Goal: Task Accomplishment & Management: Manage account settings

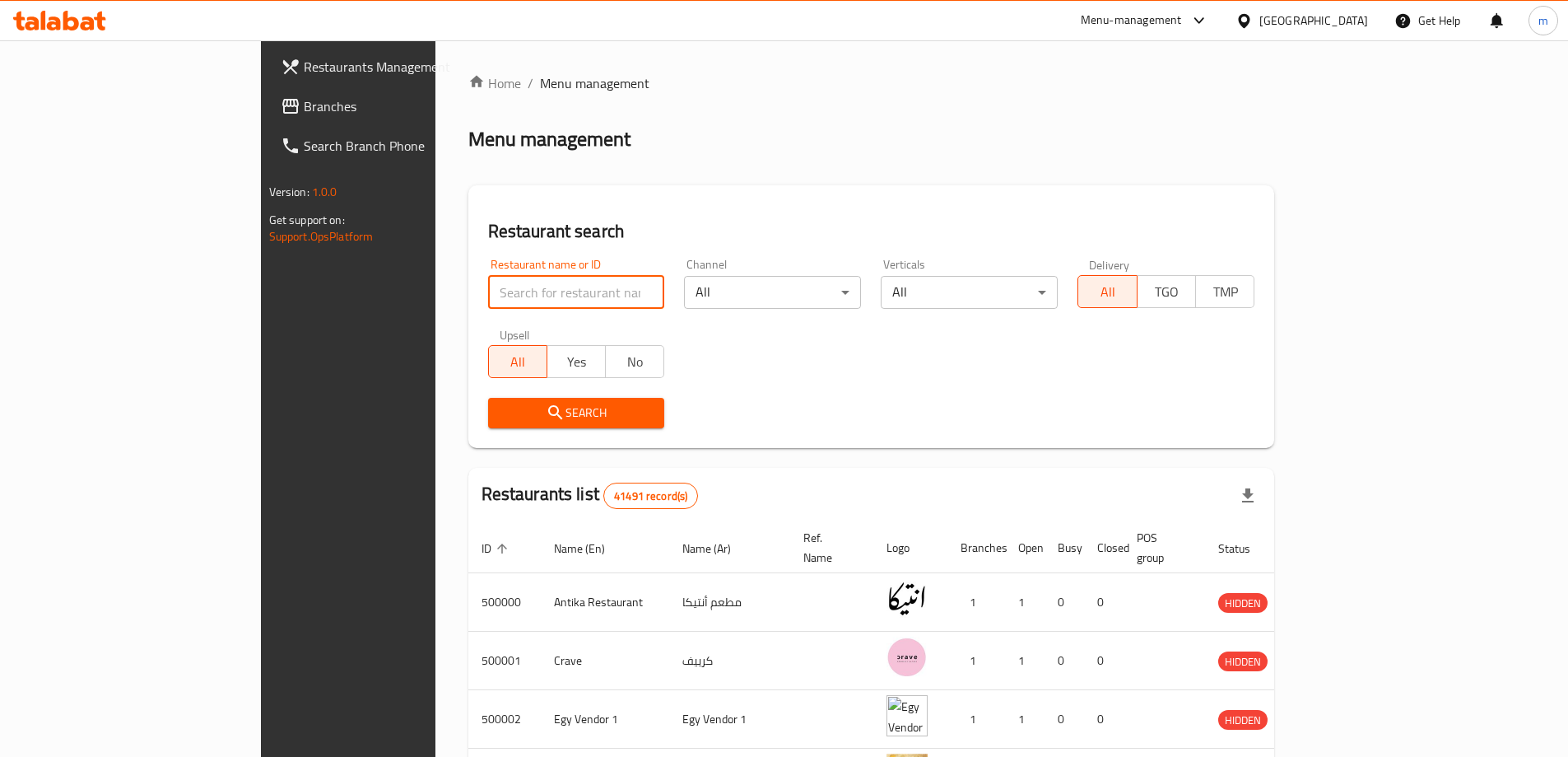
click at [488, 289] on input "search" at bounding box center [576, 293] width 177 height 33
paste input "780688"
type input "780688"
click button "Search" at bounding box center [576, 413] width 177 height 31
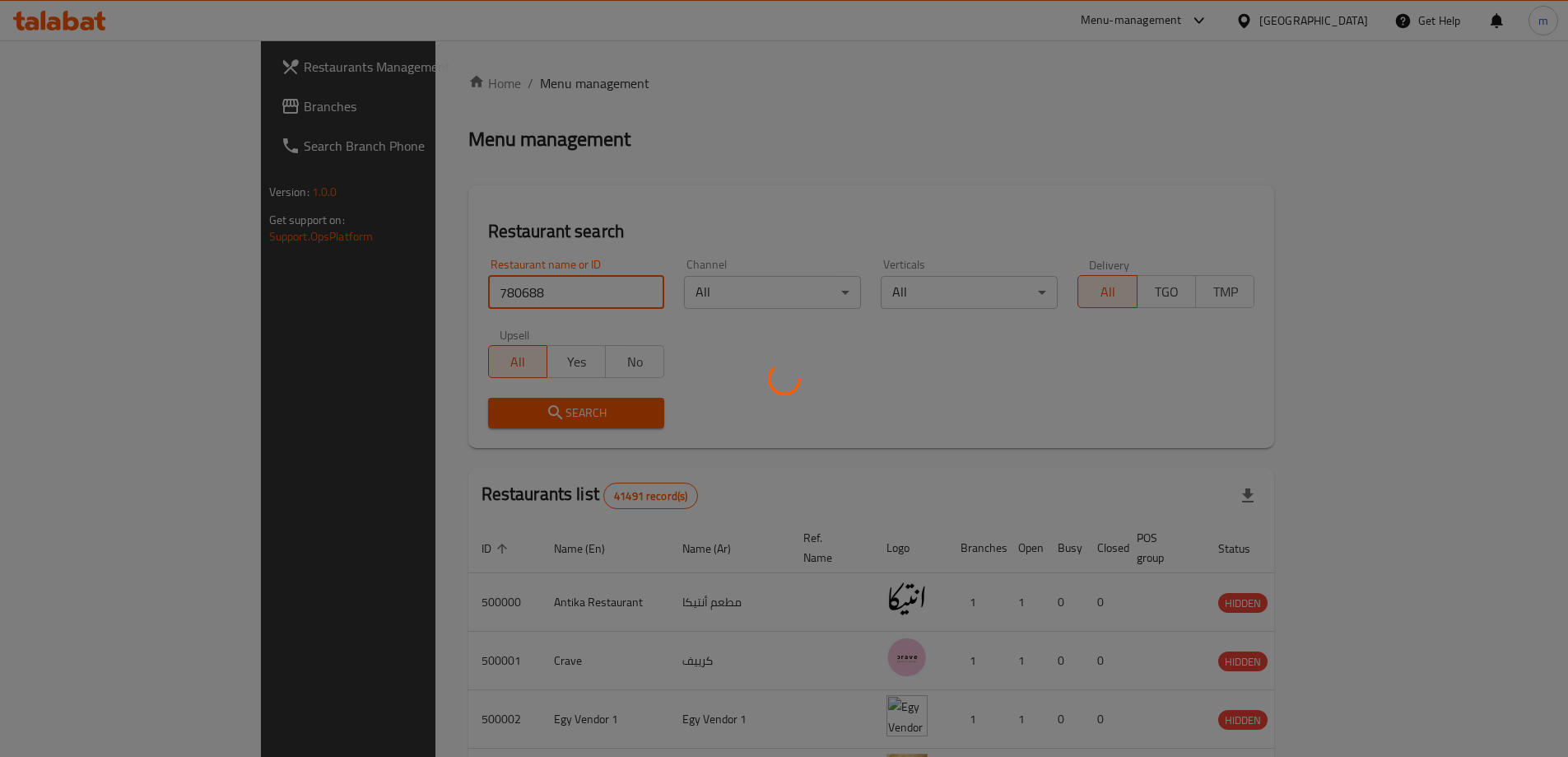
click at [759, 175] on div at bounding box center [784, 378] width 1568 height 757
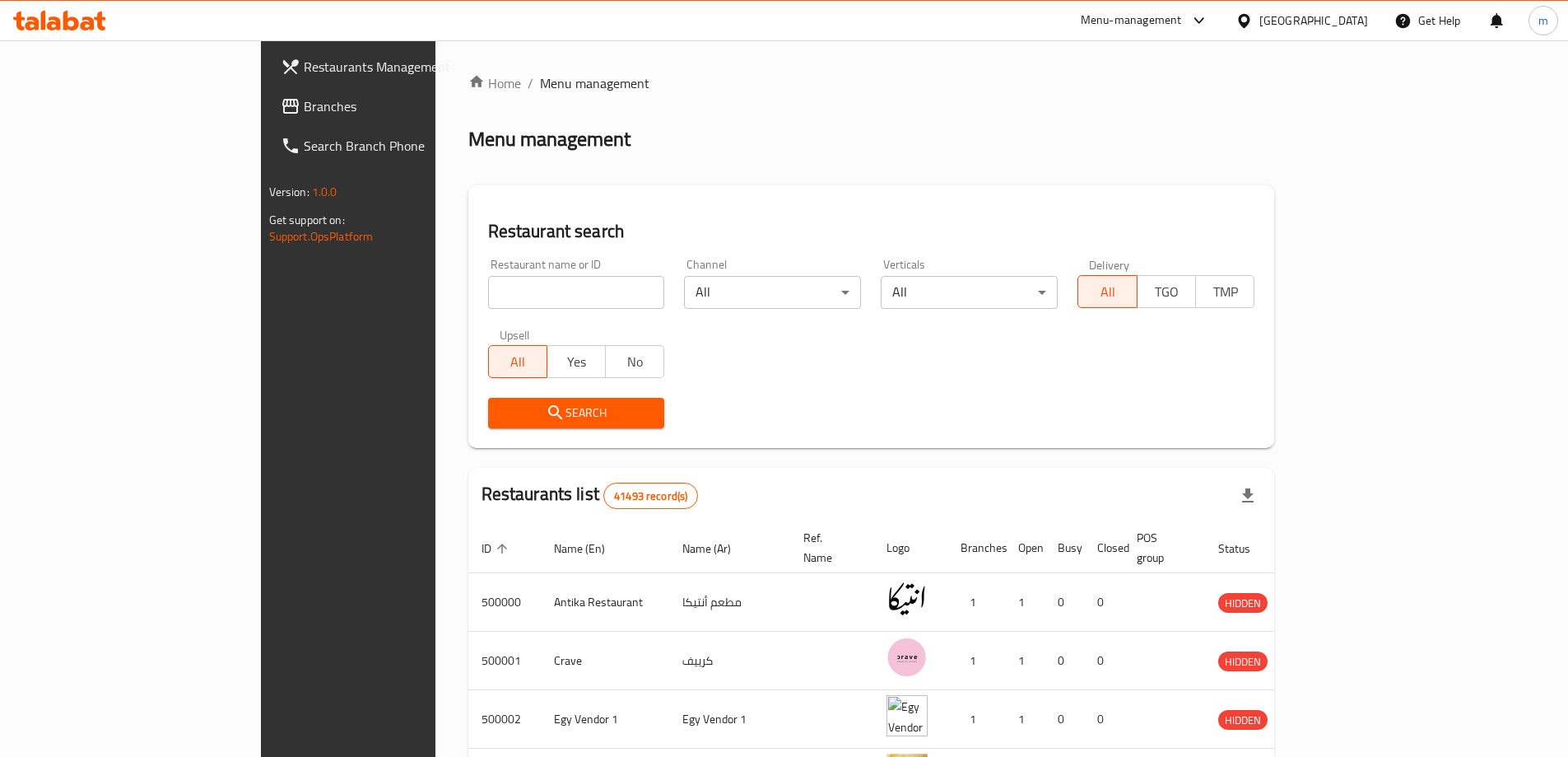
click at [1358, 21] on div "[GEOGRAPHIC_DATA]" at bounding box center [1314, 21] width 109 height 18
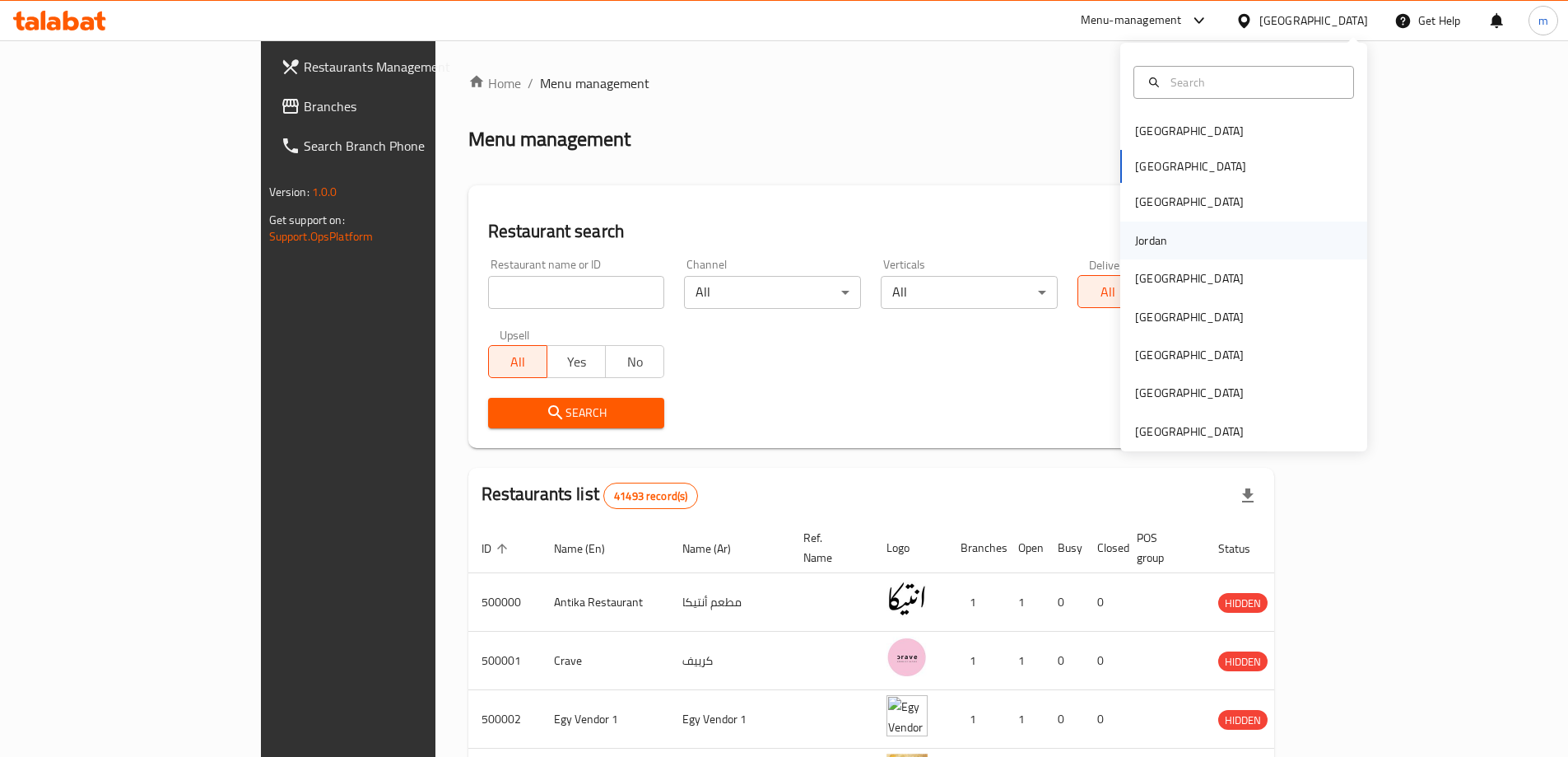
click at [1179, 250] on div "Jordan" at bounding box center [1244, 241] width 247 height 38
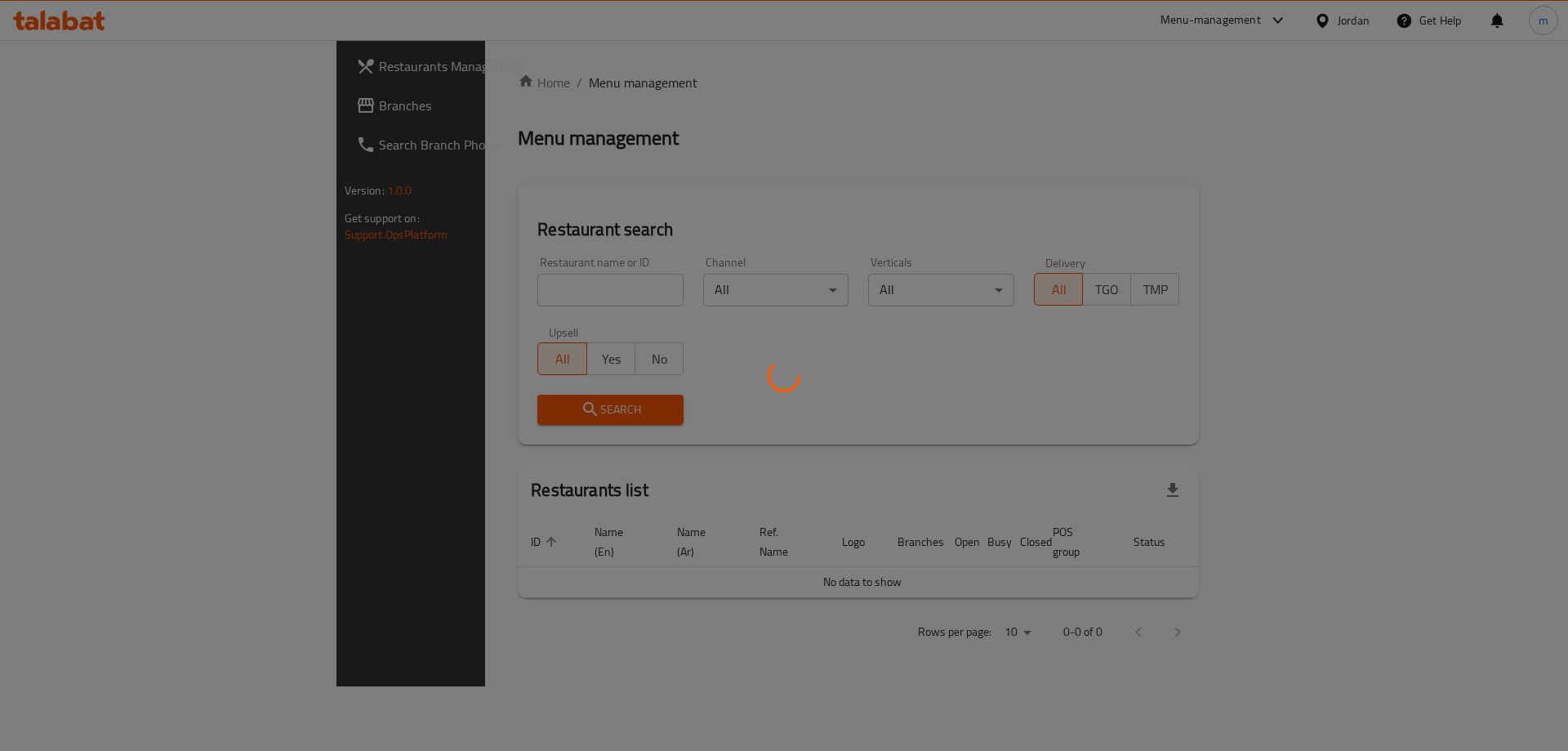
click at [553, 160] on div at bounding box center [784, 375] width 1568 height 751
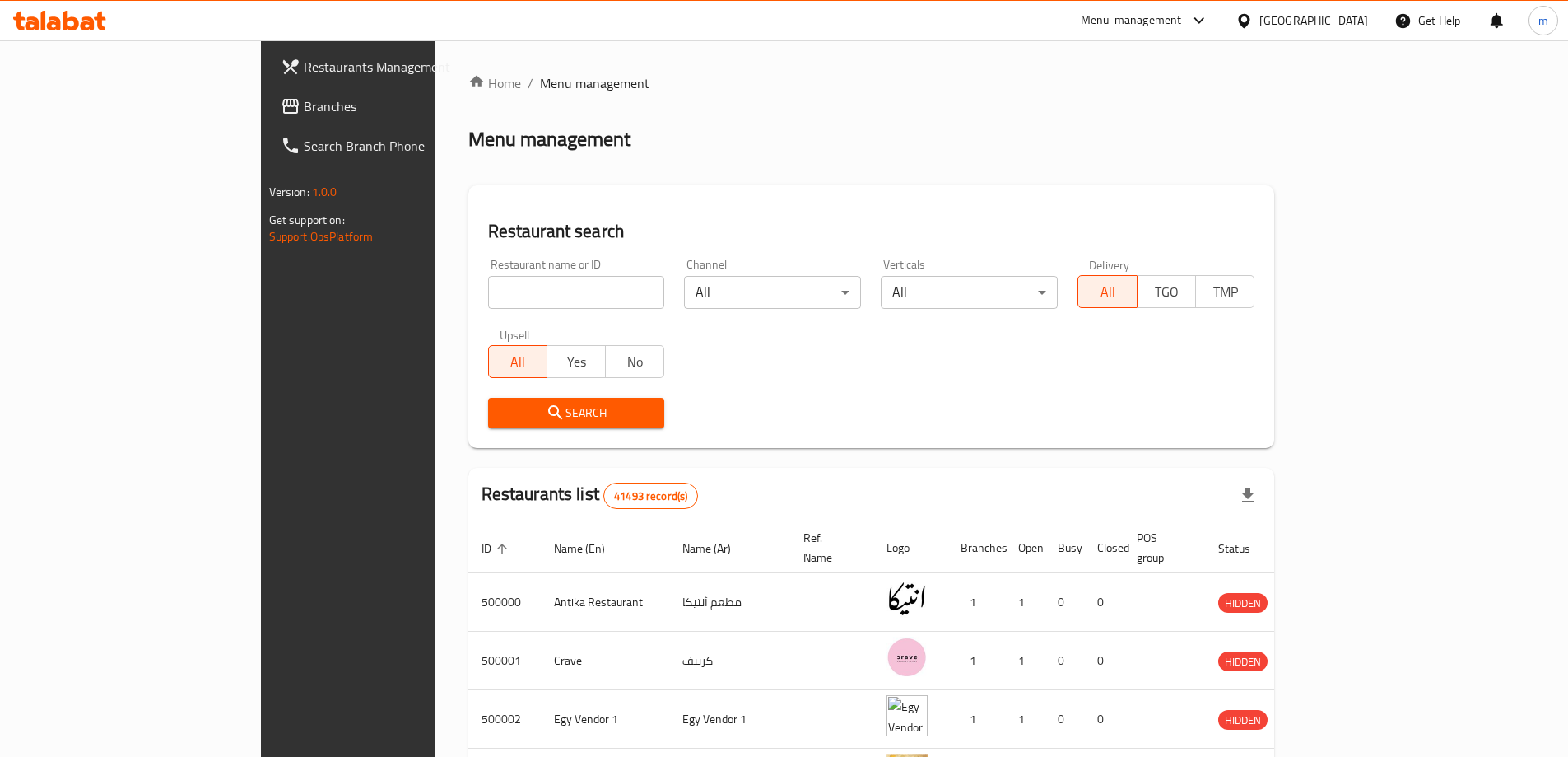
click at [488, 298] on input "search" at bounding box center [576, 293] width 177 height 33
click at [488, 282] on input "search" at bounding box center [576, 293] width 177 height 33
click at [1356, 25] on div "Egypt" at bounding box center [1314, 21] width 109 height 18
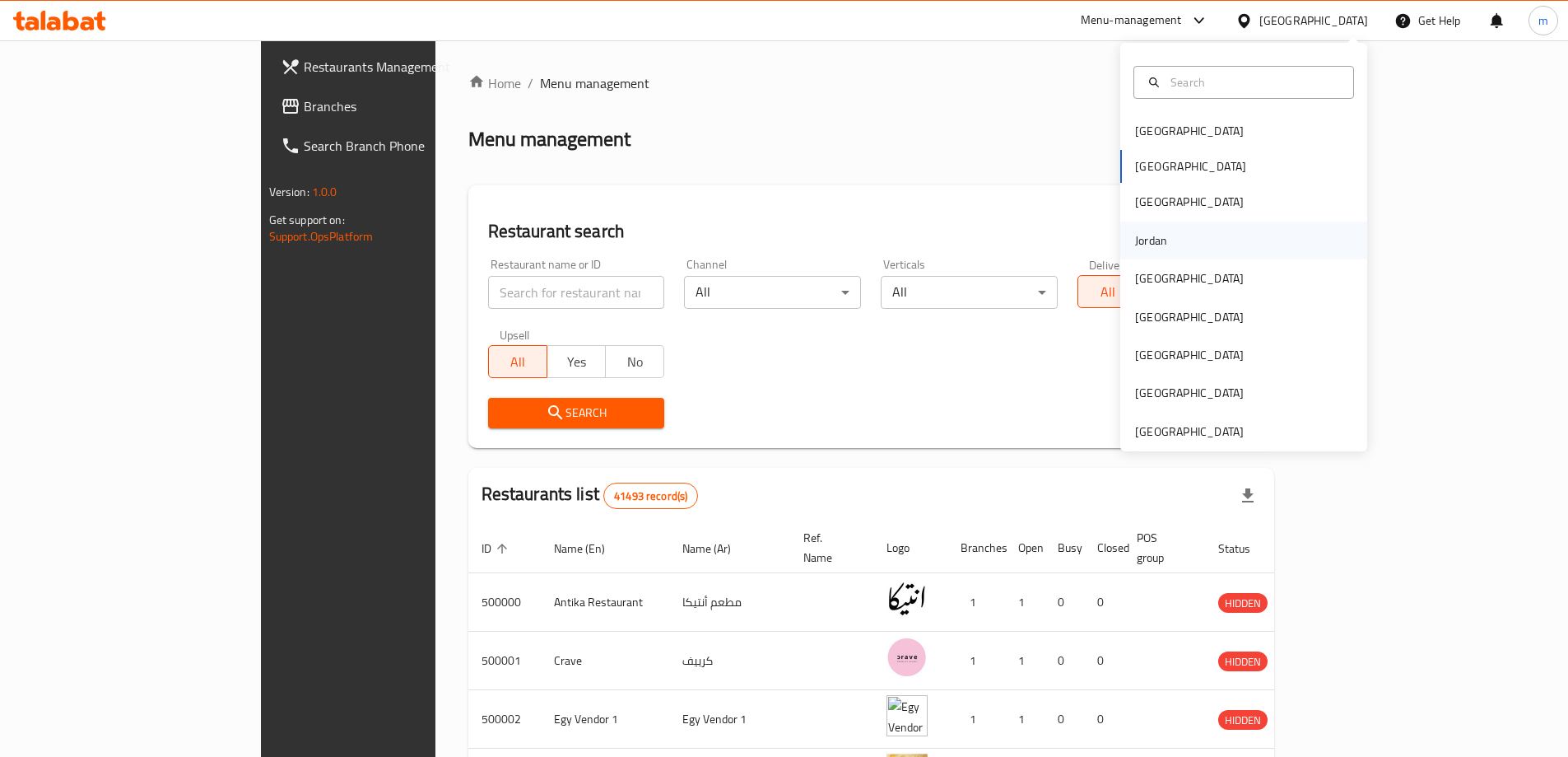
click at [1179, 243] on div "Jordan" at bounding box center [1244, 241] width 247 height 38
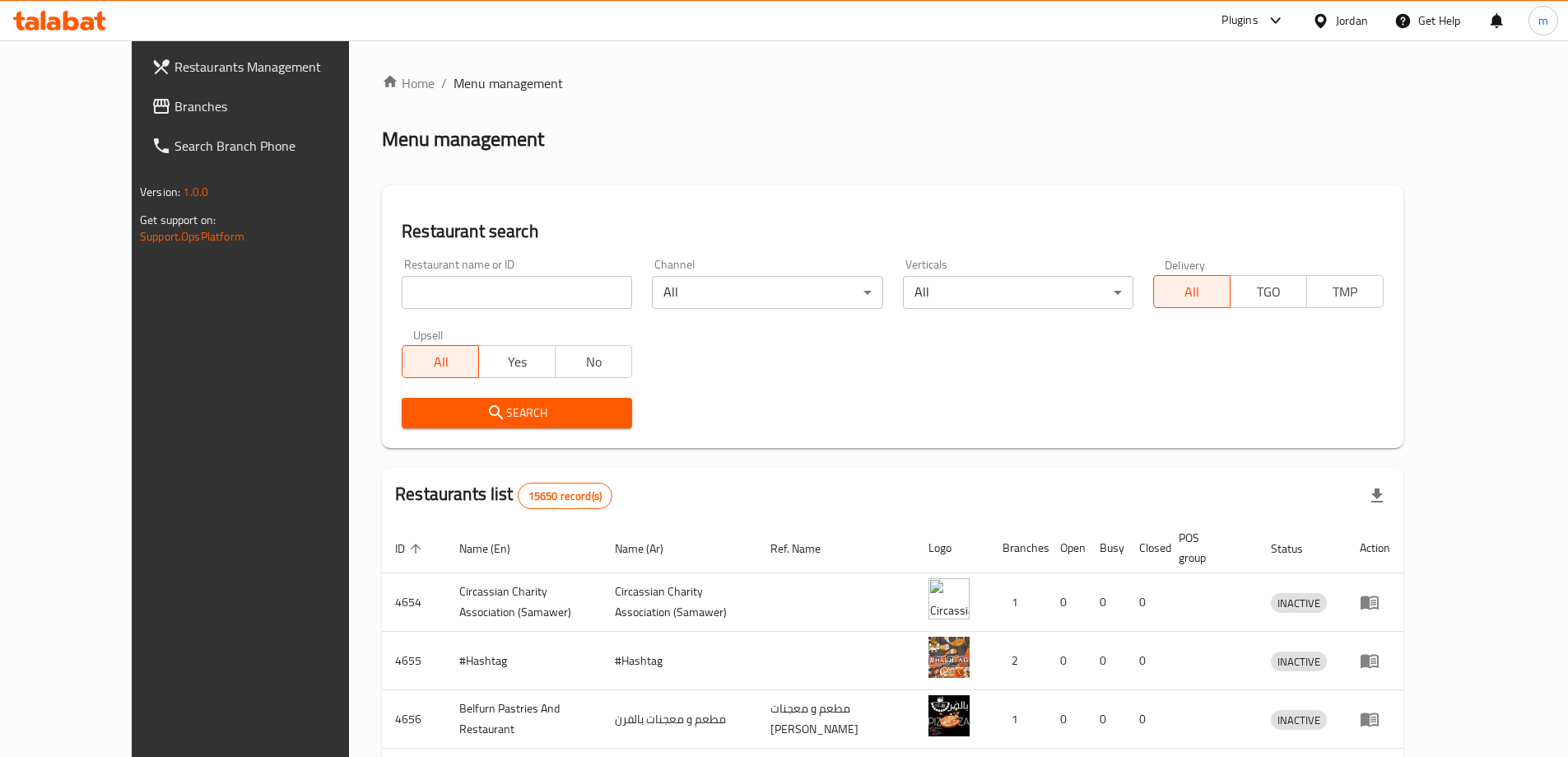
click at [552, 288] on input "search" at bounding box center [517, 293] width 231 height 33
paste input "780688"
type input "780688"
click button "Search" at bounding box center [517, 413] width 231 height 31
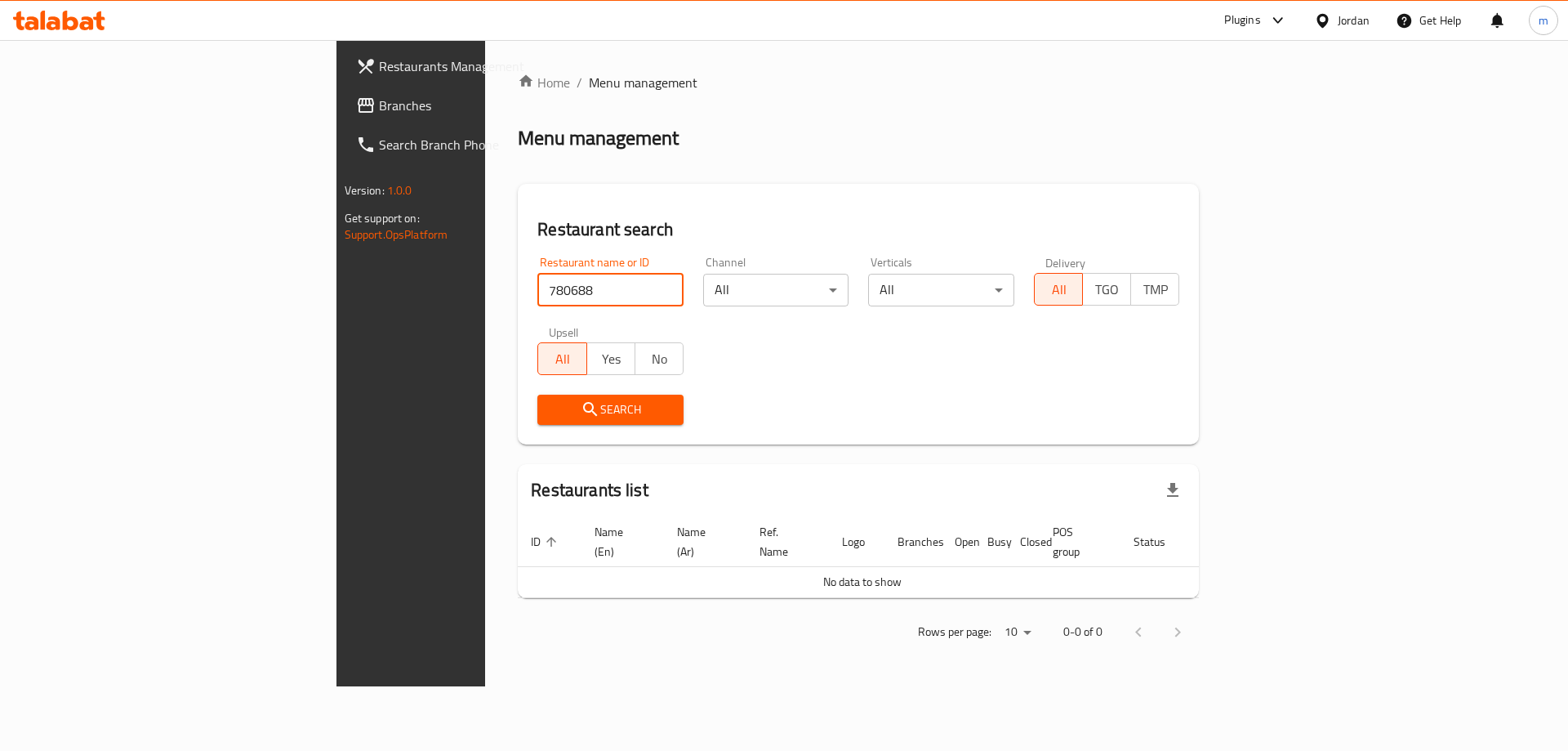
click at [378, 104] on span "Branches" at bounding box center [481, 105] width 206 height 20
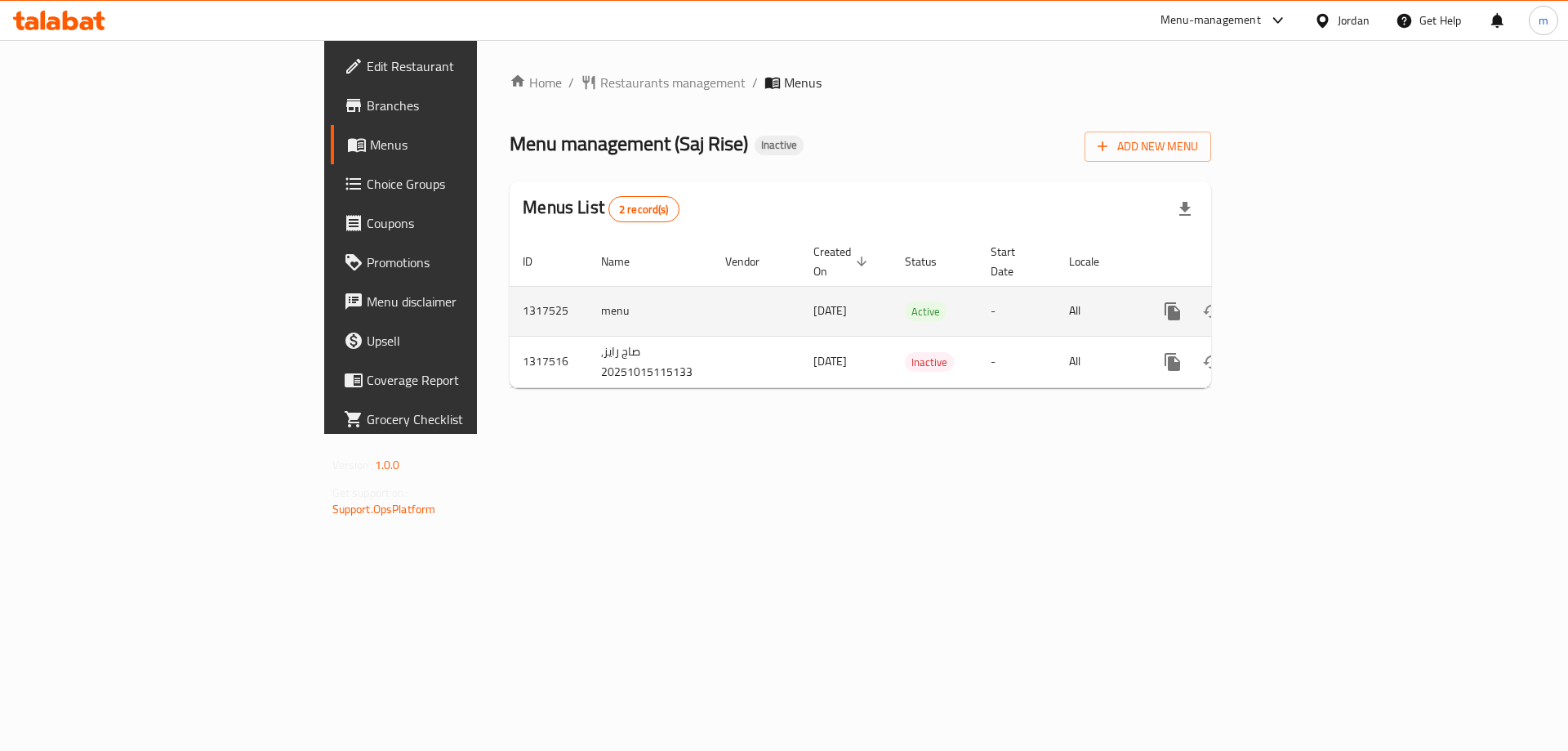
click at [1053, 296] on td "-" at bounding box center [1016, 310] width 78 height 50
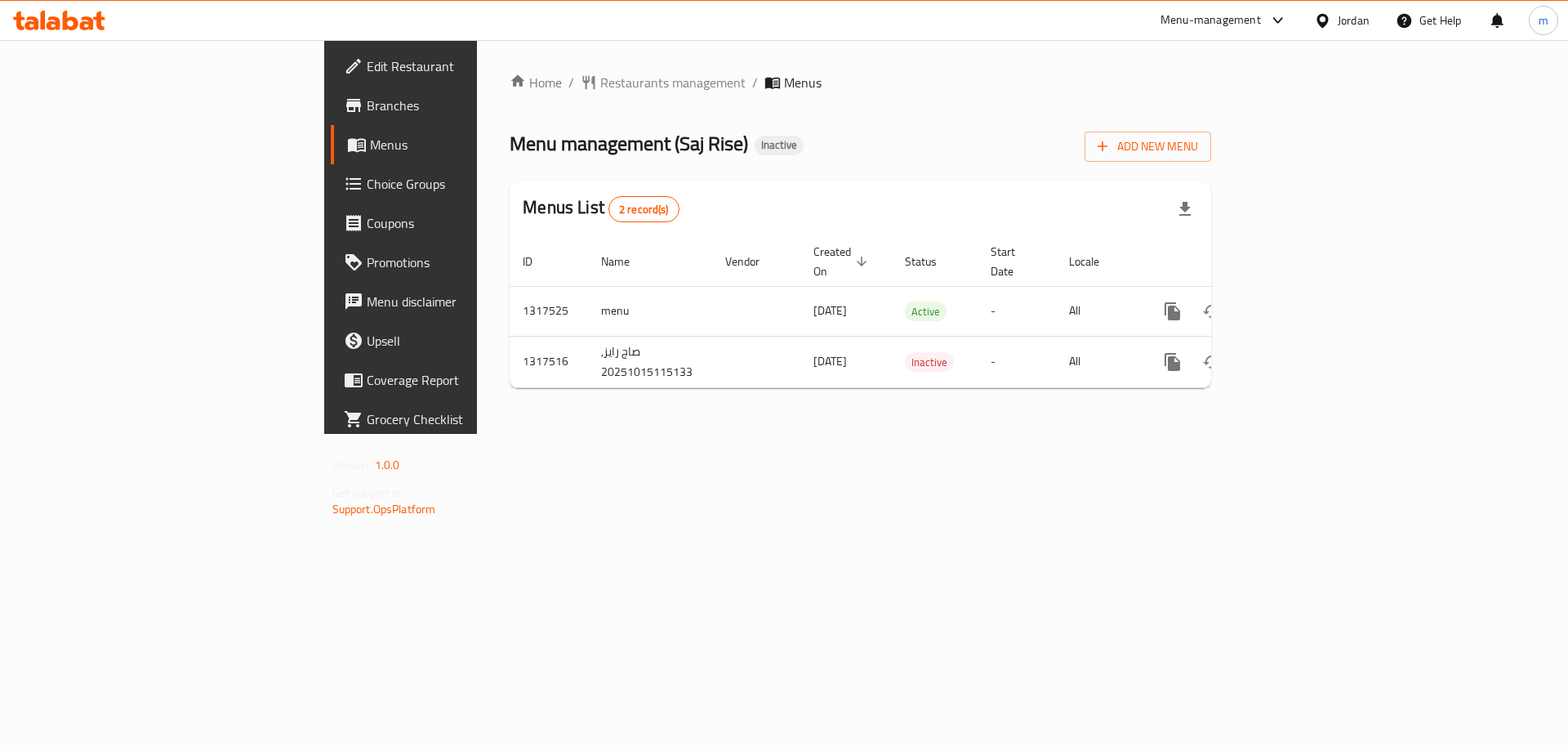
click at [1206, 434] on div "Home / Restaurants management / Menus Menu management ( Saj Rise ) Inactive Add…" at bounding box center [860, 236] width 767 height 394
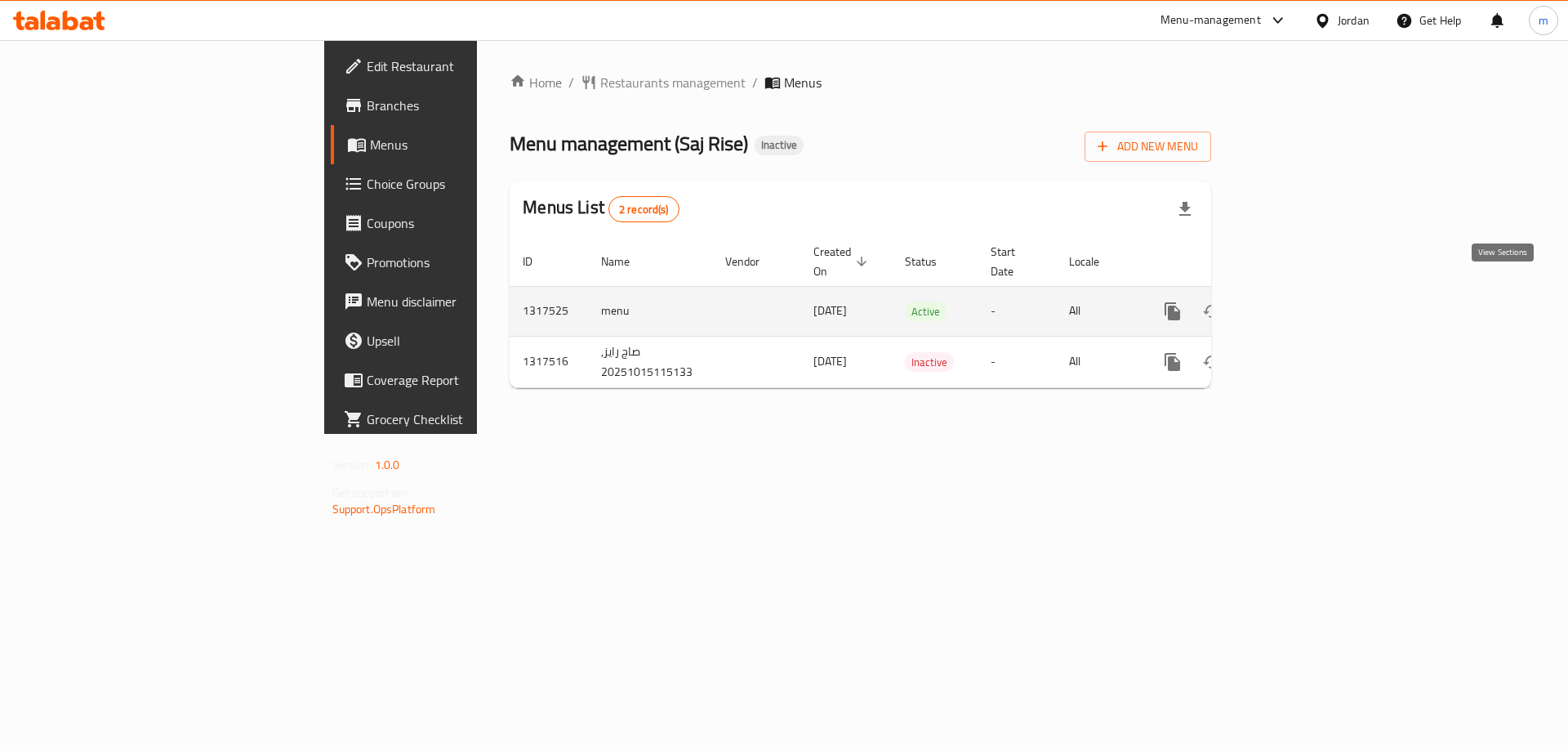
click at [1300, 301] on icon "enhanced table" at bounding box center [1290, 311] width 20 height 20
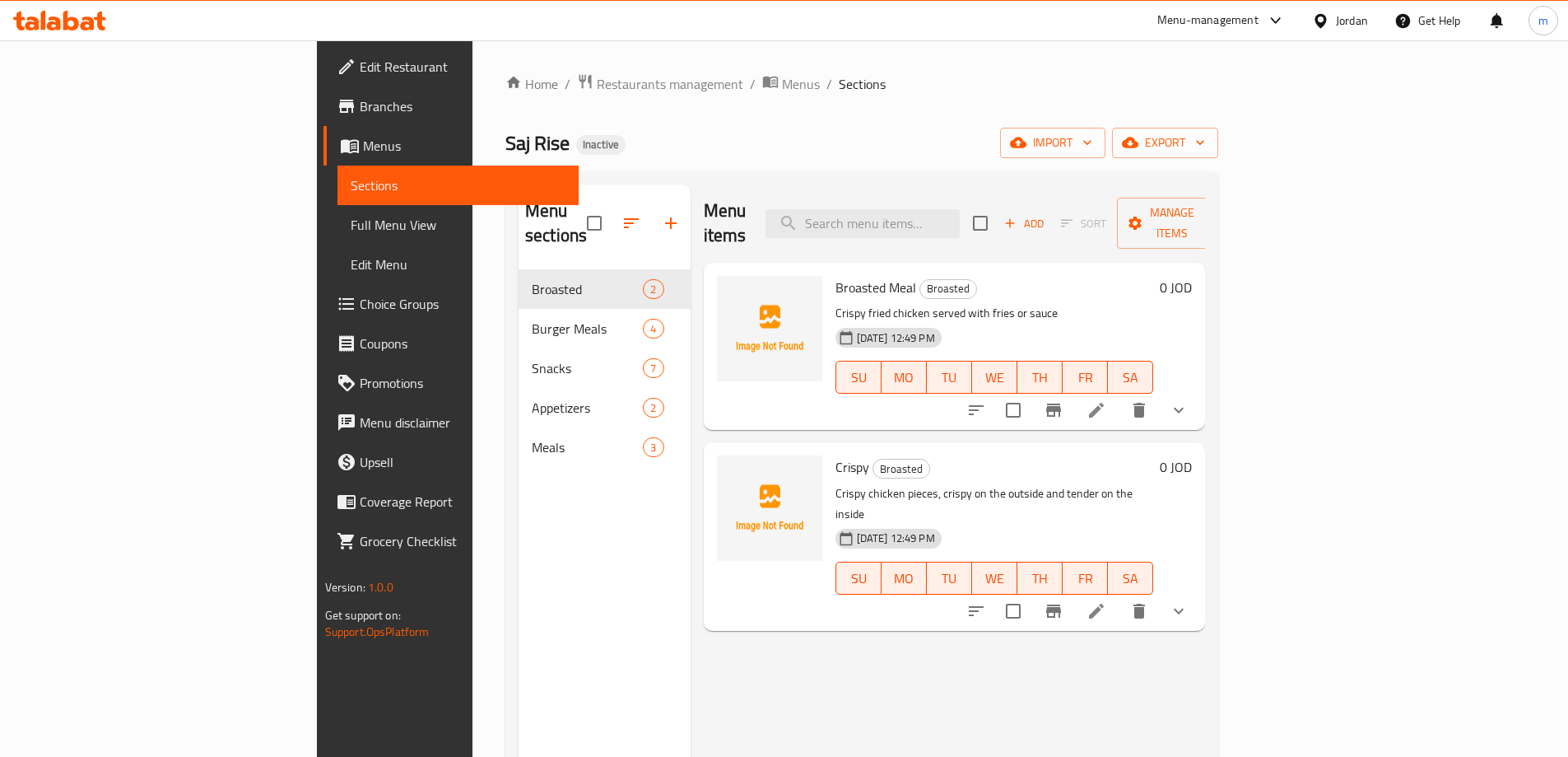
click at [1167, 200] on div "Menu items Add Sort Manage items" at bounding box center [955, 224] width 502 height 78
click at [1092, 144] on span "import" at bounding box center [1052, 143] width 79 height 21
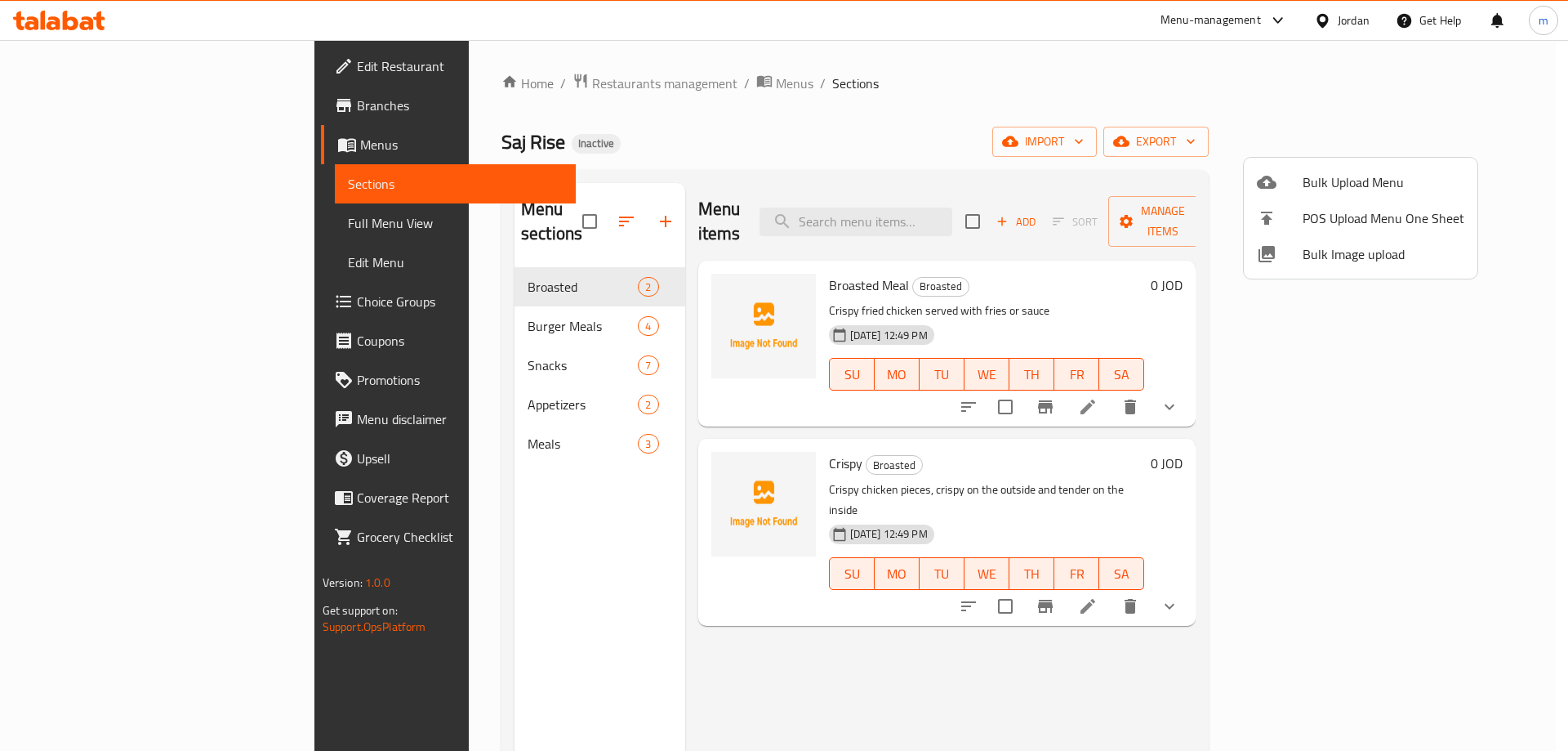
click at [814, 208] on div at bounding box center [784, 375] width 1568 height 751
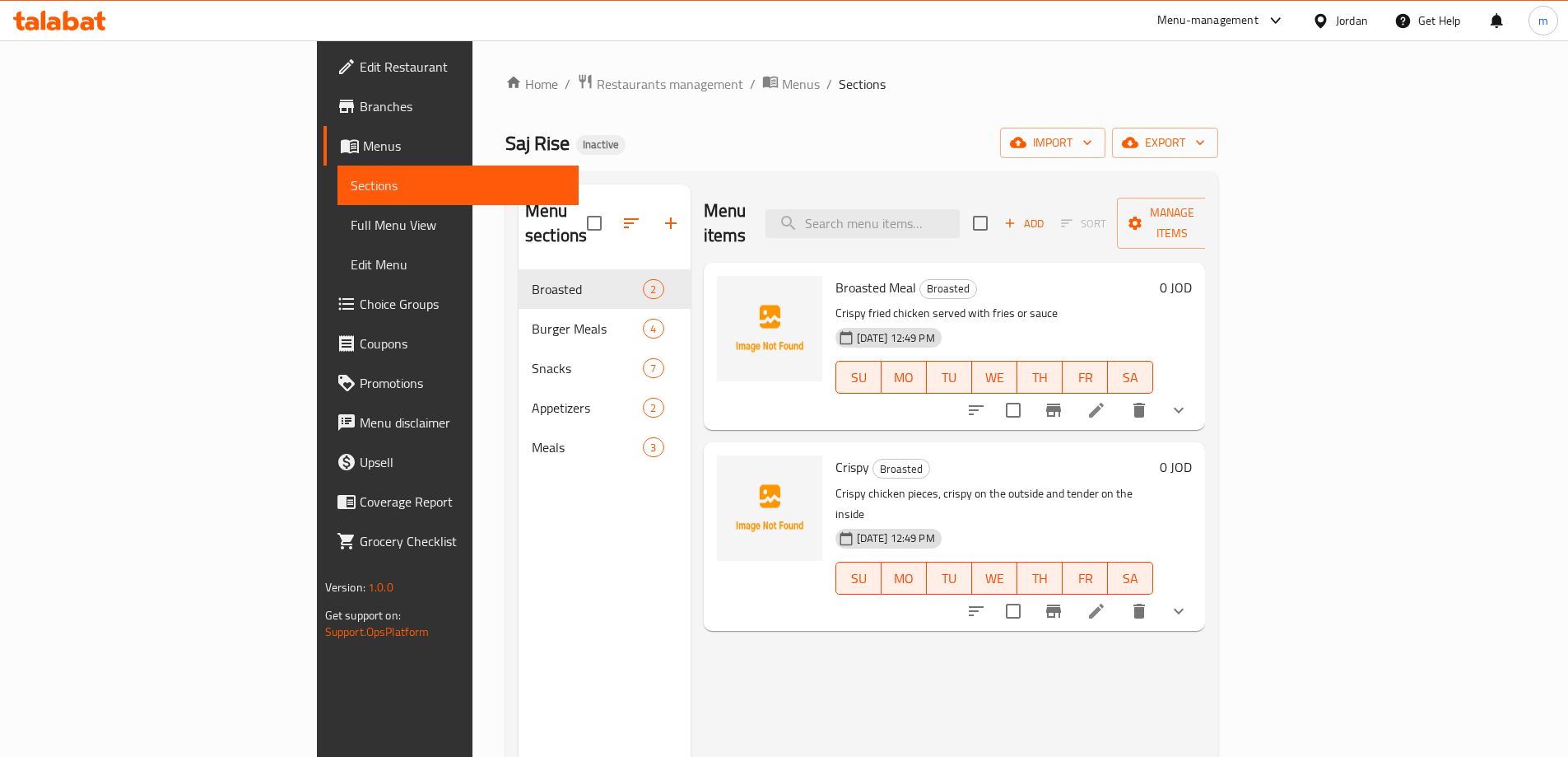
click at [363, 137] on span "Menus" at bounding box center [464, 146] width 203 height 20
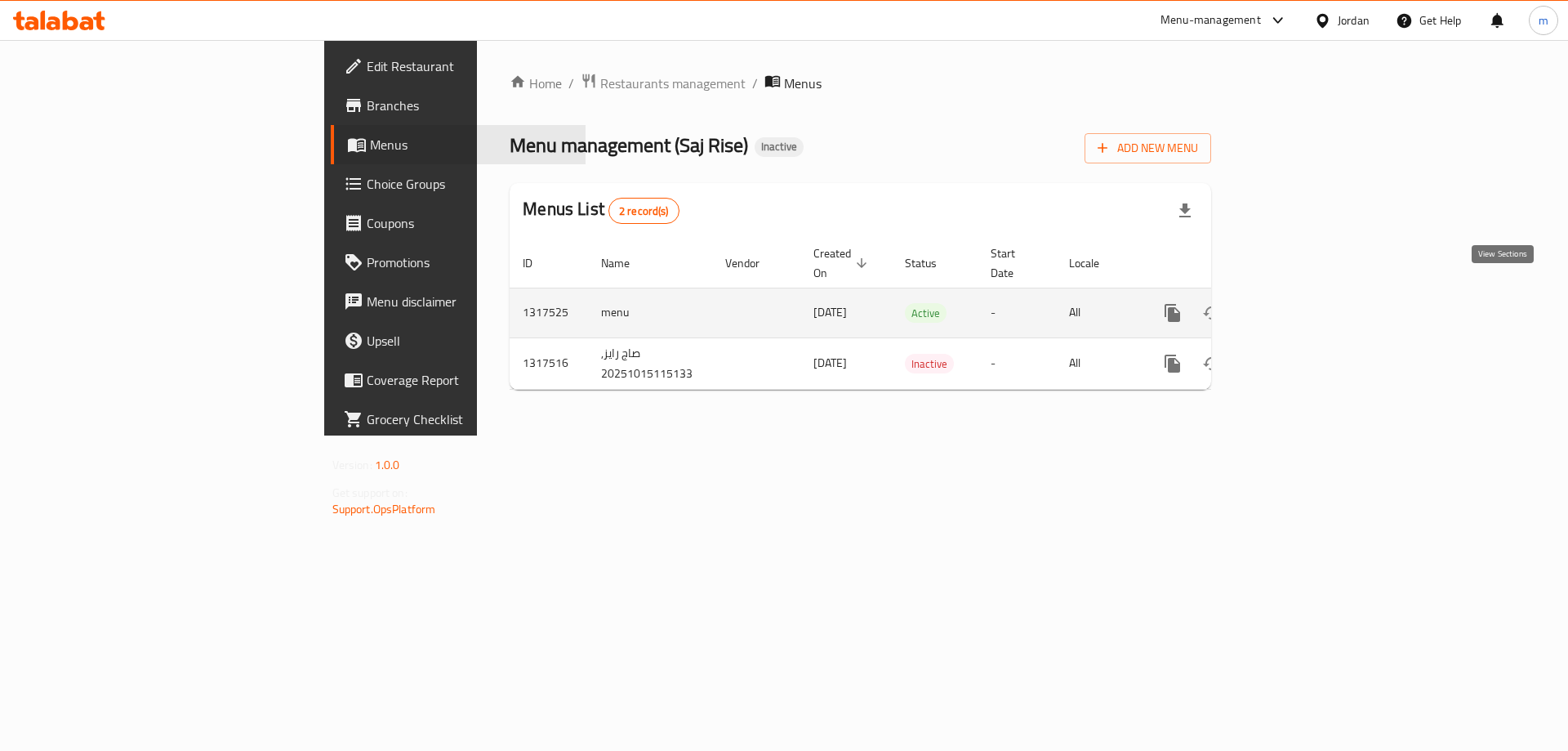
click at [1300, 303] on icon "enhanced table" at bounding box center [1290, 313] width 20 height 20
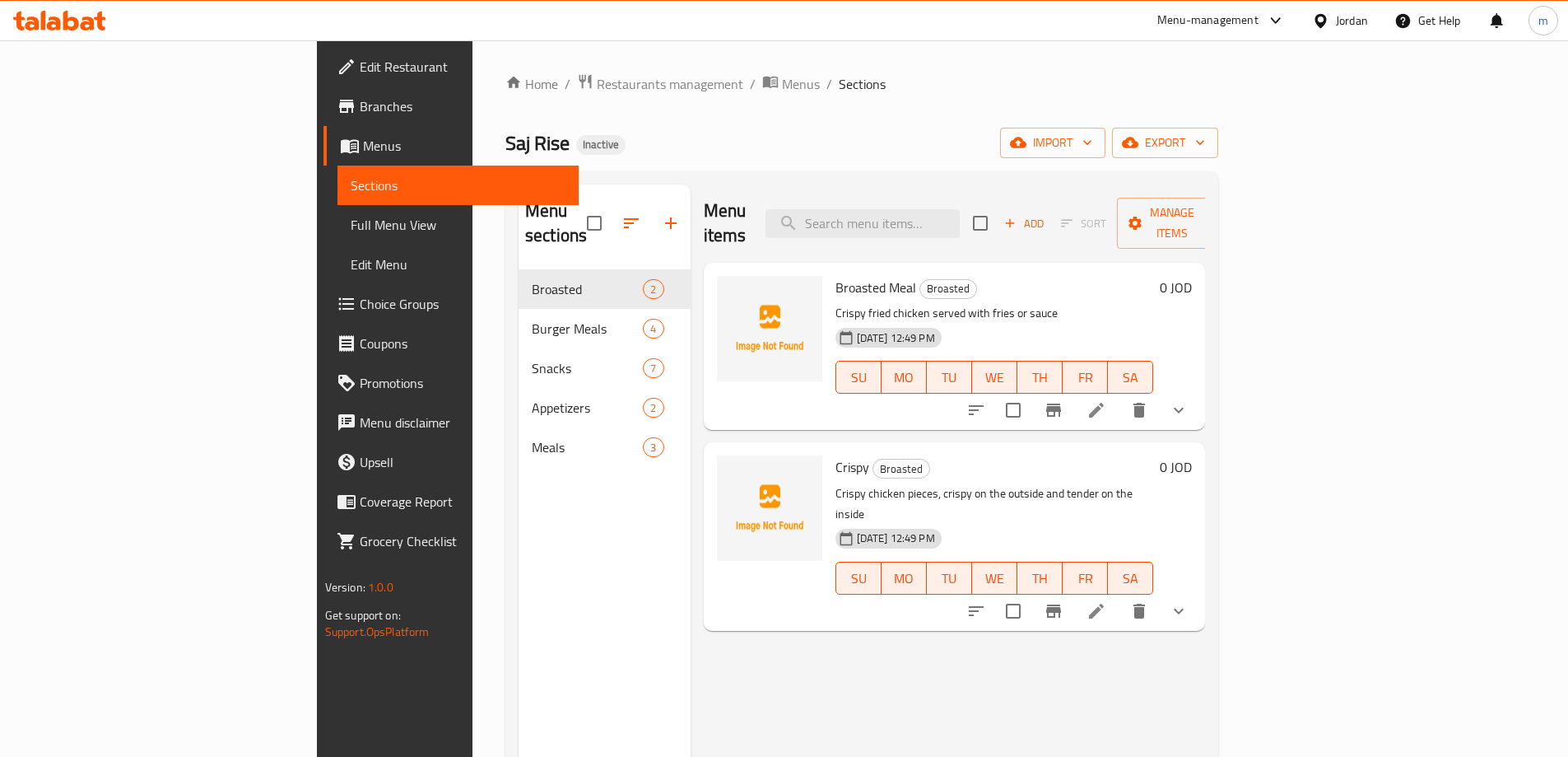
click at [363, 144] on span "Menus" at bounding box center [464, 146] width 203 height 20
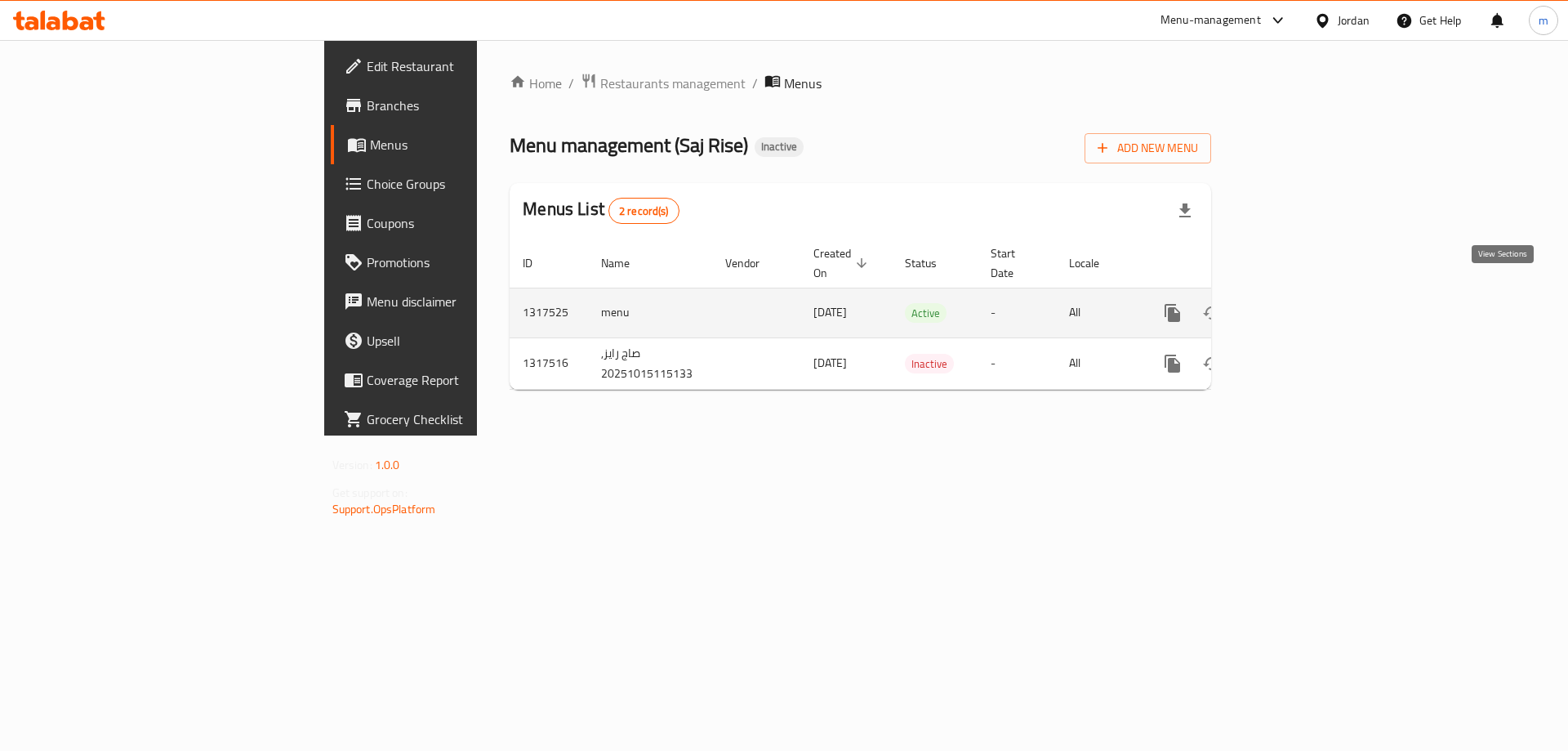
click at [1300, 303] on icon "enhanced table" at bounding box center [1290, 313] width 20 height 20
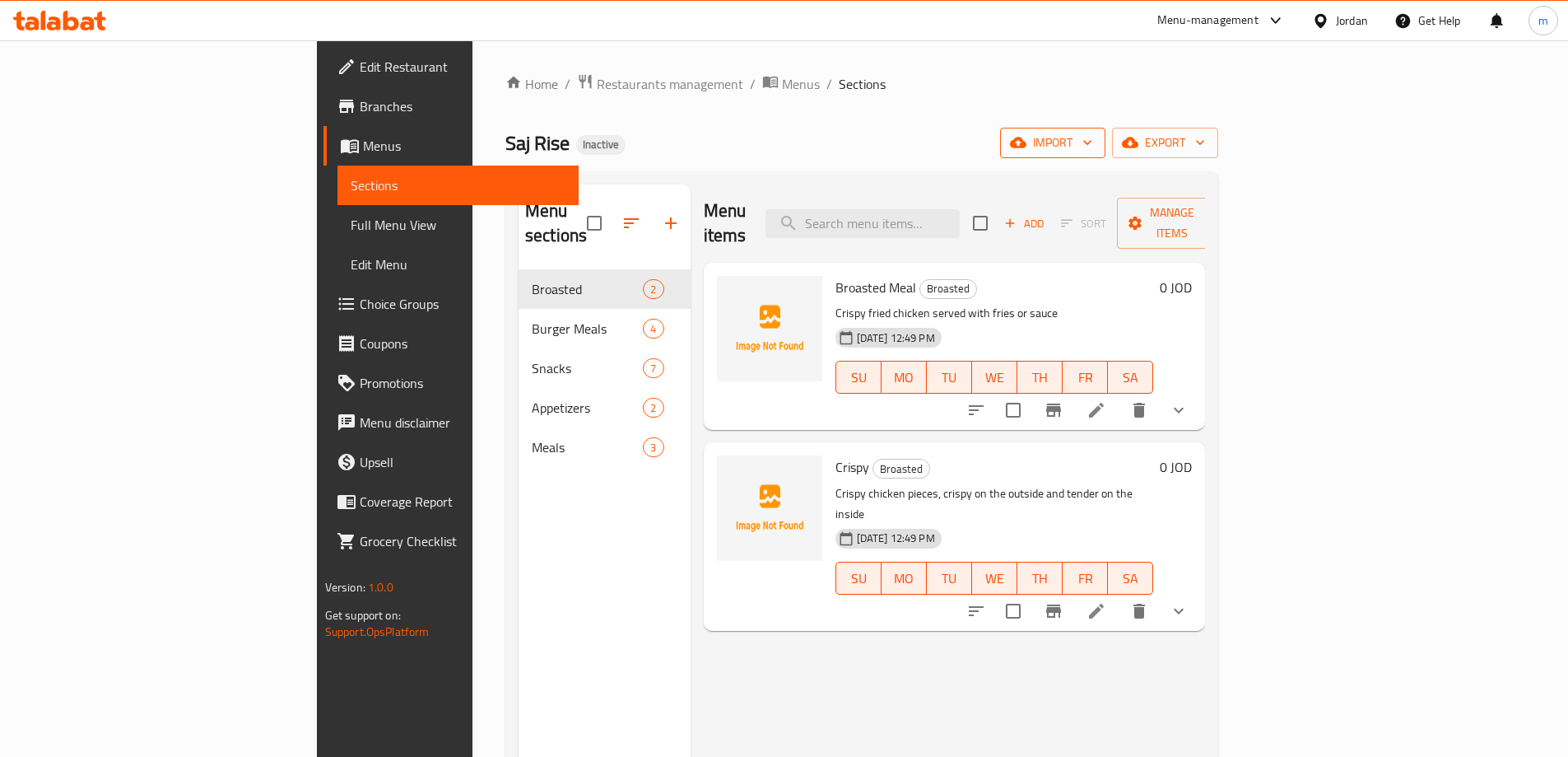
click at [1106, 154] on button "import" at bounding box center [1053, 143] width 105 height 31
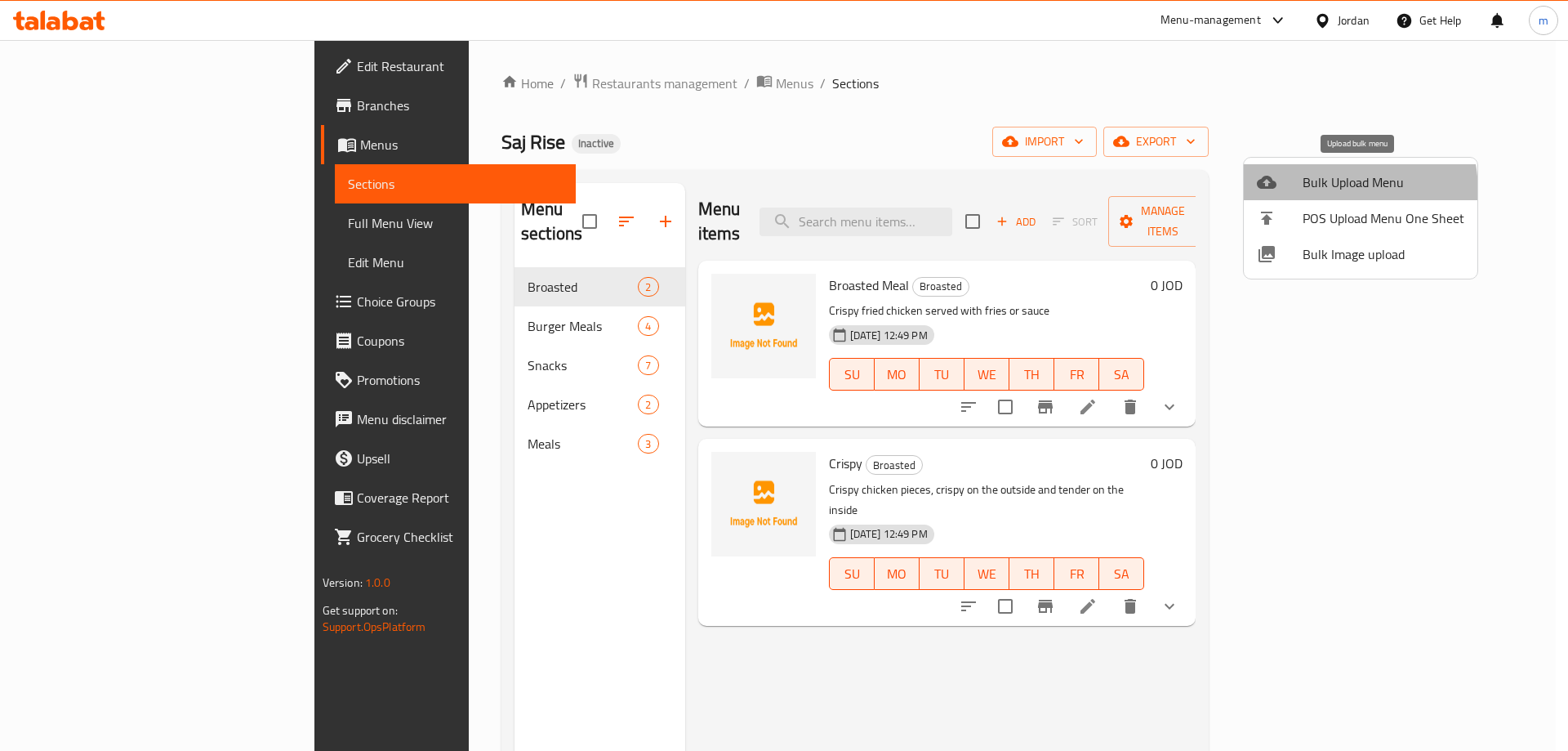
click at [1307, 192] on span "Bulk Upload Menu" at bounding box center [1382, 182] width 161 height 20
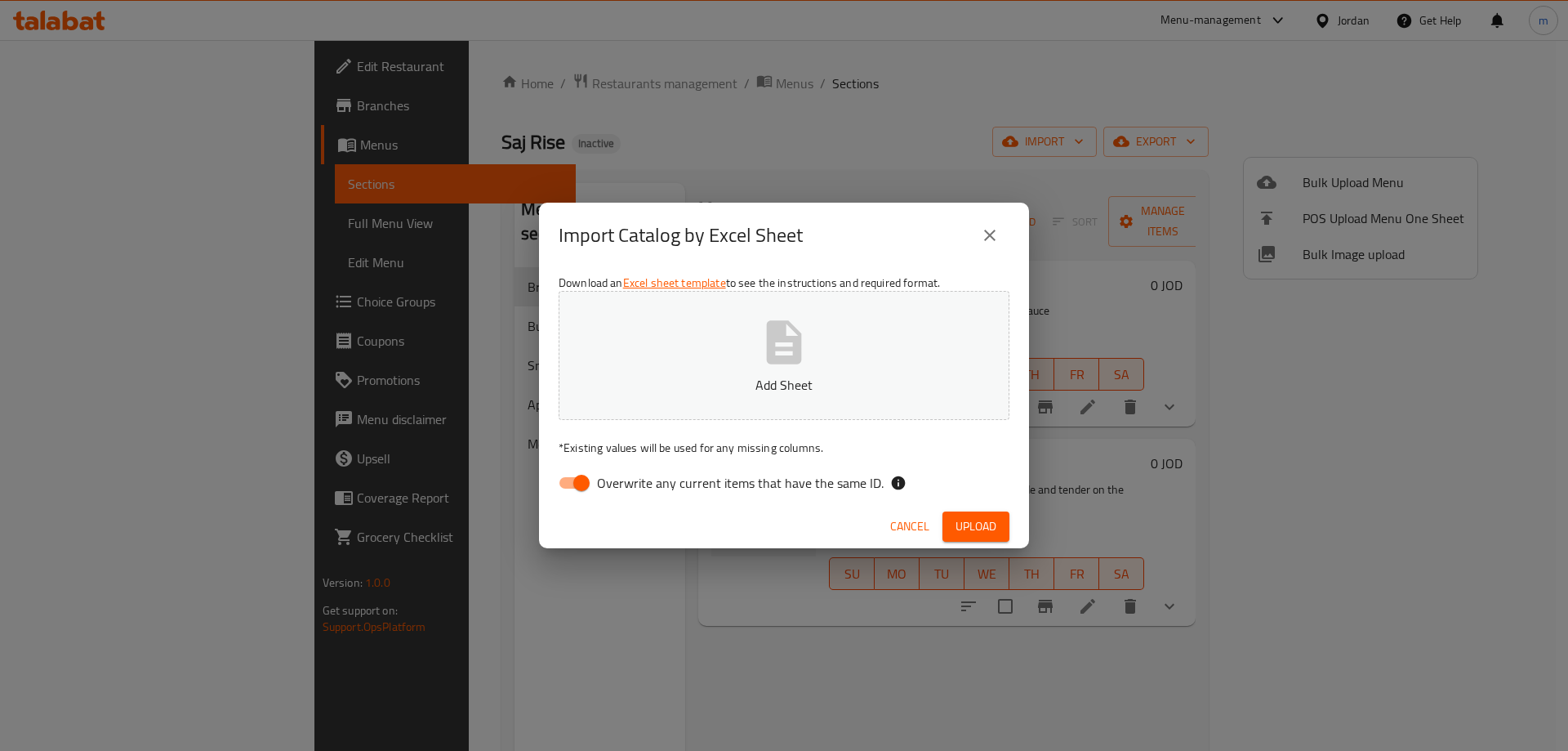
click at [570, 487] on input "Overwrite any current items that have the same ID." at bounding box center [581, 482] width 93 height 31
checkbox input "false"
click at [761, 353] on icon "button" at bounding box center [784, 343] width 52 height 52
click at [769, 361] on icon "button" at bounding box center [784, 342] width 35 height 43
click at [989, 526] on span "Upload" at bounding box center [975, 527] width 41 height 21
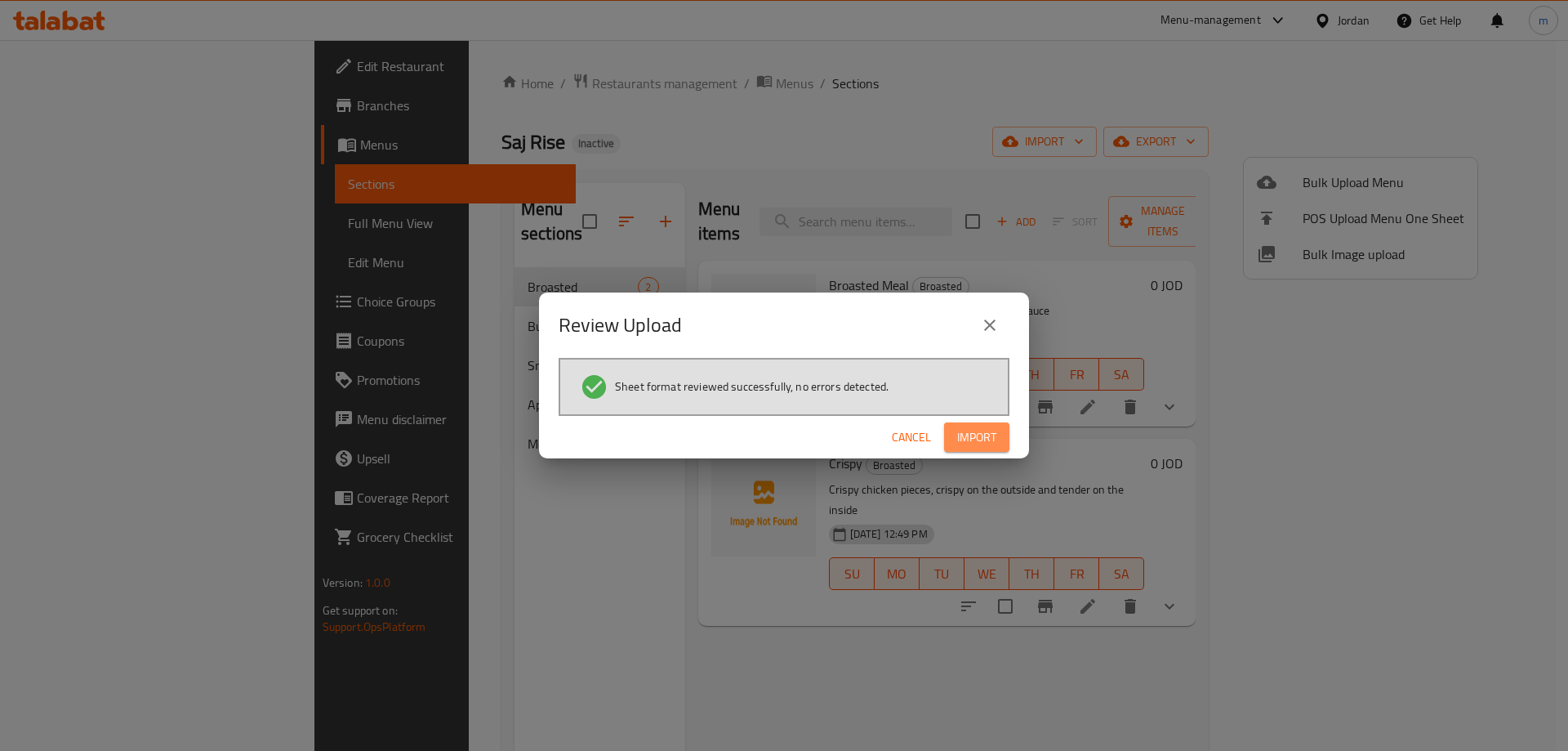
click at [989, 442] on span "Import" at bounding box center [976, 437] width 39 height 21
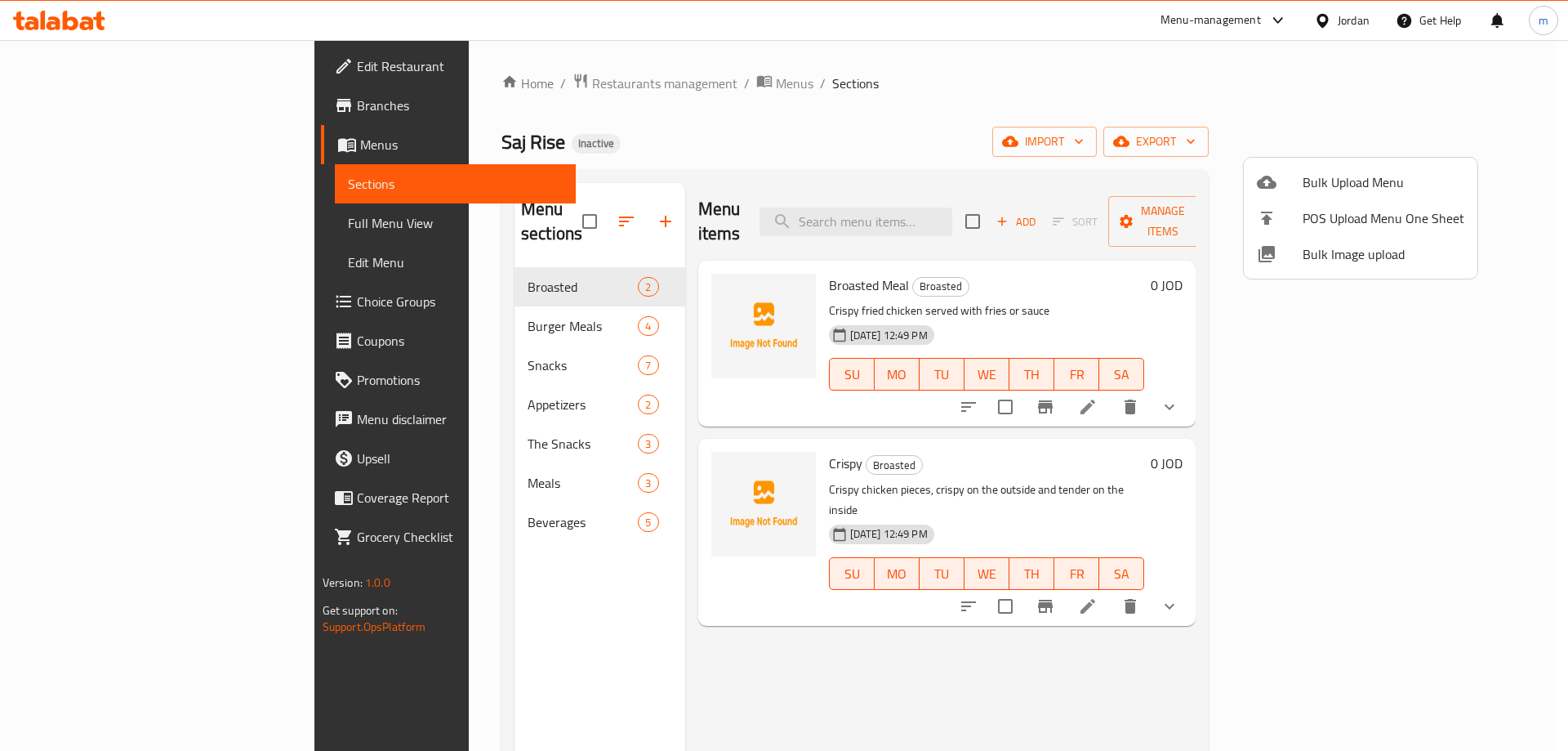
click at [126, 227] on div at bounding box center [784, 375] width 1568 height 751
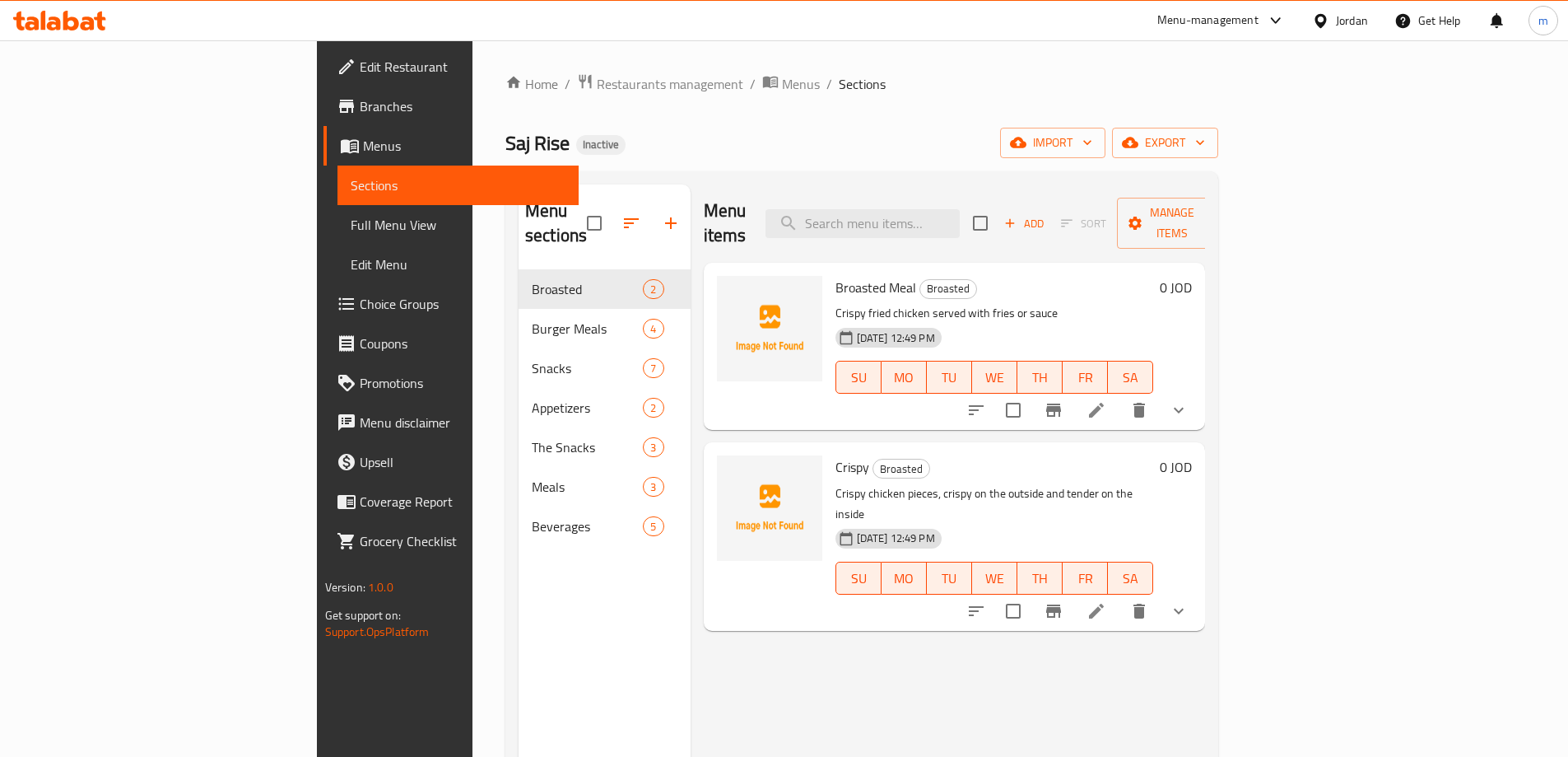
click at [351, 227] on span "Full Menu View" at bounding box center [458, 225] width 215 height 20
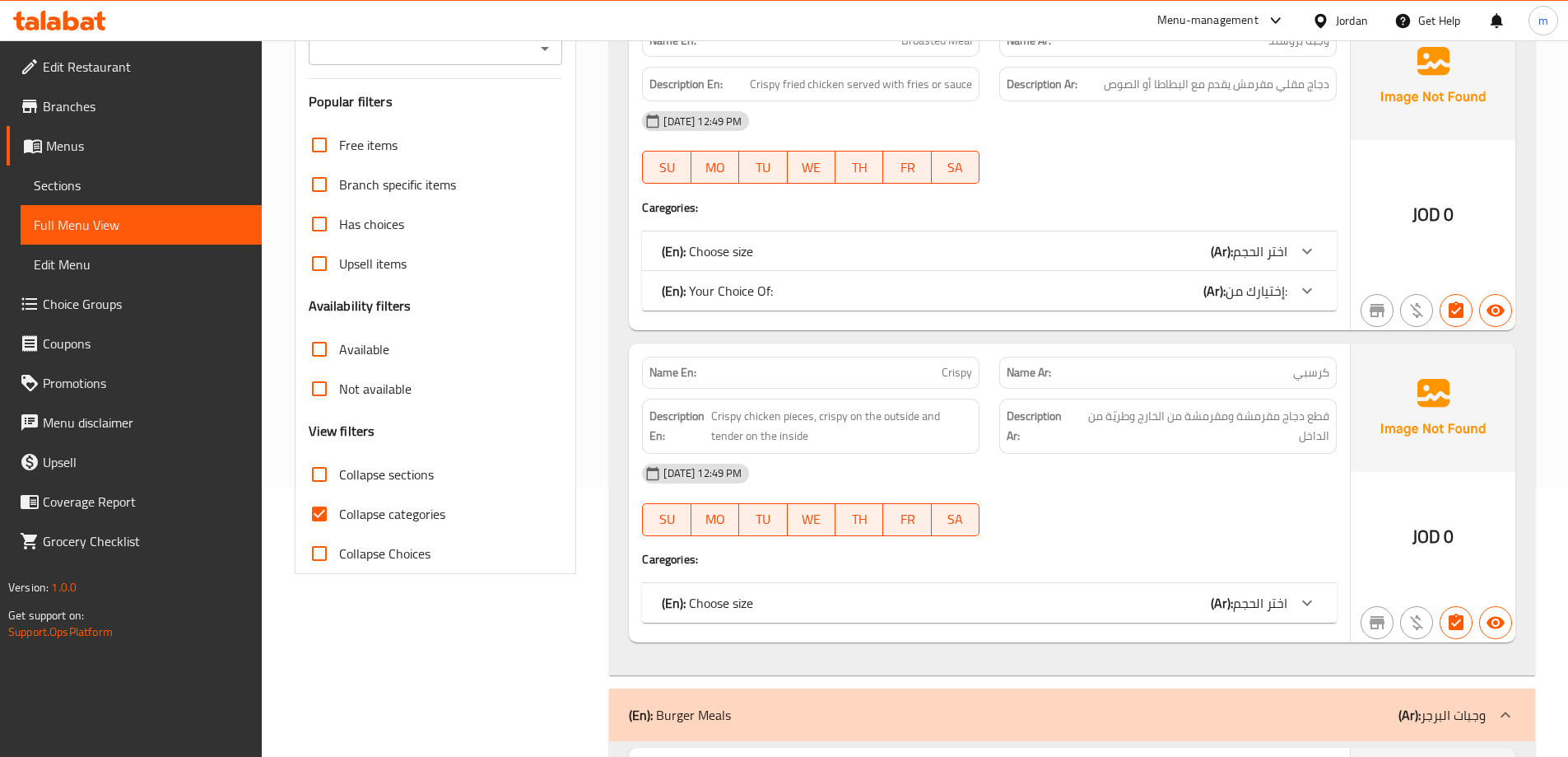
scroll to position [247, 0]
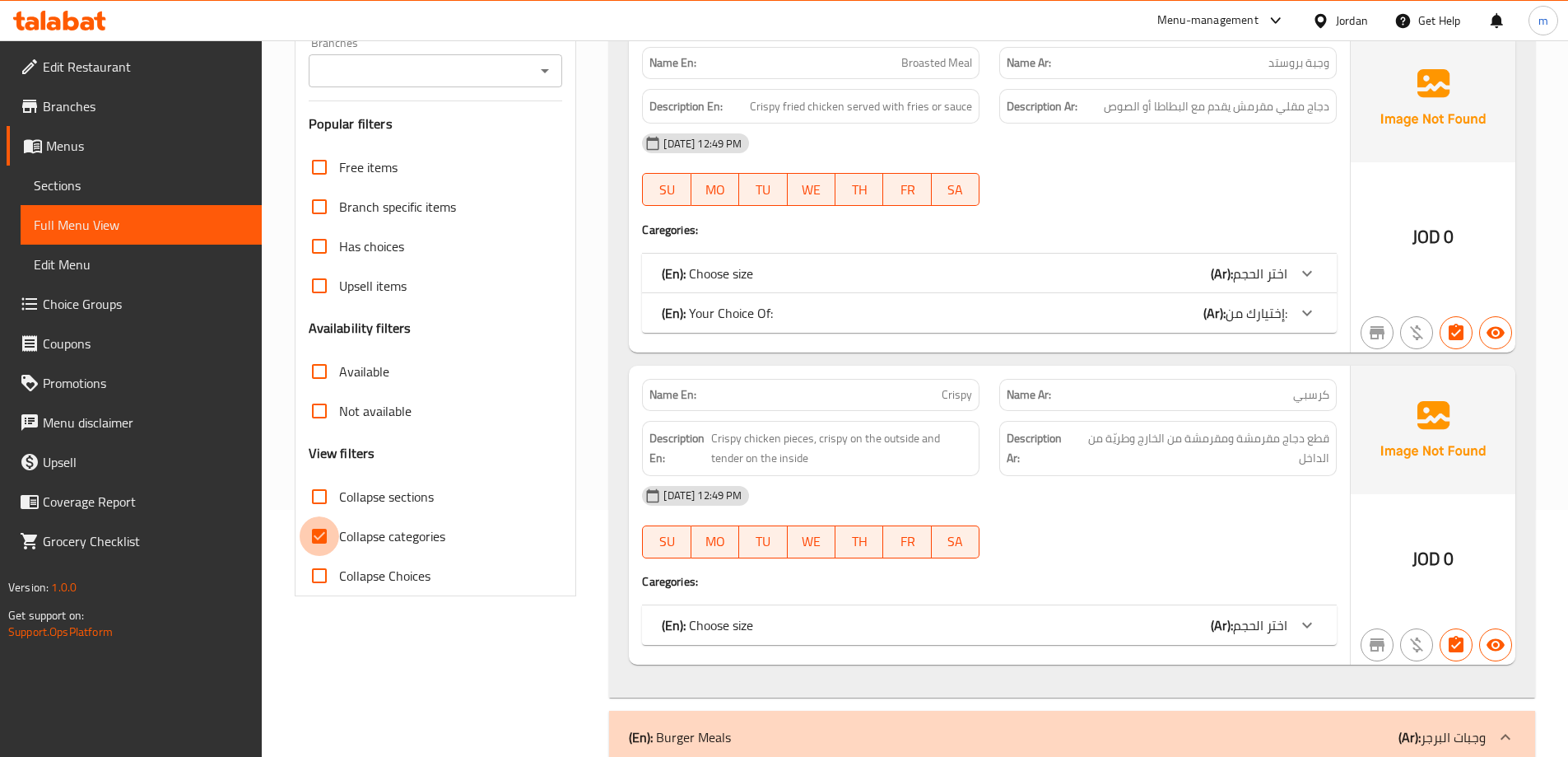
click at [324, 539] on input "Collapse categories" at bounding box center [319, 535] width 39 height 39
checkbox input "false"
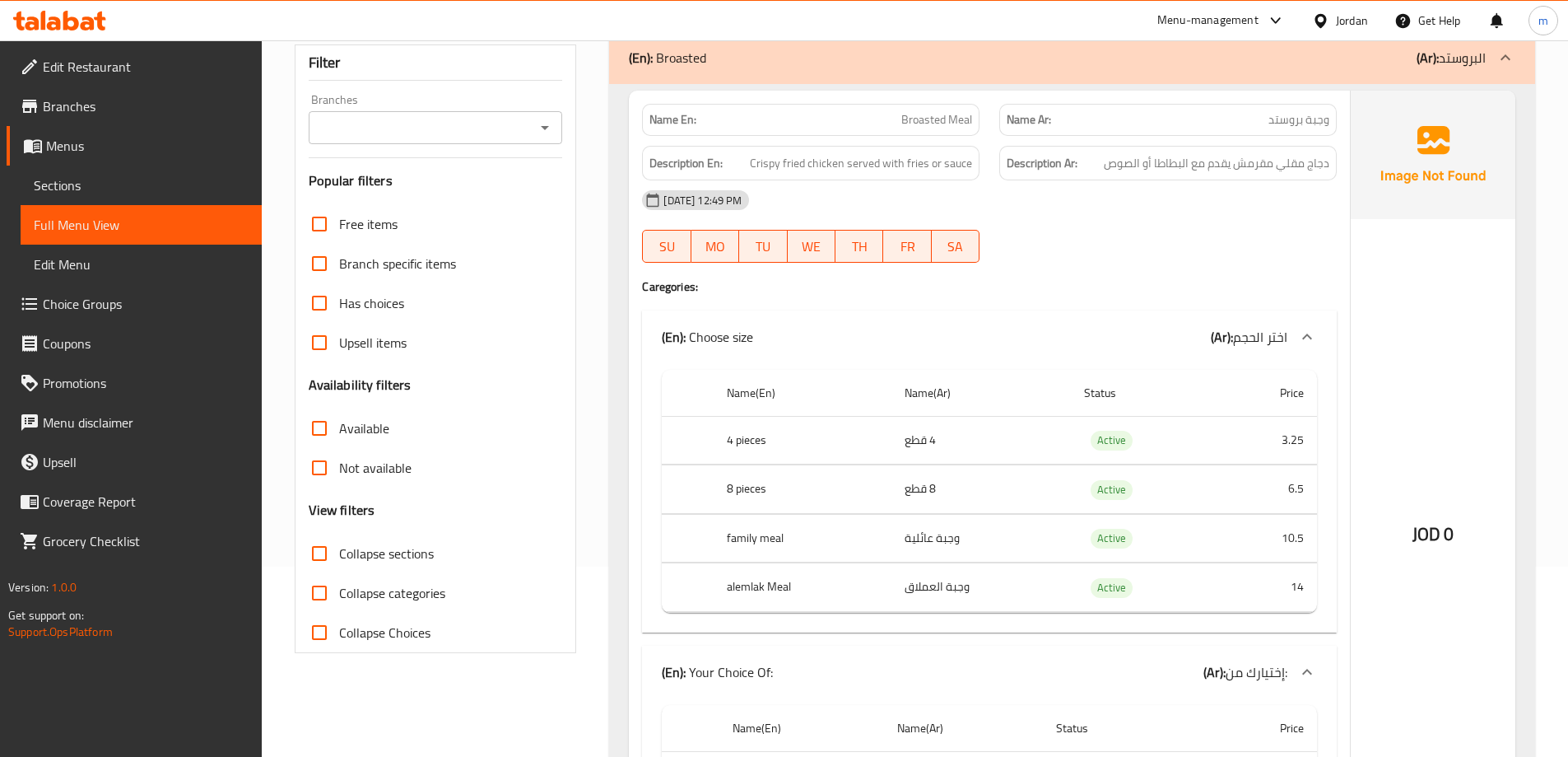
scroll to position [83, 0]
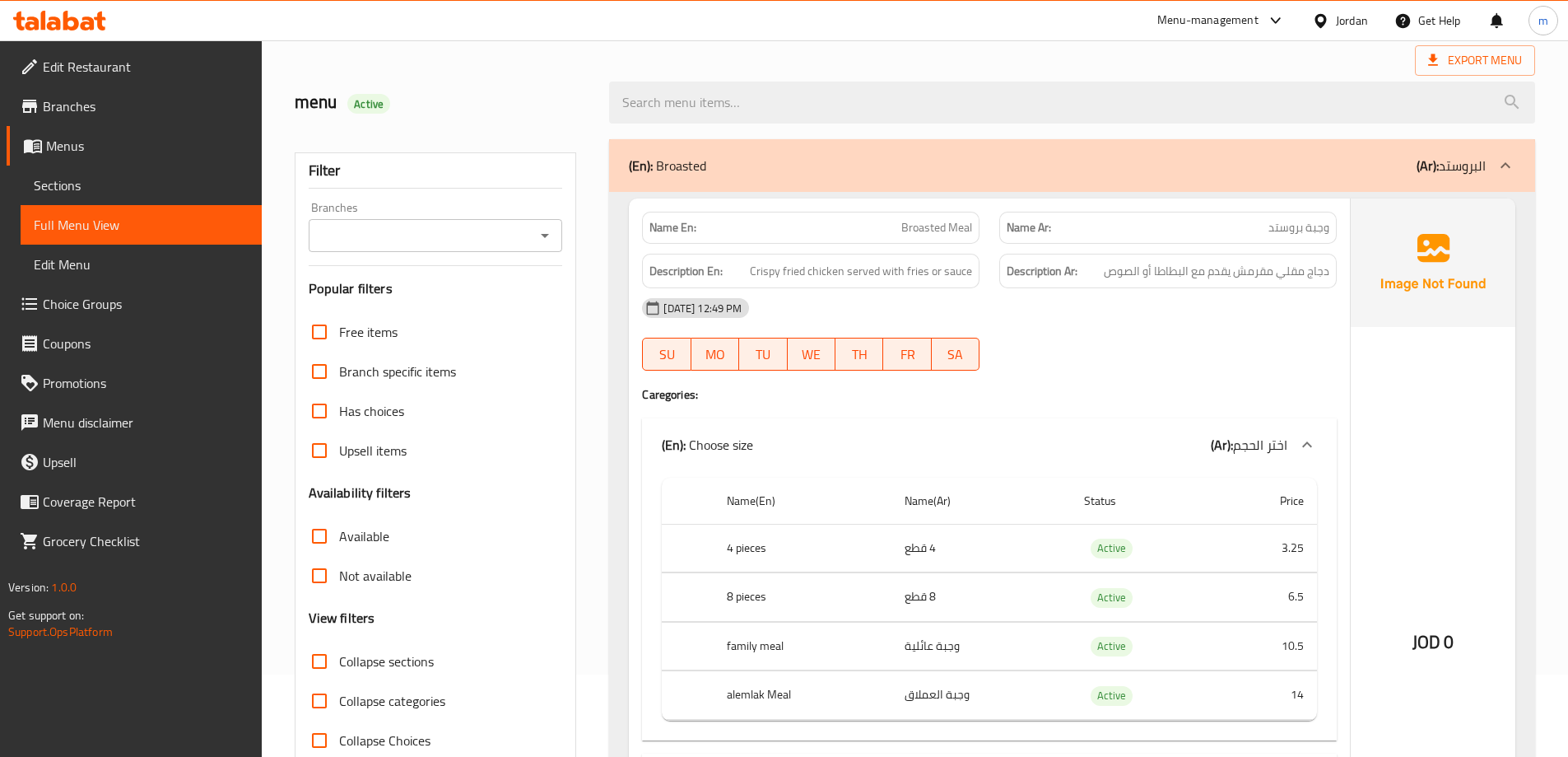
click at [954, 162] on div "(En): Broasted (Ar): البروستد" at bounding box center [1057, 165] width 857 height 20
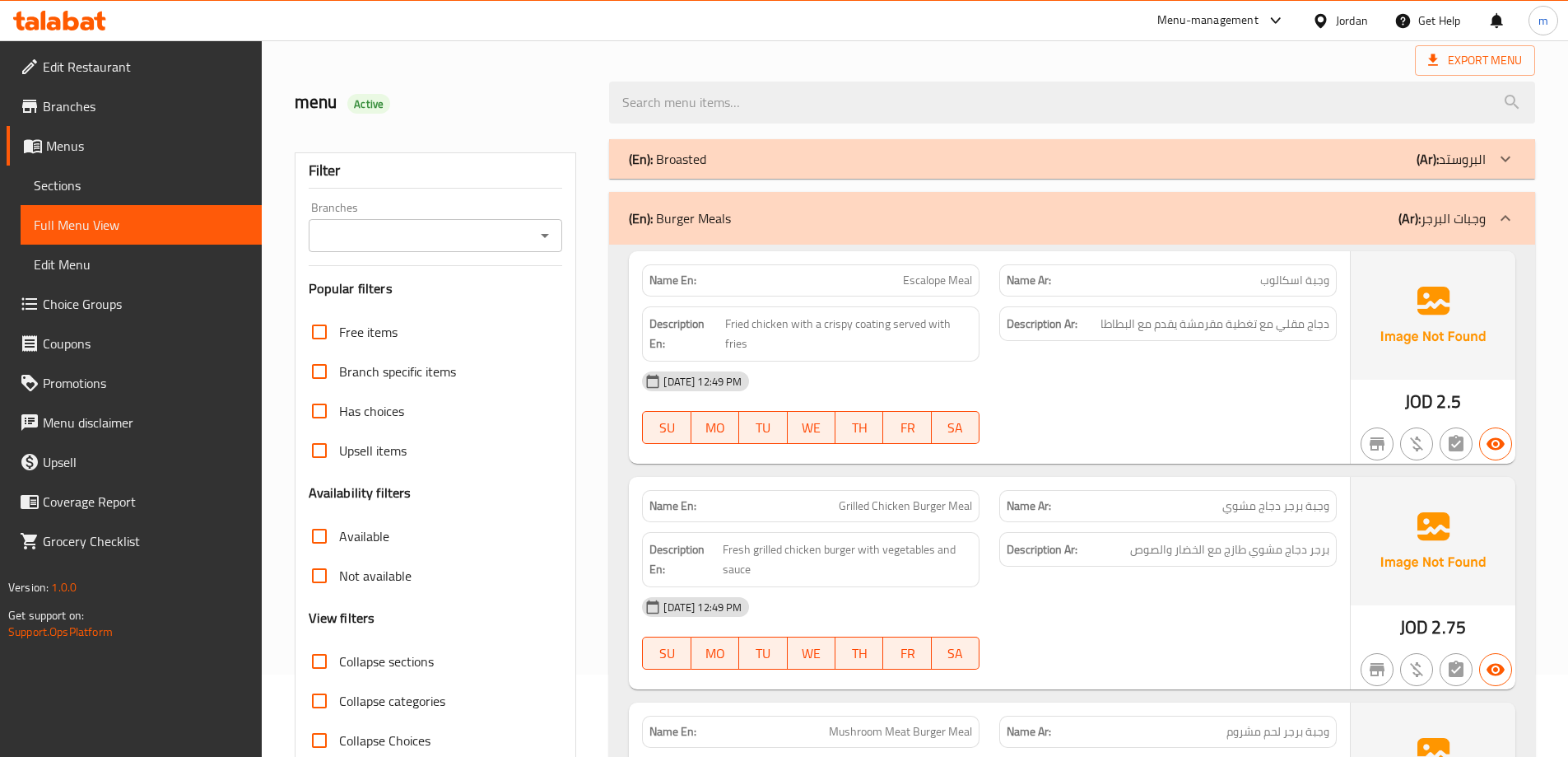
click at [941, 209] on div "(En): Burger Meals (Ar): وجبات البرجر" at bounding box center [1057, 218] width 857 height 20
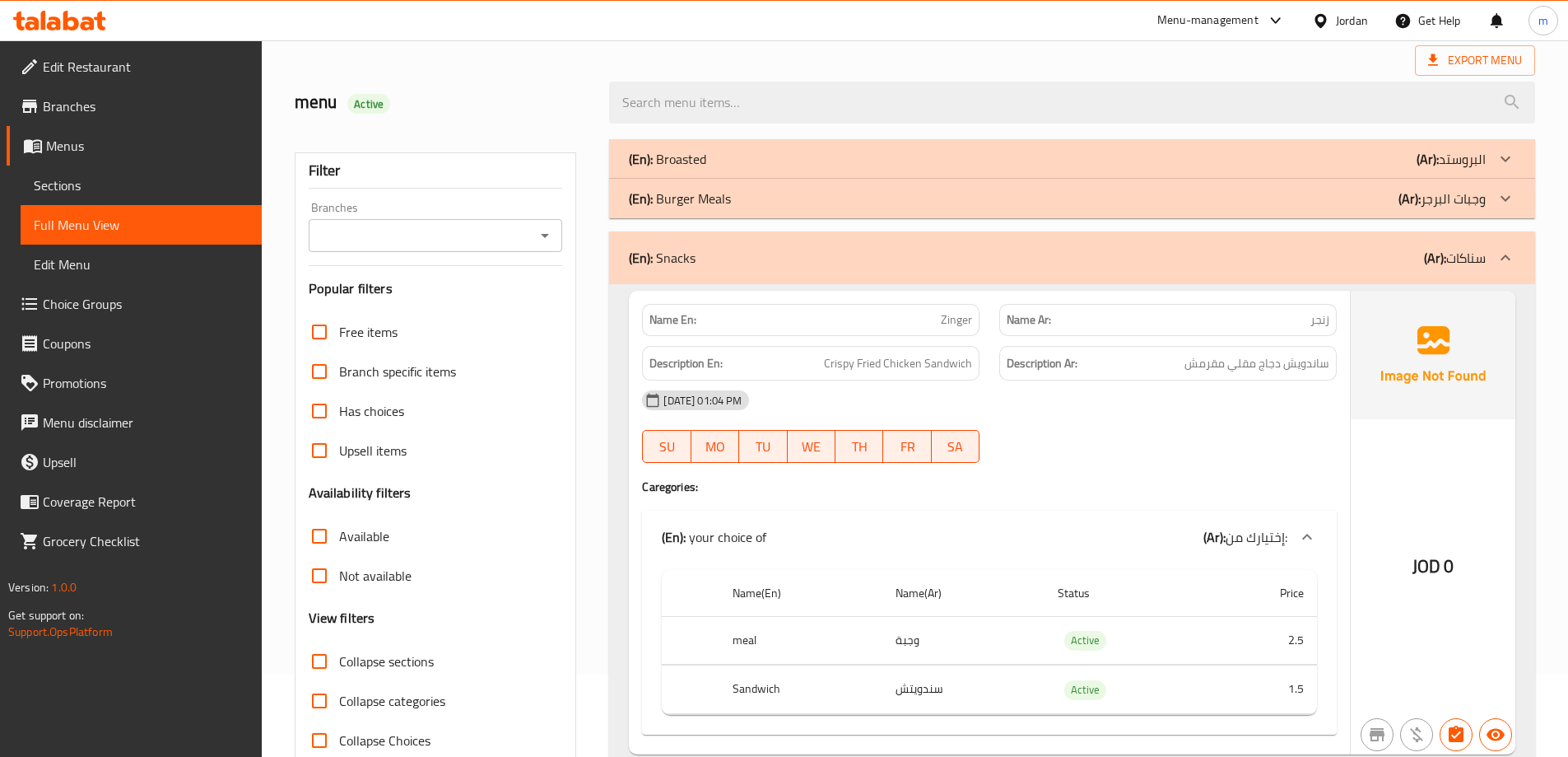
click at [938, 263] on div "(En): Snacks (Ar): سناكات" at bounding box center [1057, 258] width 857 height 20
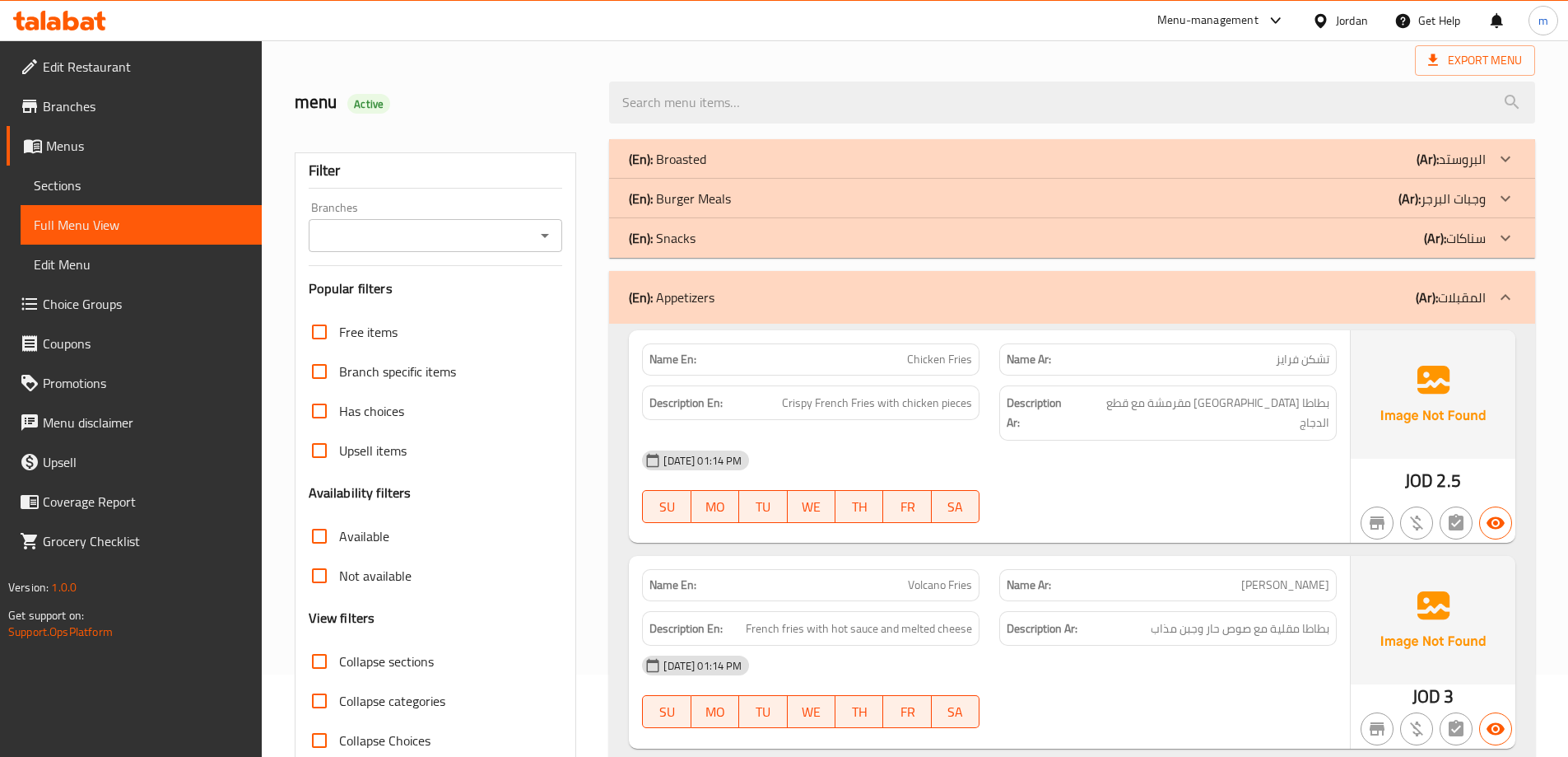
click at [948, 281] on div "(En): Appetizers (Ar): المقبلات" at bounding box center [1072, 297] width 926 height 53
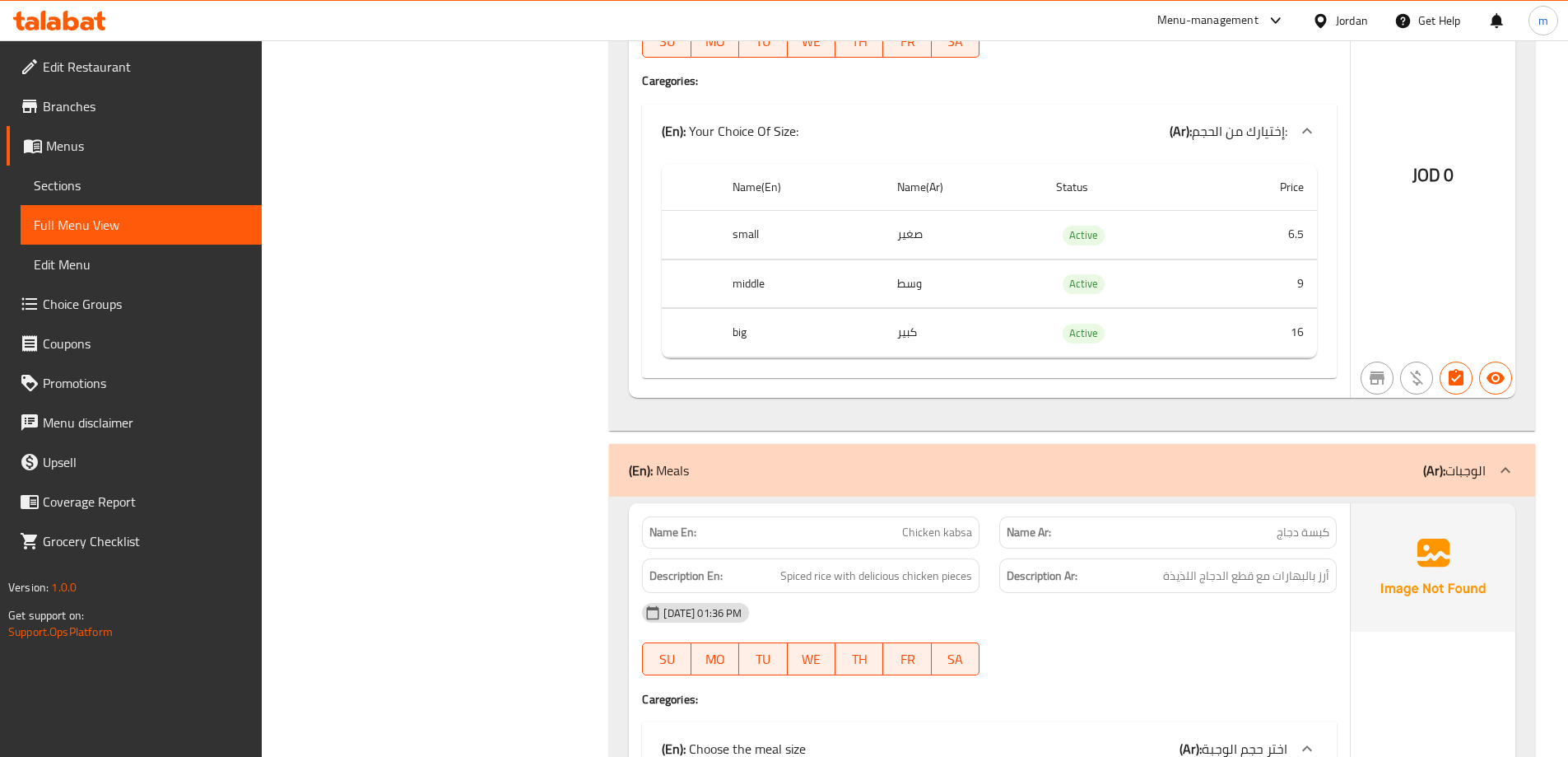
scroll to position [2253, 0]
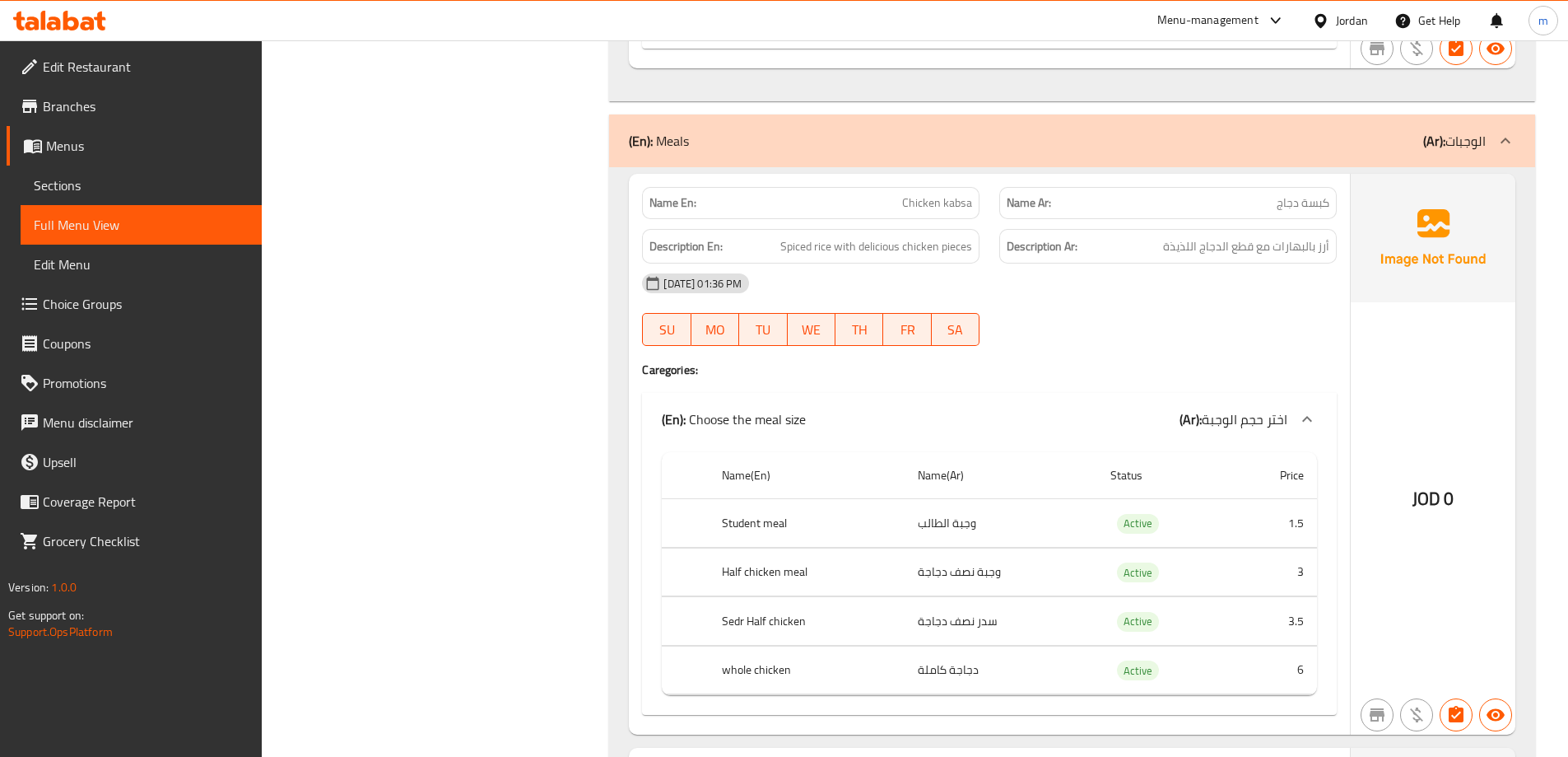
click at [1044, 157] on div "(En): Meals (Ar): الوجبات" at bounding box center [1072, 141] width 926 height 53
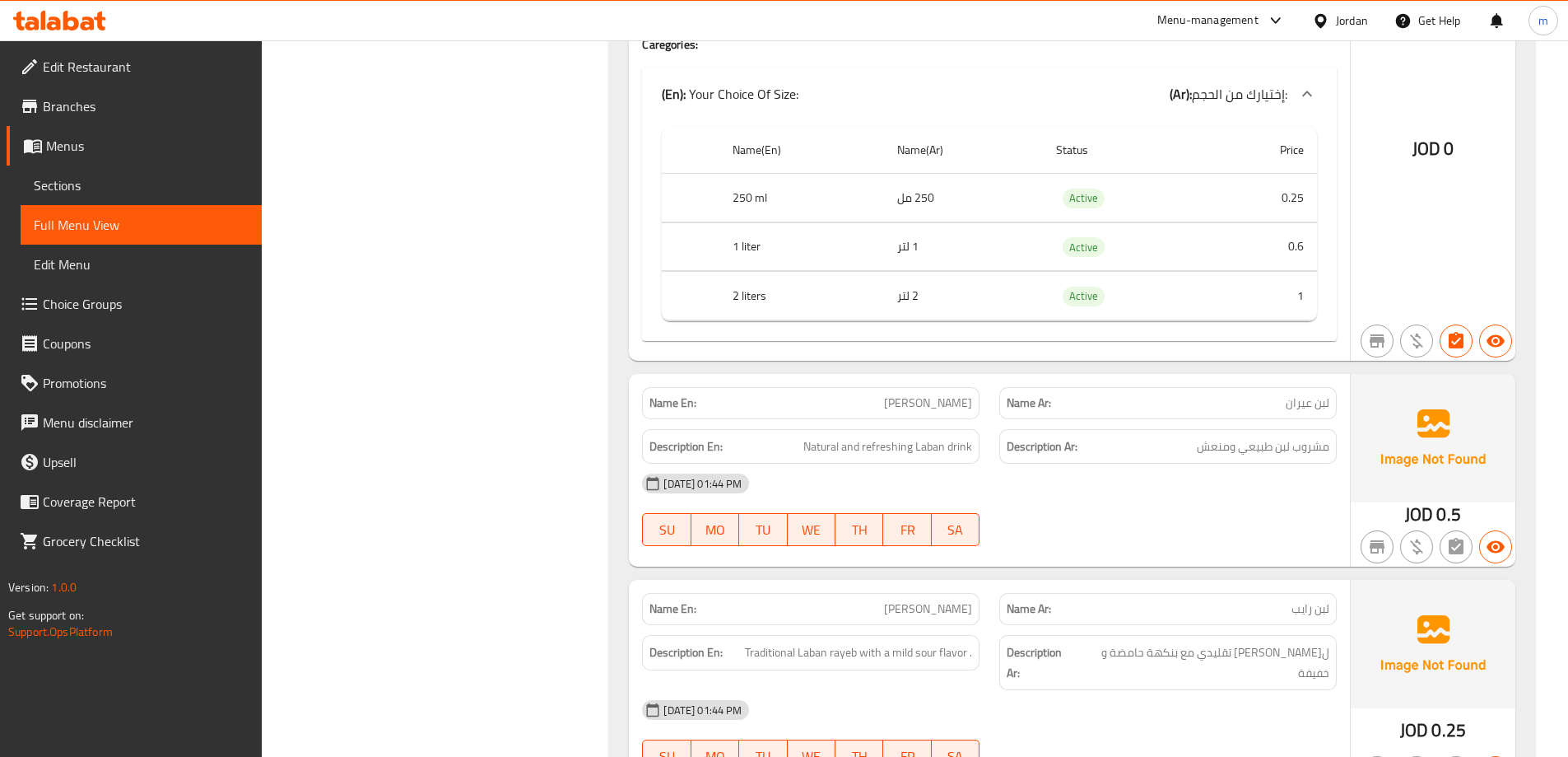
scroll to position [2714, 0]
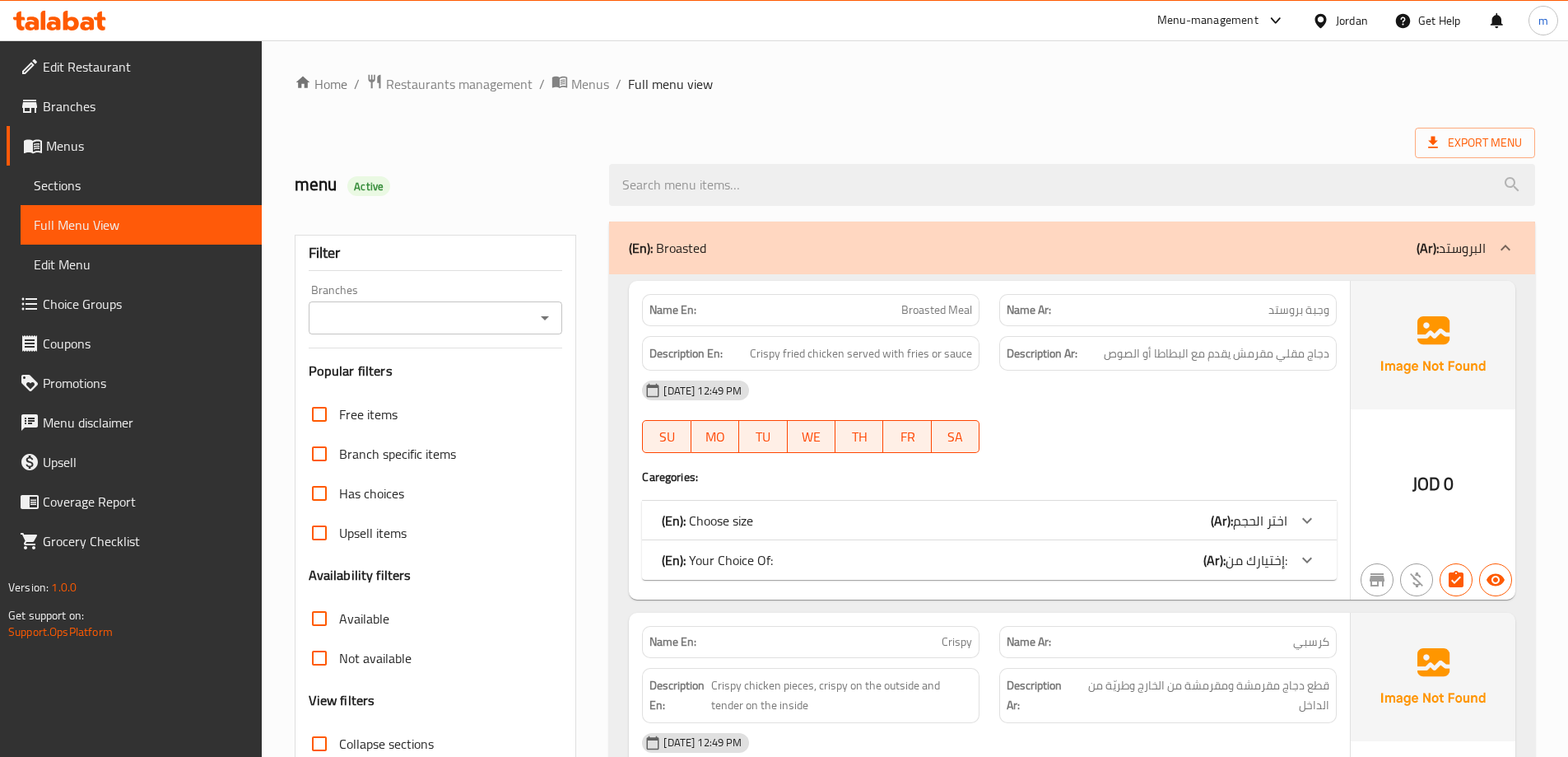
click at [1097, 245] on div "(En): Broasted (Ar): البروستد" at bounding box center [1057, 248] width 857 height 20
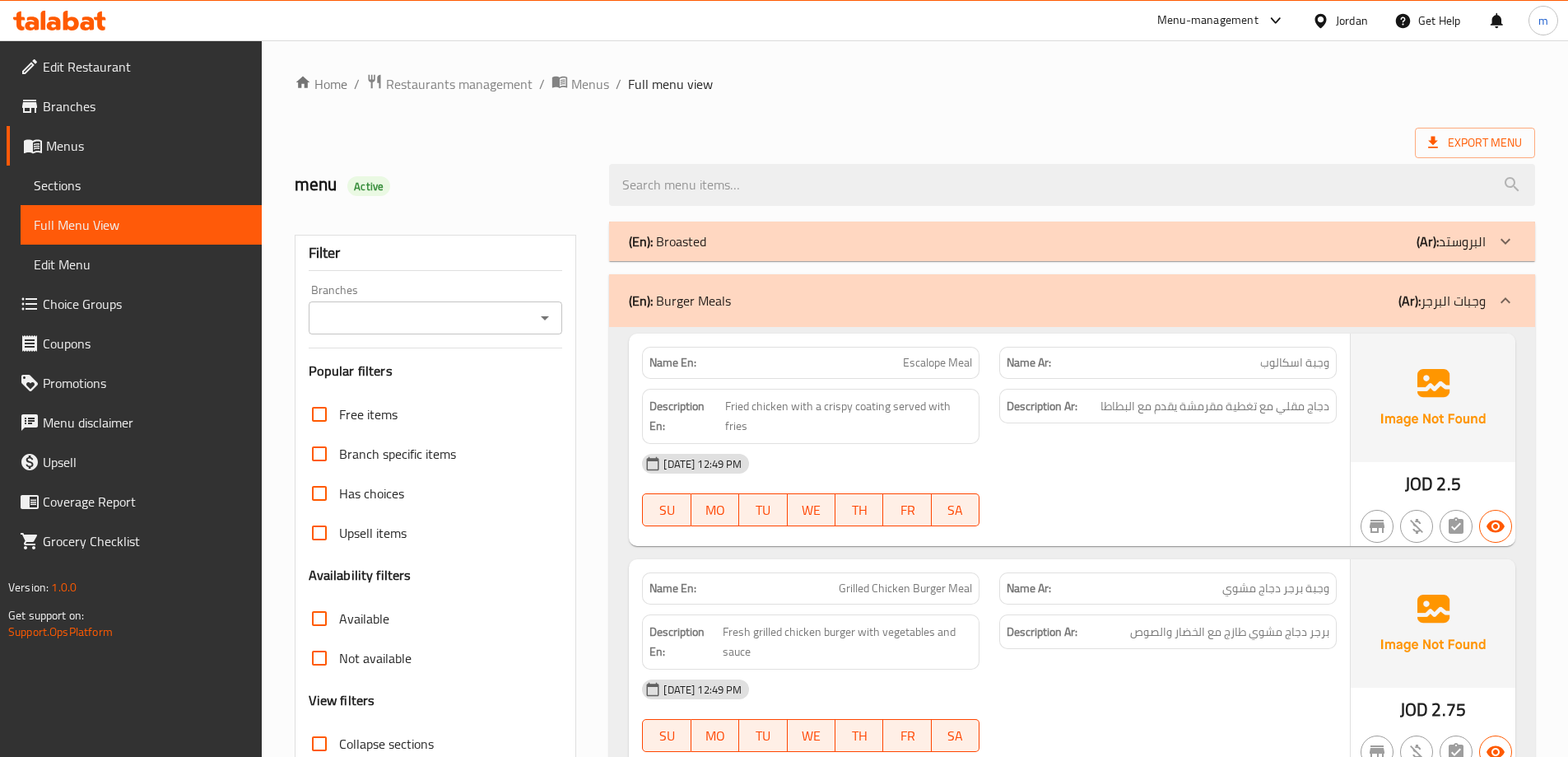
click at [1107, 285] on div "(En): Burger Meals (Ar): وجبات البرجر" at bounding box center [1072, 301] width 926 height 53
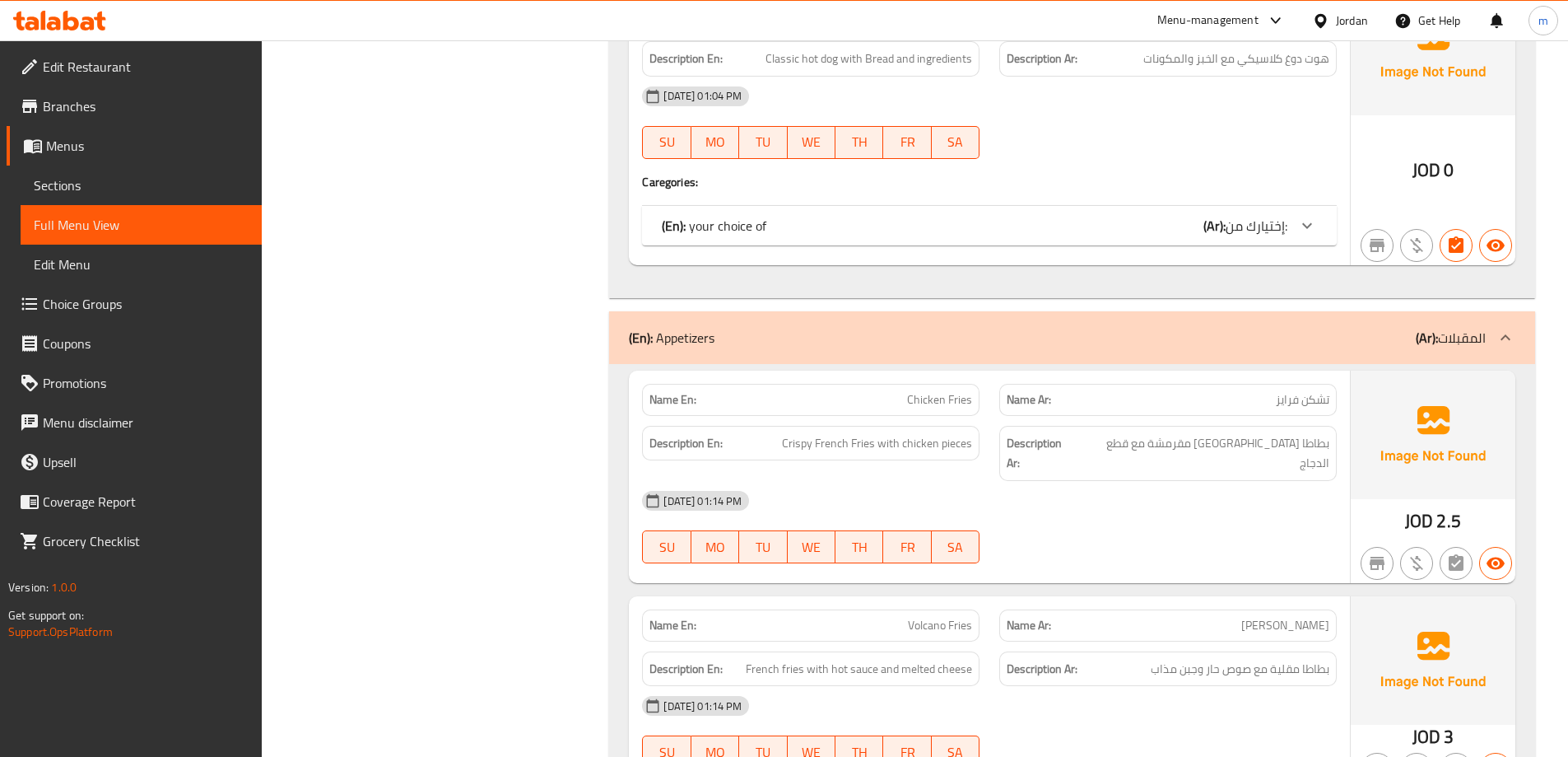
scroll to position [2224, 0]
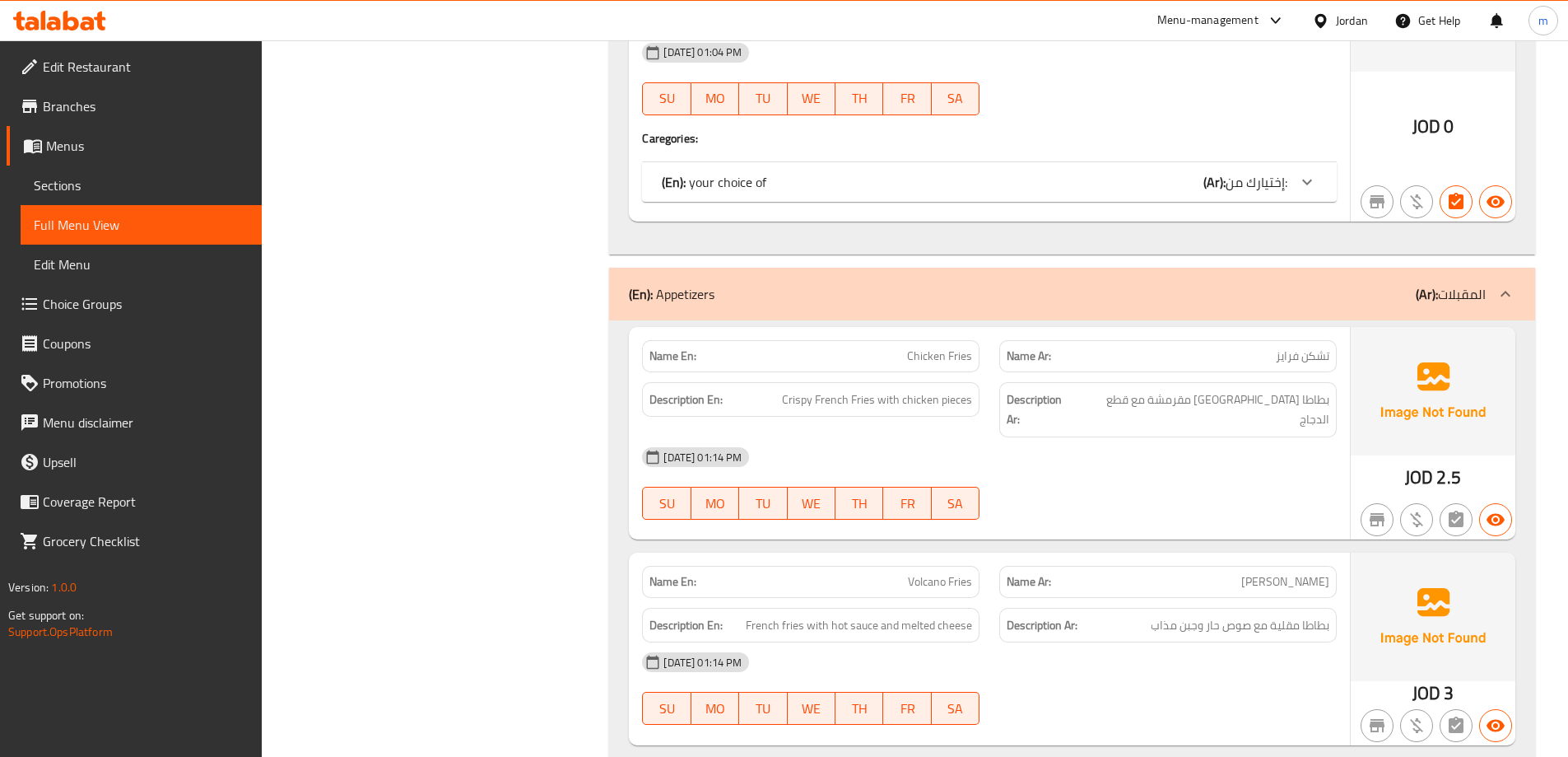
click at [1167, 310] on div "(En): Appetizers (Ar): المقبلات" at bounding box center [1072, 294] width 926 height 53
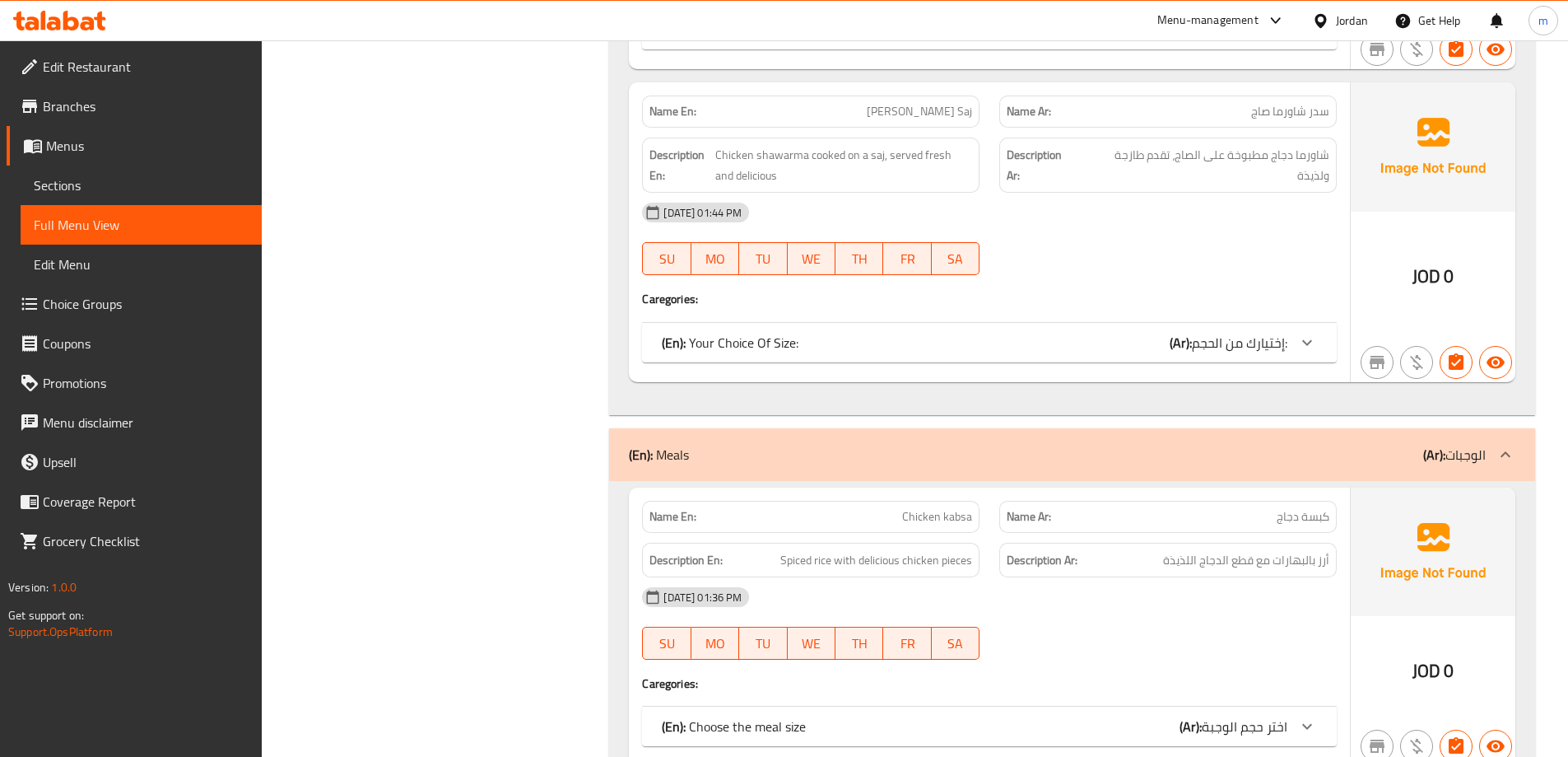
scroll to position [3294, 0]
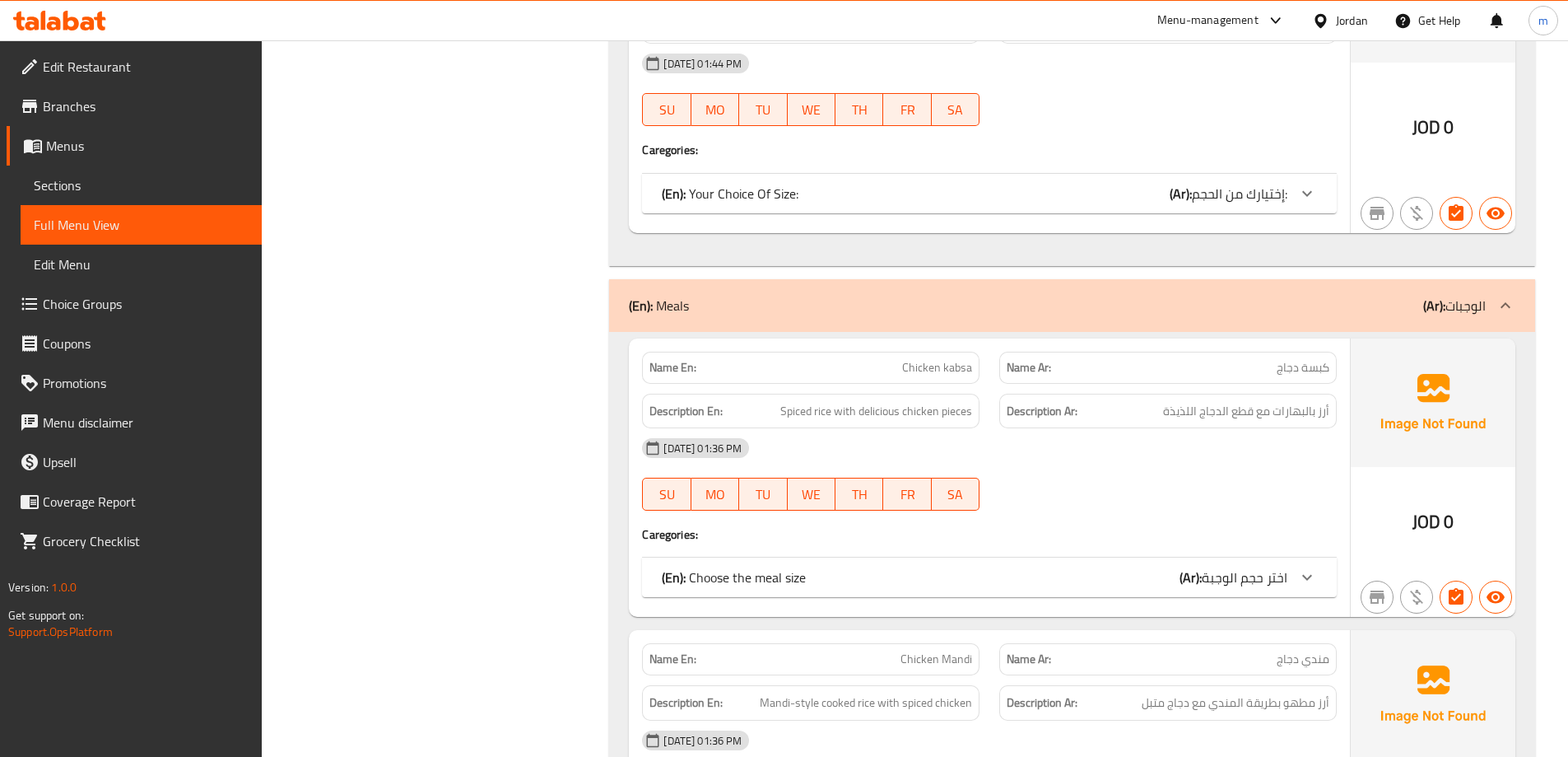
click at [1170, 320] on div "(En): Meals (Ar): الوجبات" at bounding box center [1072, 305] width 926 height 53
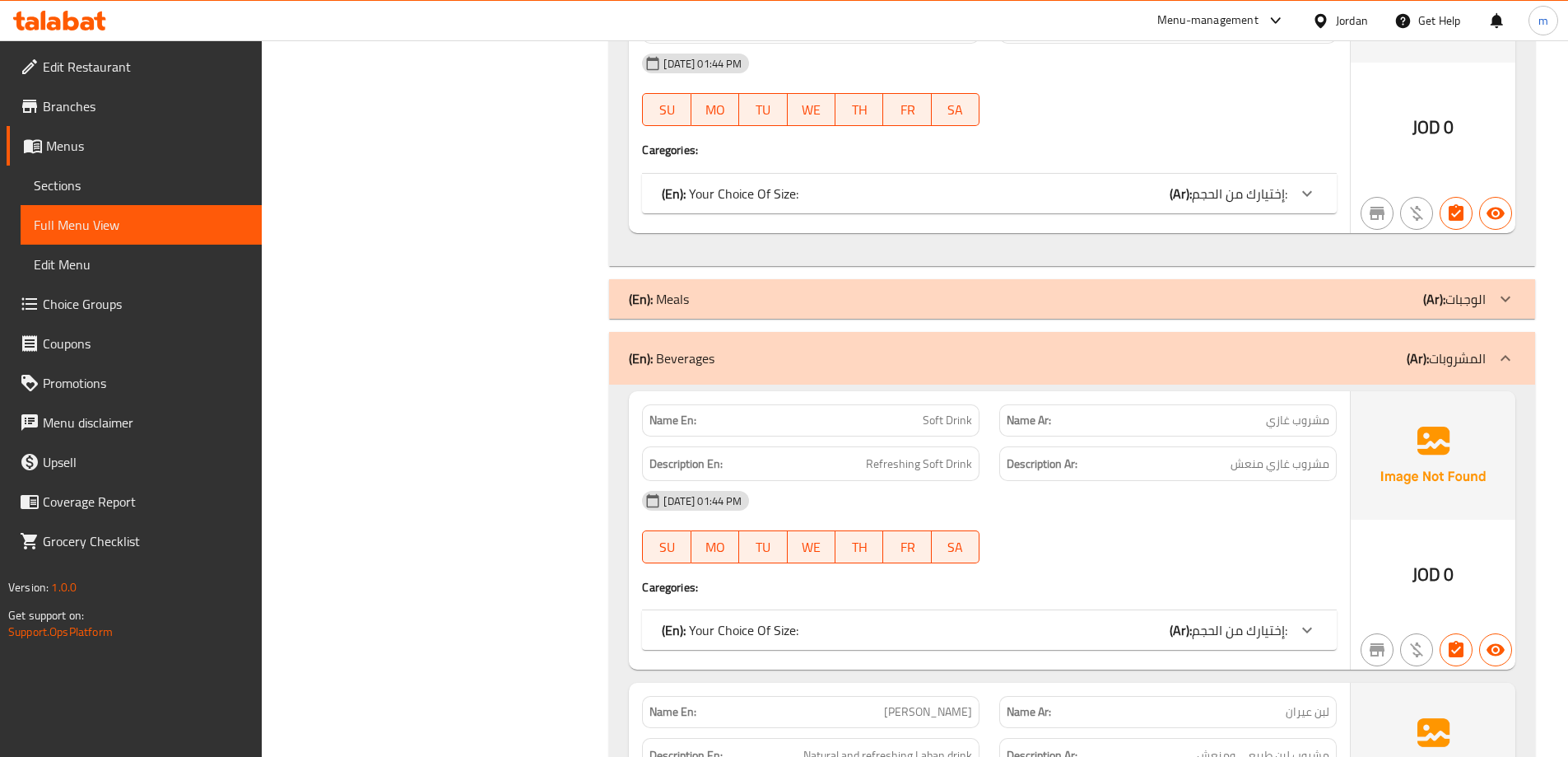
click at [1169, 362] on div "(En): Beverages (Ar): المشروبات" at bounding box center [1057, 358] width 857 height 20
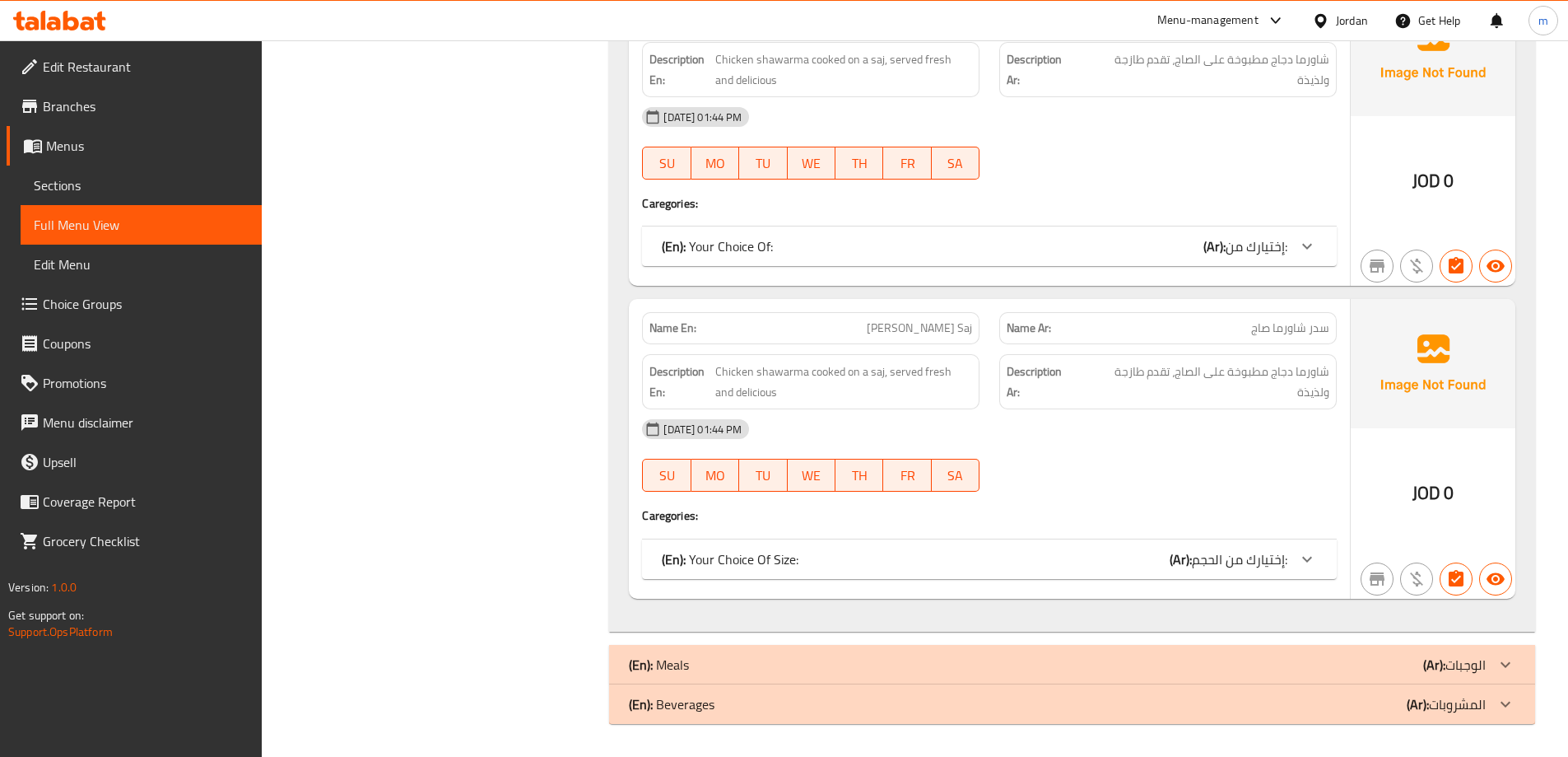
scroll to position [2928, 0]
click at [1319, 697] on div "(En): Beverages (Ar): المشروبات" at bounding box center [1057, 704] width 857 height 20
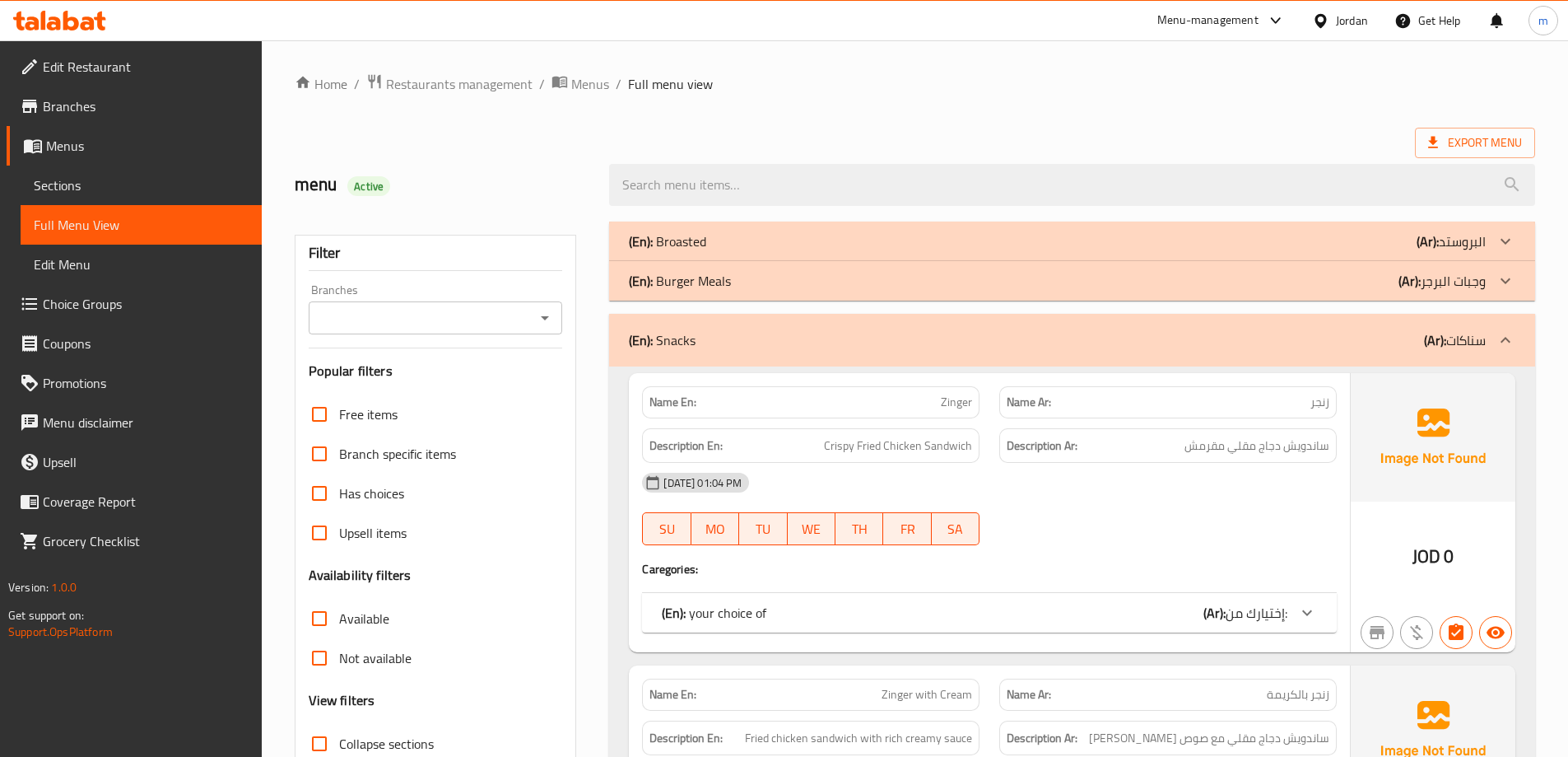
scroll to position [83, 0]
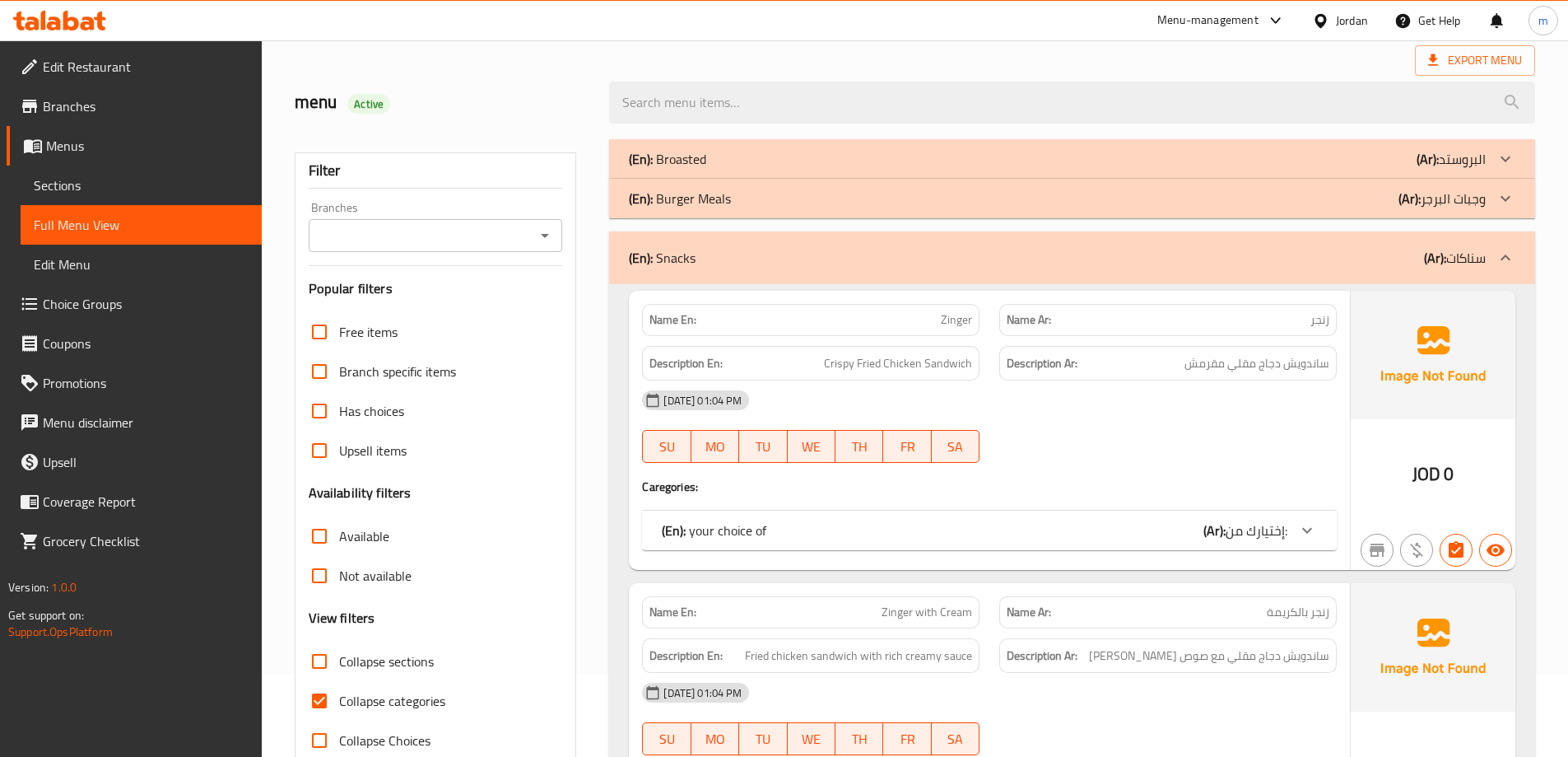
click at [1265, 254] on div "(En): Snacks (Ar): سناكات" at bounding box center [1057, 258] width 857 height 20
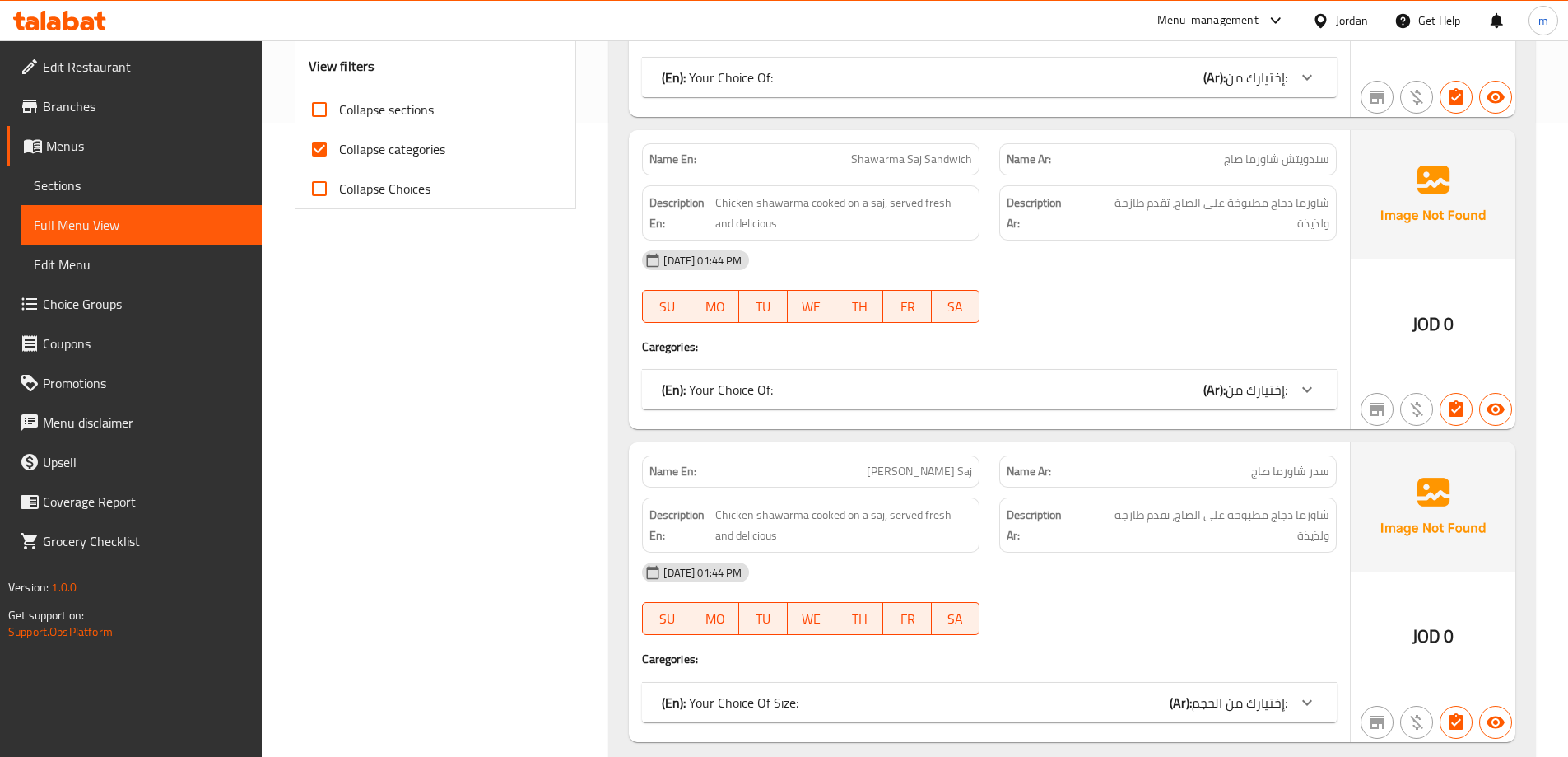
scroll to position [629, 0]
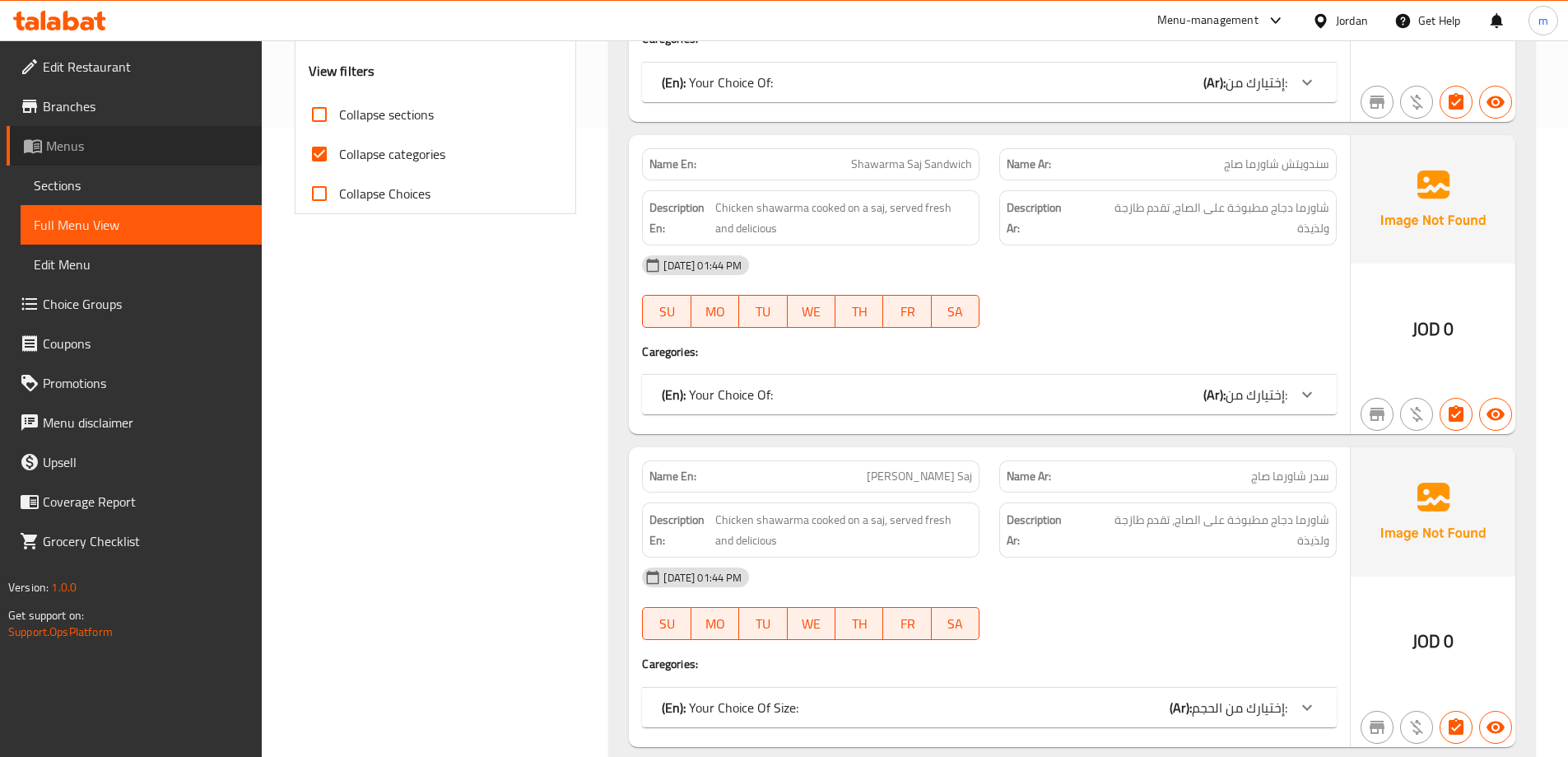
click at [94, 144] on span "Menus" at bounding box center [147, 146] width 203 height 20
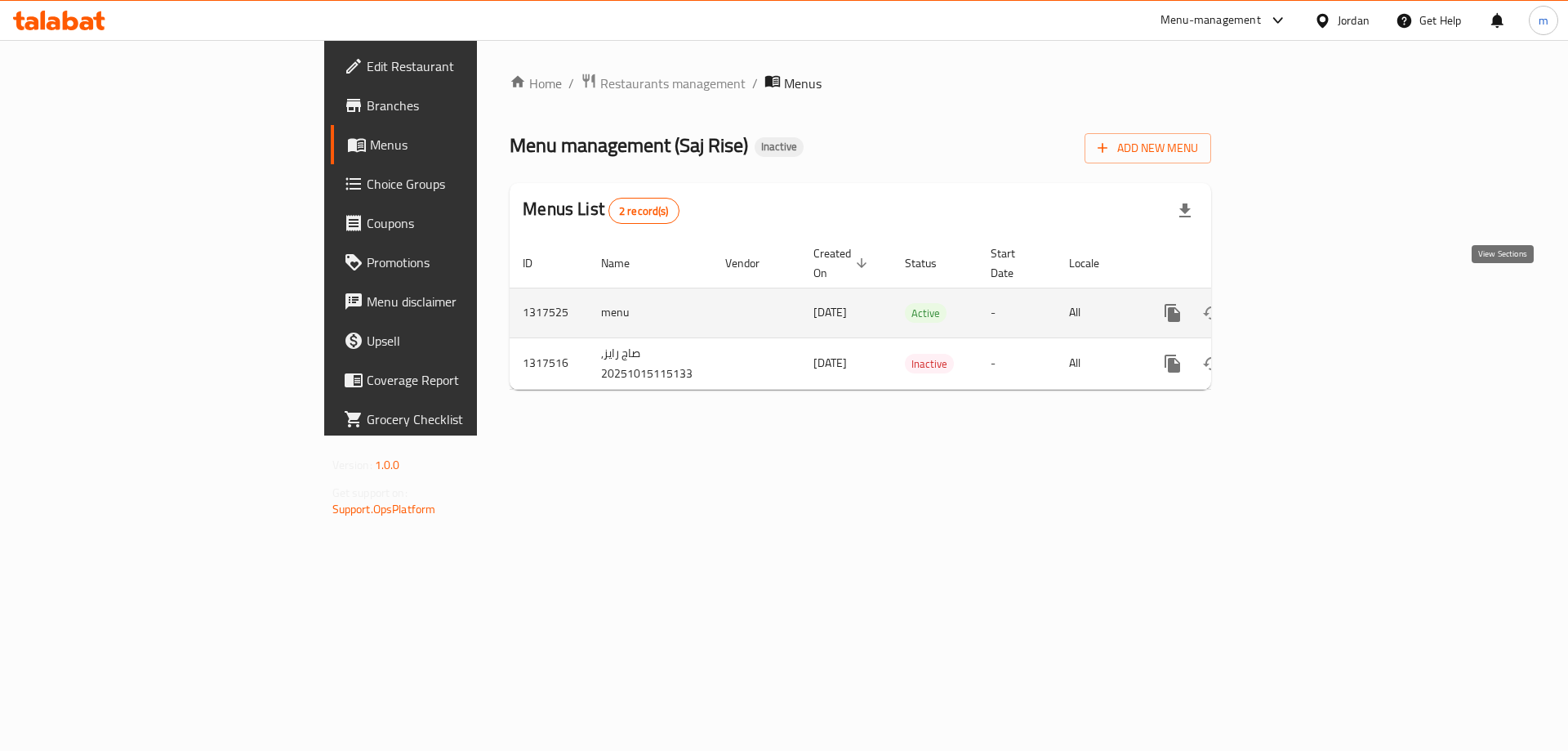
click at [1300, 303] on icon "enhanced table" at bounding box center [1290, 313] width 20 height 20
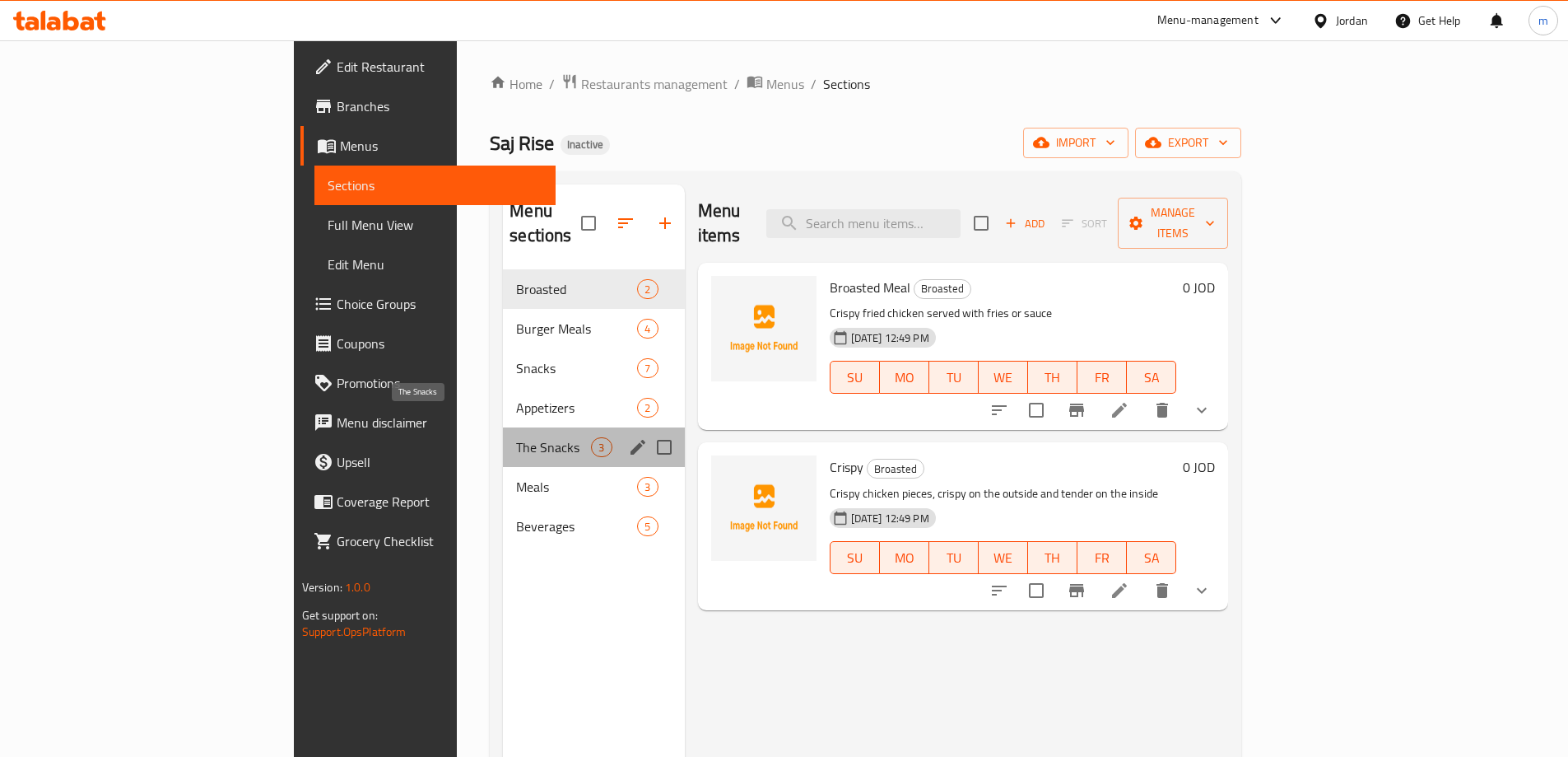
click at [516, 437] on span "The Snacks" at bounding box center [553, 447] width 74 height 20
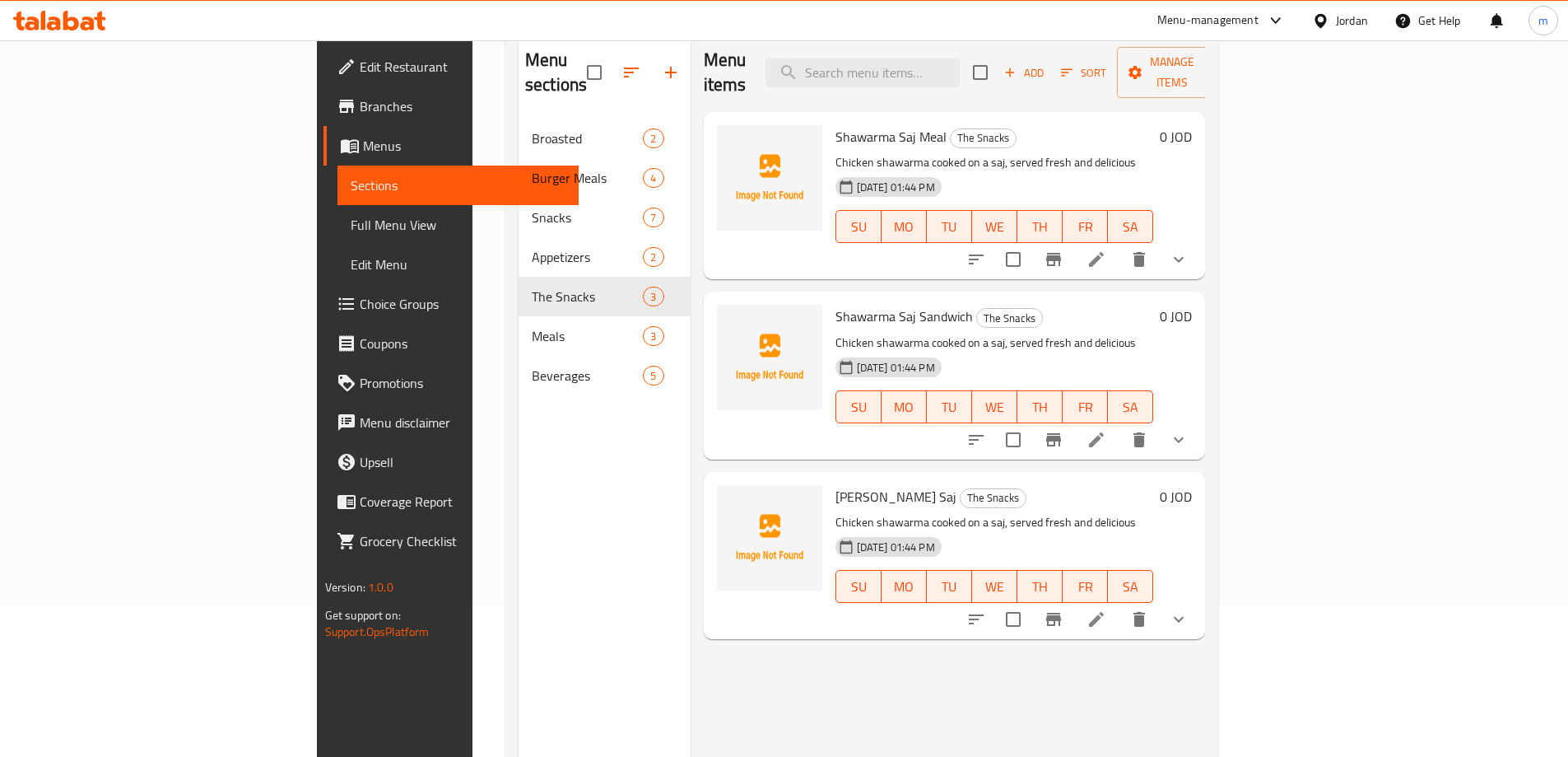
scroll to position [164, 0]
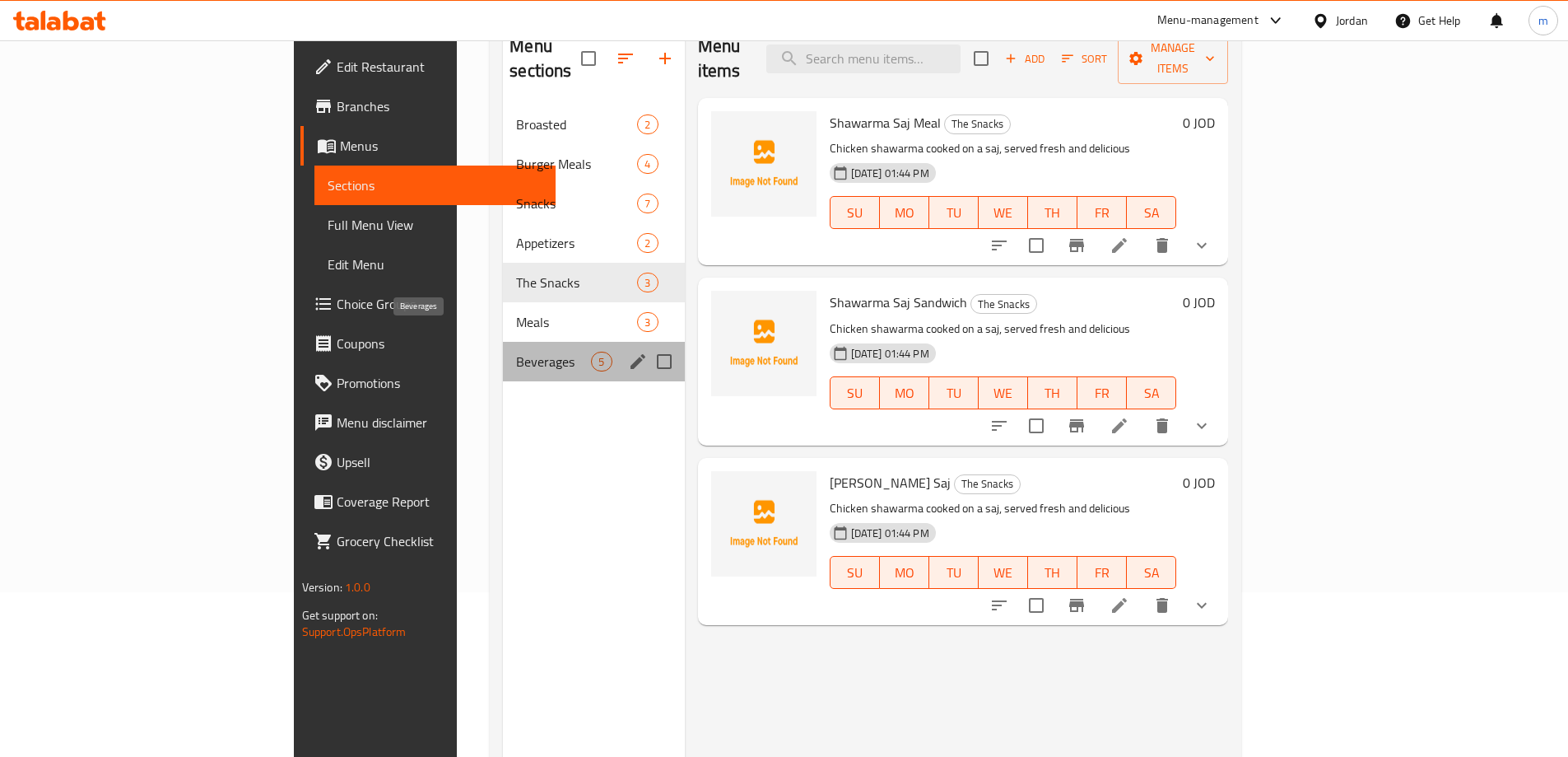
click at [516, 352] on span "Beverages" at bounding box center [553, 362] width 74 height 20
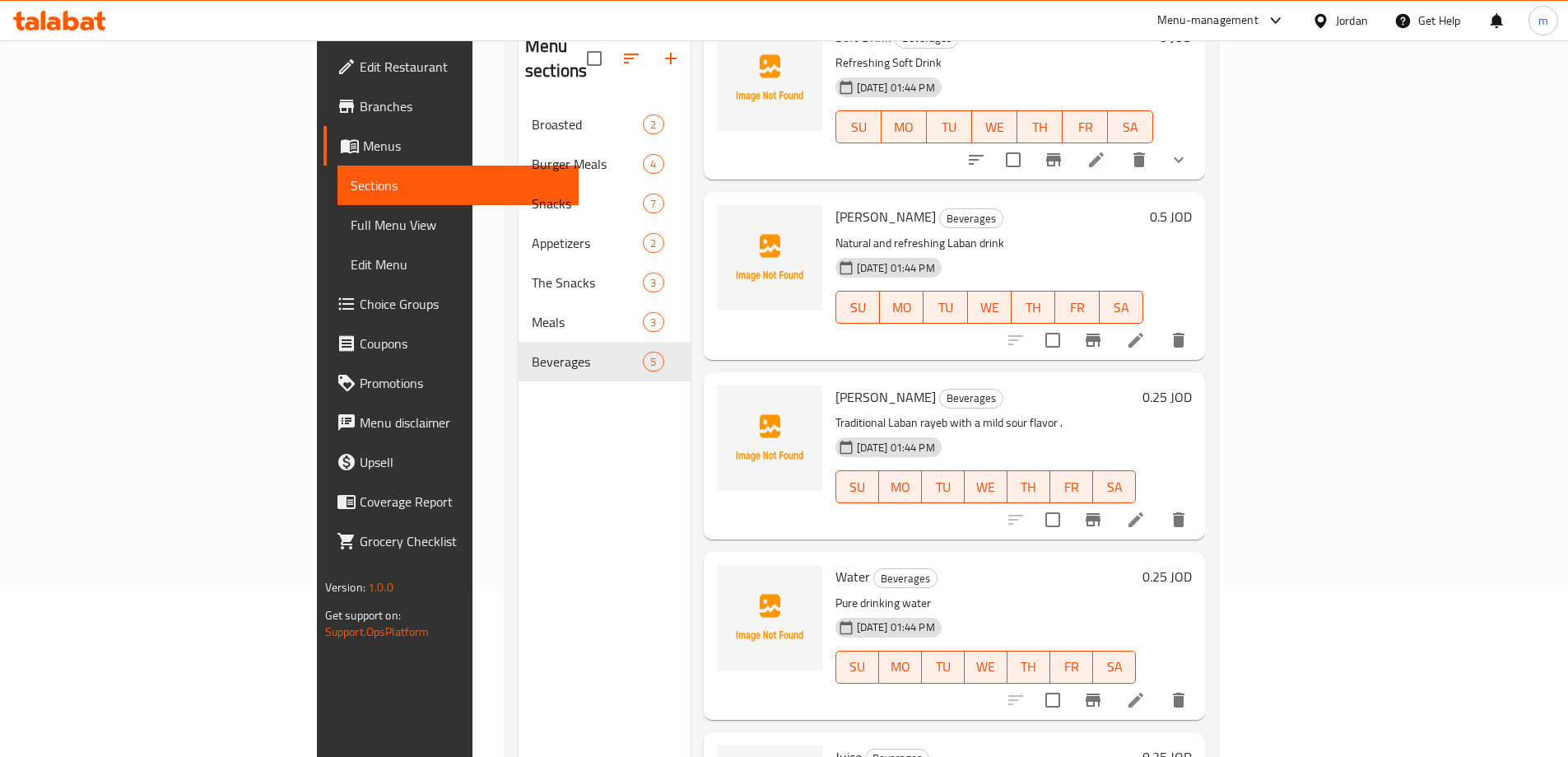
scroll to position [83, 0]
click at [1146, 513] on icon at bounding box center [1136, 523] width 20 height 20
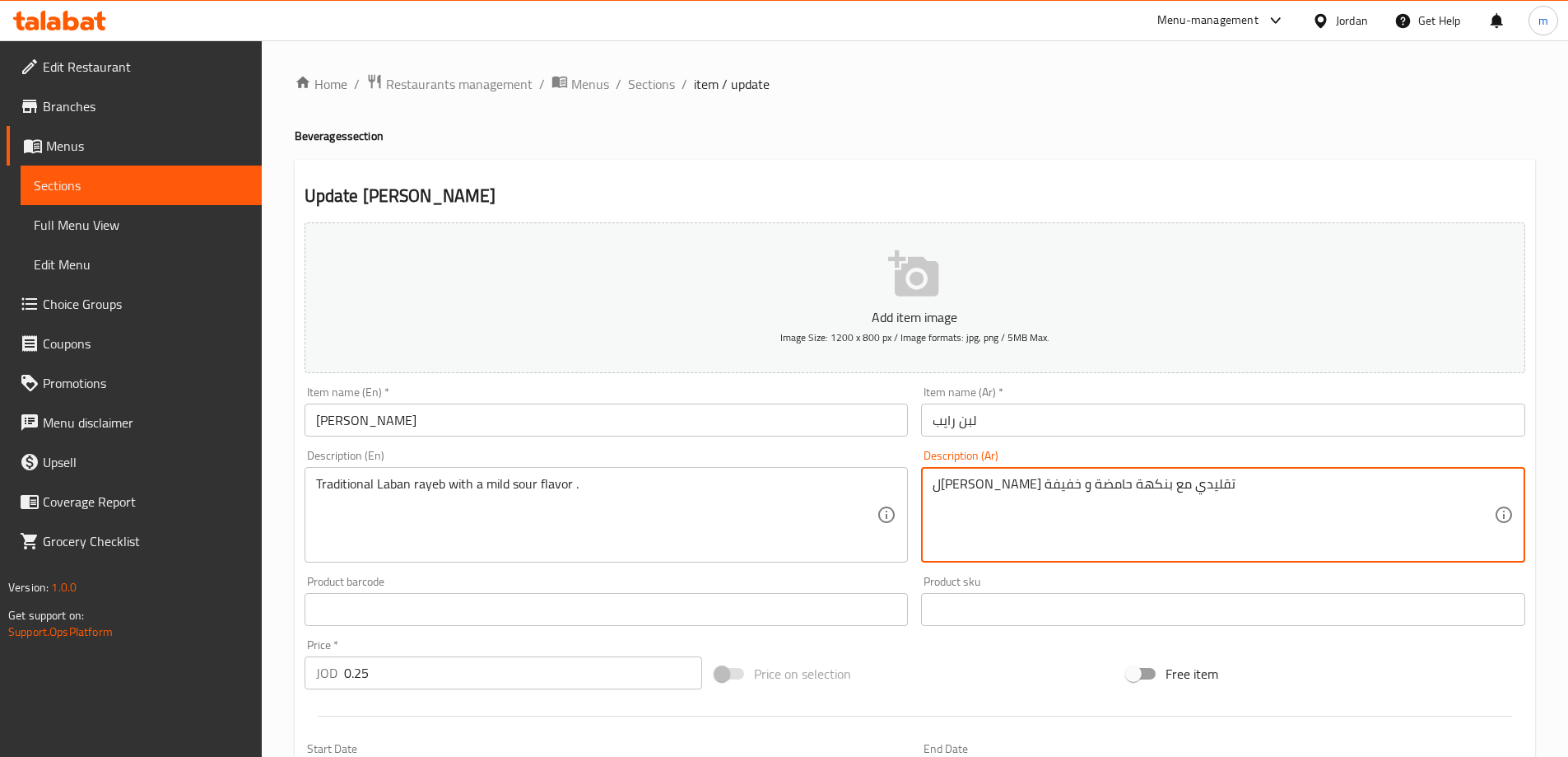
drag, startPoint x: 1058, startPoint y: 492, endPoint x: 1077, endPoint y: 493, distance: 19.0
click at [1113, 458] on div "Description (Ar) لبن رايب تقليدي بنكهة حامضة و خفيفة Description (Ar)" at bounding box center [1223, 506] width 604 height 113
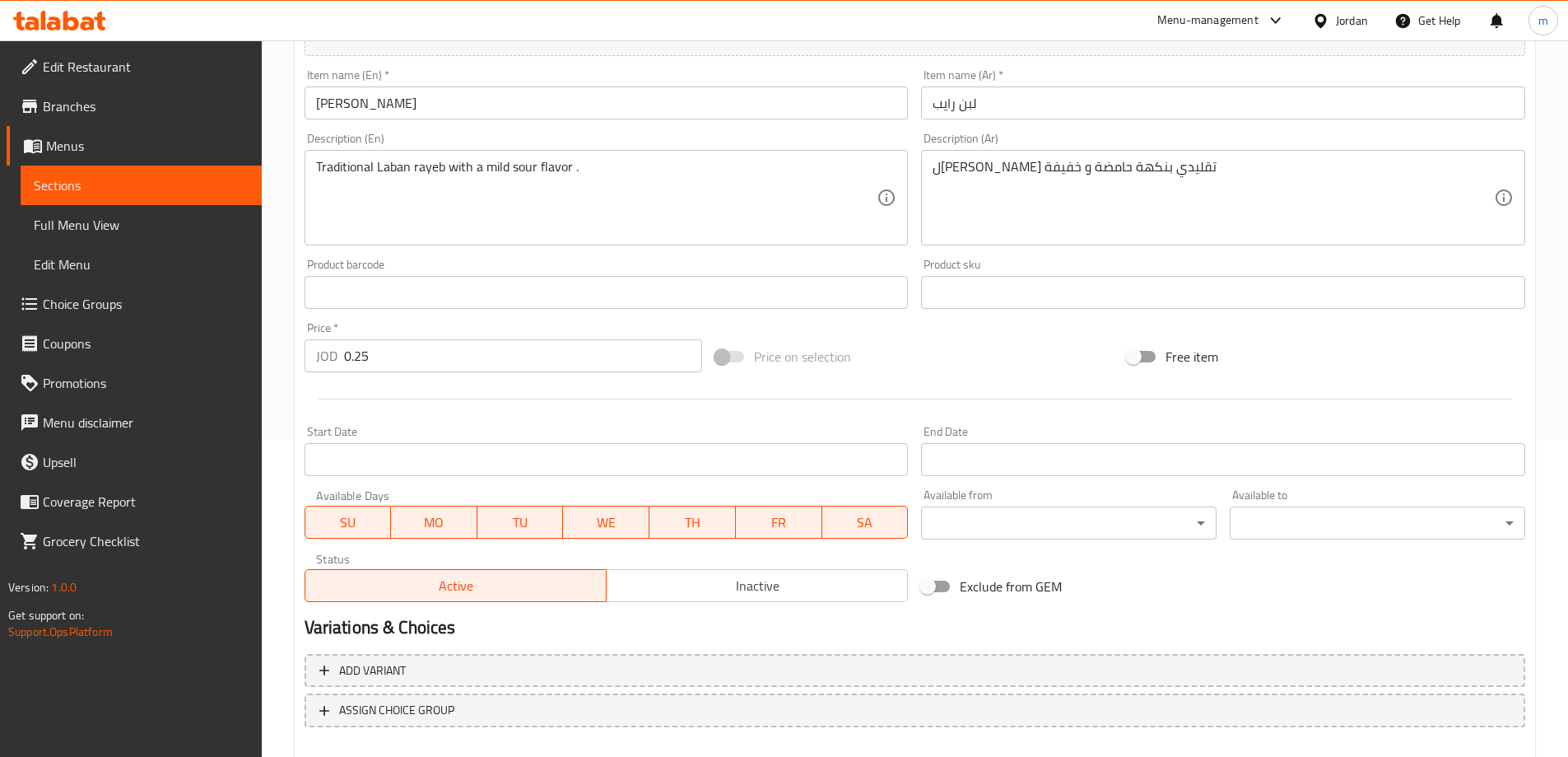
scroll to position [407, 0]
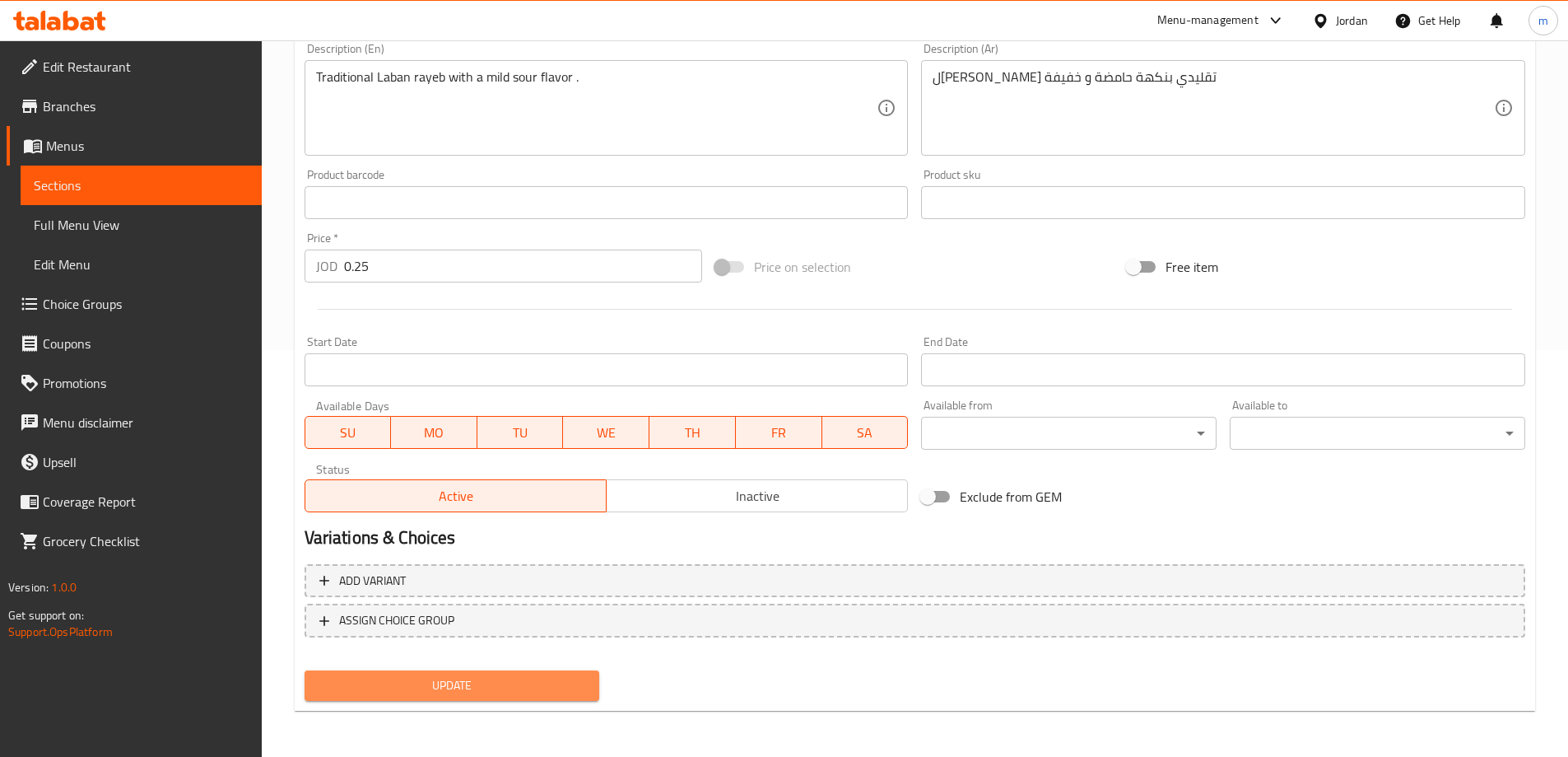
click at [516, 694] on span "Update" at bounding box center [452, 685] width 269 height 21
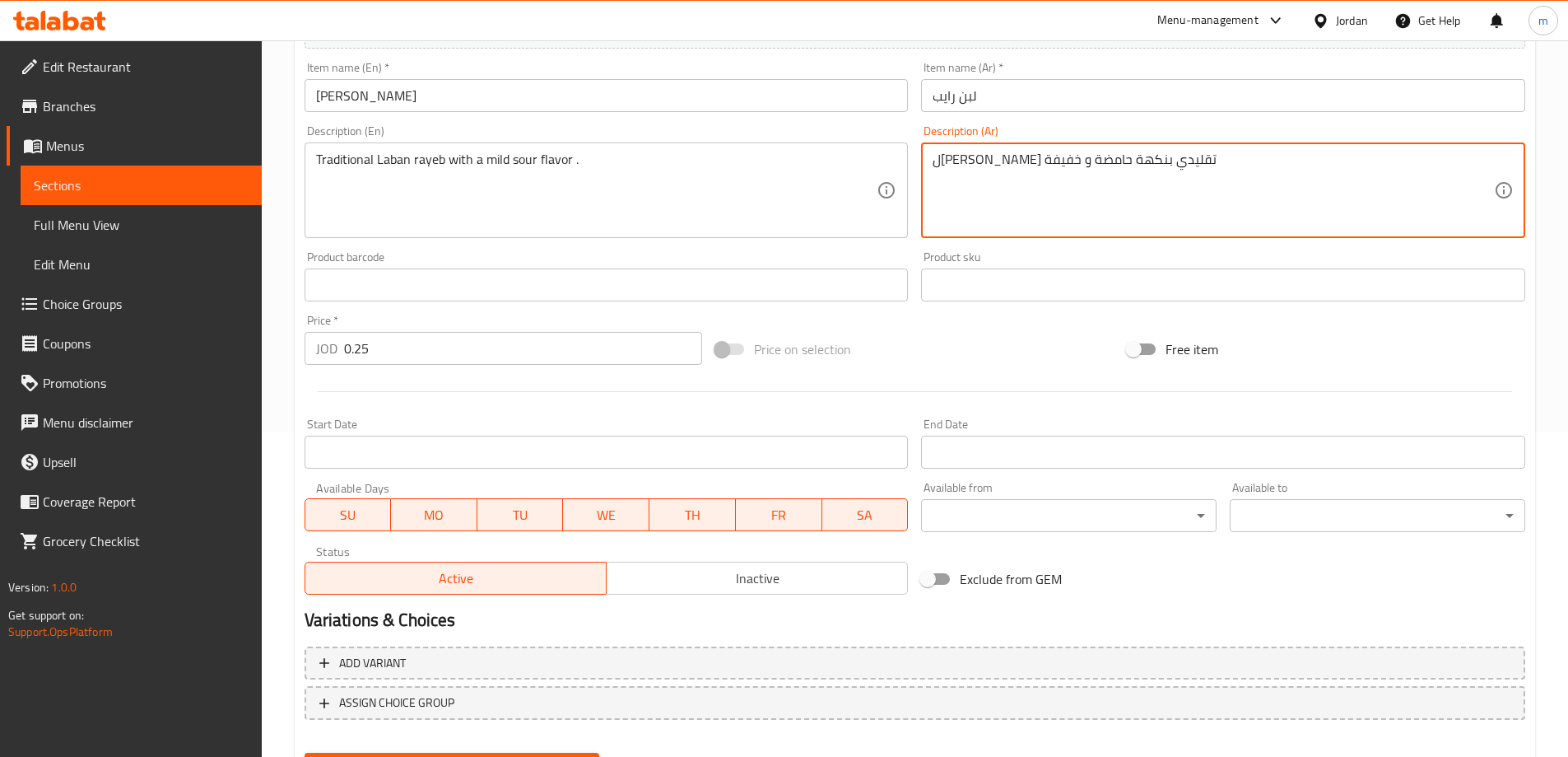
drag, startPoint x: 1022, startPoint y: 163, endPoint x: 1056, endPoint y: 164, distance: 34.0
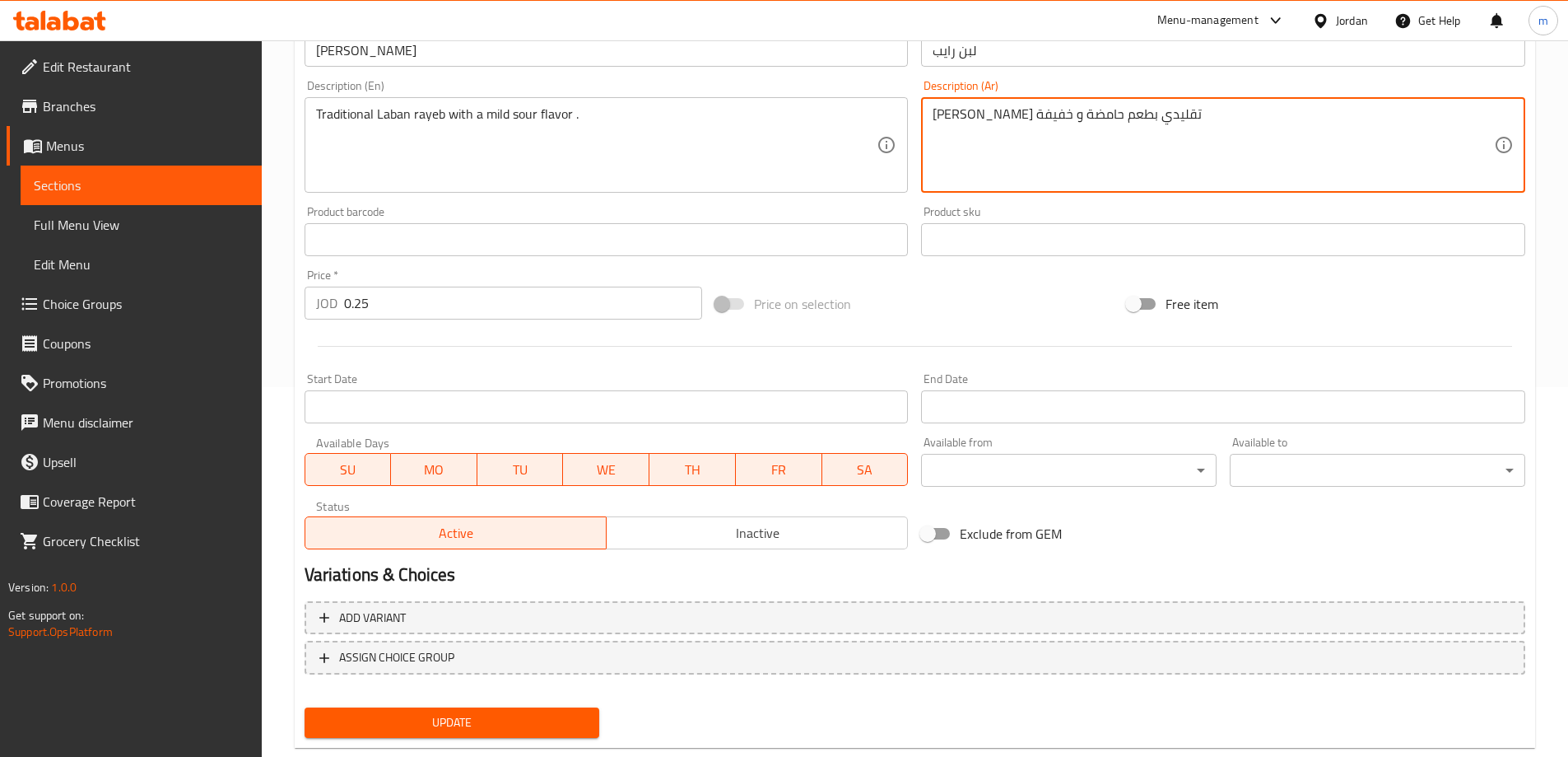
scroll to position [407, 0]
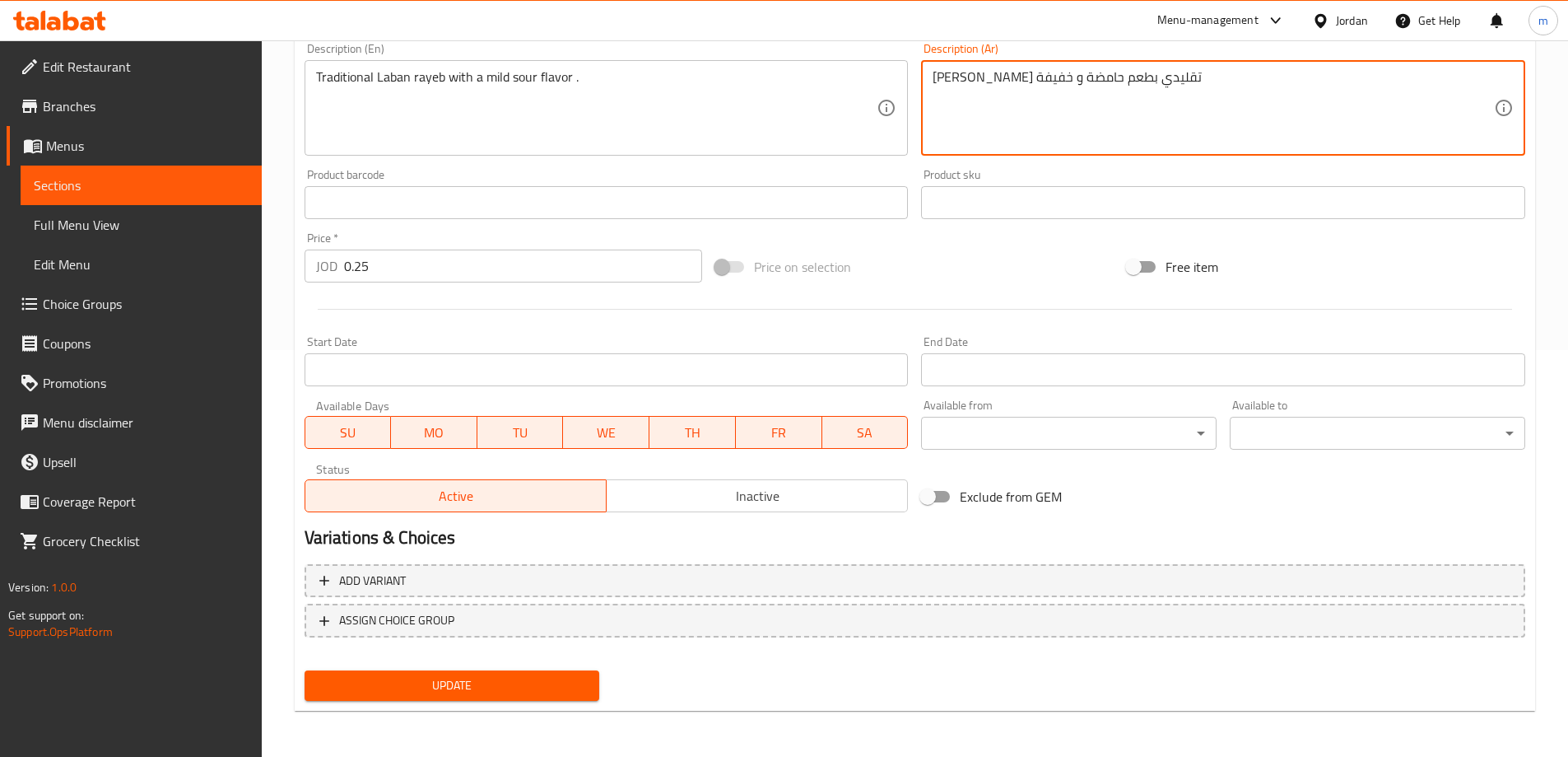
click at [987, 80] on textarea "لبن رايب تقليدي بطعم حامضة و خفيفة" at bounding box center [1214, 108] width 561 height 78
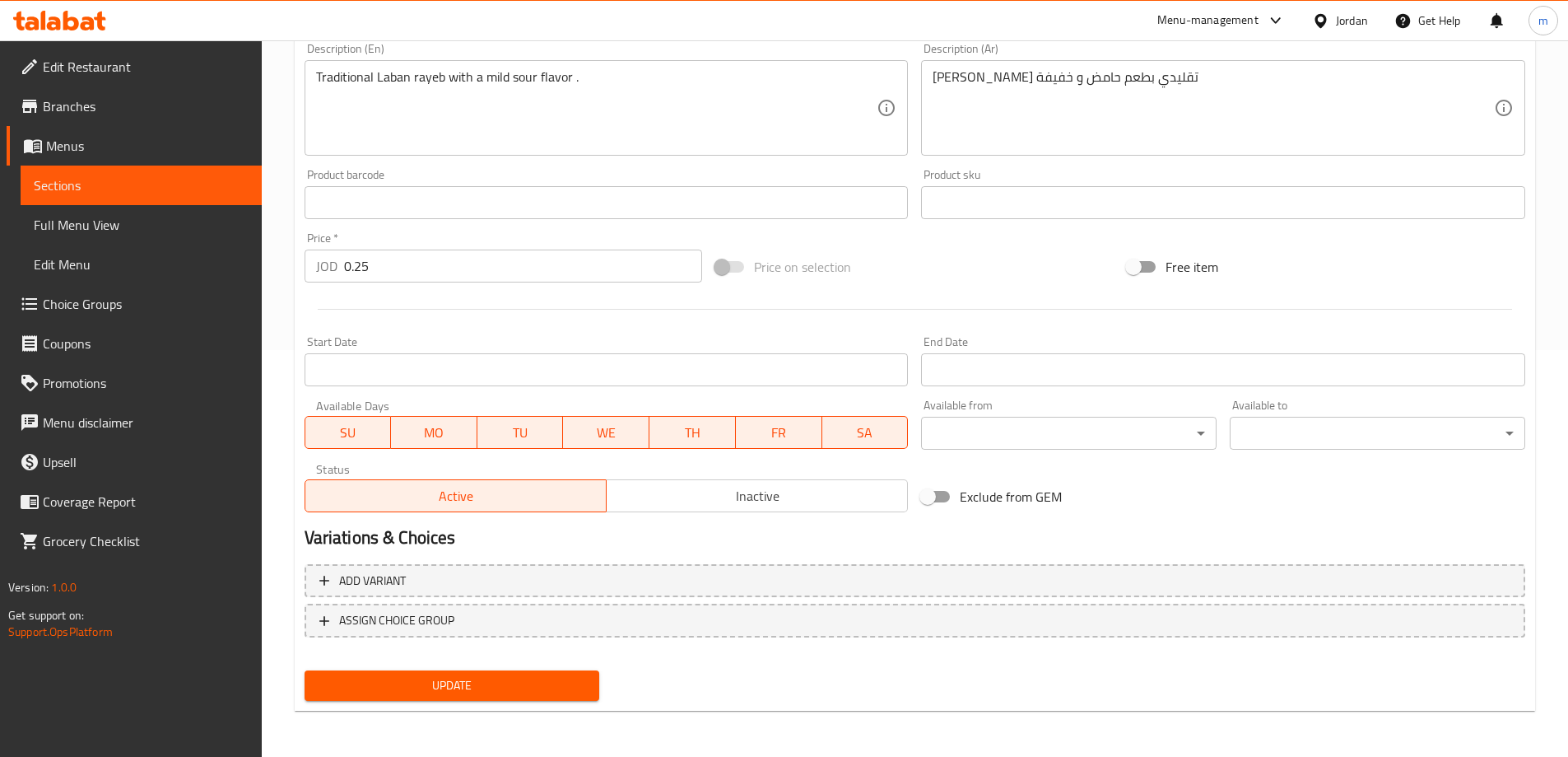
click at [940, 79] on div "لبن رايب تقليدي بطعم حامض و خفيفة Description (Ar)" at bounding box center [1223, 107] width 604 height 95
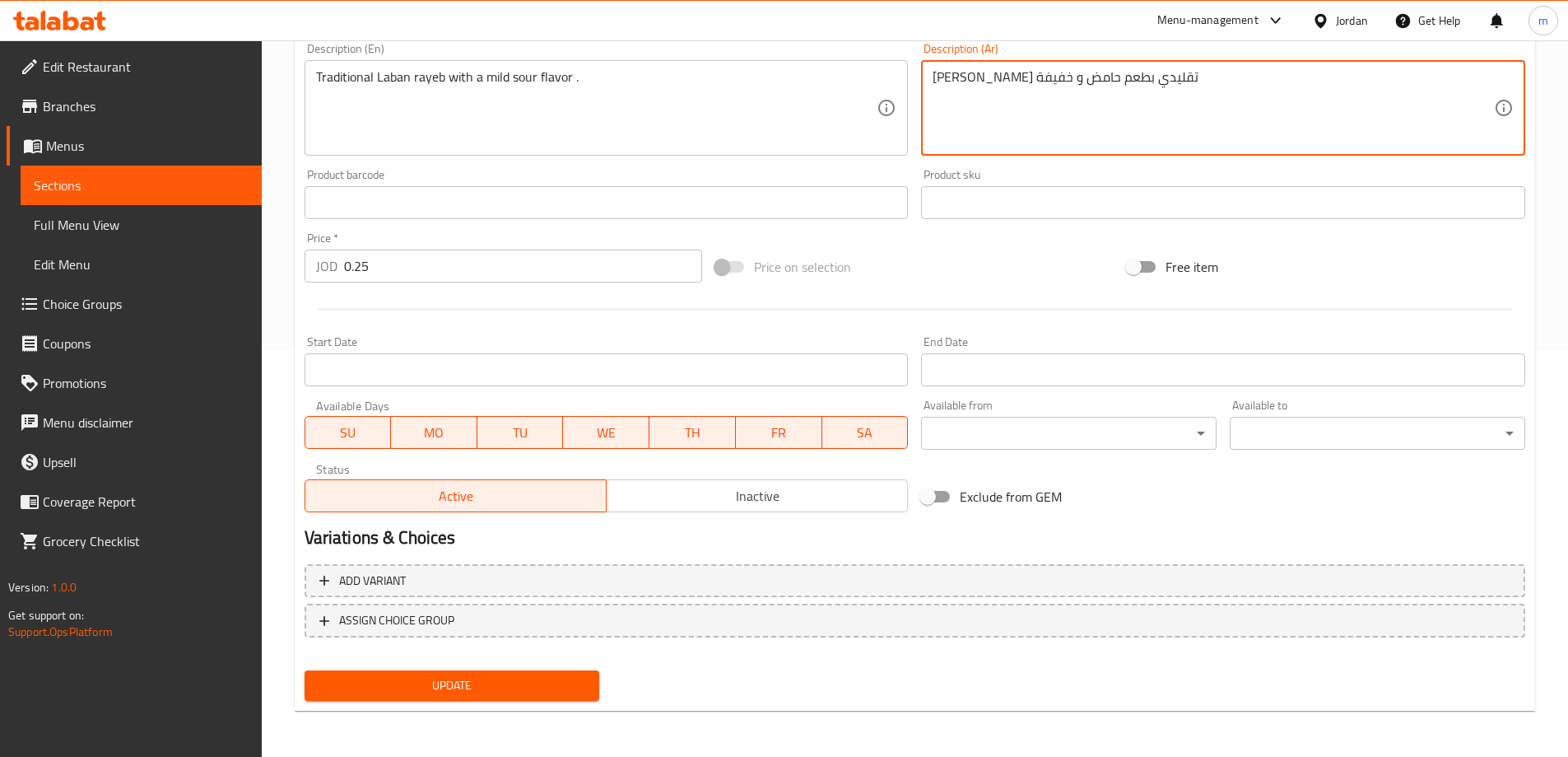
click at [939, 79] on textarea "لبن رايب تقليدي بطعم حامض و خفيفة" at bounding box center [1214, 108] width 561 height 78
type textarea "لبن رايب تقليدي بطعم حامض و خفيف"
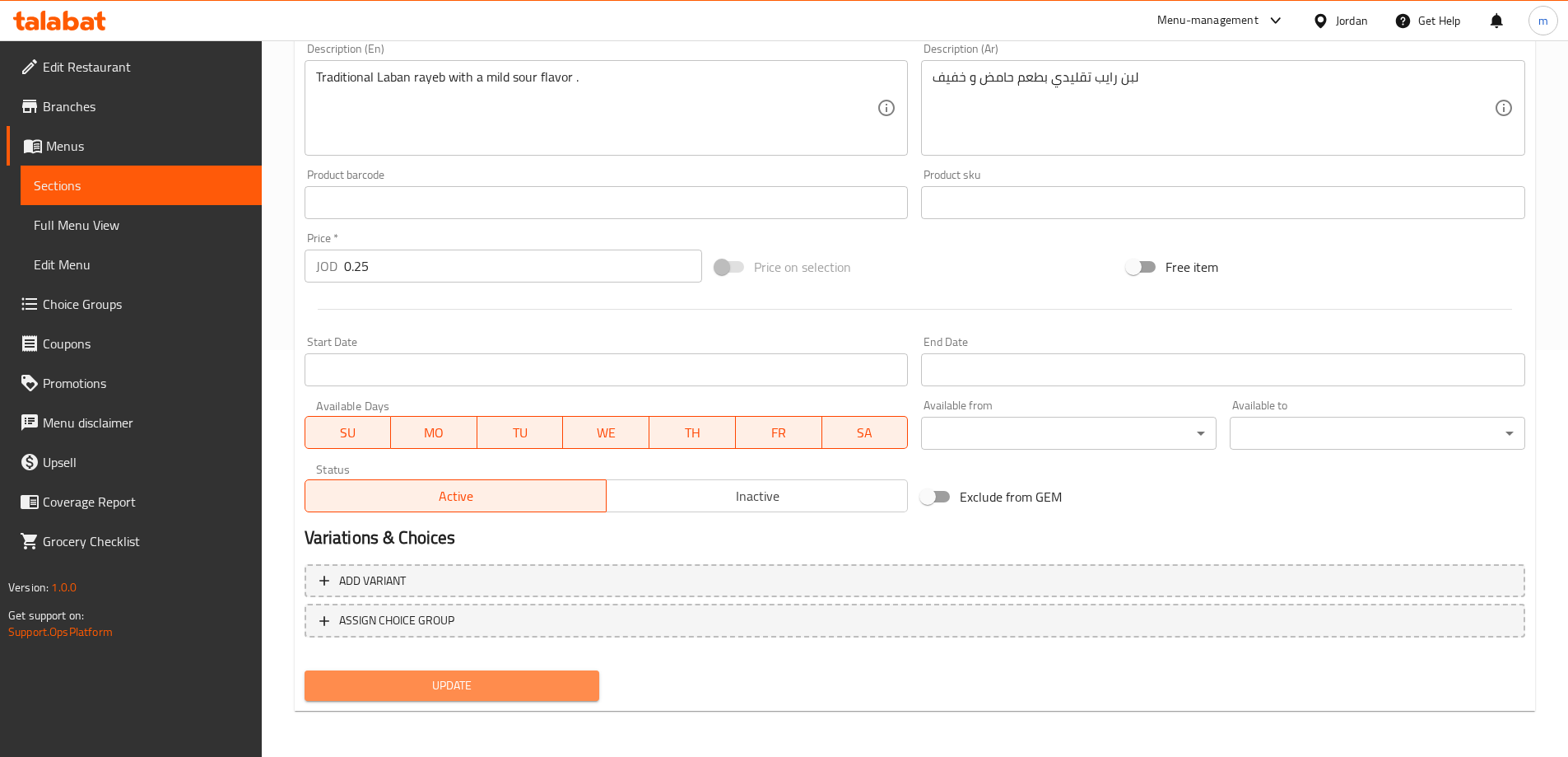
click at [511, 694] on span "Update" at bounding box center [452, 685] width 269 height 21
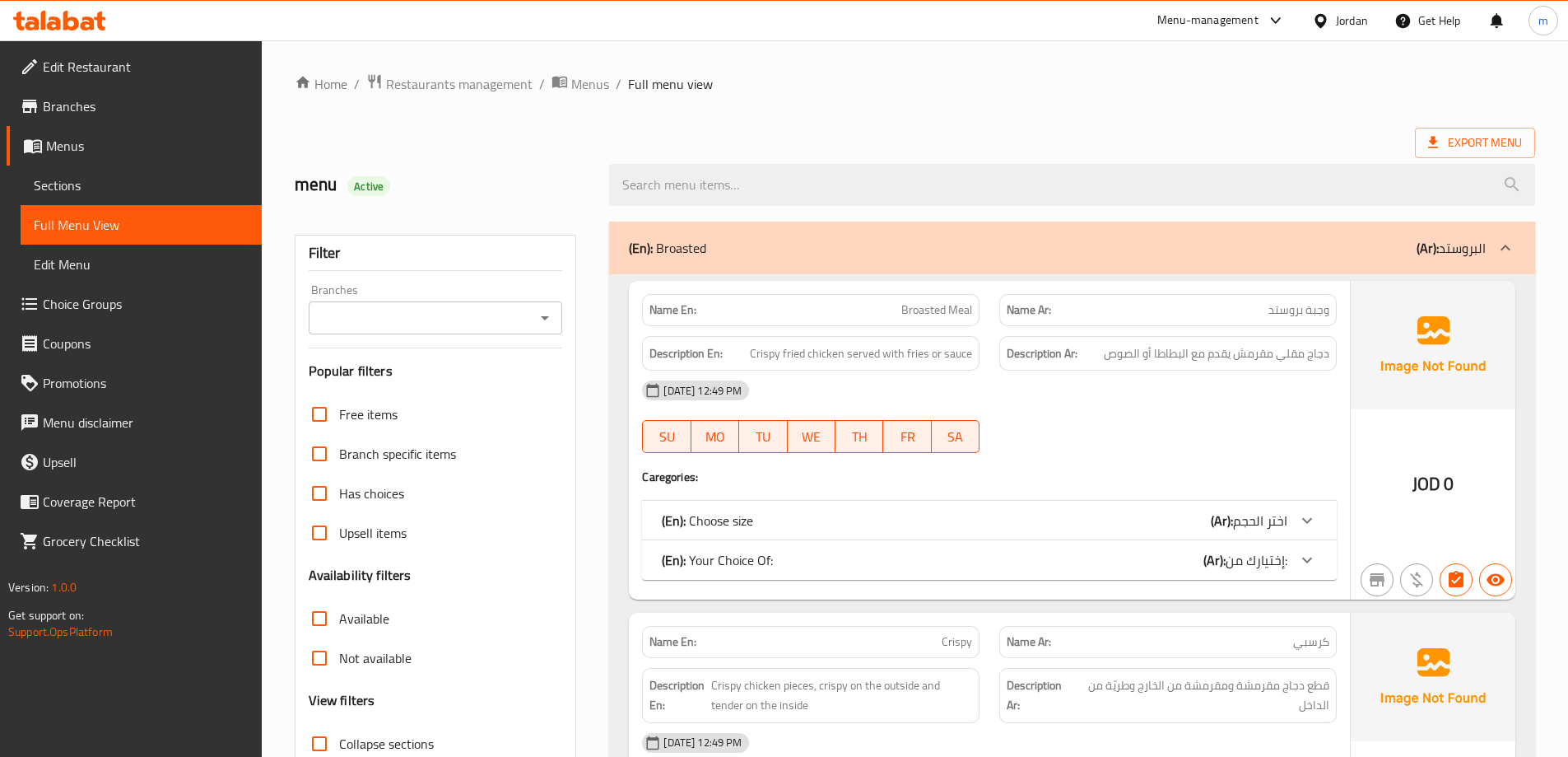
click at [883, 258] on div "(En): Broasted (Ar): البروستد" at bounding box center [1072, 248] width 926 height 53
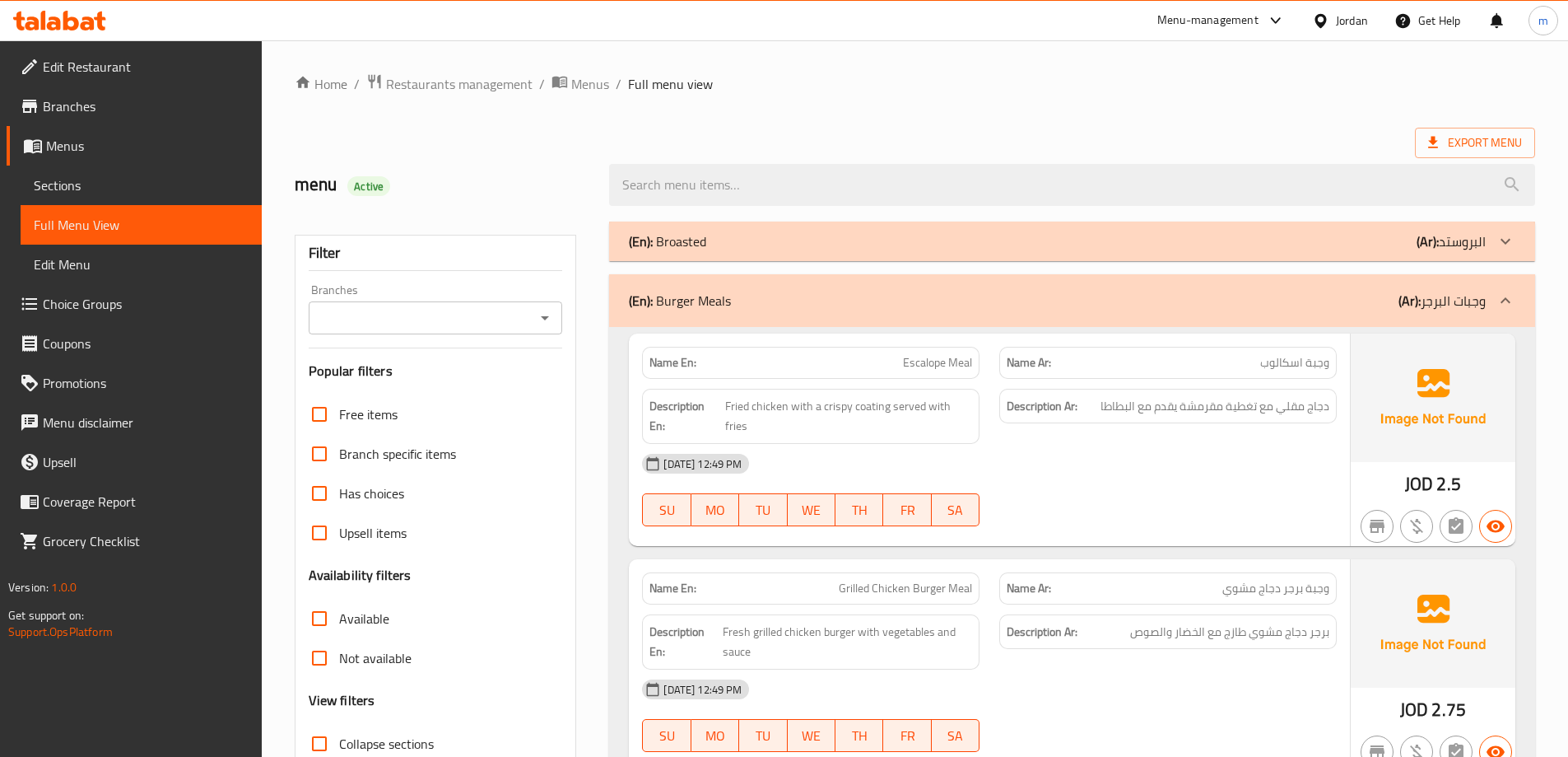
click at [908, 285] on div "(En): Burger Meals (Ar): وجبات البرجر" at bounding box center [1072, 301] width 926 height 53
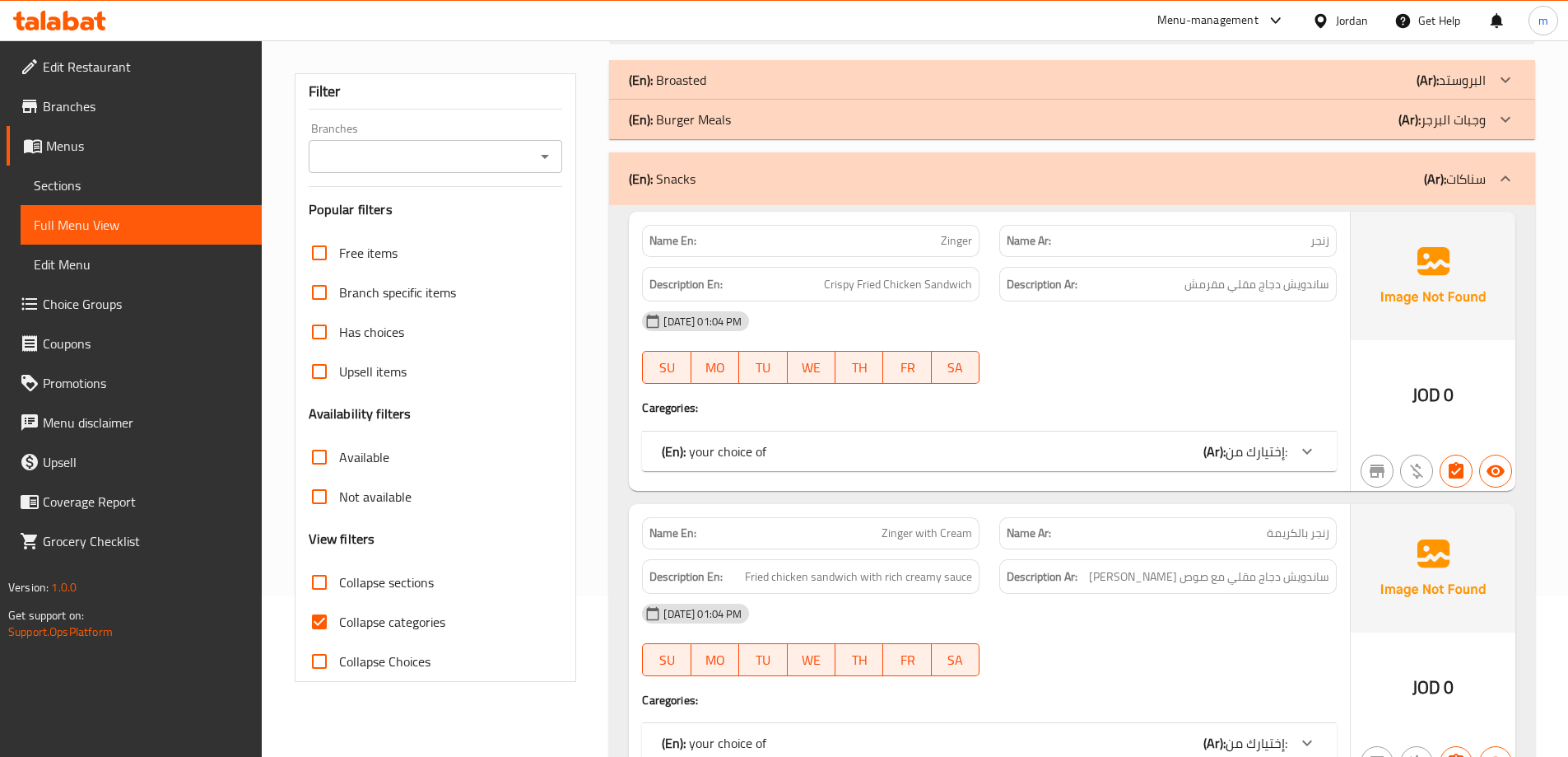
scroll to position [164, 0]
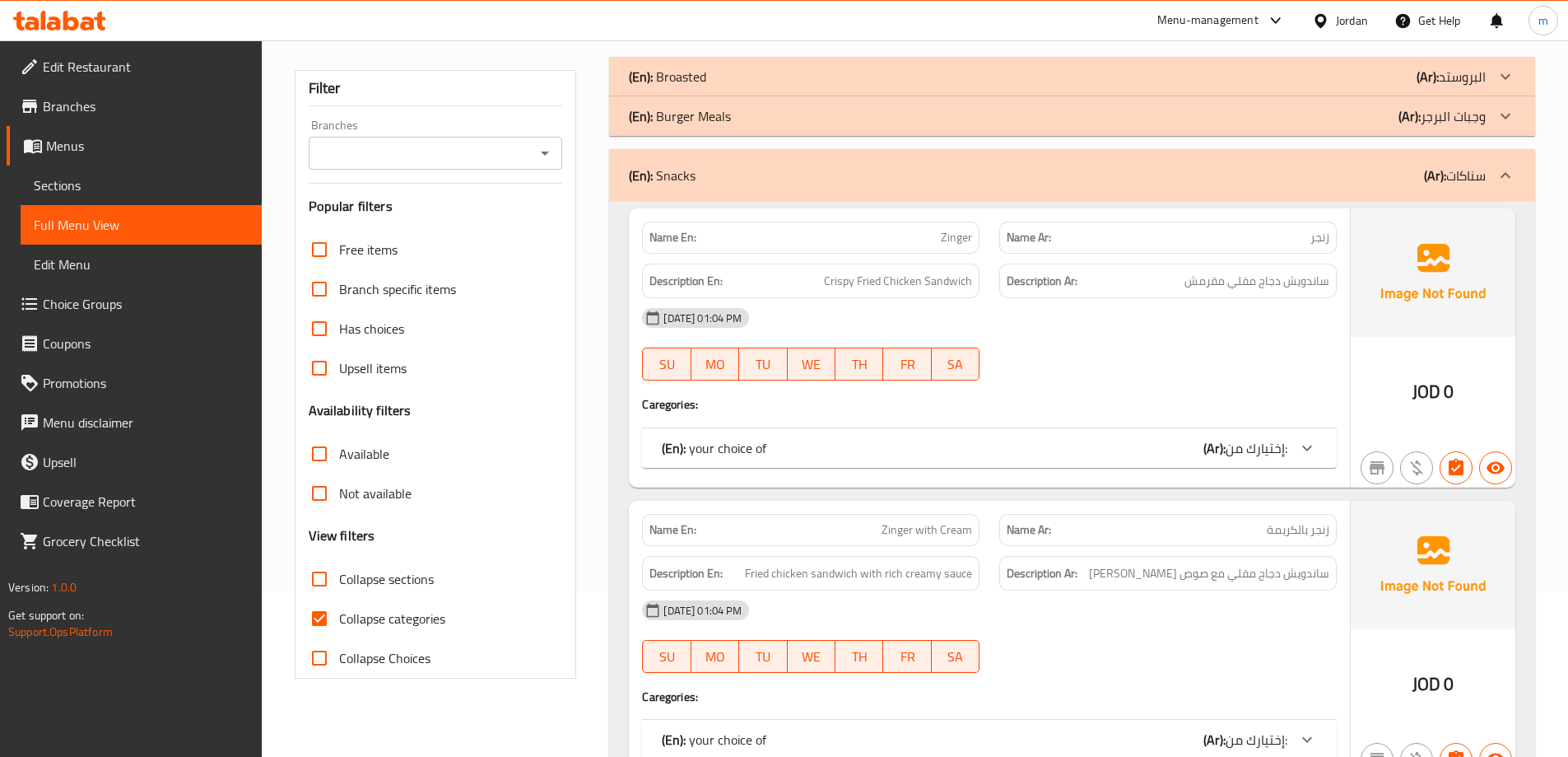
click at [996, 179] on div "(En): Snacks (Ar): سناكات" at bounding box center [1057, 175] width 857 height 20
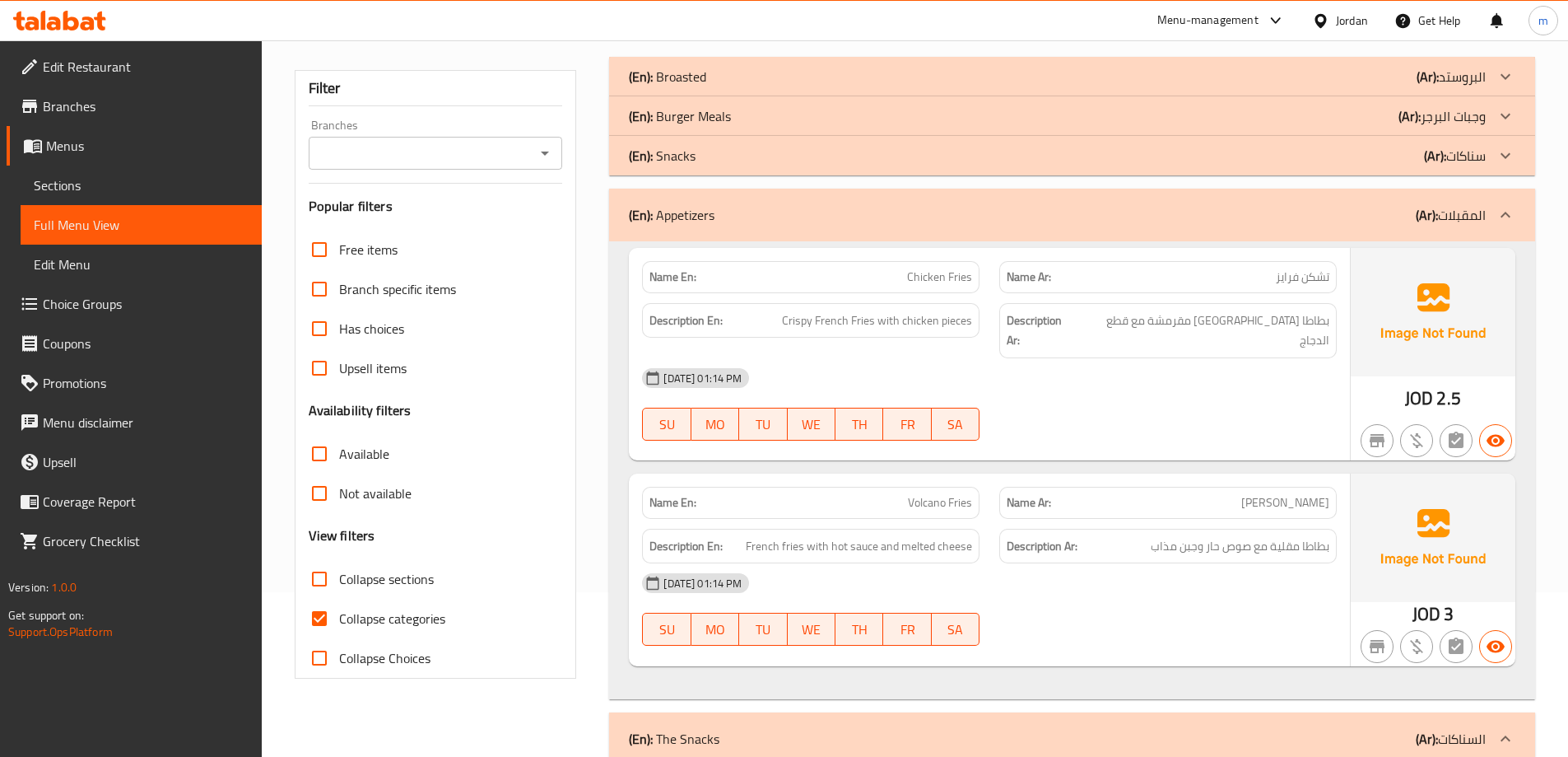
click at [978, 224] on div "(En): Appetizers (Ar): المقبلات" at bounding box center [1057, 215] width 857 height 20
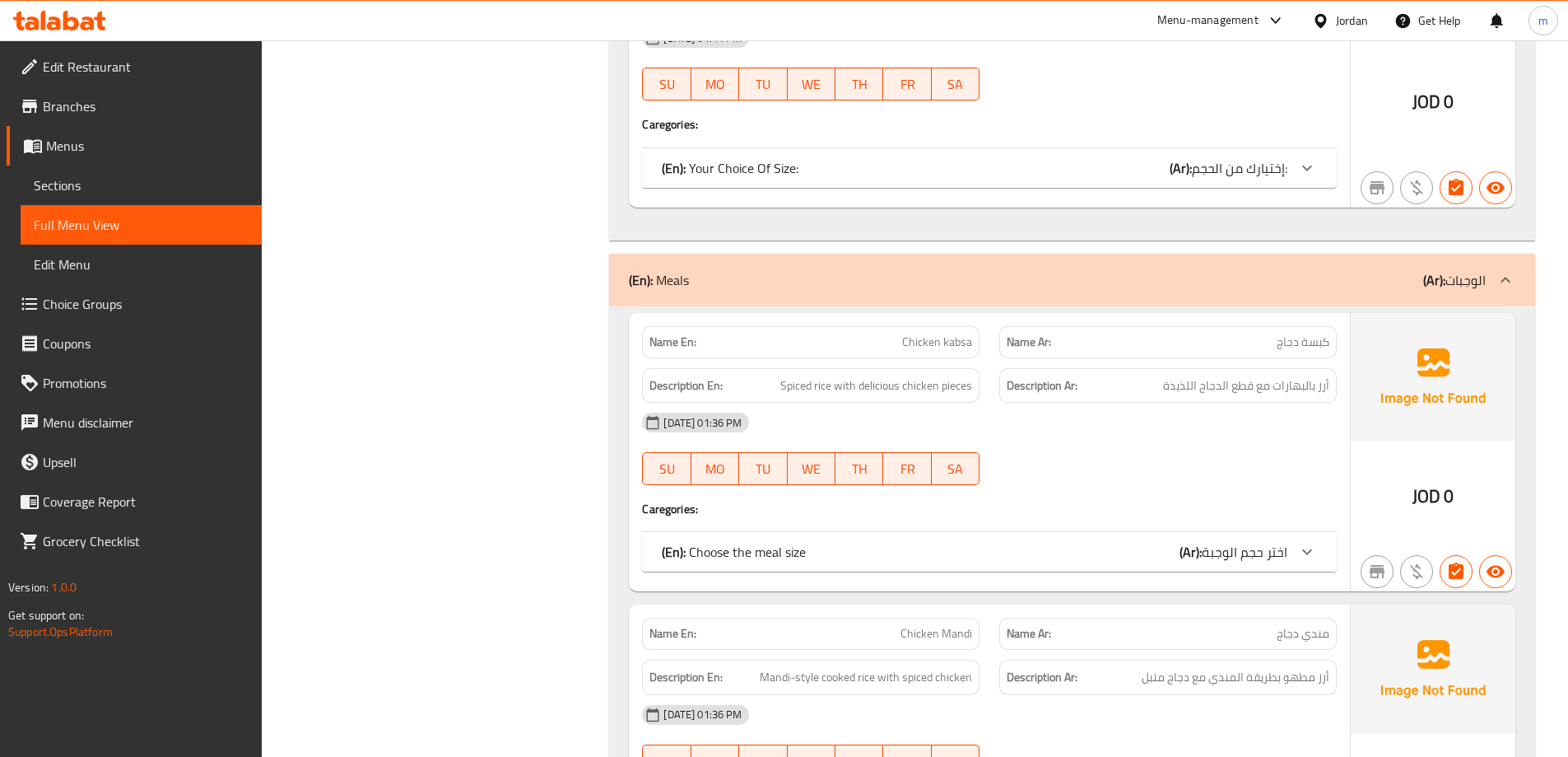
scroll to position [1235, 0]
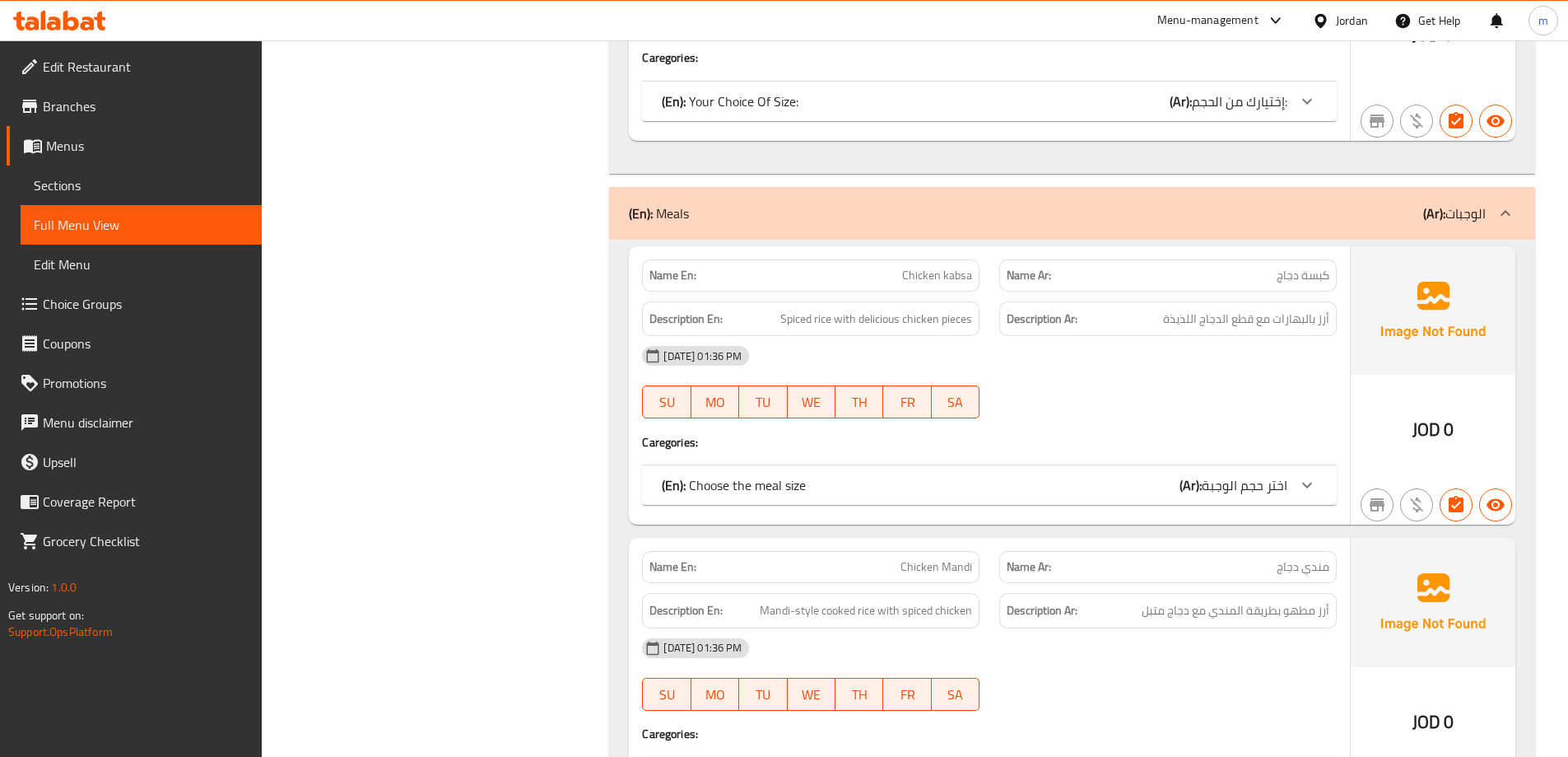
click at [1019, 208] on div "(En): Meals (Ar): الوجبات" at bounding box center [1057, 214] width 857 height 20
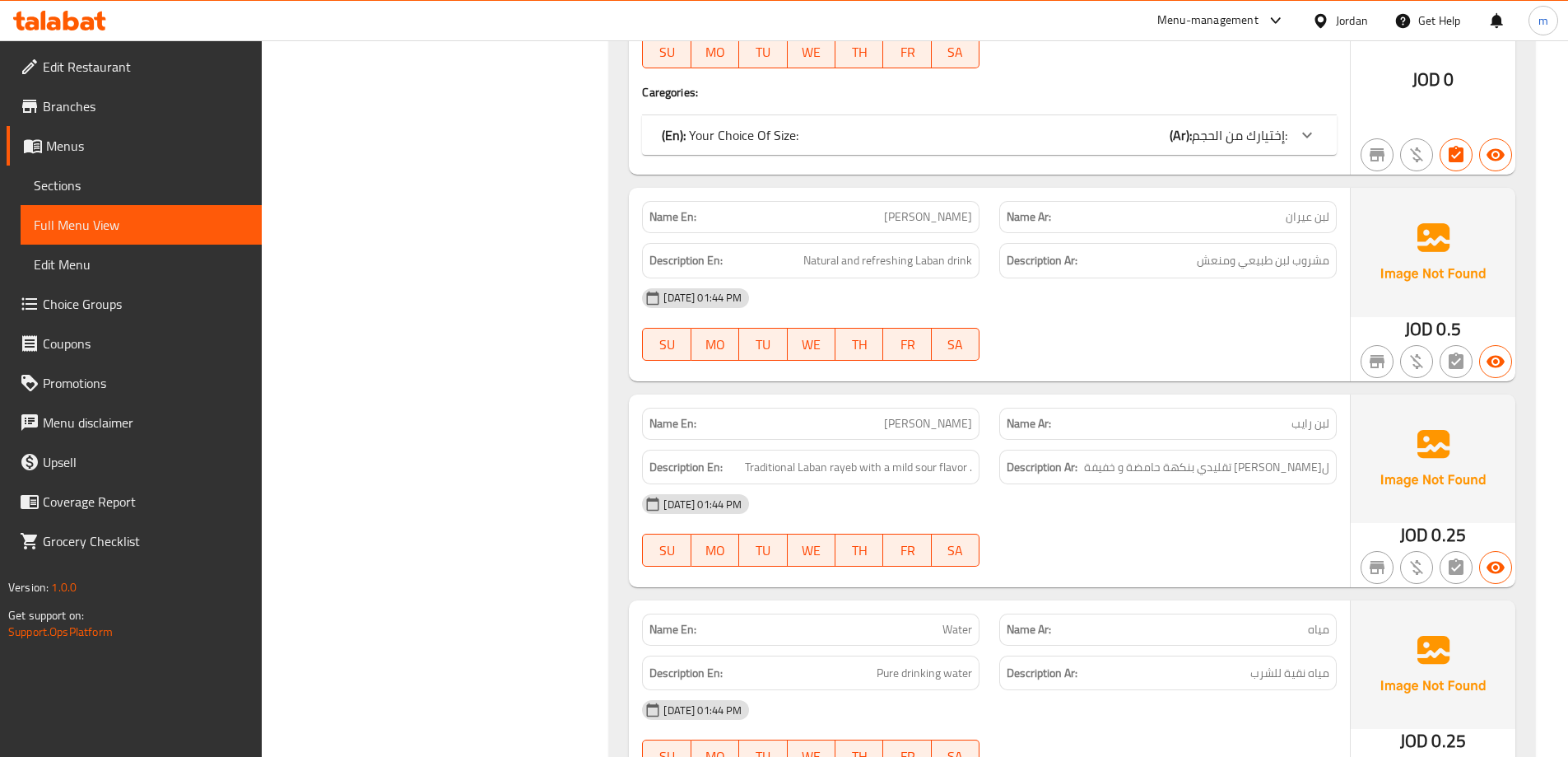
scroll to position [1535, 0]
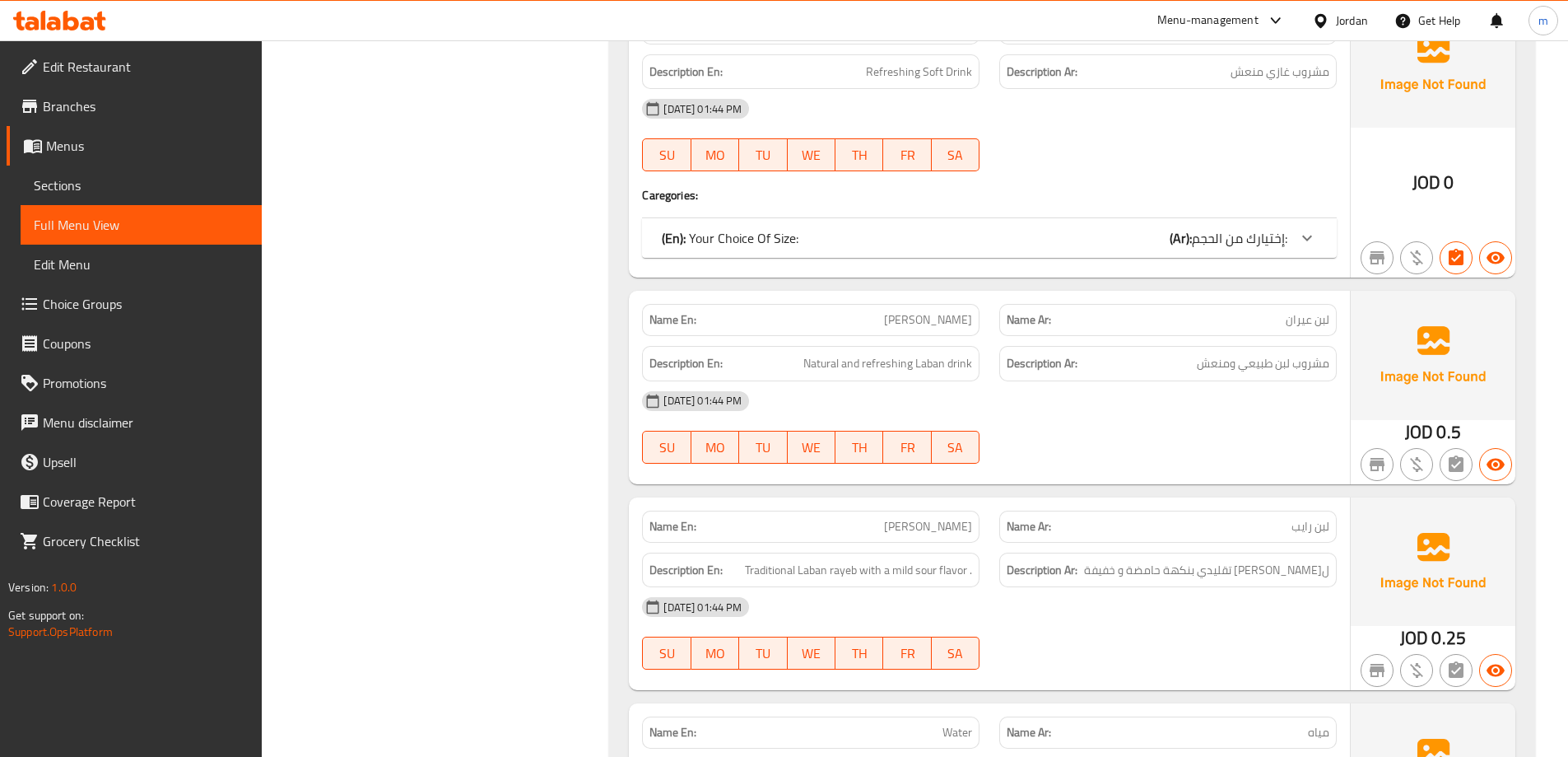
click at [990, 241] on div "(En): Your Choice Of Size: (Ar): إختيارك من الحجم:" at bounding box center [975, 238] width 626 height 20
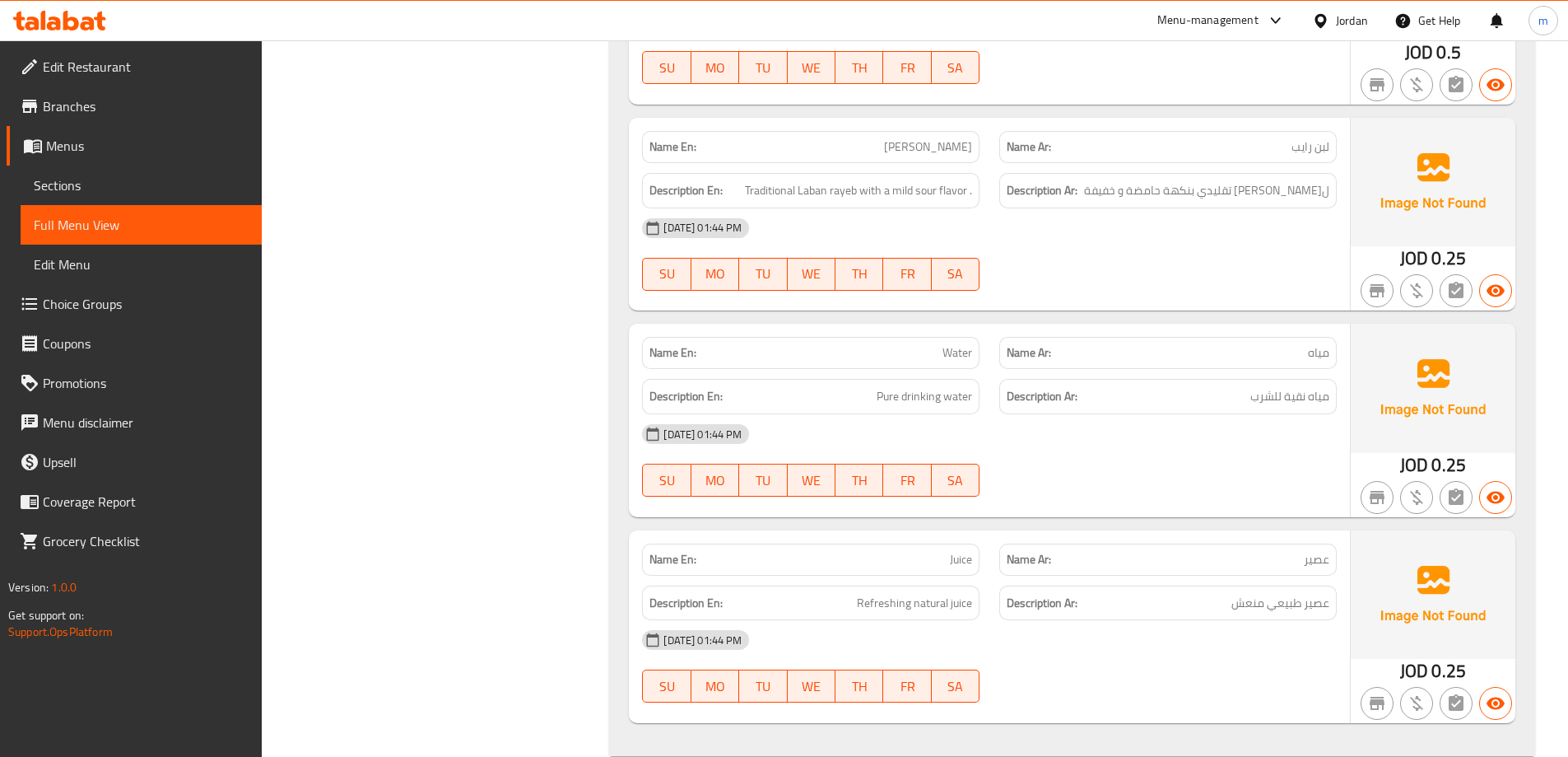
scroll to position [2180, 0]
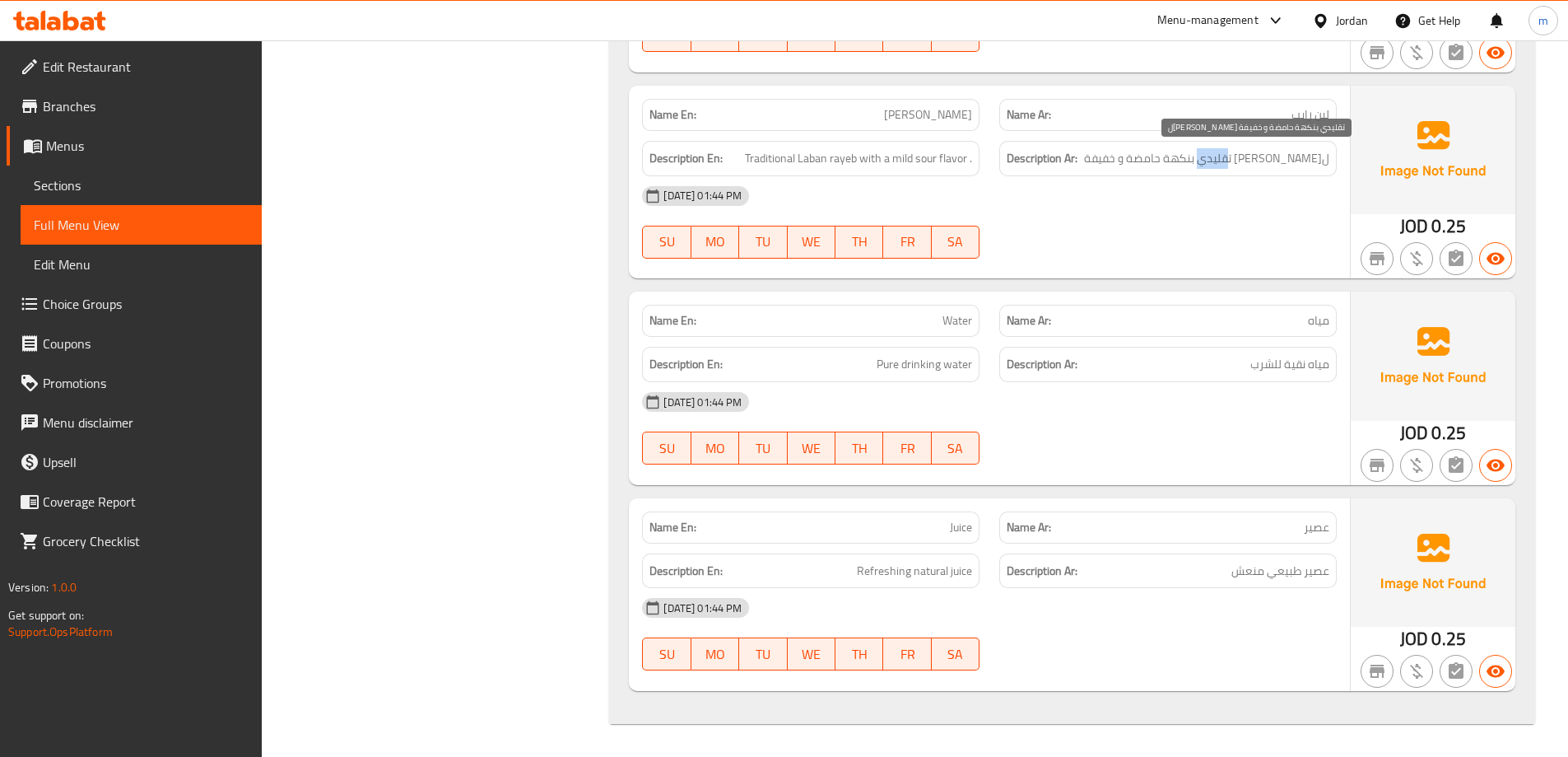
drag, startPoint x: 1223, startPoint y: 162, endPoint x: 1251, endPoint y: 163, distance: 28.0
click at [1251, 163] on span "لبن رايب تقليدي بنكهة حامضة و خفيفة" at bounding box center [1206, 158] width 245 height 21
click at [1245, 177] on div "[DATE] 01:44 PM" at bounding box center [989, 195] width 715 height 39
drag, startPoint x: 1250, startPoint y: 159, endPoint x: 1219, endPoint y: 163, distance: 31.3
click at [1219, 163] on span "لبن رايب تقليدي بنكهة حامضة و خفيفة" at bounding box center [1206, 158] width 245 height 21
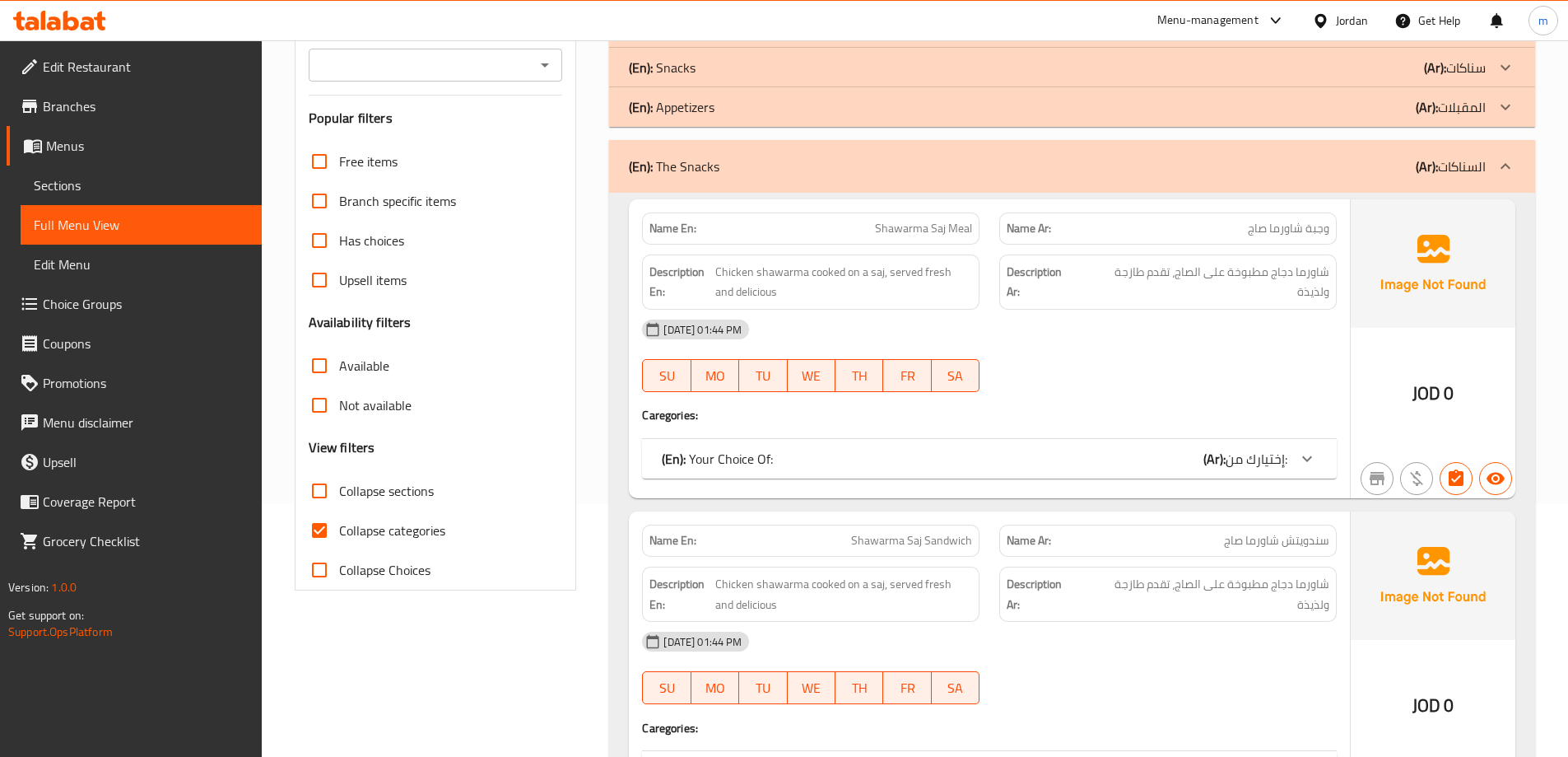
scroll to position [121, 0]
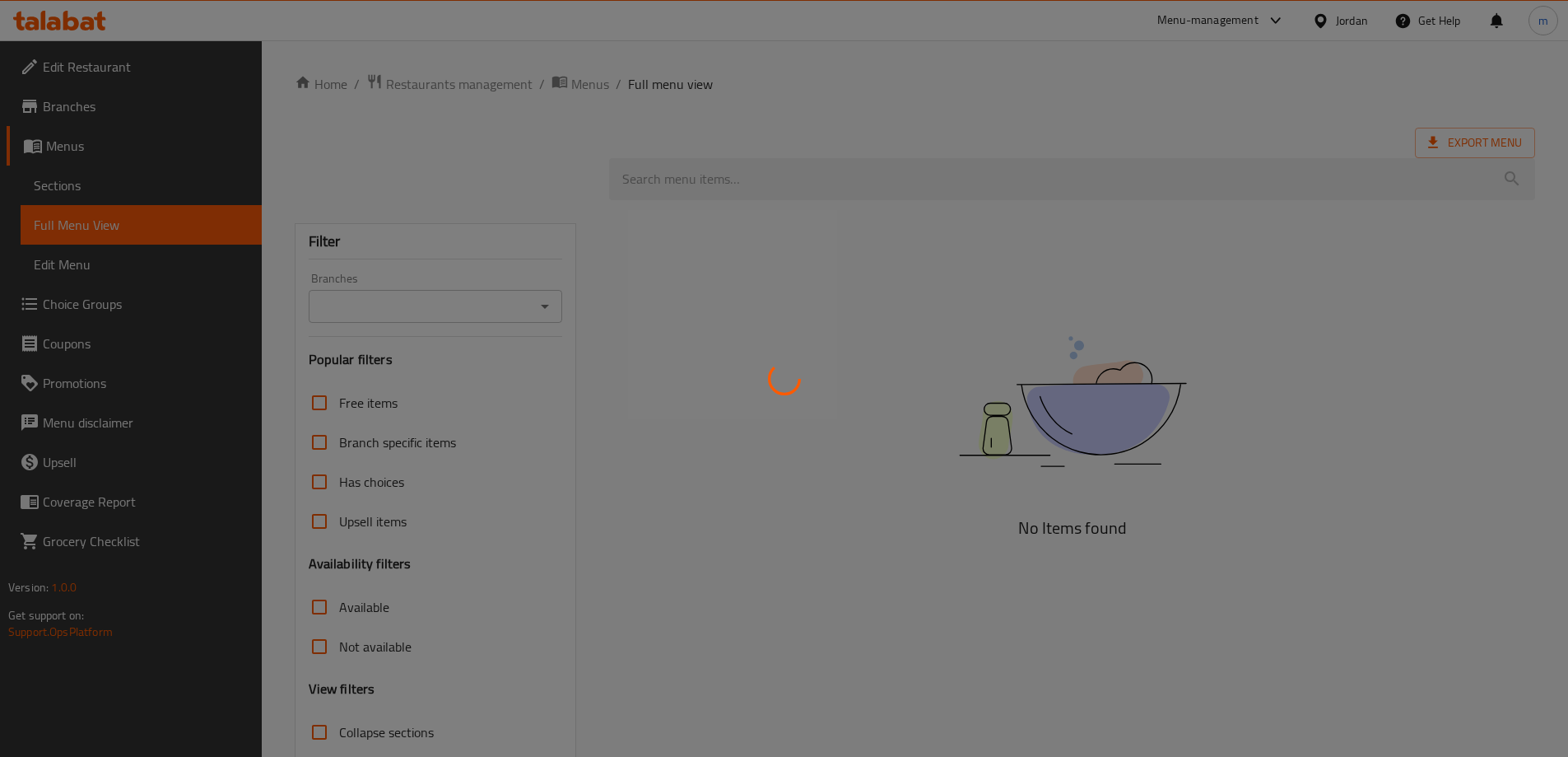
click at [1292, 310] on div at bounding box center [784, 378] width 1568 height 757
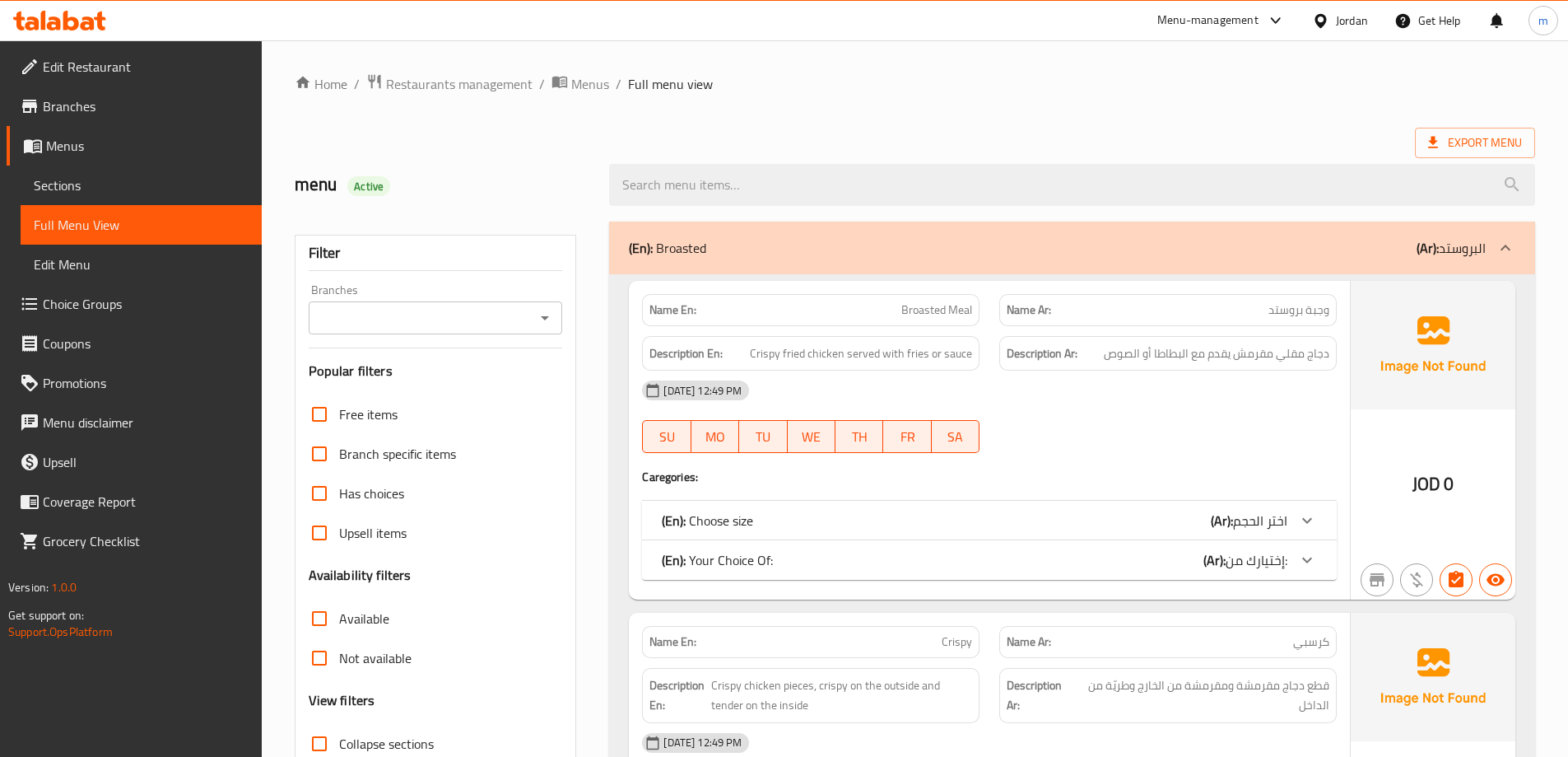
click at [1332, 259] on div "(En): Broasted (Ar): البروستد" at bounding box center [1072, 248] width 926 height 53
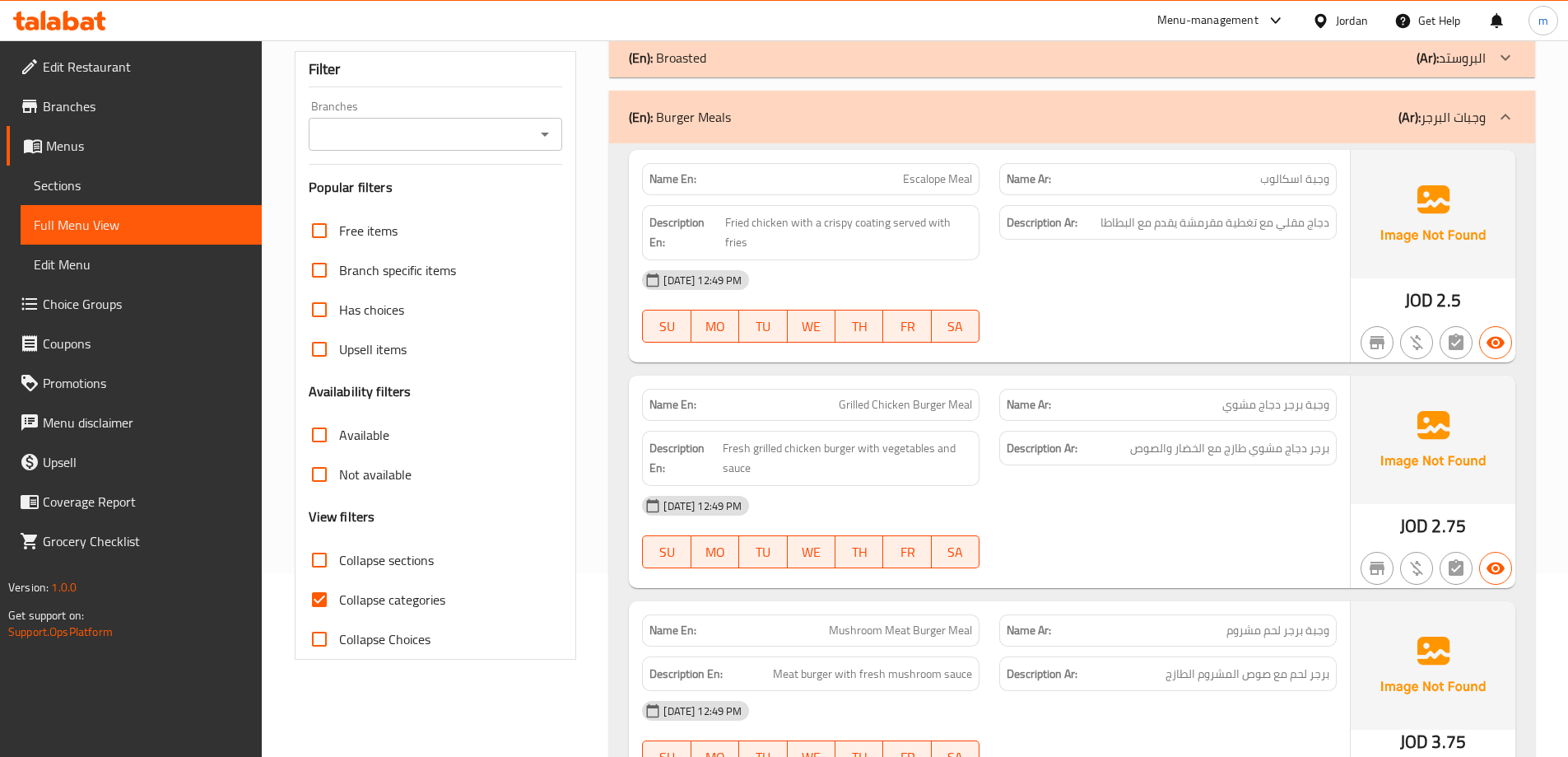
scroll to position [247, 0]
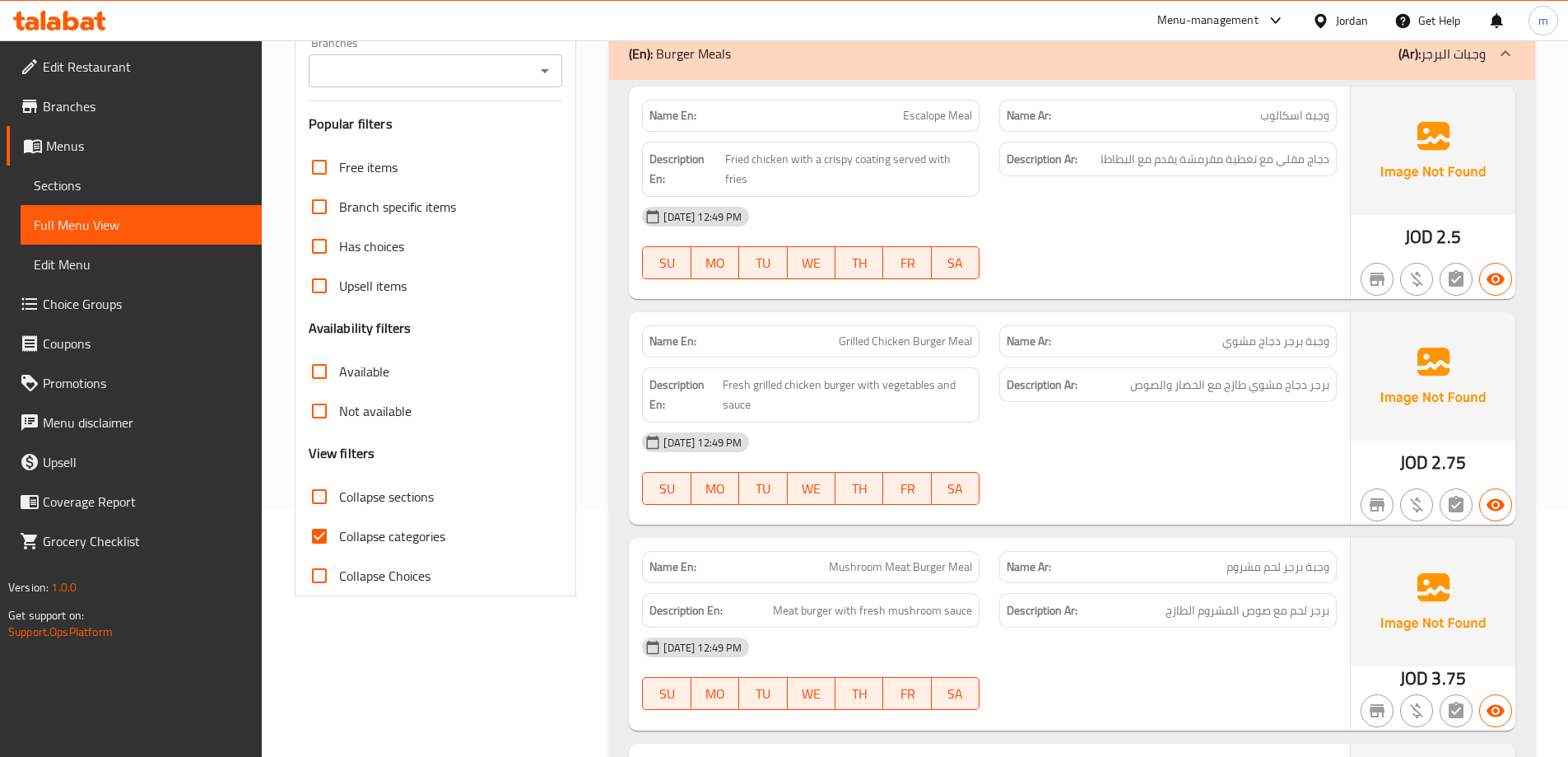
click at [1317, 65] on div "(En): Burger Meals (Ar): وجبات البرجر" at bounding box center [1072, 54] width 926 height 53
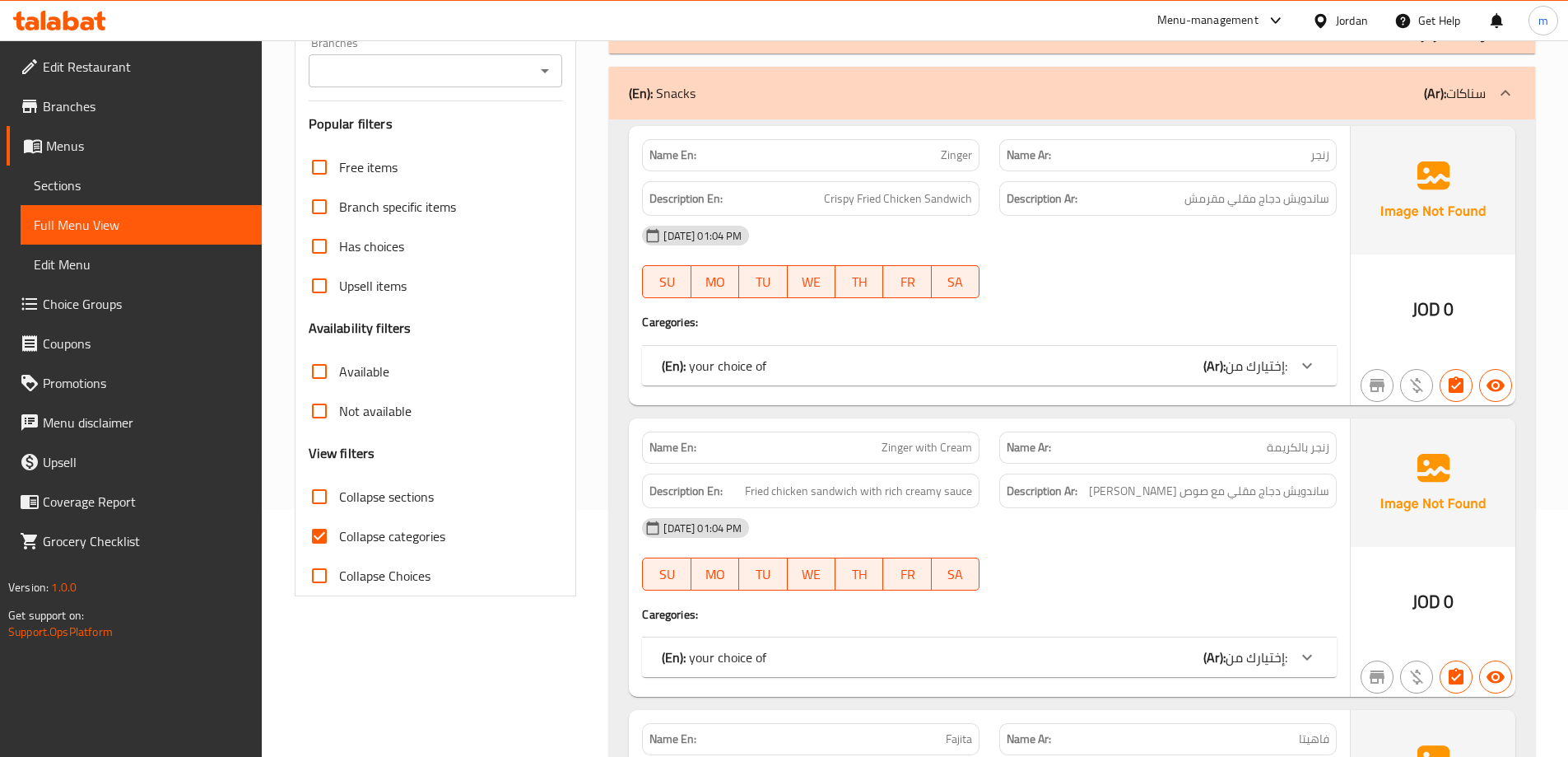
click at [1324, 103] on div "(En): Snacks (Ar): سناكات" at bounding box center [1072, 93] width 926 height 53
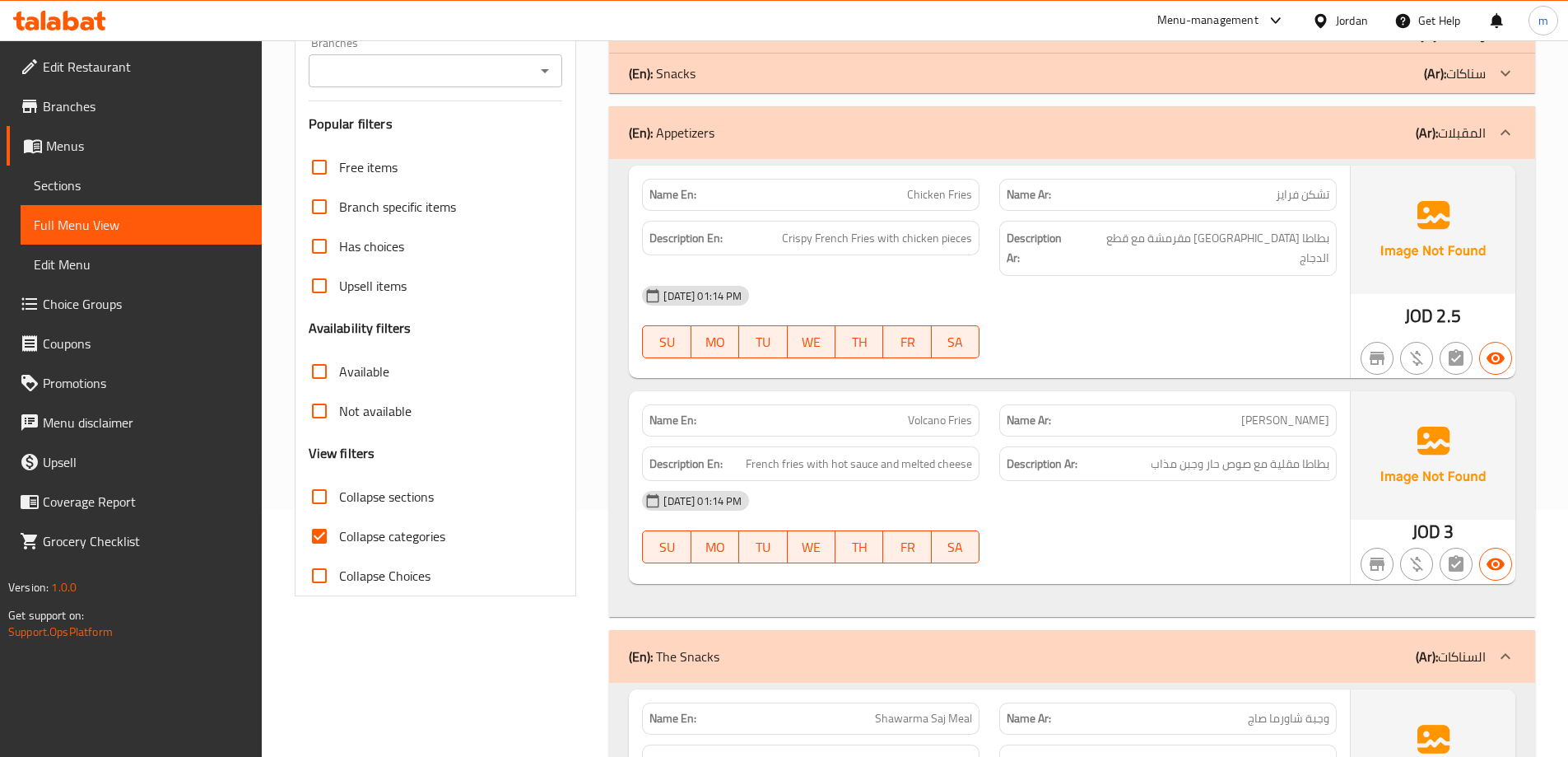
click at [1298, 149] on div "(En): Appetizers (Ar): المقبلات" at bounding box center [1072, 133] width 926 height 53
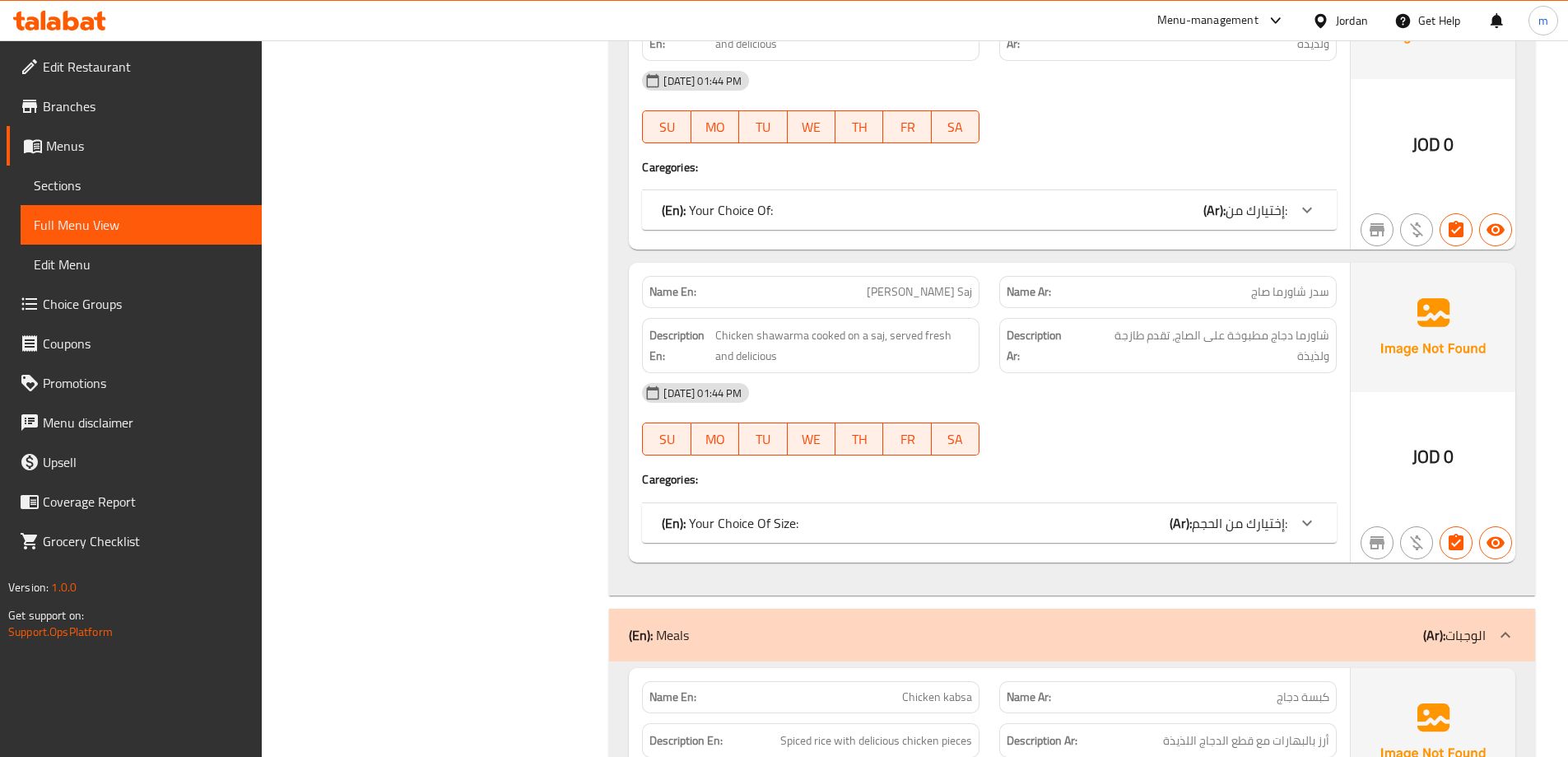
scroll to position [906, 0]
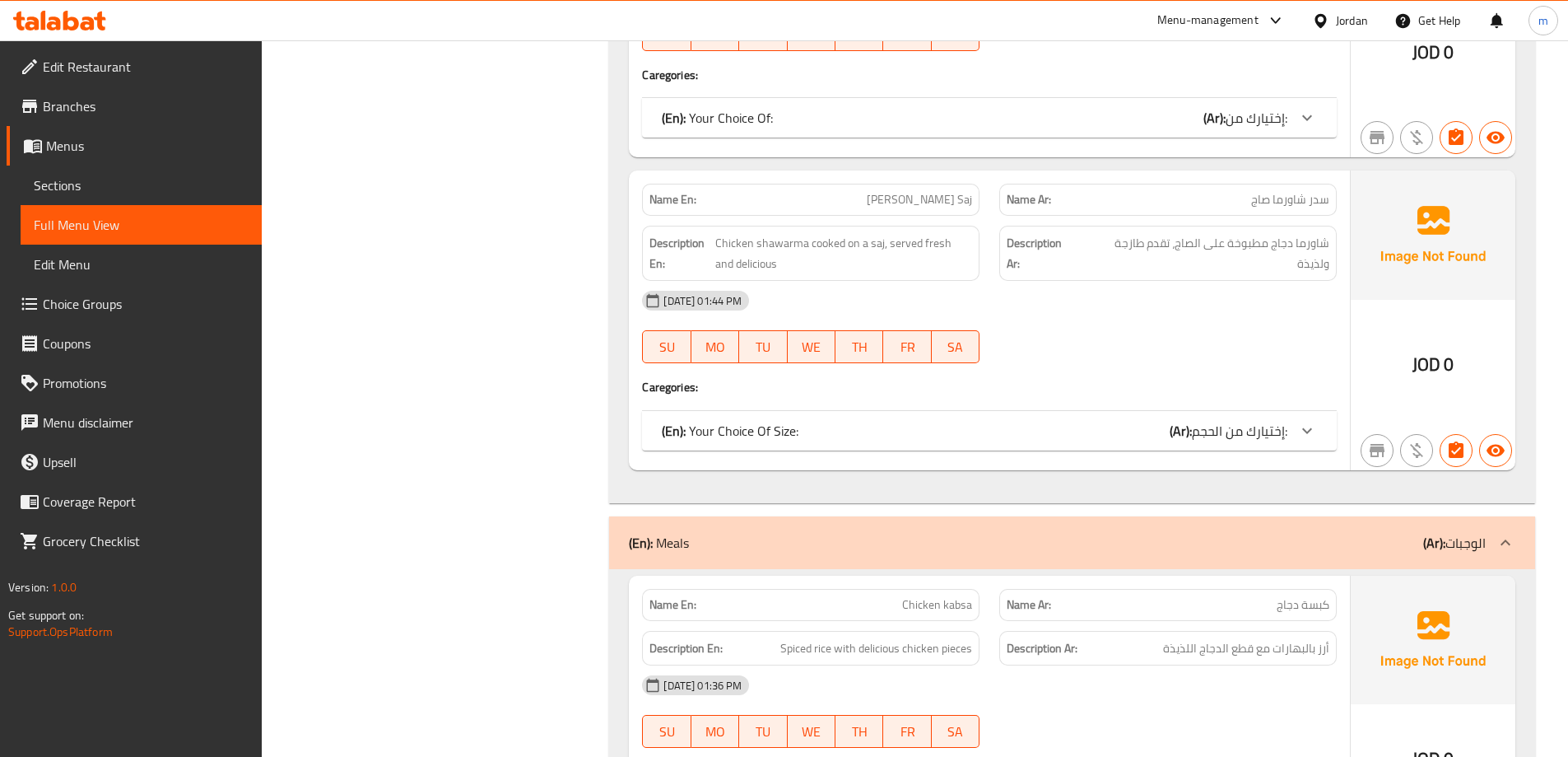
click at [1258, 549] on div "(En): Meals (Ar): الوجبات" at bounding box center [1057, 543] width 857 height 20
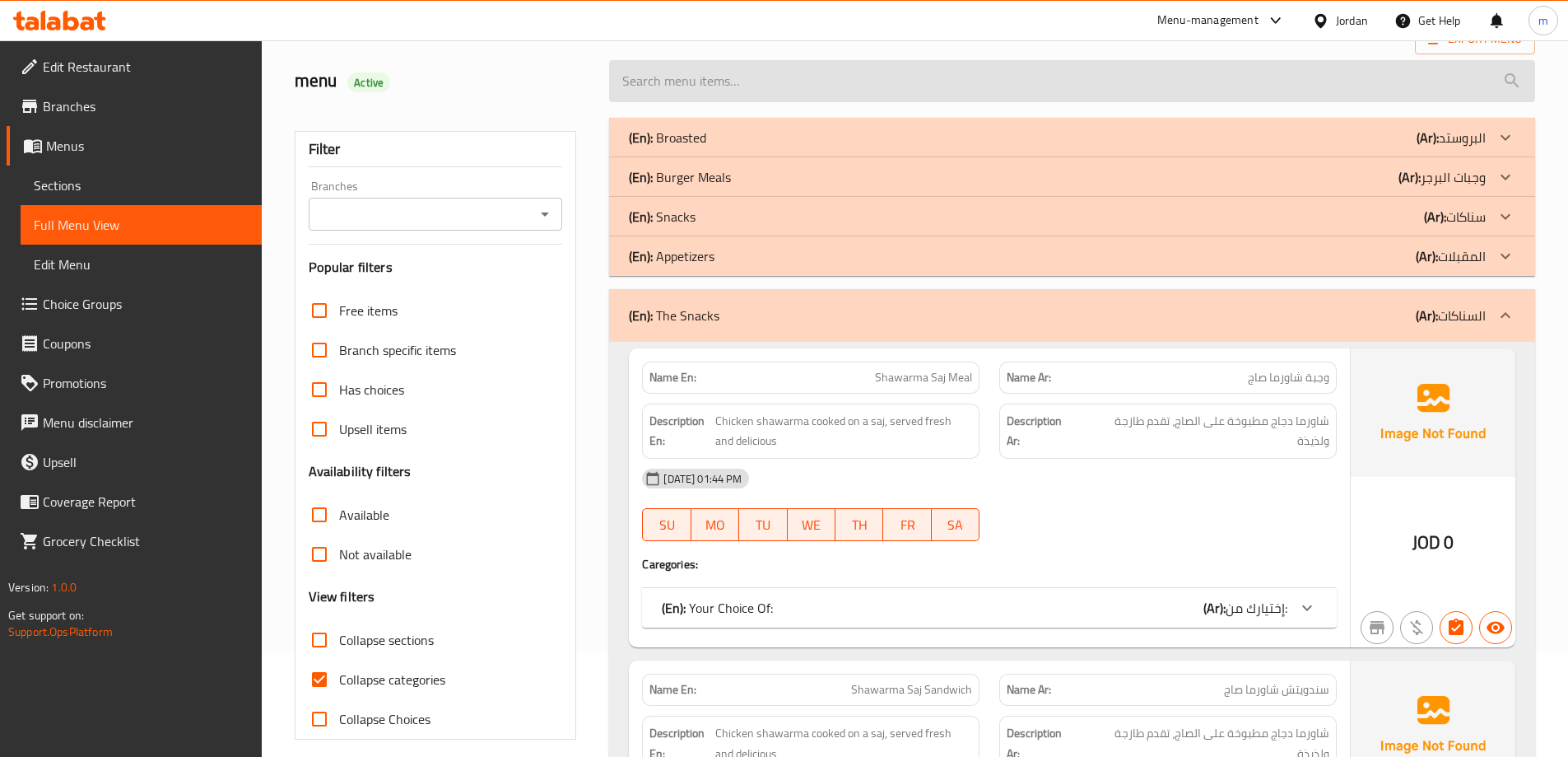
scroll to position [0, 0]
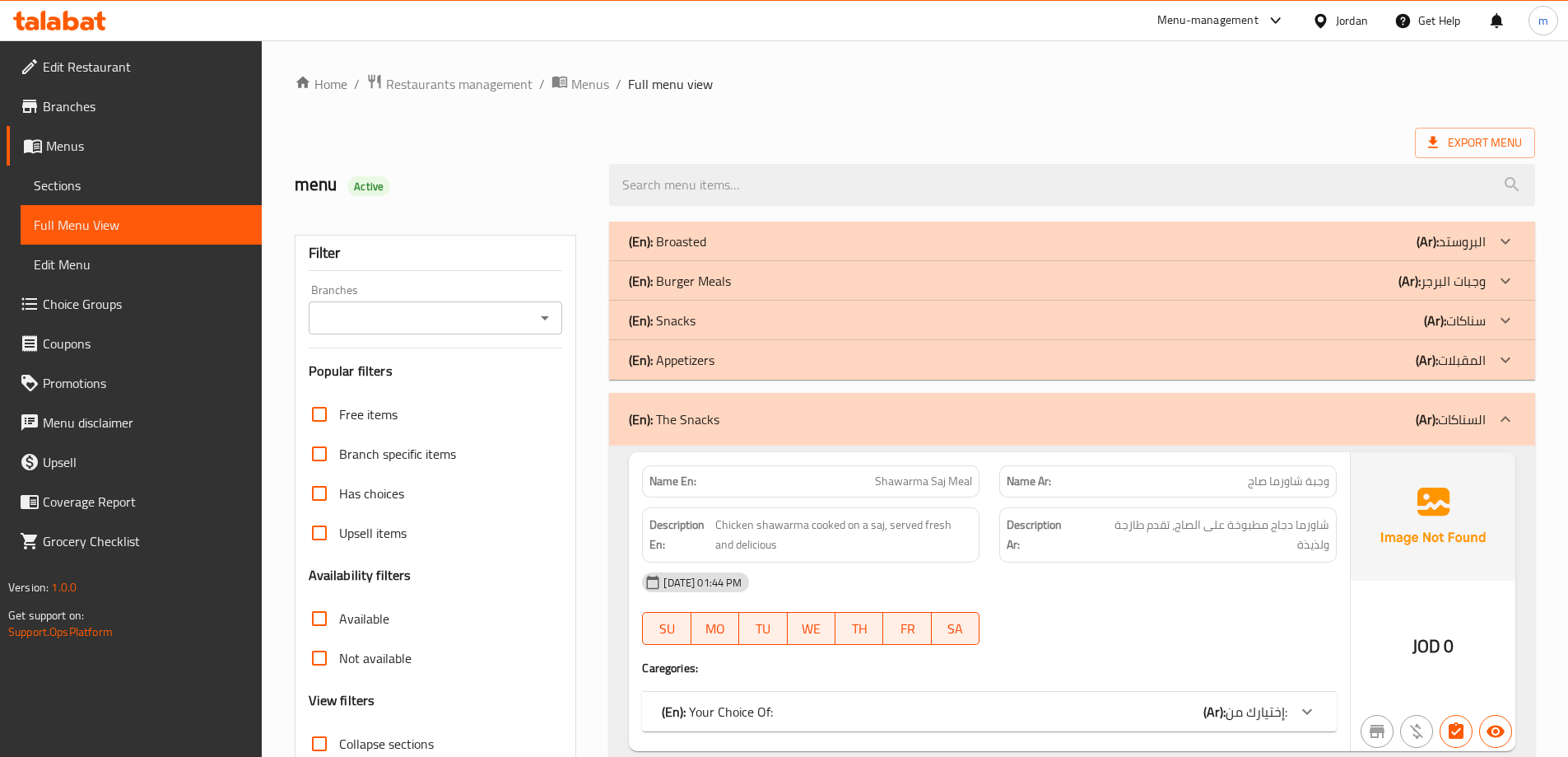
click at [132, 188] on span "Sections" at bounding box center [141, 185] width 215 height 20
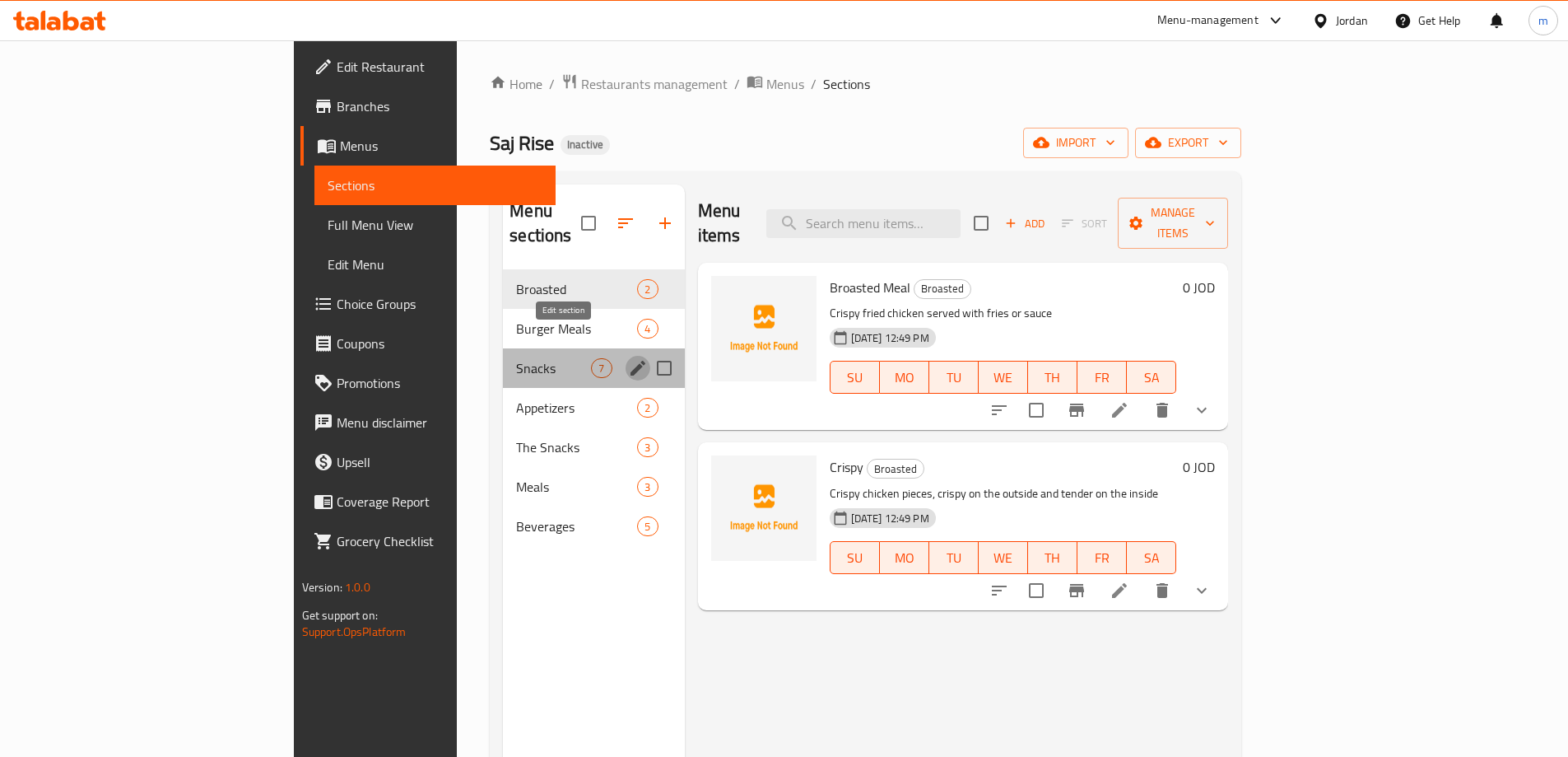
click at [628, 358] on icon "edit" at bounding box center [638, 368] width 20 height 20
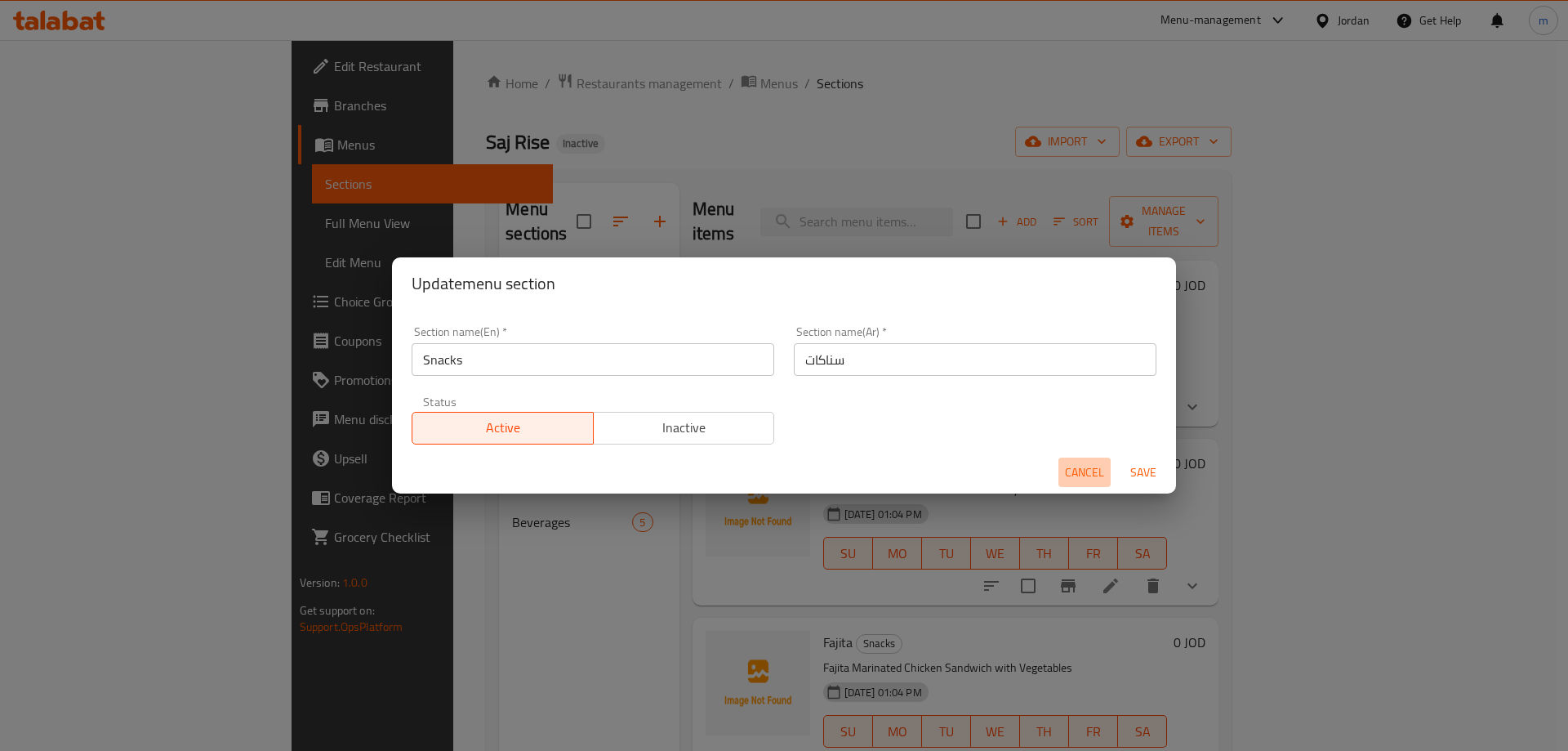
click at [1095, 475] on span "Cancel" at bounding box center [1084, 472] width 39 height 21
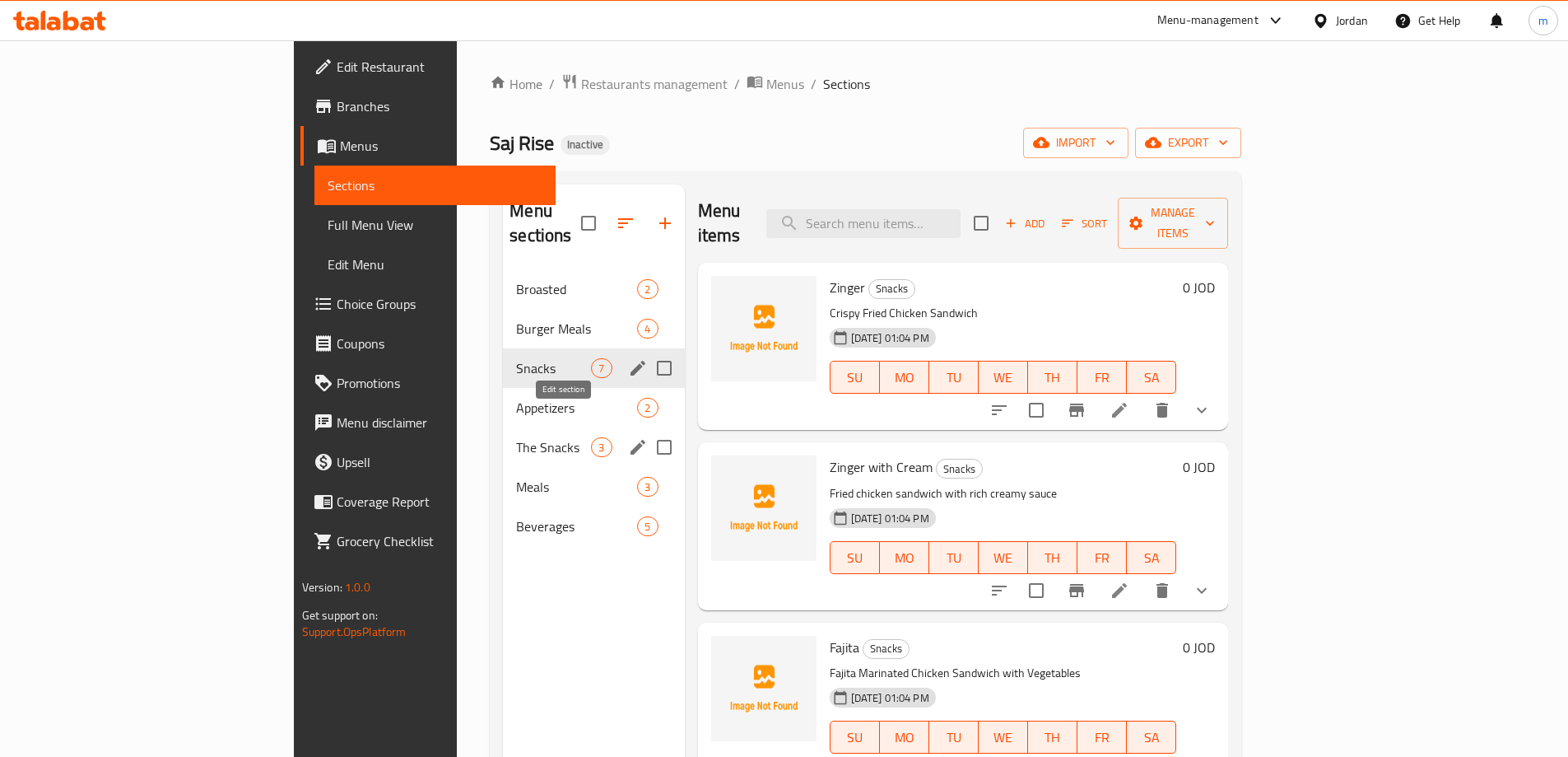
click at [630, 440] on icon "edit" at bounding box center [638, 447] width 15 height 15
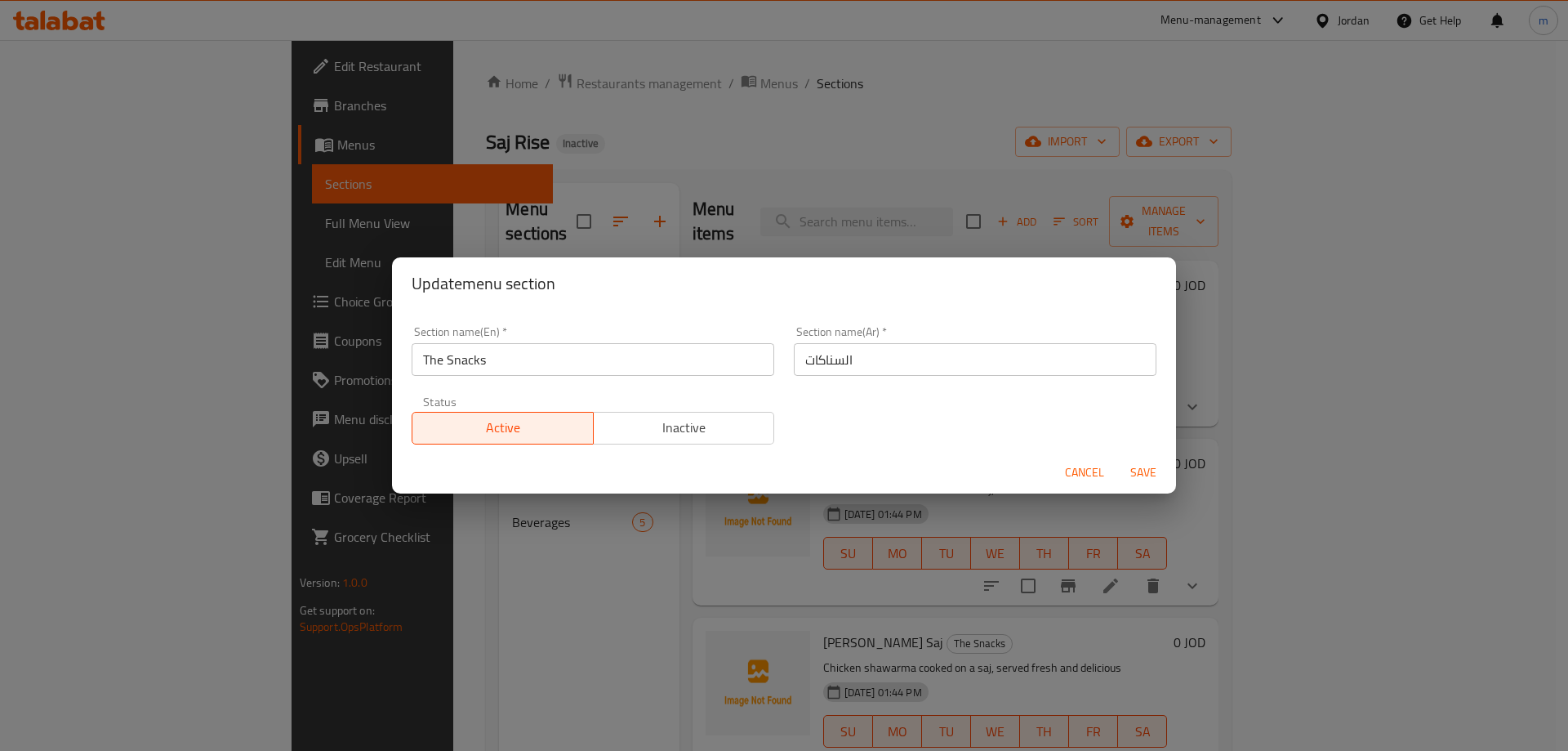
click at [555, 367] on input "The Snacks" at bounding box center [593, 360] width 362 height 32
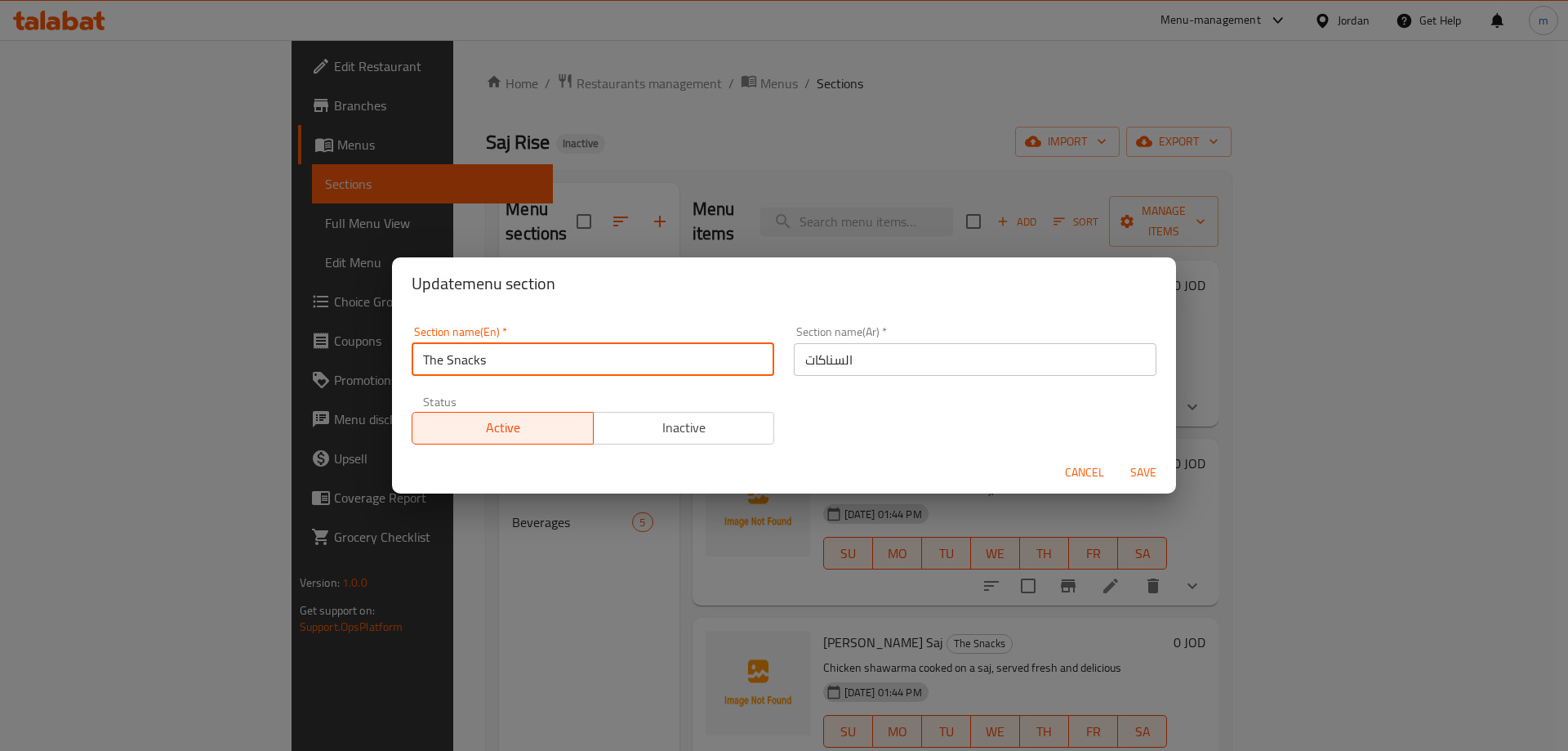
click at [555, 367] on input "The Snacks" at bounding box center [593, 360] width 362 height 32
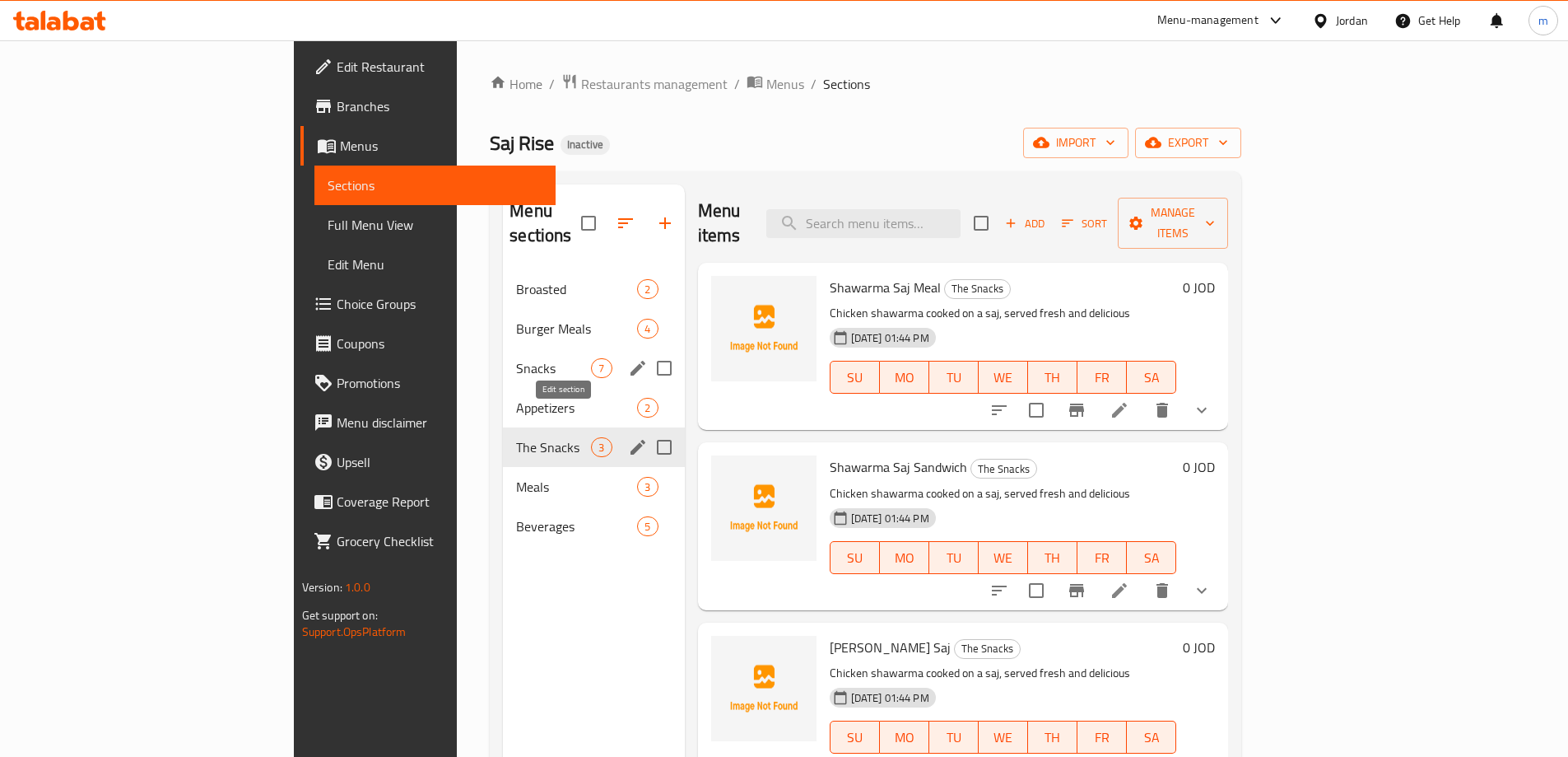
click at [628, 437] on icon "edit" at bounding box center [638, 447] width 20 height 20
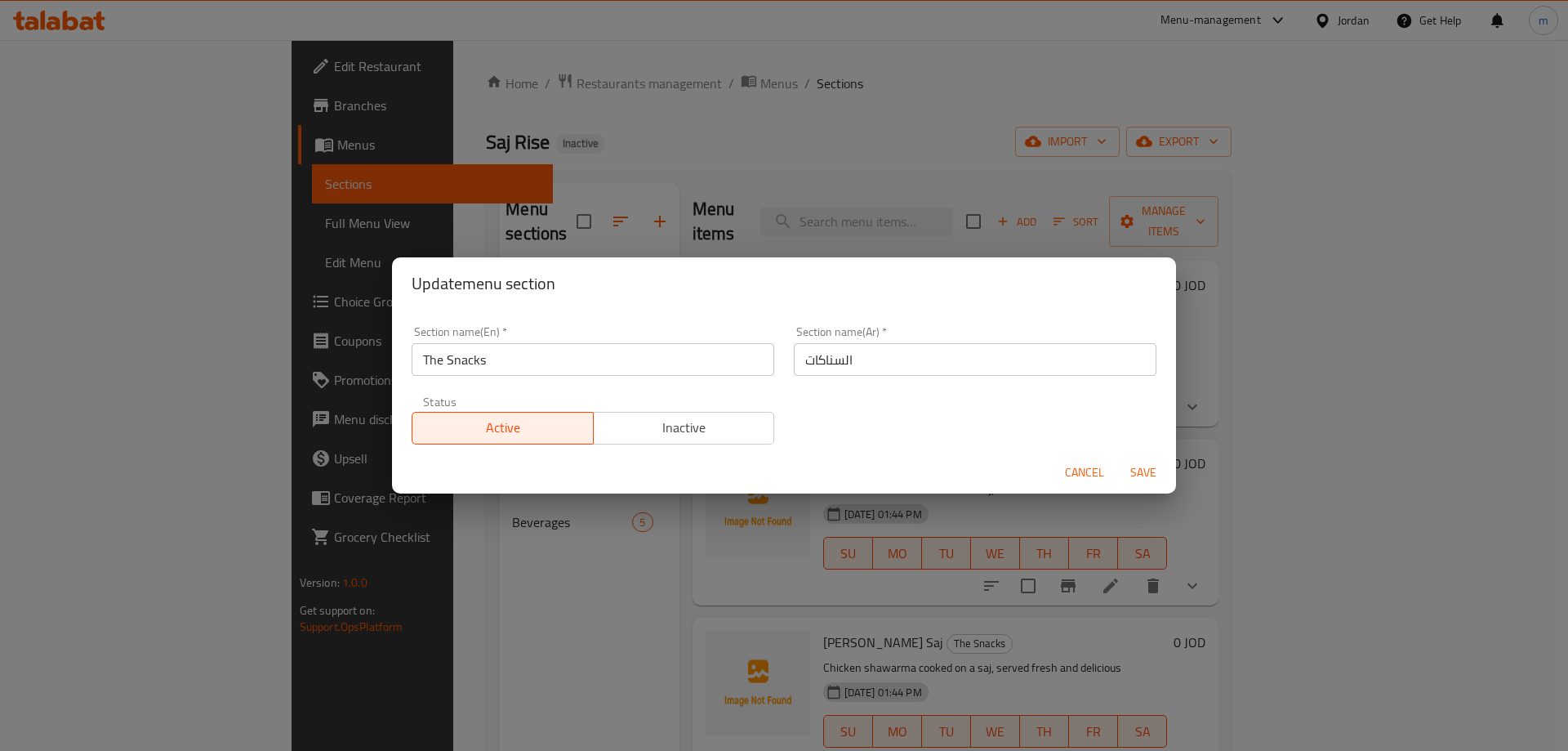
click at [613, 369] on input "The Snacks" at bounding box center [593, 360] width 362 height 32
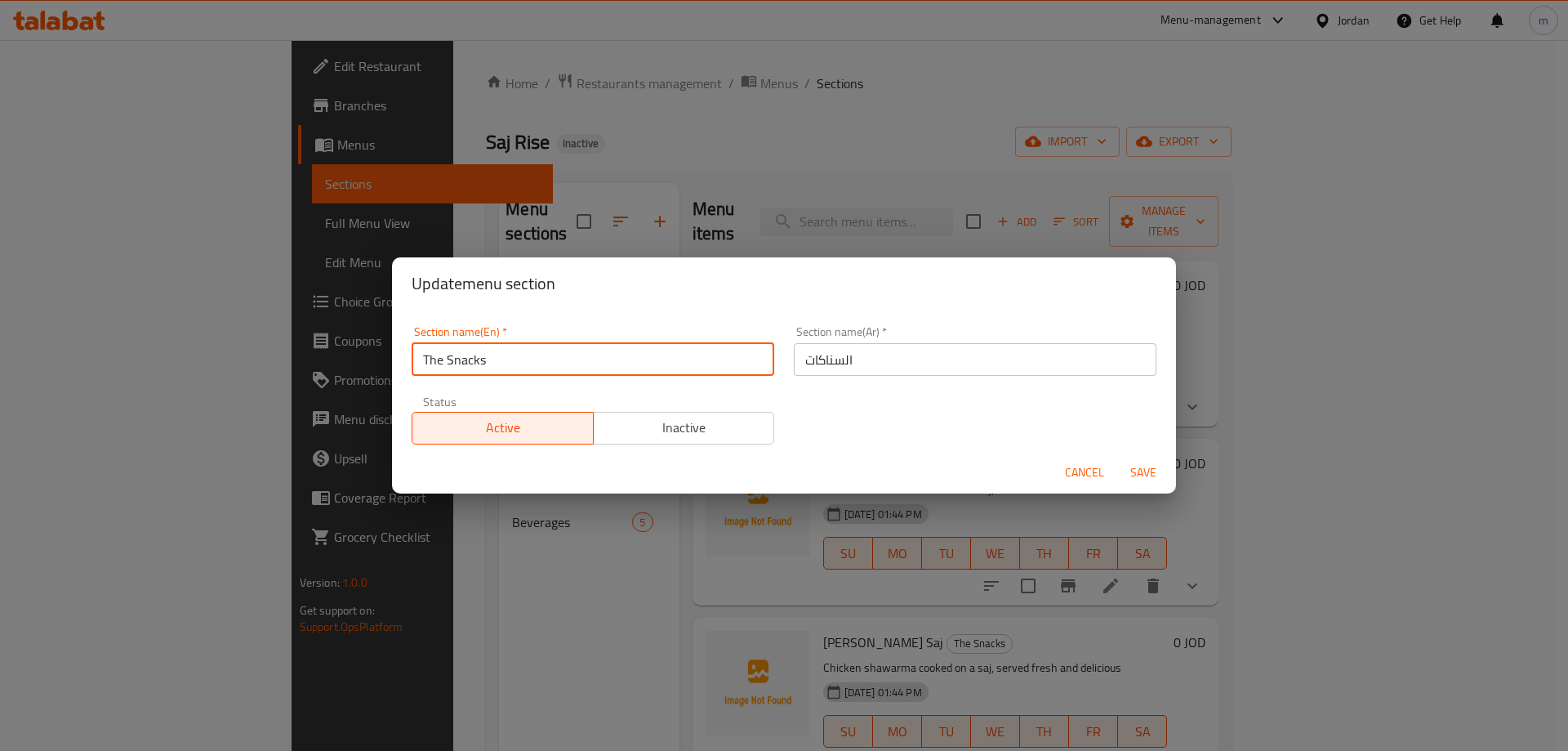
click at [613, 369] on input "The Snacks" at bounding box center [593, 360] width 362 height 32
type input "T"
type input "س"
type input "s"
type input "Shawerma"
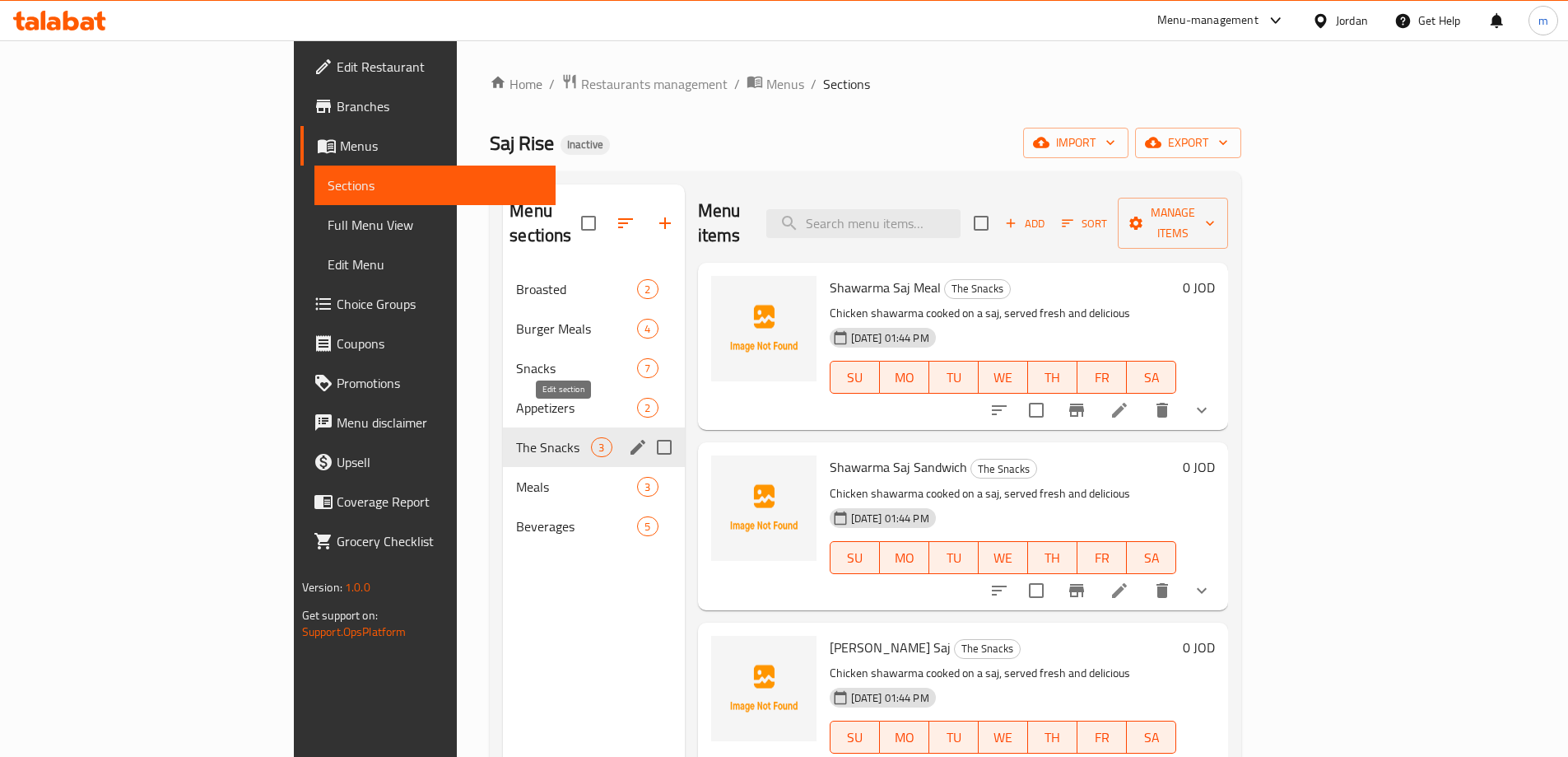
click at [630, 440] on icon "edit" at bounding box center [638, 447] width 15 height 15
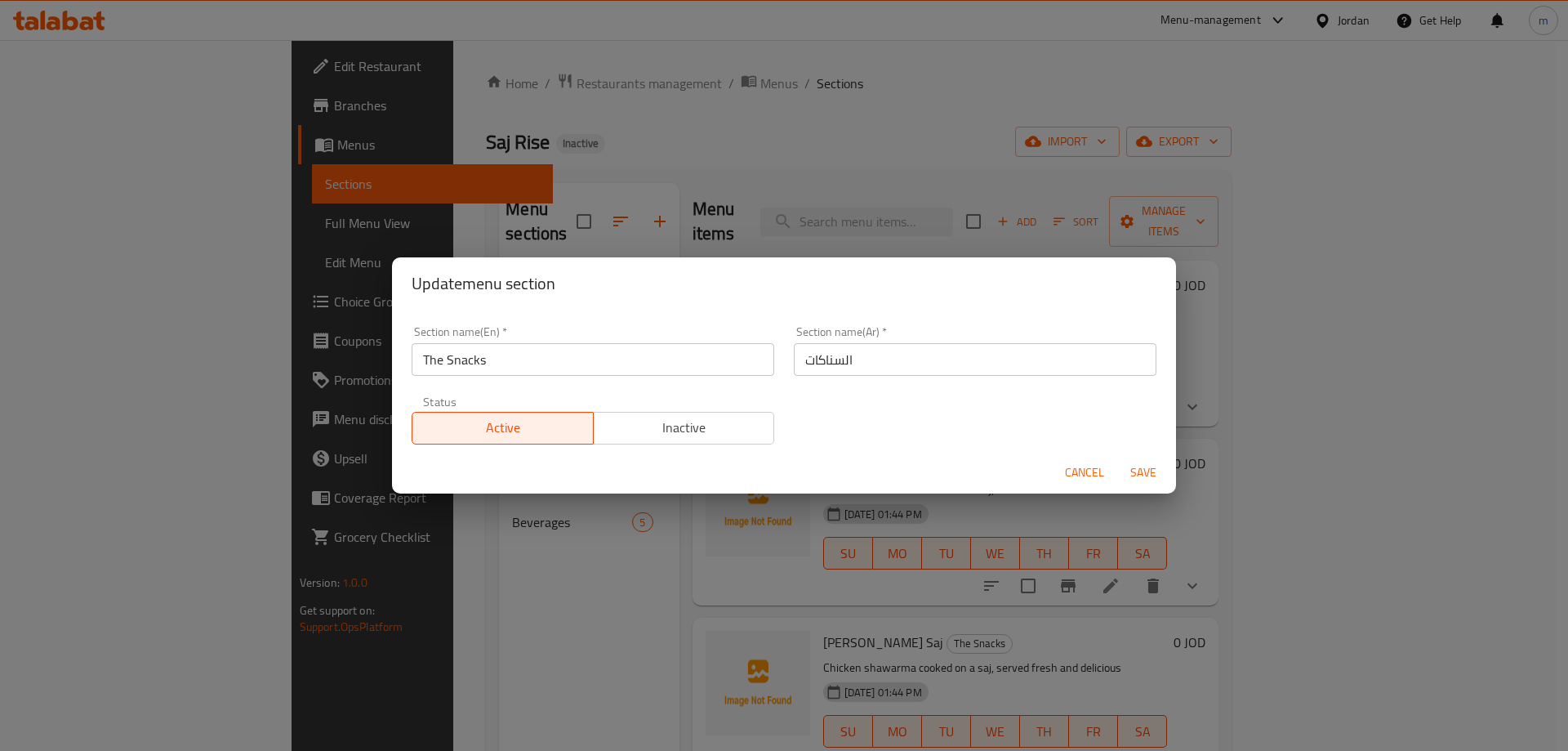
click at [572, 364] on input "The Snacks" at bounding box center [593, 360] width 362 height 32
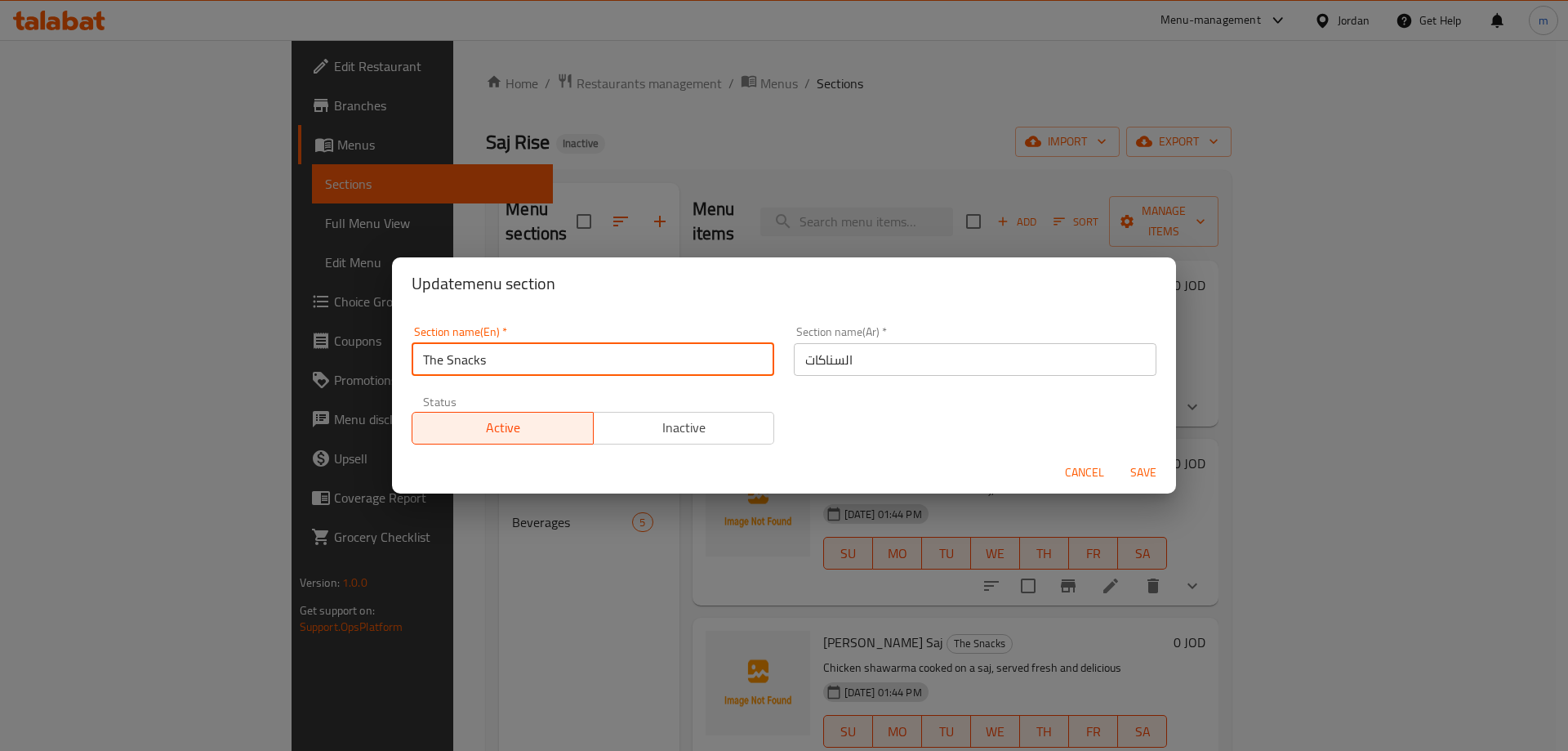
click at [572, 364] on input "The Snacks" at bounding box center [593, 360] width 362 height 32
paste input "Shawarma"
type input "Shawarma"
click at [860, 360] on input "السناكات" at bounding box center [975, 360] width 362 height 32
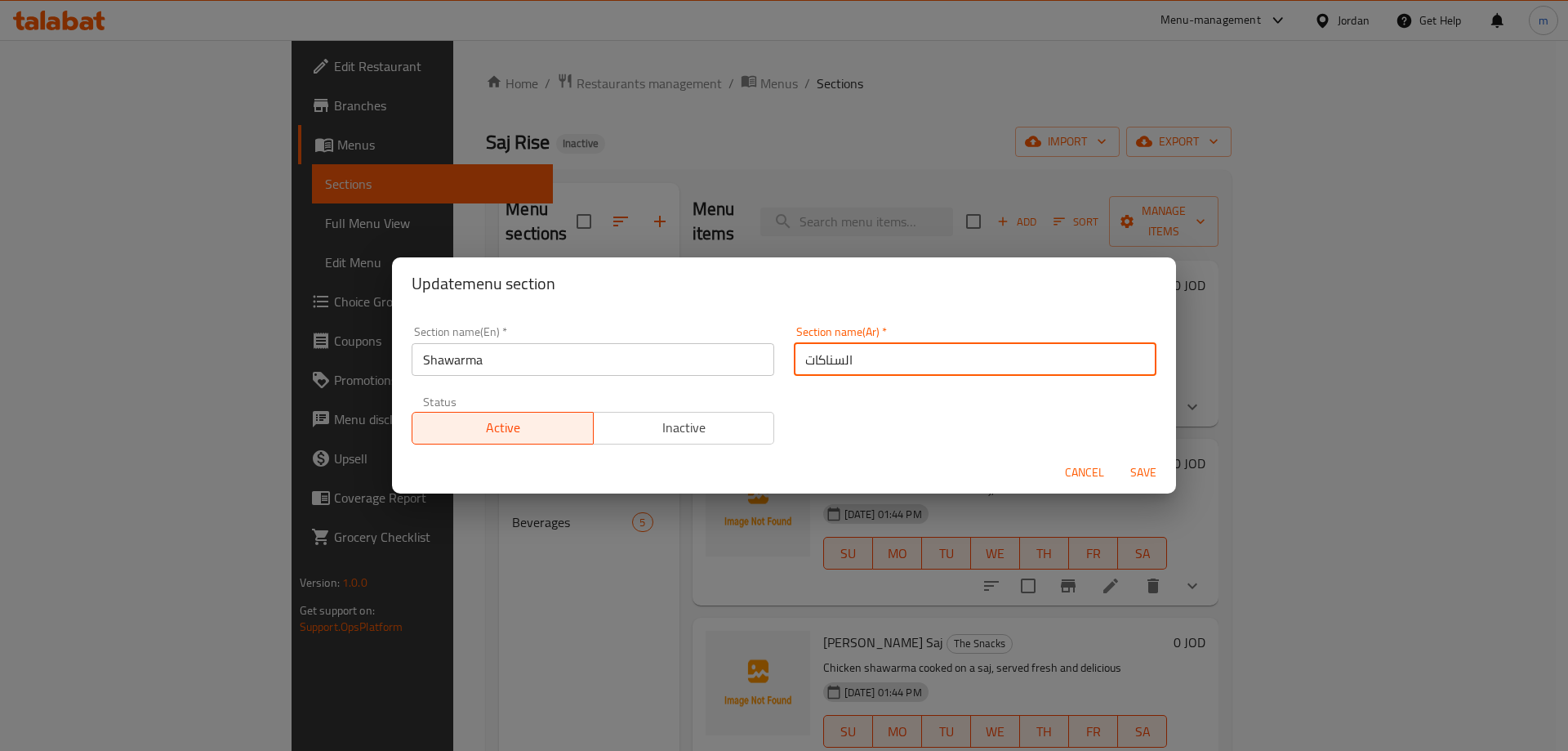
click at [860, 360] on input "السناكات" at bounding box center [975, 360] width 362 height 32
type input "a"
type input "شاورما"
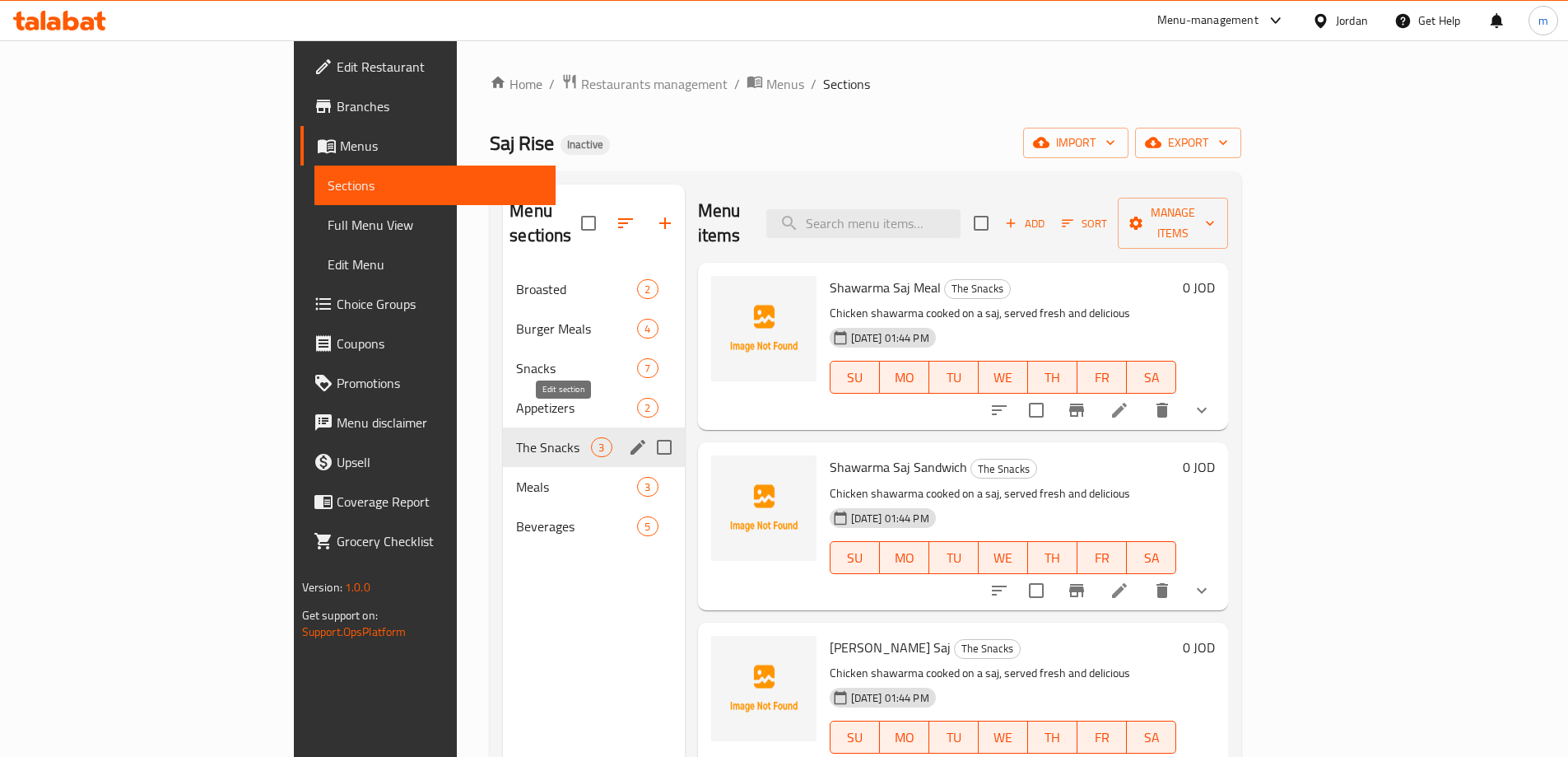
click at [628, 437] on icon "edit" at bounding box center [638, 447] width 20 height 20
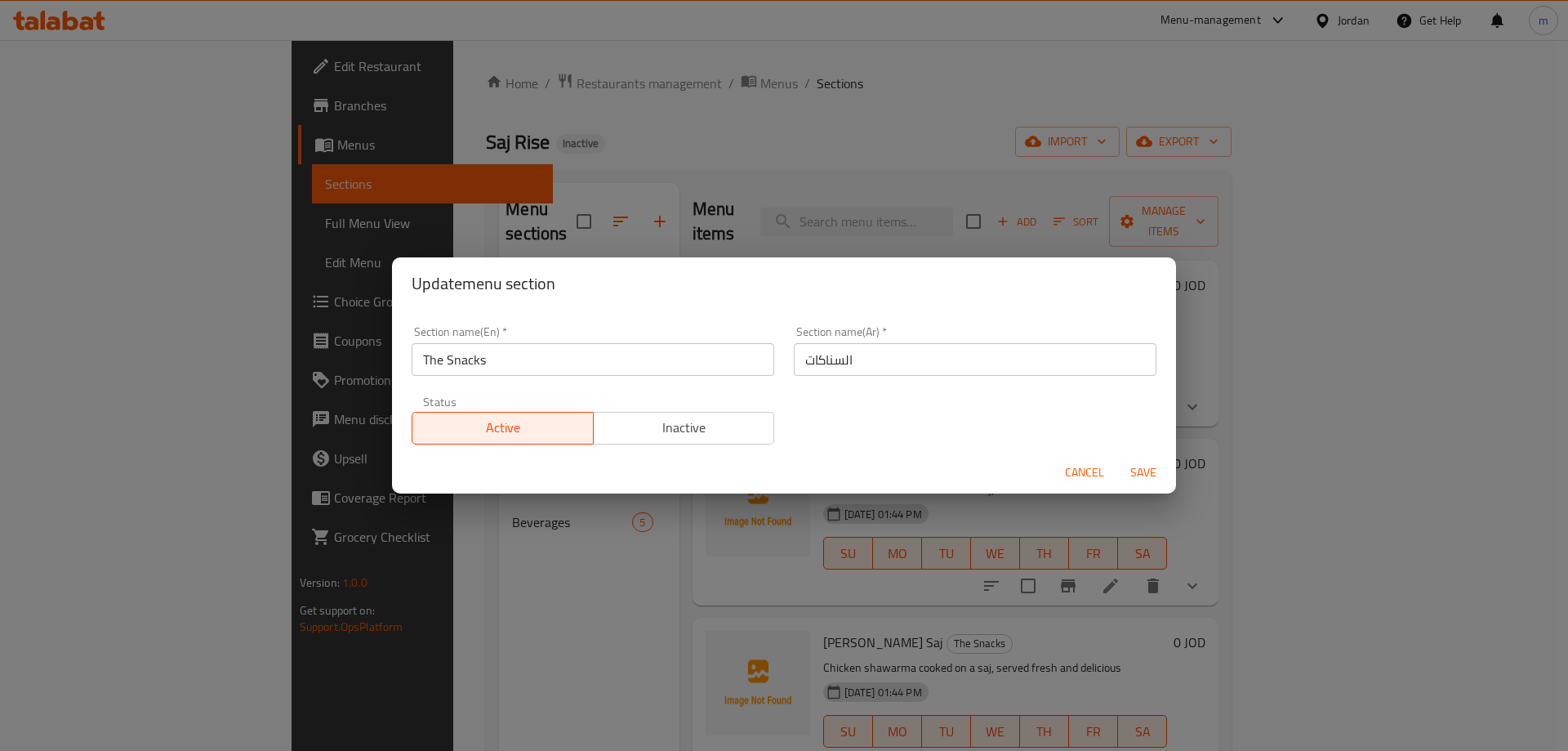
click at [641, 369] on input "The Snacks" at bounding box center [593, 360] width 362 height 32
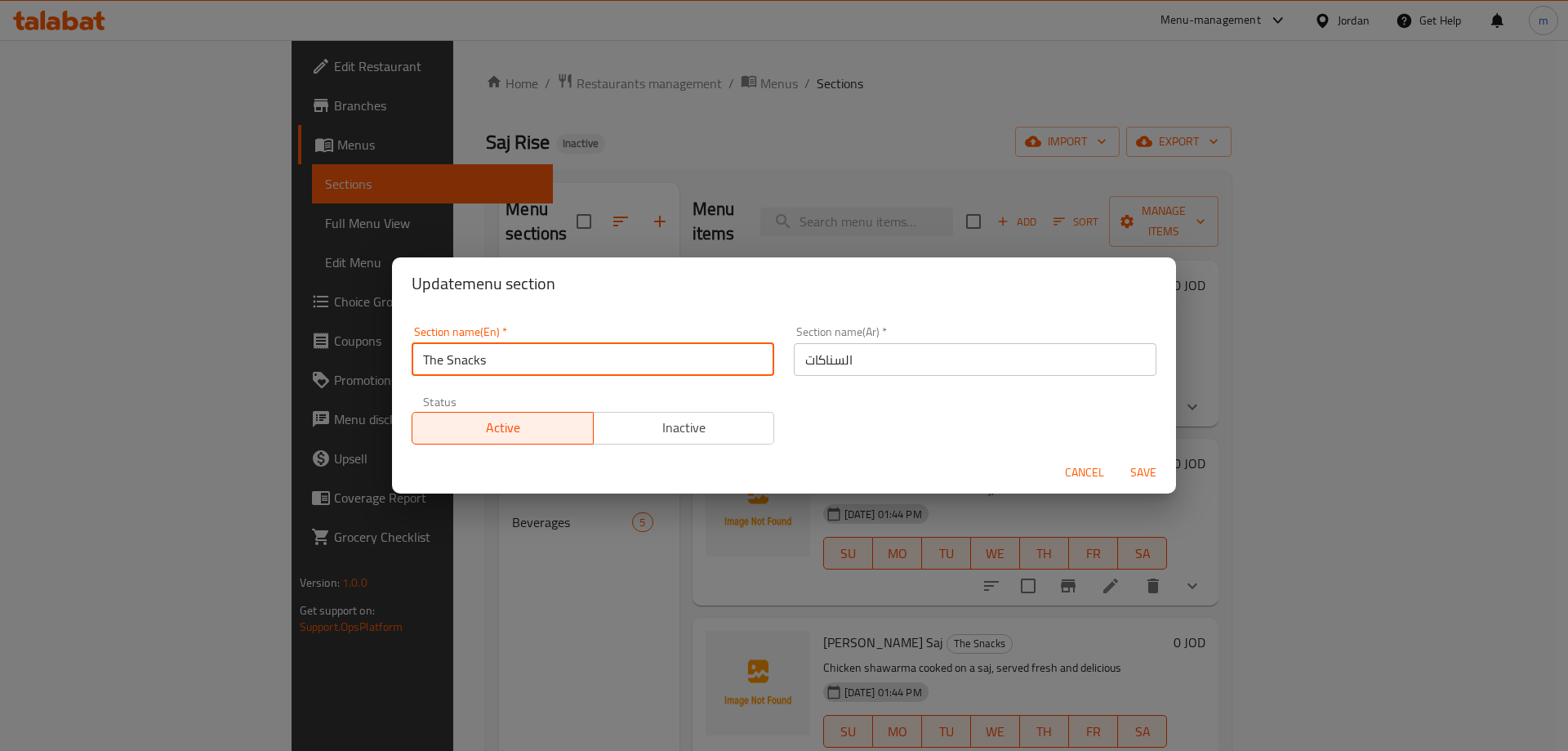
click at [641, 369] on input "The Snacks" at bounding box center [593, 360] width 362 height 32
click at [631, 362] on input "text" at bounding box center [593, 360] width 362 height 32
paste input "Shawarma"
type input "Shawarma"
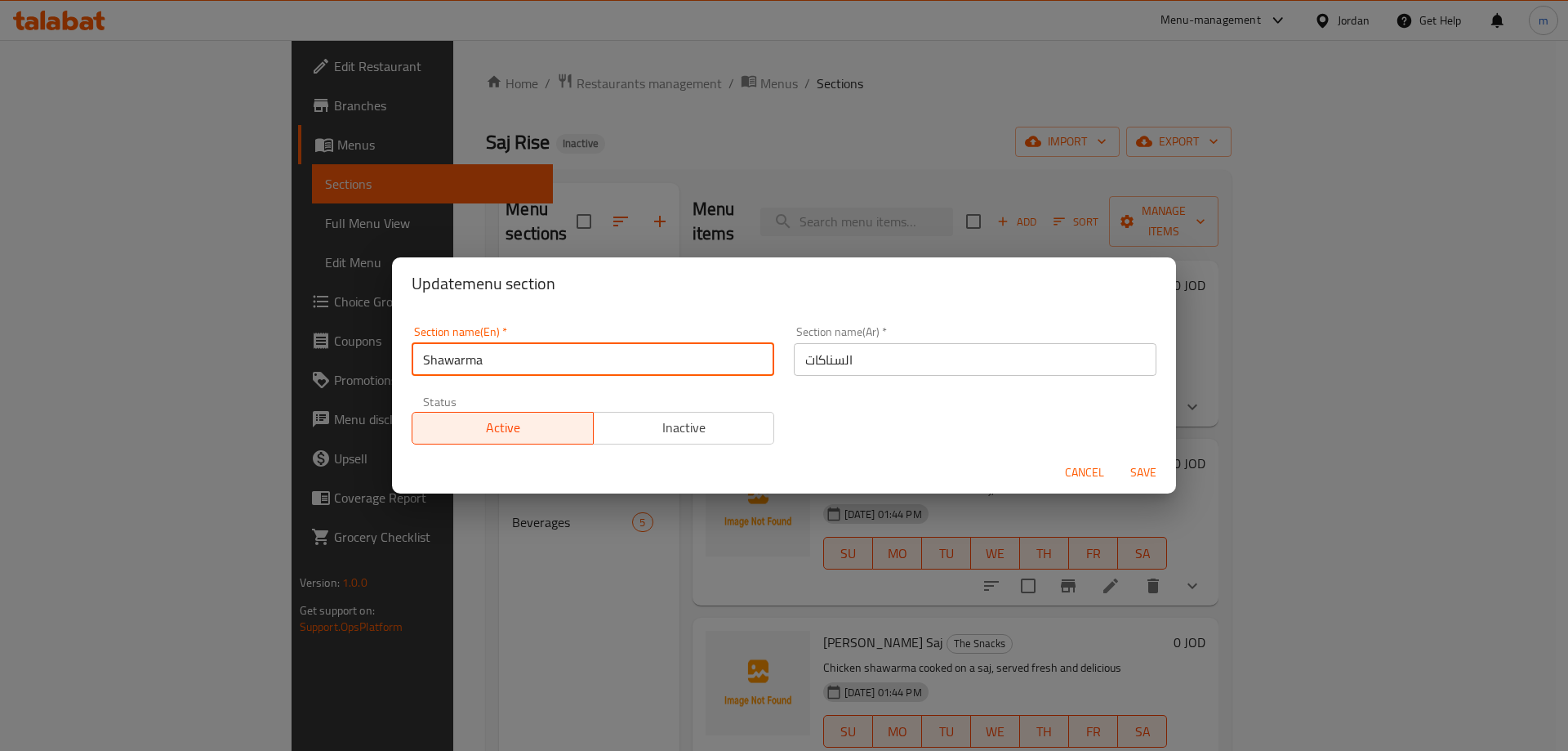
click at [819, 355] on input "السناكات" at bounding box center [975, 360] width 362 height 32
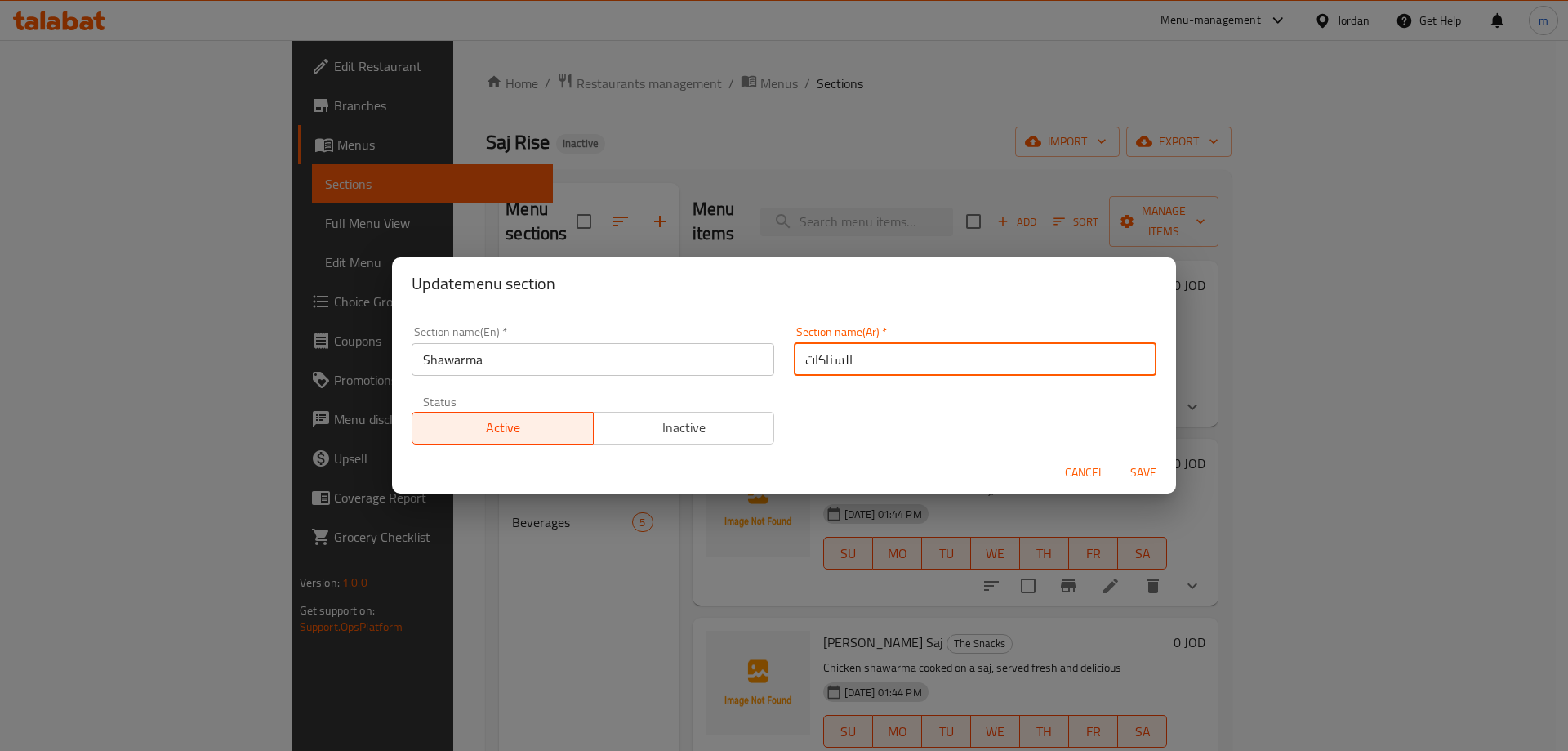
click at [819, 355] on input "السناكات" at bounding box center [975, 360] width 362 height 32
type input "ش"
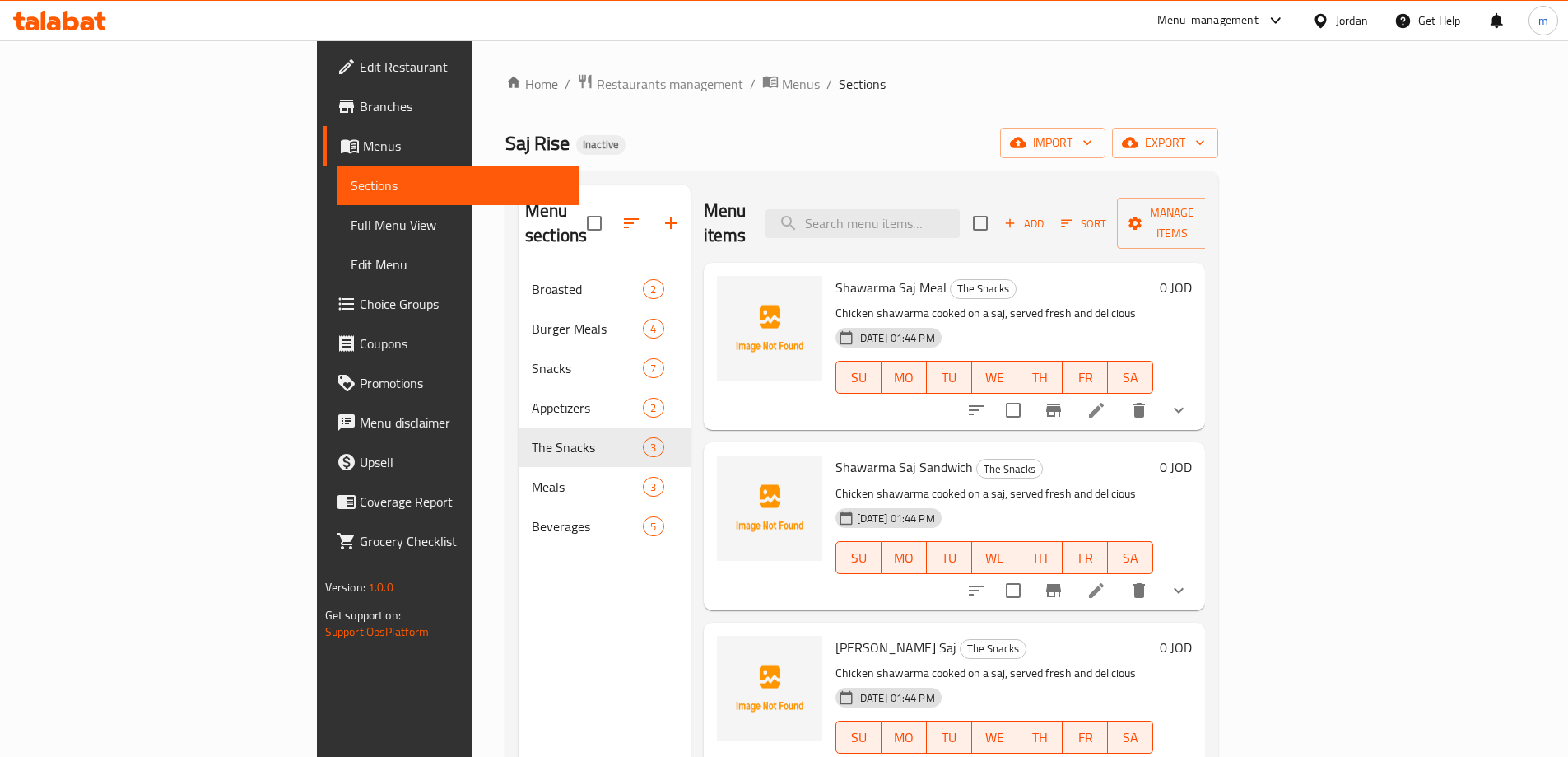
click at [1135, 97] on div "Home / Restaurants management / Menus / Sections Saj Rise Inactive import expor…" at bounding box center [861, 514] width 713 height 882
click at [1090, 77] on ol "Home / Restaurants management / Menus / Sections" at bounding box center [861, 85] width 713 height 22
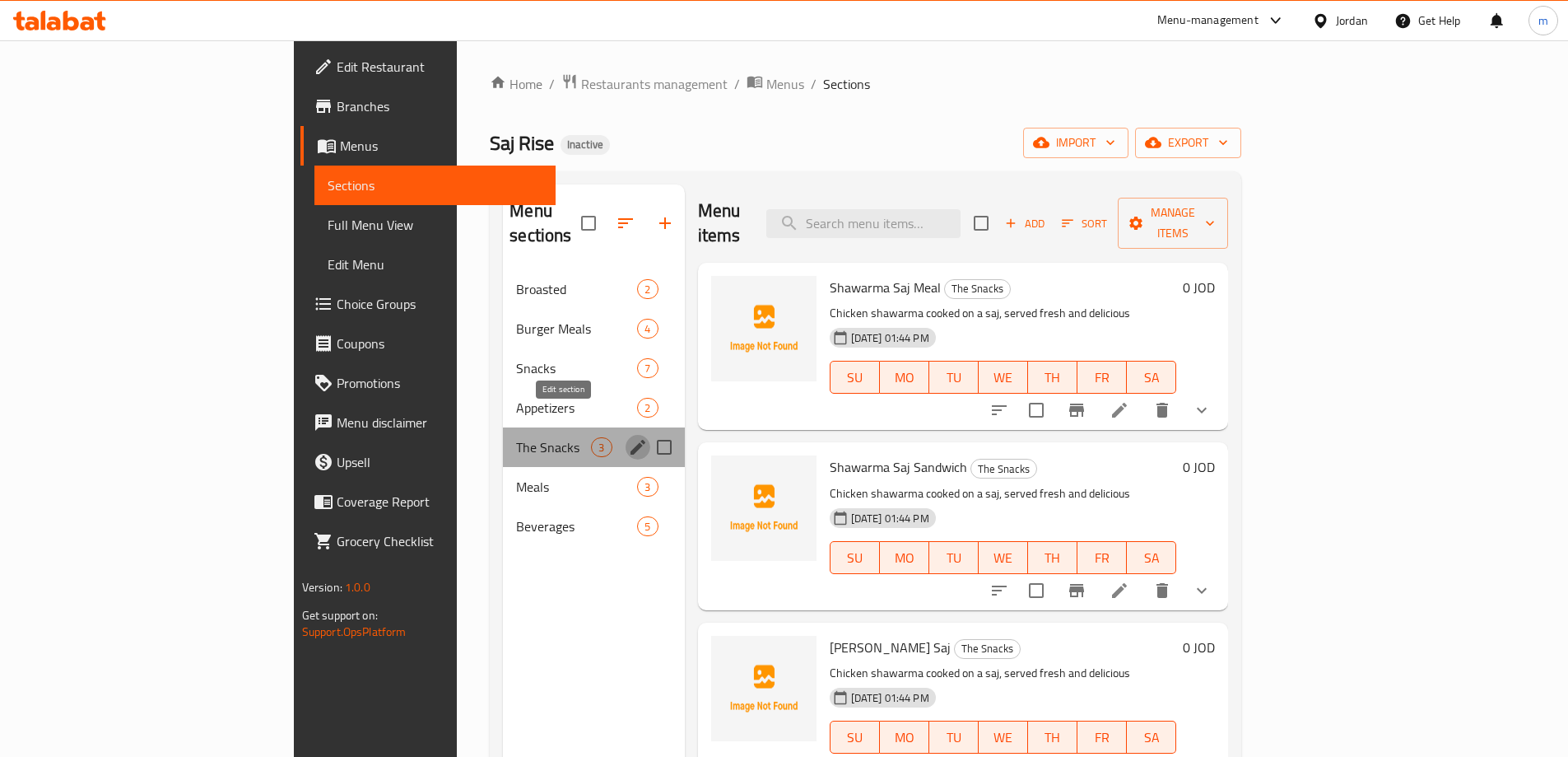
click at [628, 437] on icon "edit" at bounding box center [638, 447] width 20 height 20
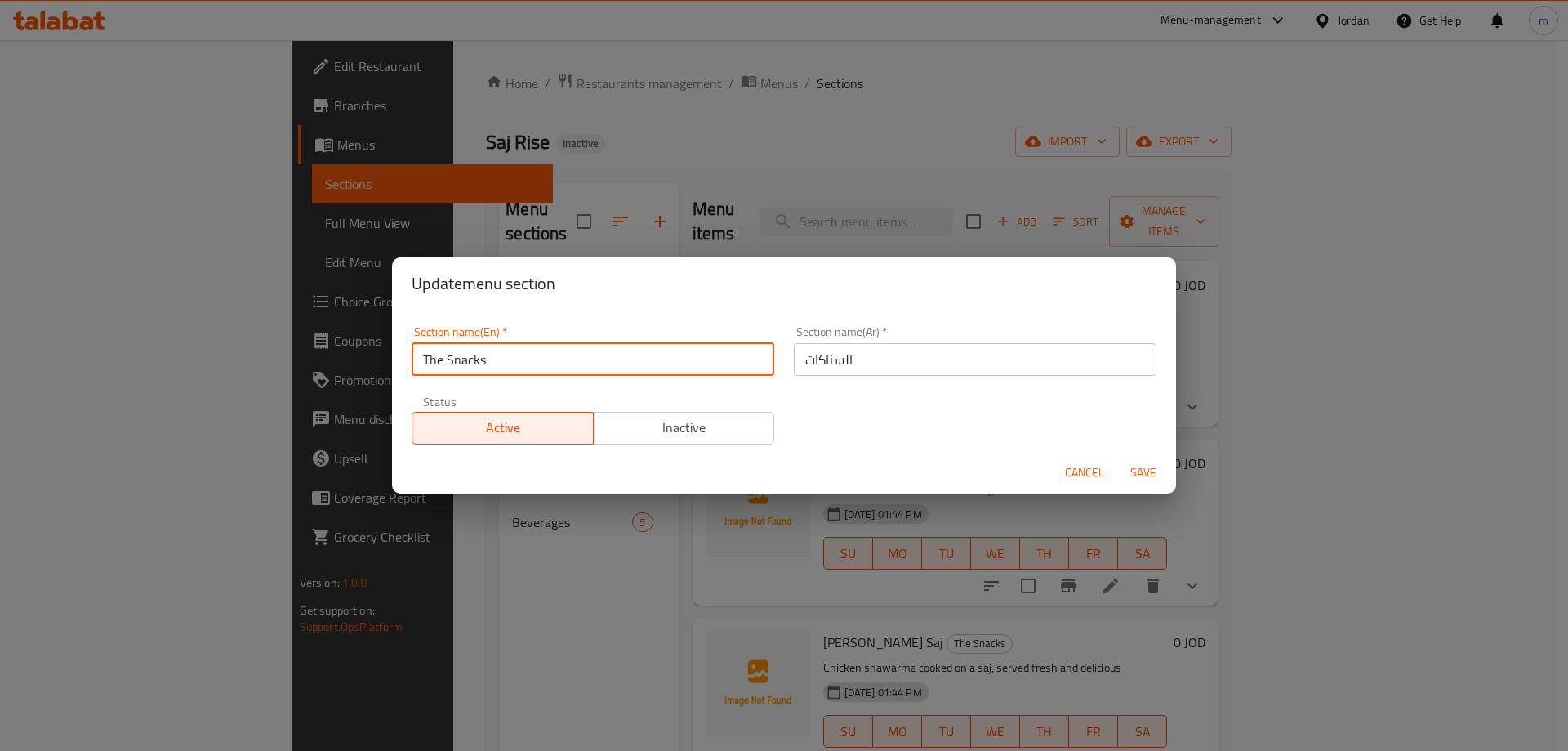
click at [598, 355] on input "The Snacks" at bounding box center [593, 360] width 362 height 32
click at [583, 355] on input "The Snacks" at bounding box center [593, 360] width 362 height 32
click at [579, 362] on input "text" at bounding box center [593, 360] width 362 height 32
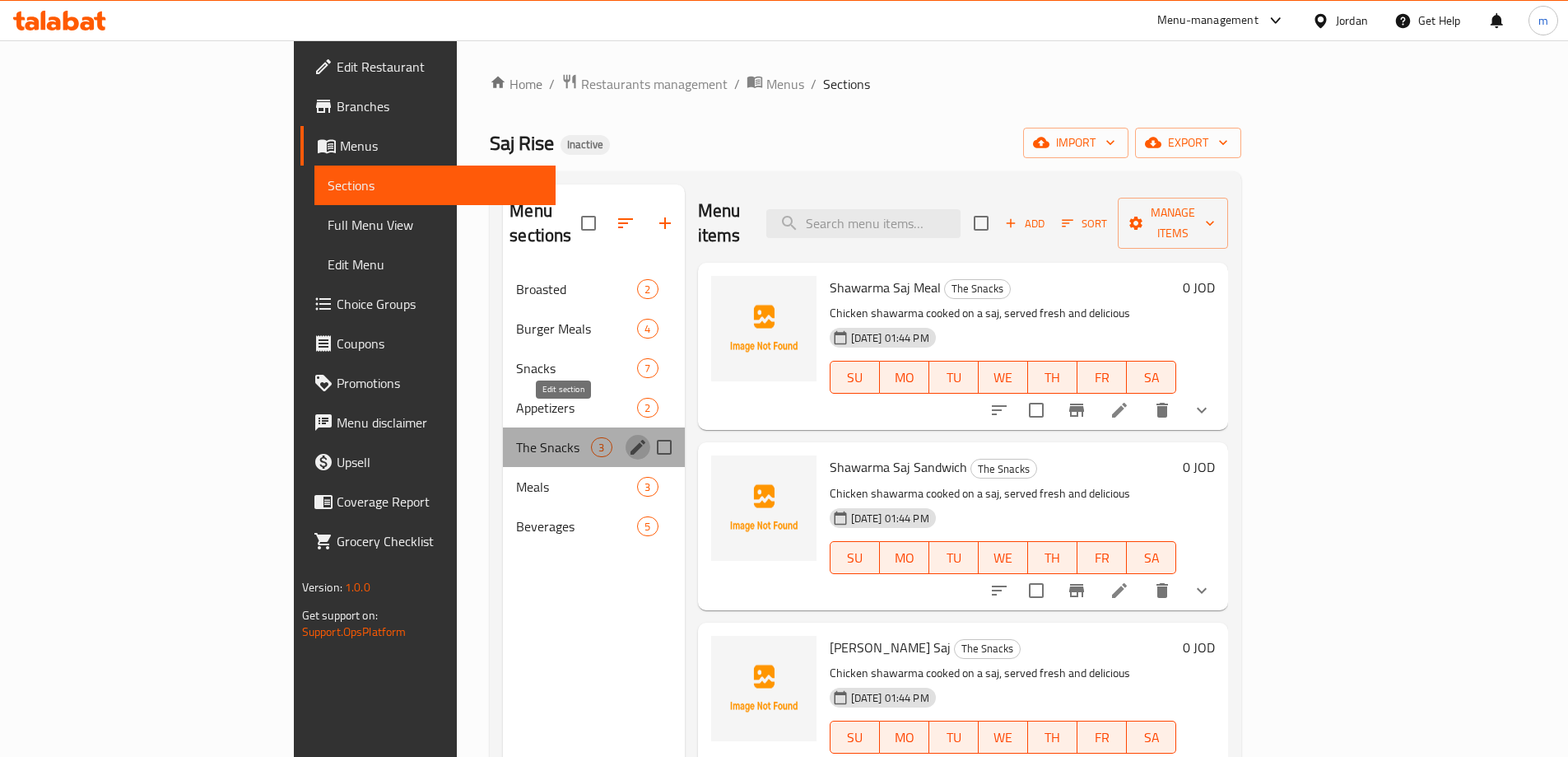
click at [630, 440] on icon "edit" at bounding box center [638, 447] width 15 height 15
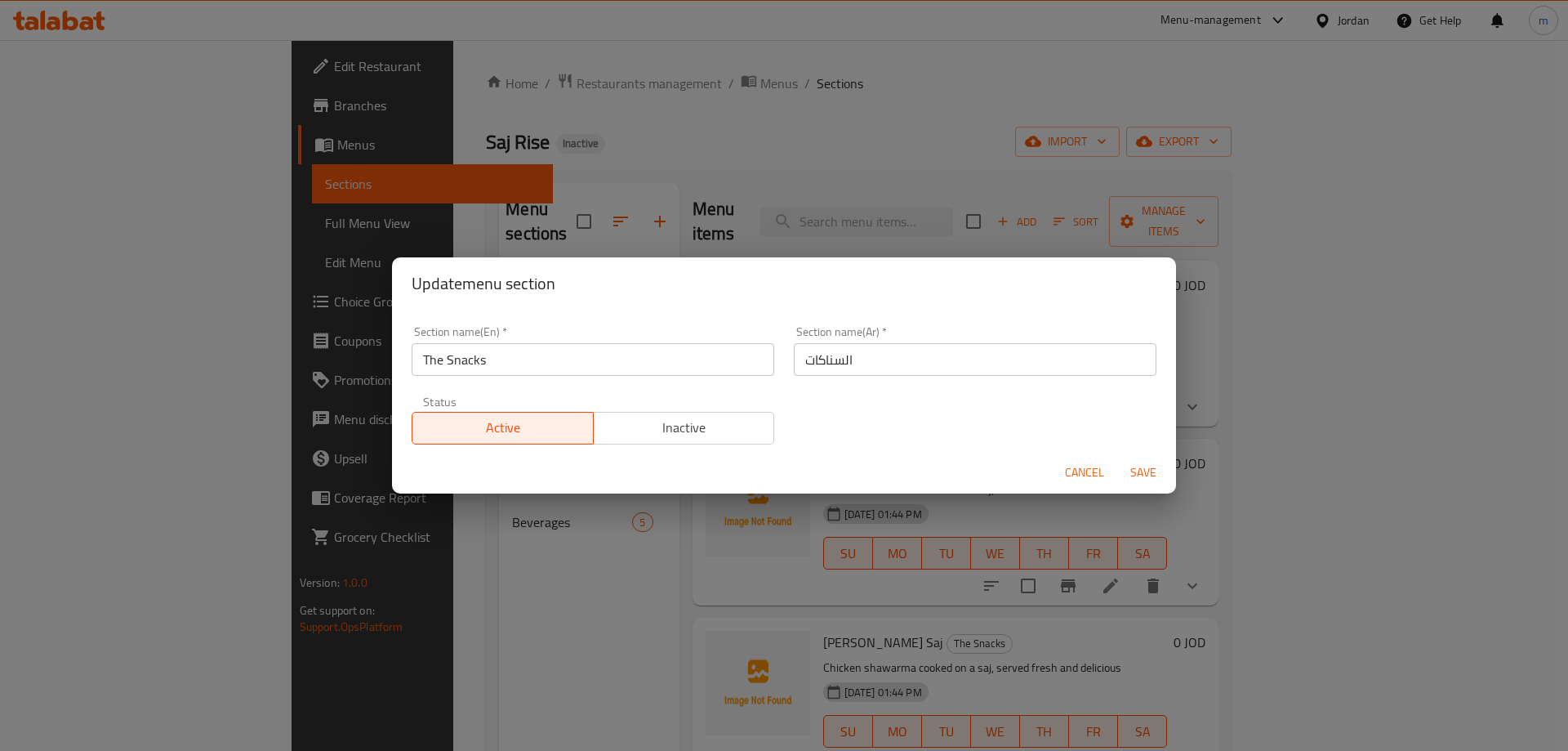
click at [601, 366] on input "The Snacks" at bounding box center [593, 360] width 362 height 32
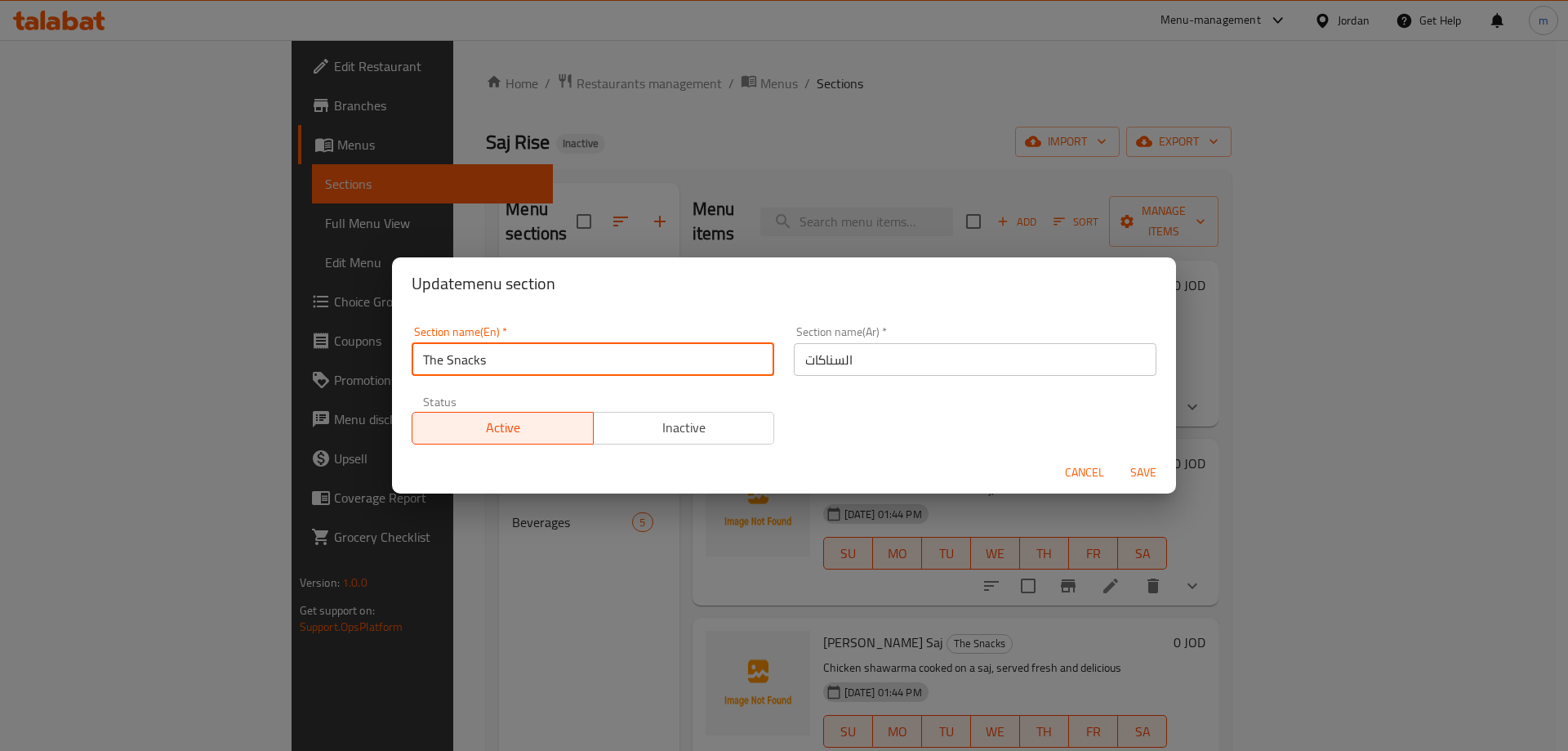
click at [601, 366] on input "The Snacks" at bounding box center [593, 360] width 362 height 32
type input "س"
type input "s"
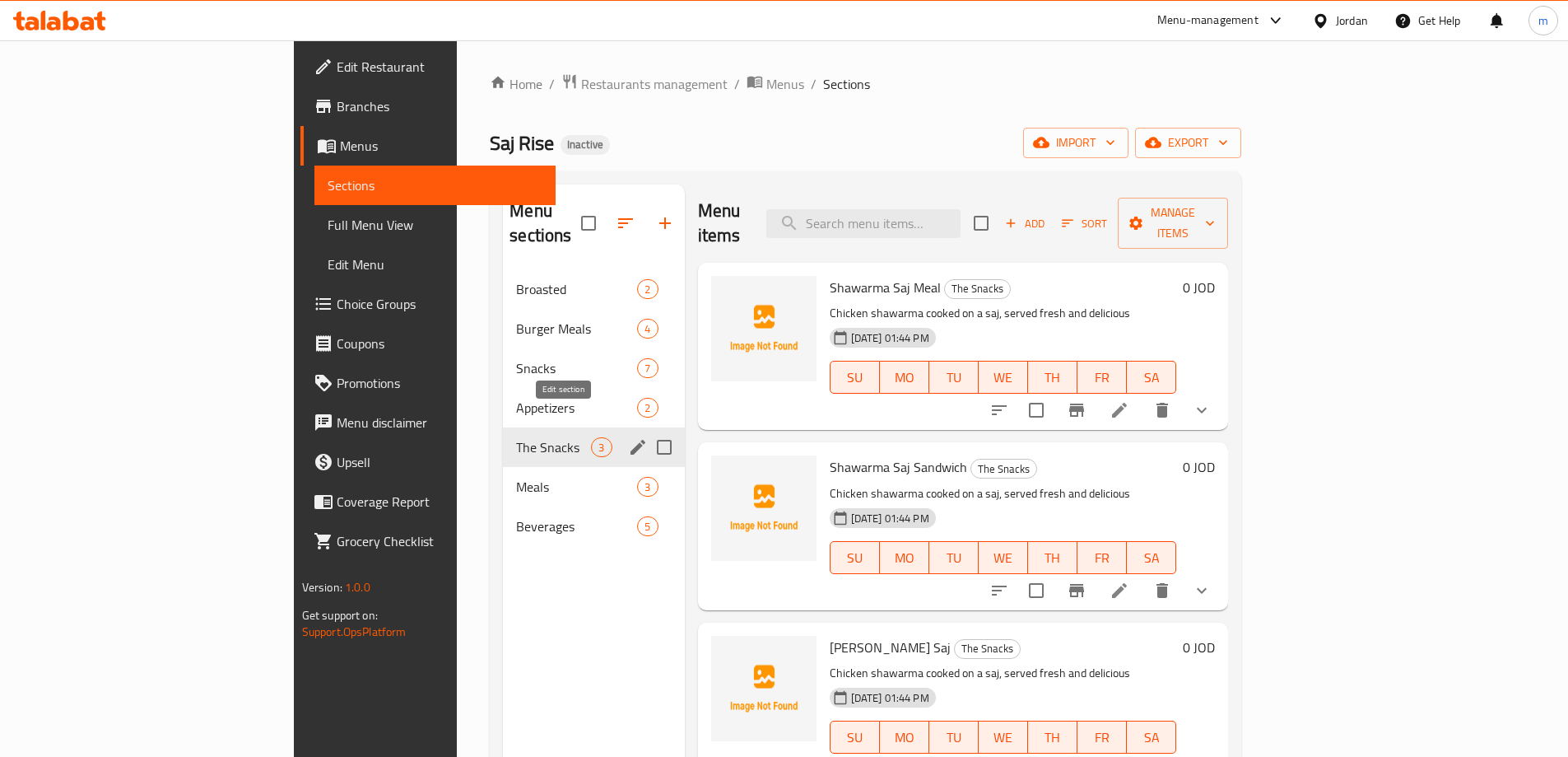
click at [628, 437] on icon "edit" at bounding box center [638, 447] width 20 height 20
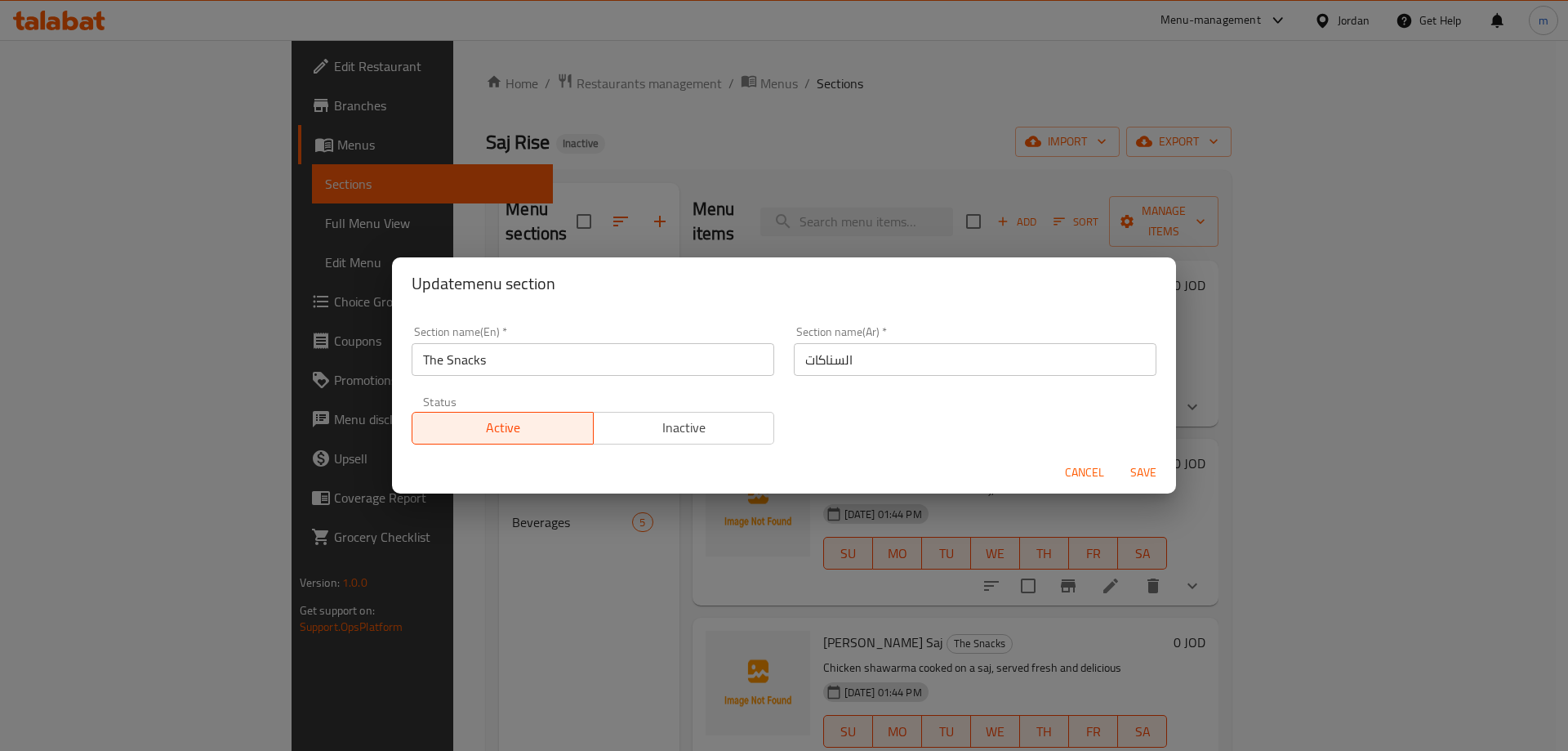
click at [597, 362] on input "The Snacks" at bounding box center [593, 360] width 362 height 32
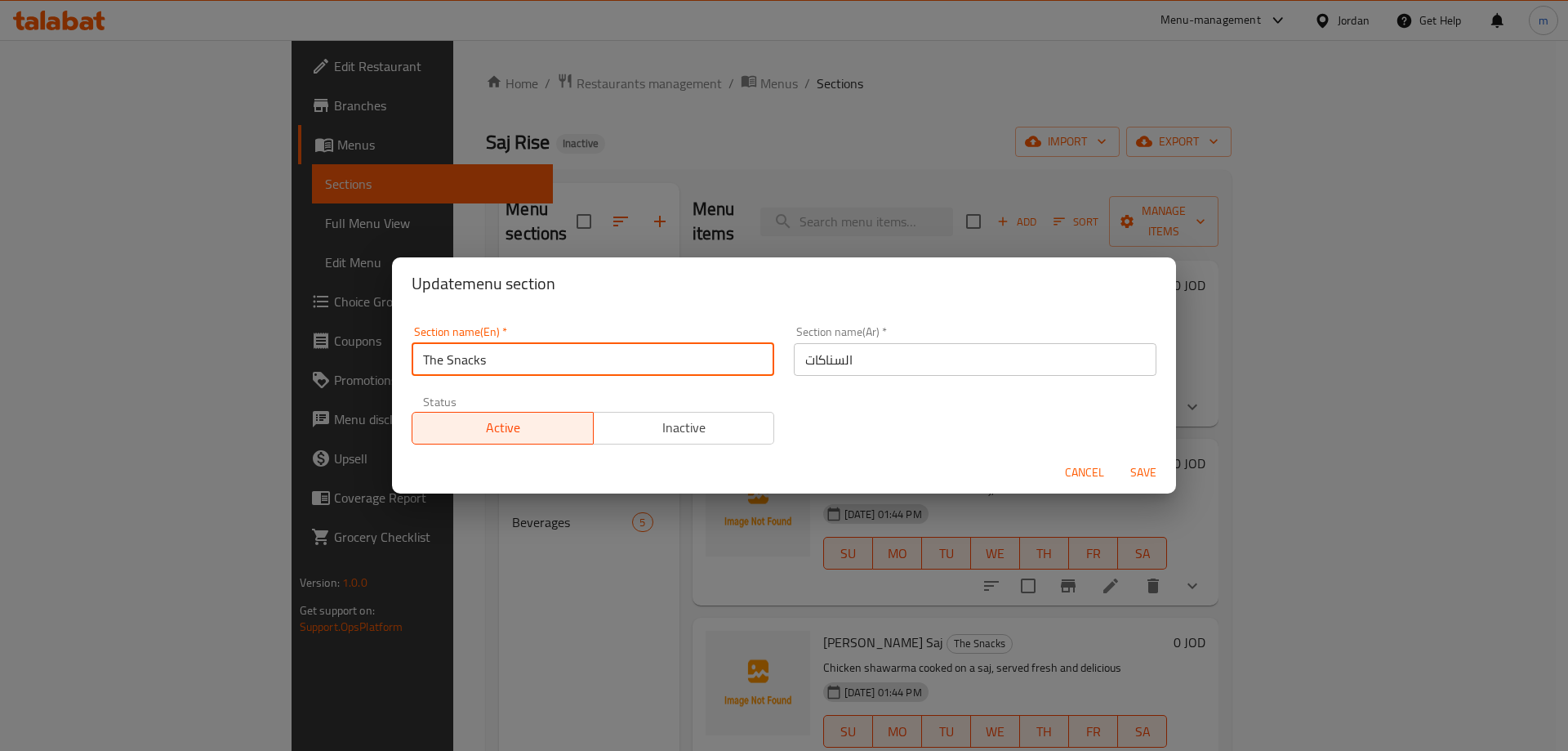
click at [597, 362] on input "The Snacks" at bounding box center [593, 360] width 362 height 32
paste input "Shawarma"
type input "Shawarma"
click at [843, 353] on input "السناكات" at bounding box center [975, 360] width 362 height 32
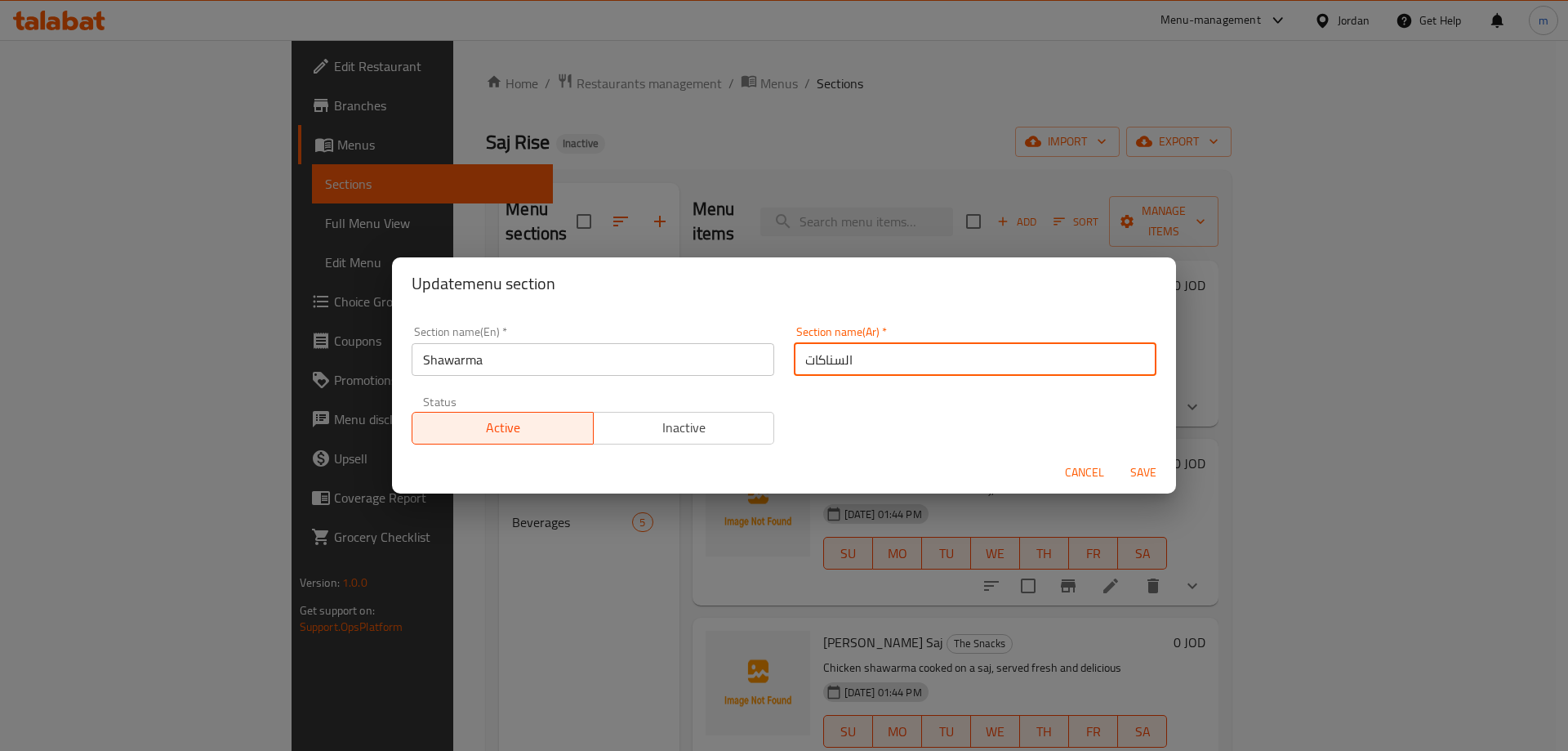
click at [843, 353] on input "السناكات" at bounding box center [975, 360] width 362 height 32
type input "شاورما"
click at [1117, 457] on button "Save" at bounding box center [1144, 472] width 52 height 31
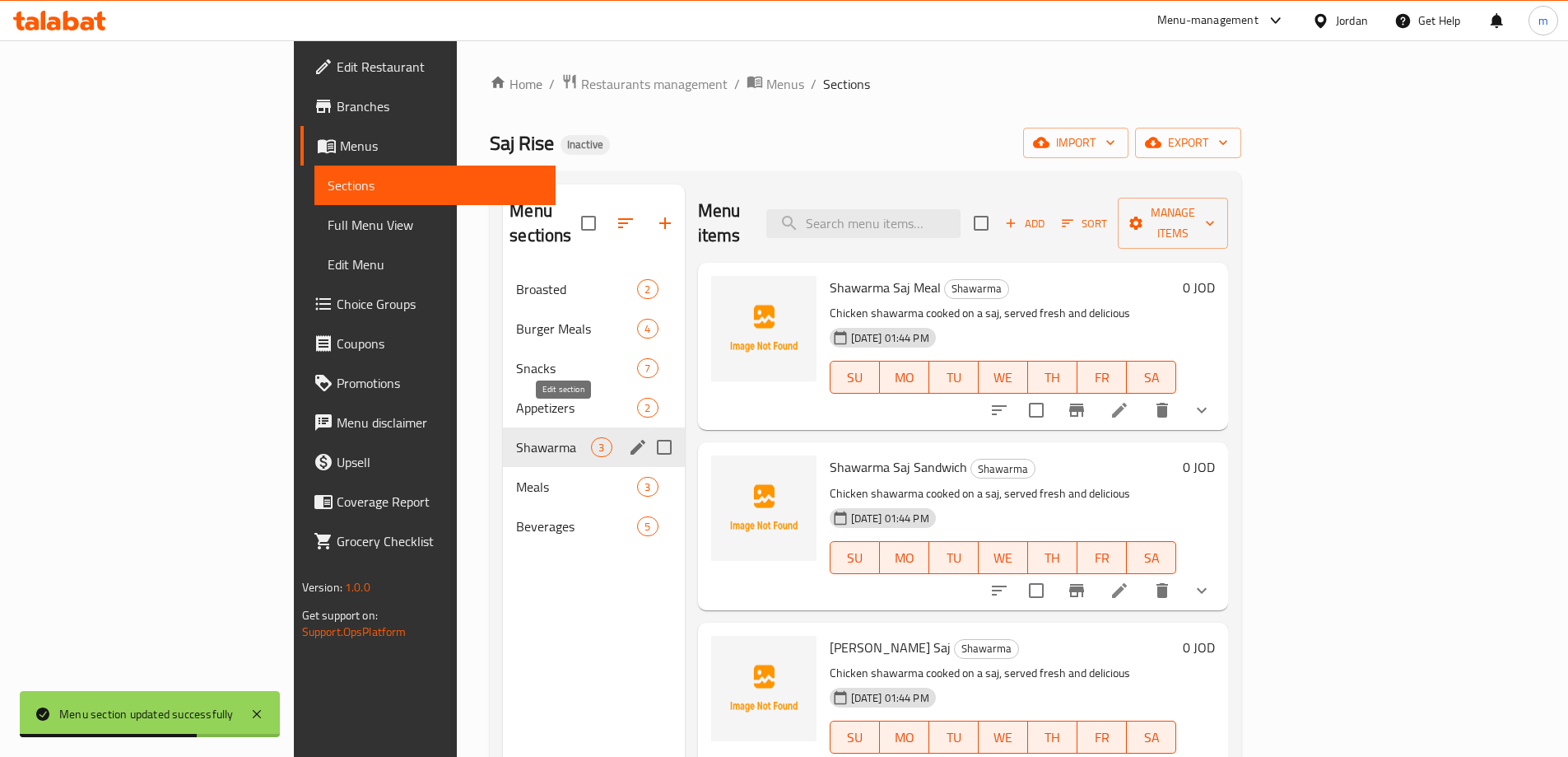
click at [630, 440] on icon "edit" at bounding box center [638, 447] width 15 height 15
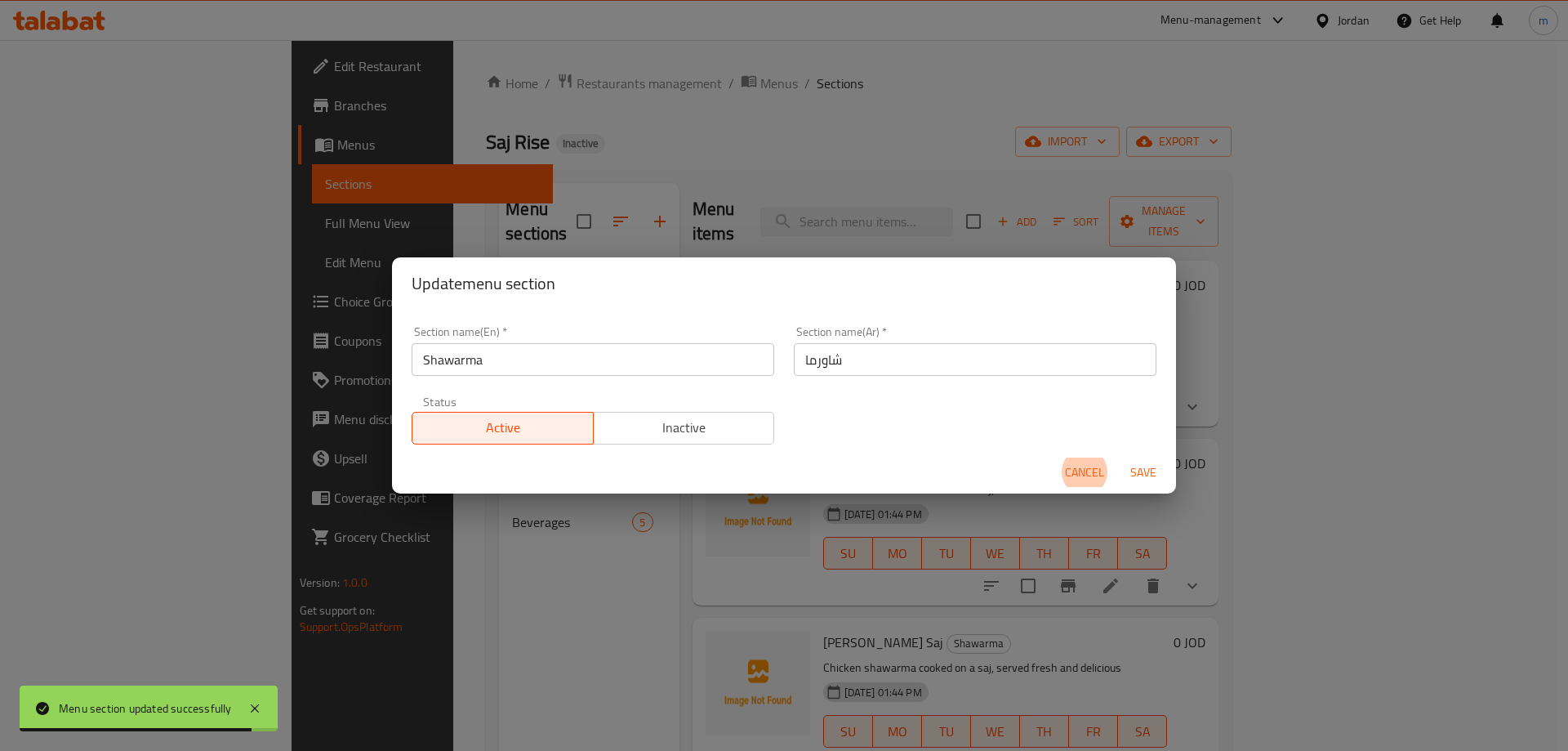
click at [675, 570] on div "Update menu section Section name(En)   * Shawarma Section name(En) * Section na…" at bounding box center [784, 375] width 1568 height 751
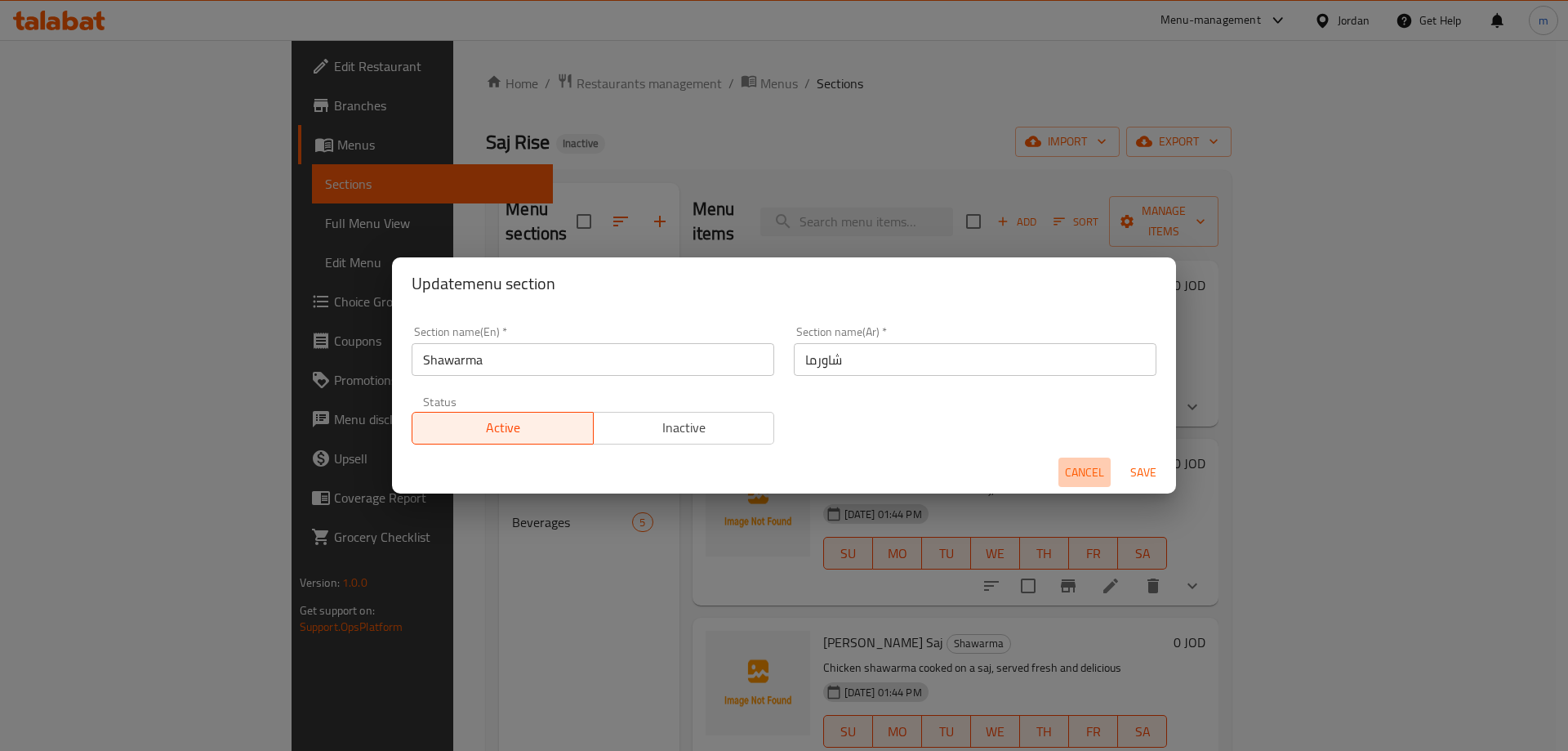
click at [1097, 483] on button "Cancel" at bounding box center [1084, 472] width 52 height 31
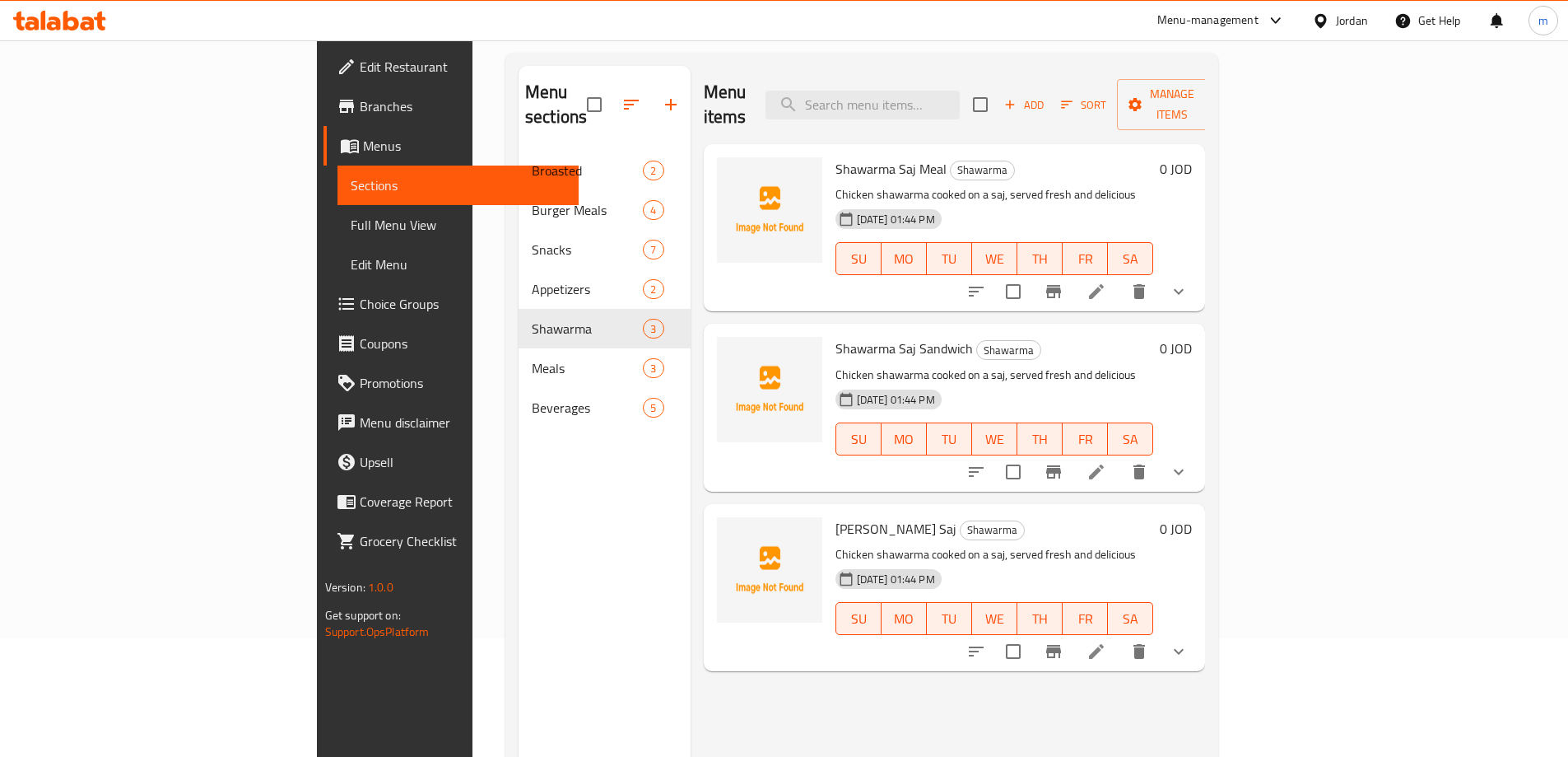
scroll to position [148, 0]
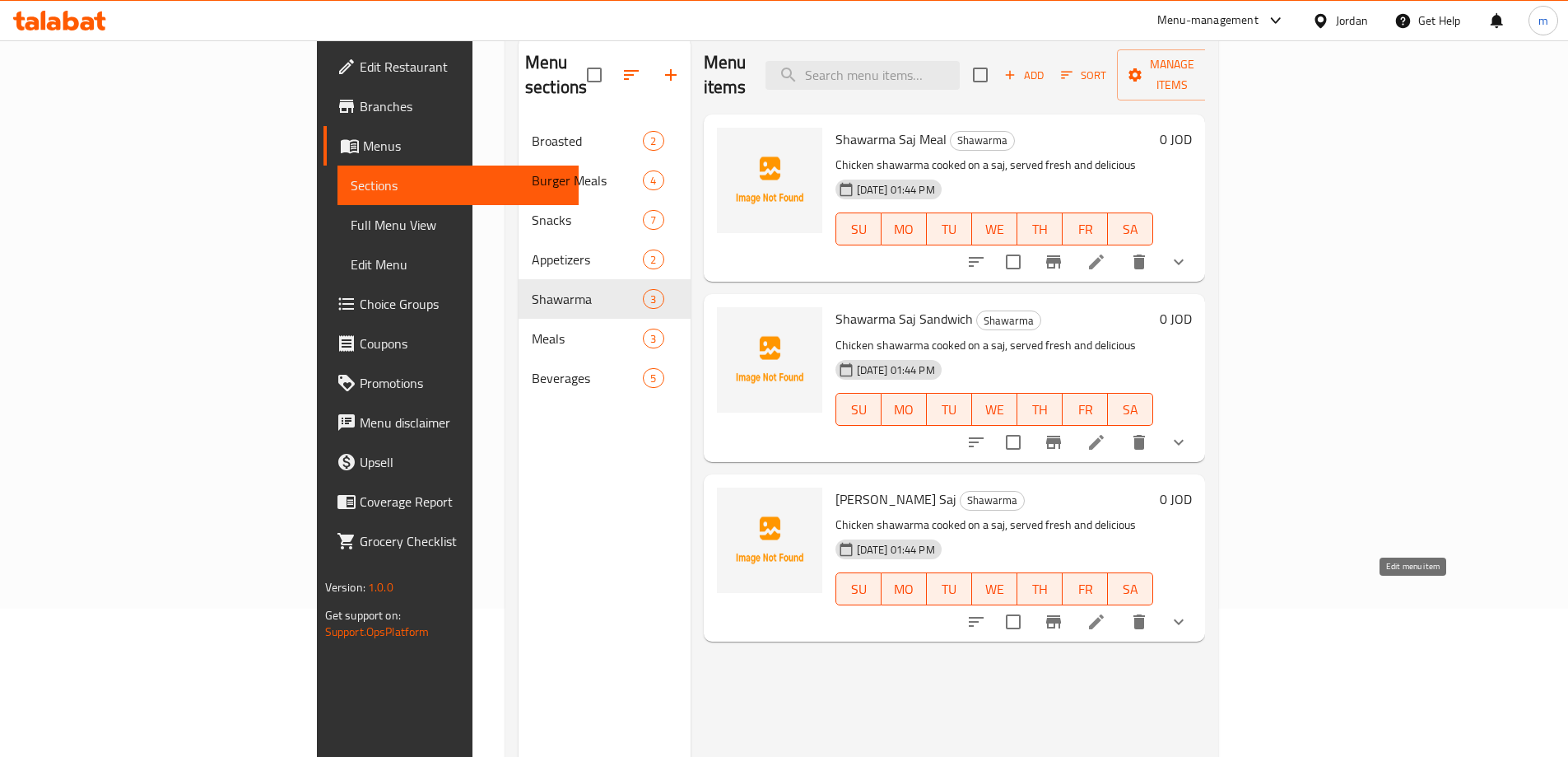
click at [1104, 614] on icon at bounding box center [1097, 622] width 15 height 15
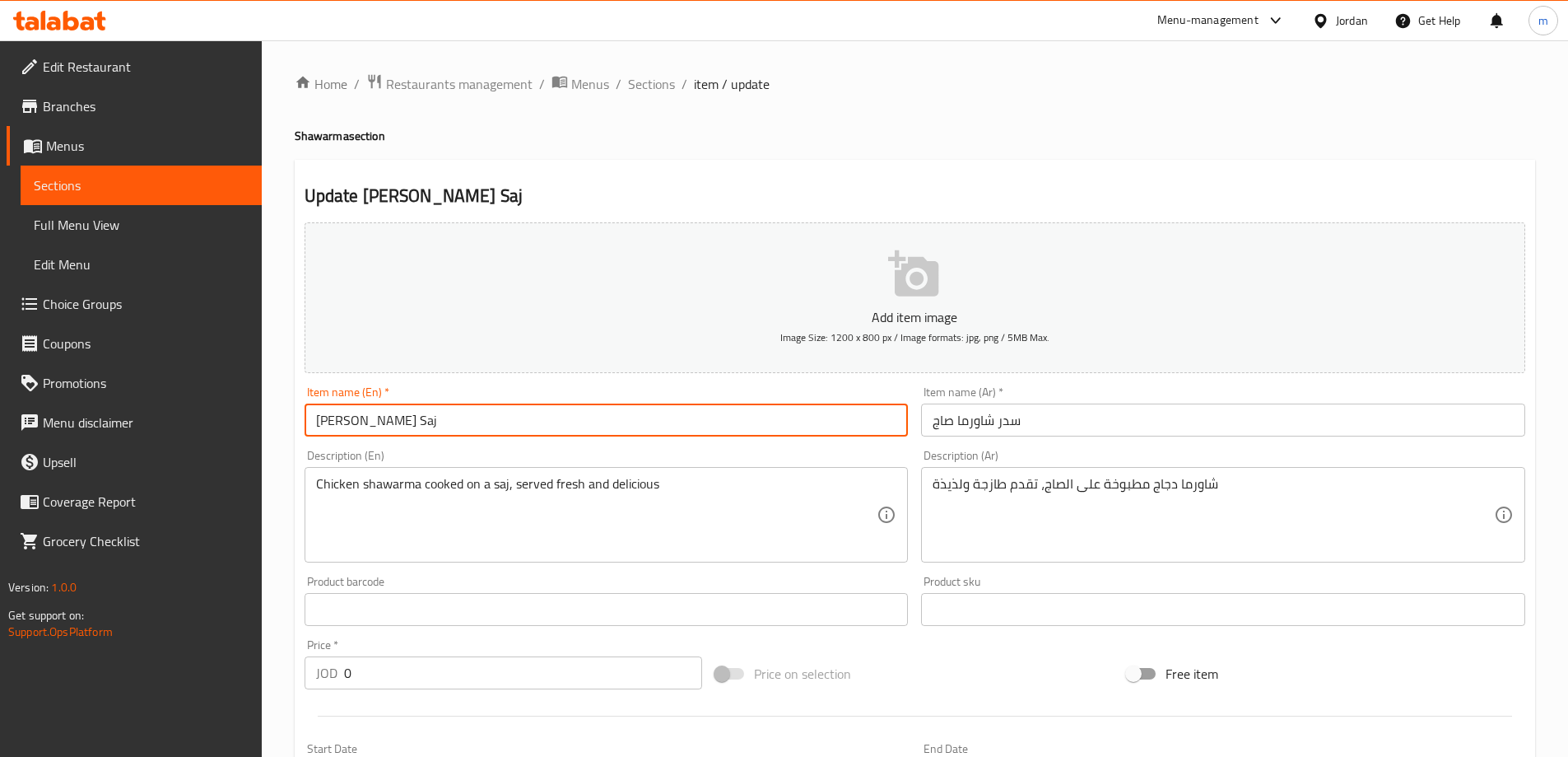
drag, startPoint x: 336, startPoint y: 418, endPoint x: 313, endPoint y: 423, distance: 23.5
click at [313, 423] on input "Sidr Shawarma Saj" at bounding box center [606, 420] width 604 height 33
paste input "e"
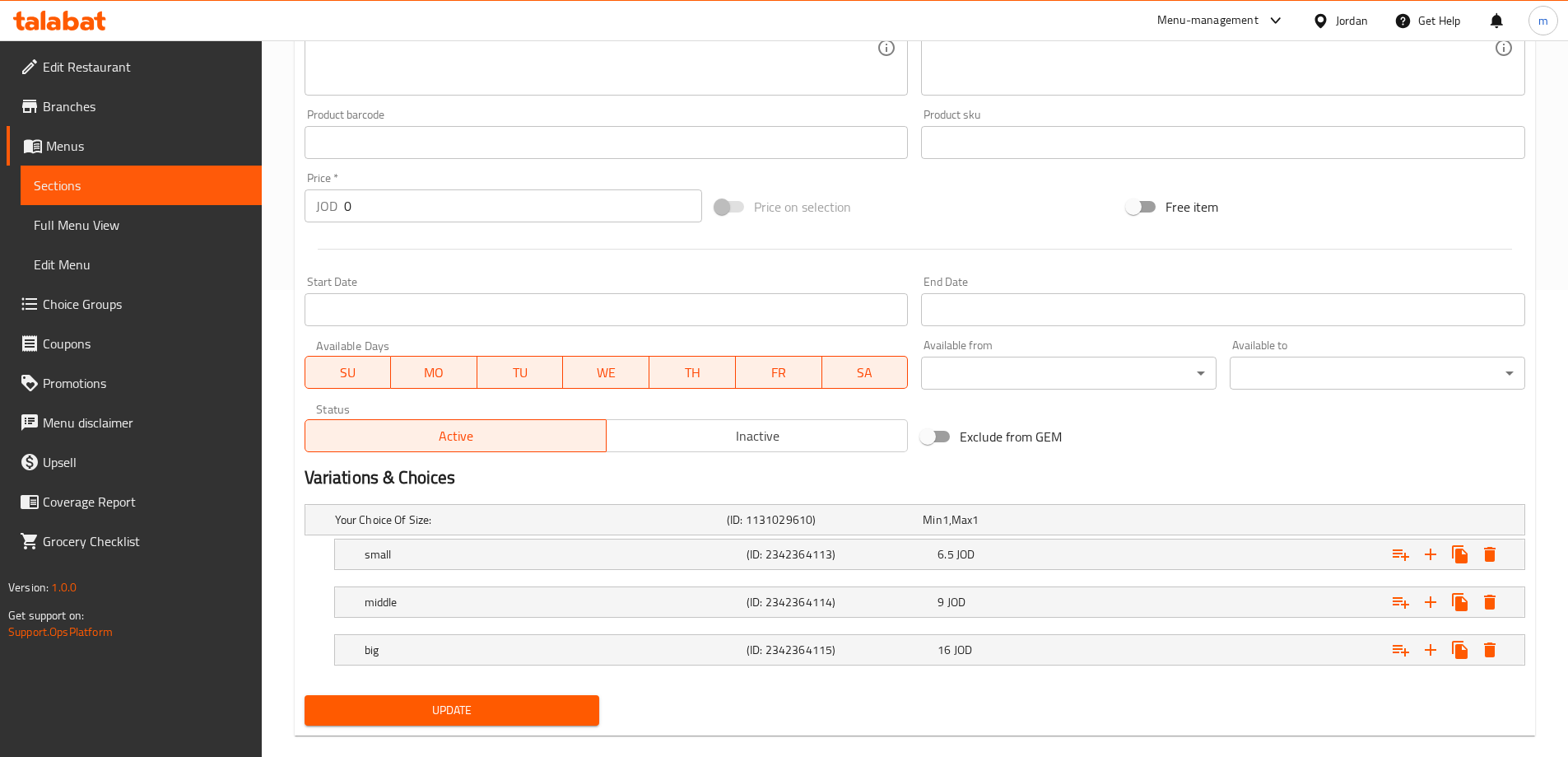
scroll to position [492, 0]
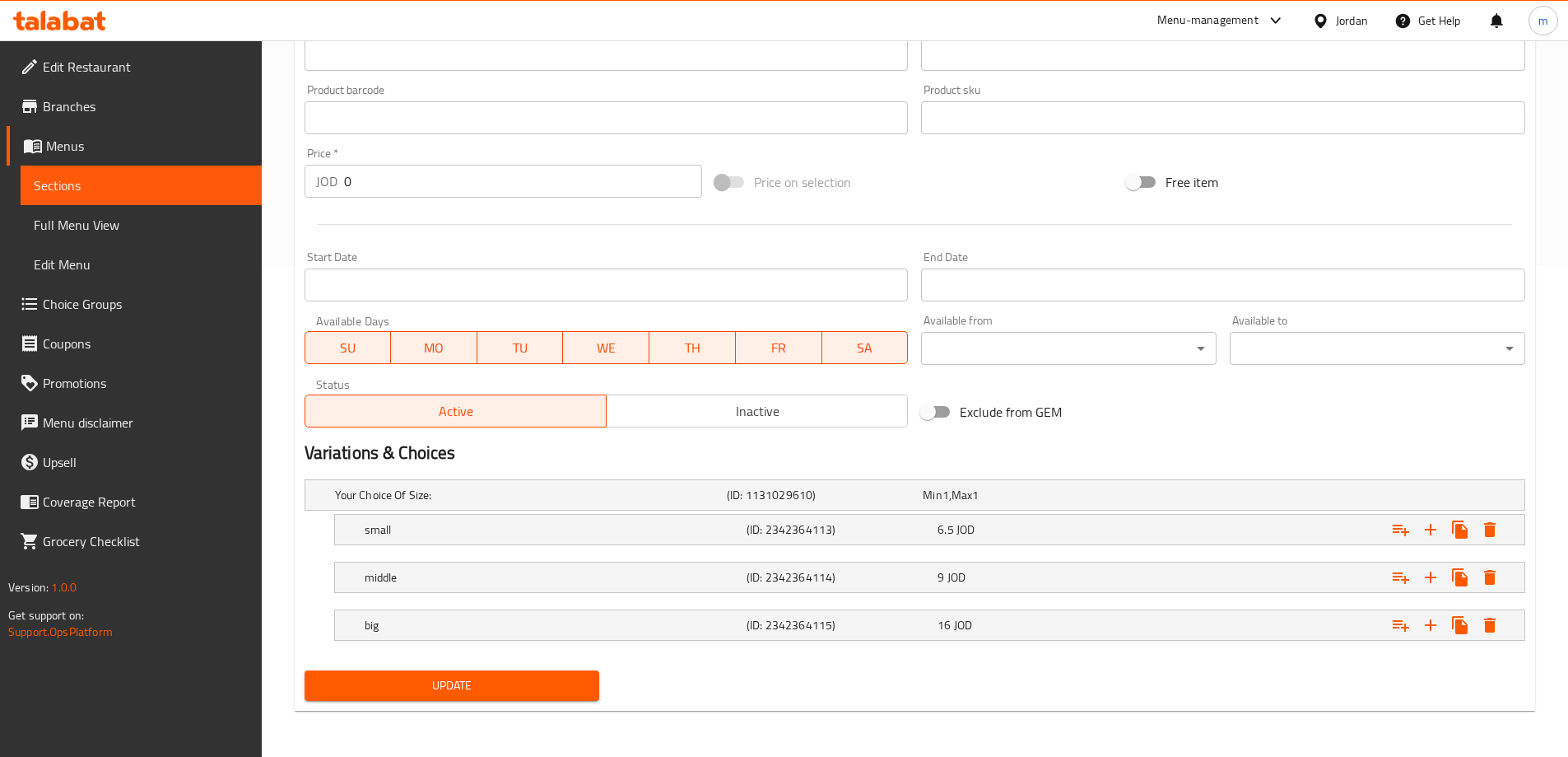
type input "Sedr Shawarma Saj"
click at [507, 682] on span "Update" at bounding box center [452, 685] width 269 height 21
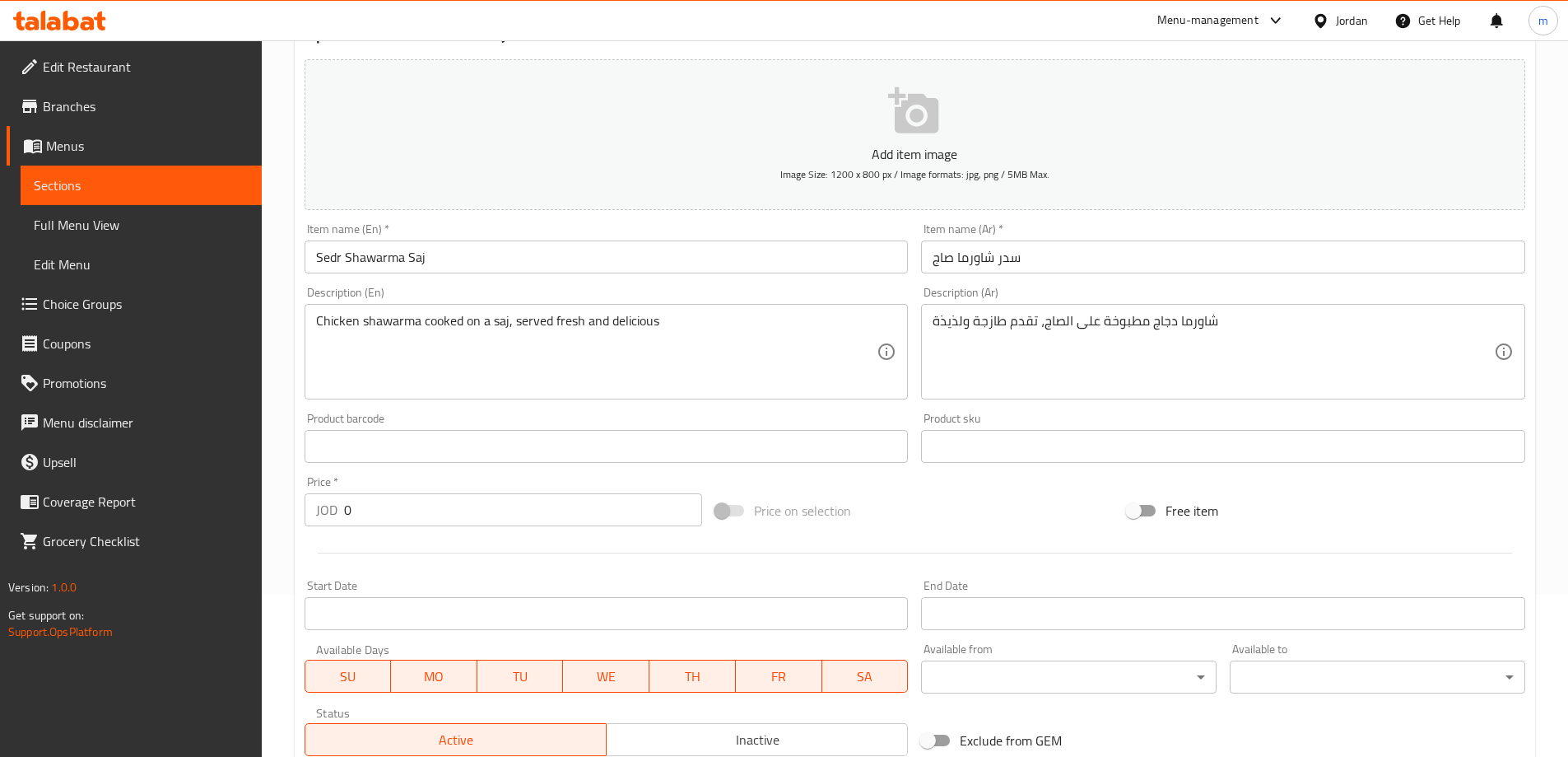
scroll to position [163, 0]
click at [83, 151] on span "Menus" at bounding box center [147, 146] width 203 height 20
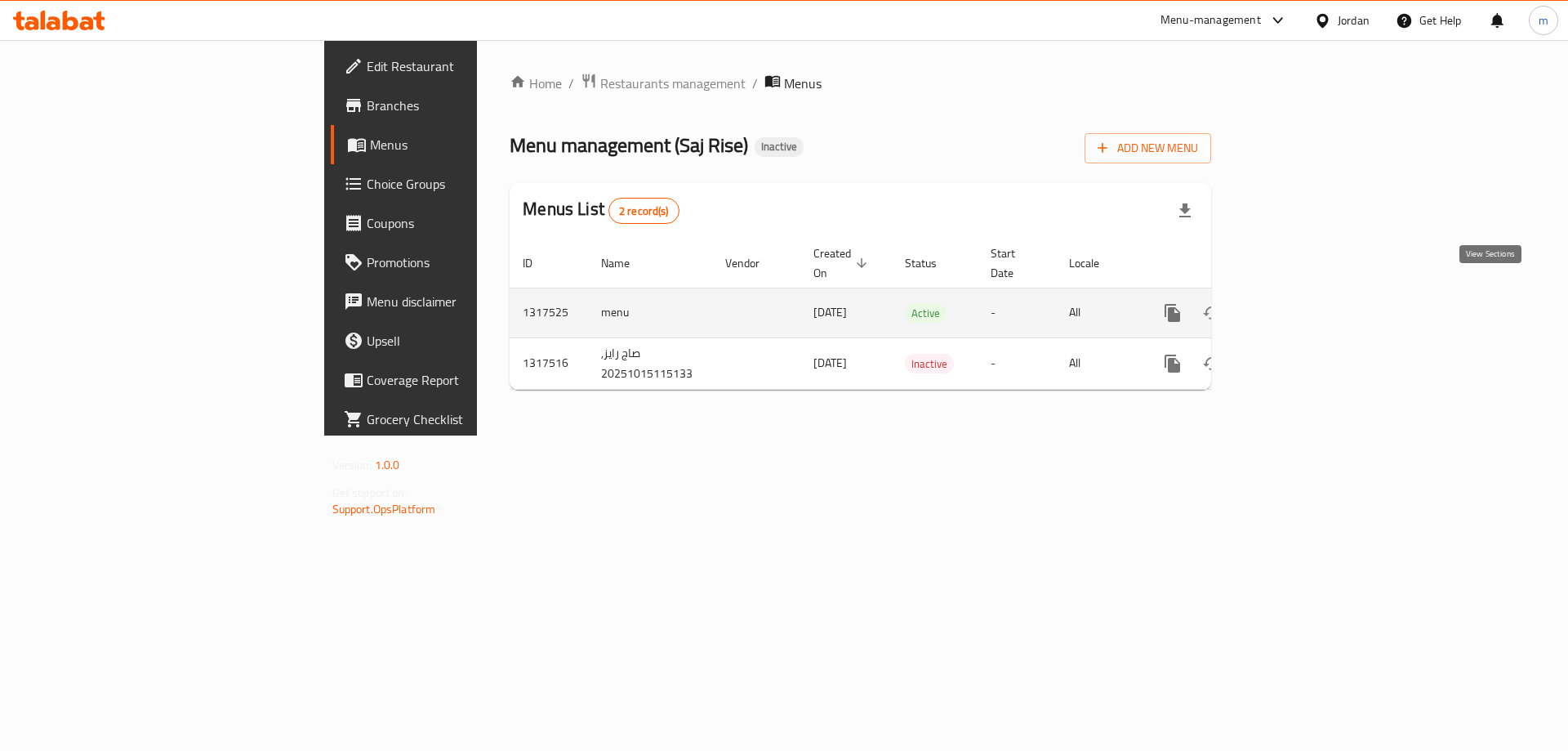
click at [1300, 303] on icon "enhanced table" at bounding box center [1290, 313] width 20 height 20
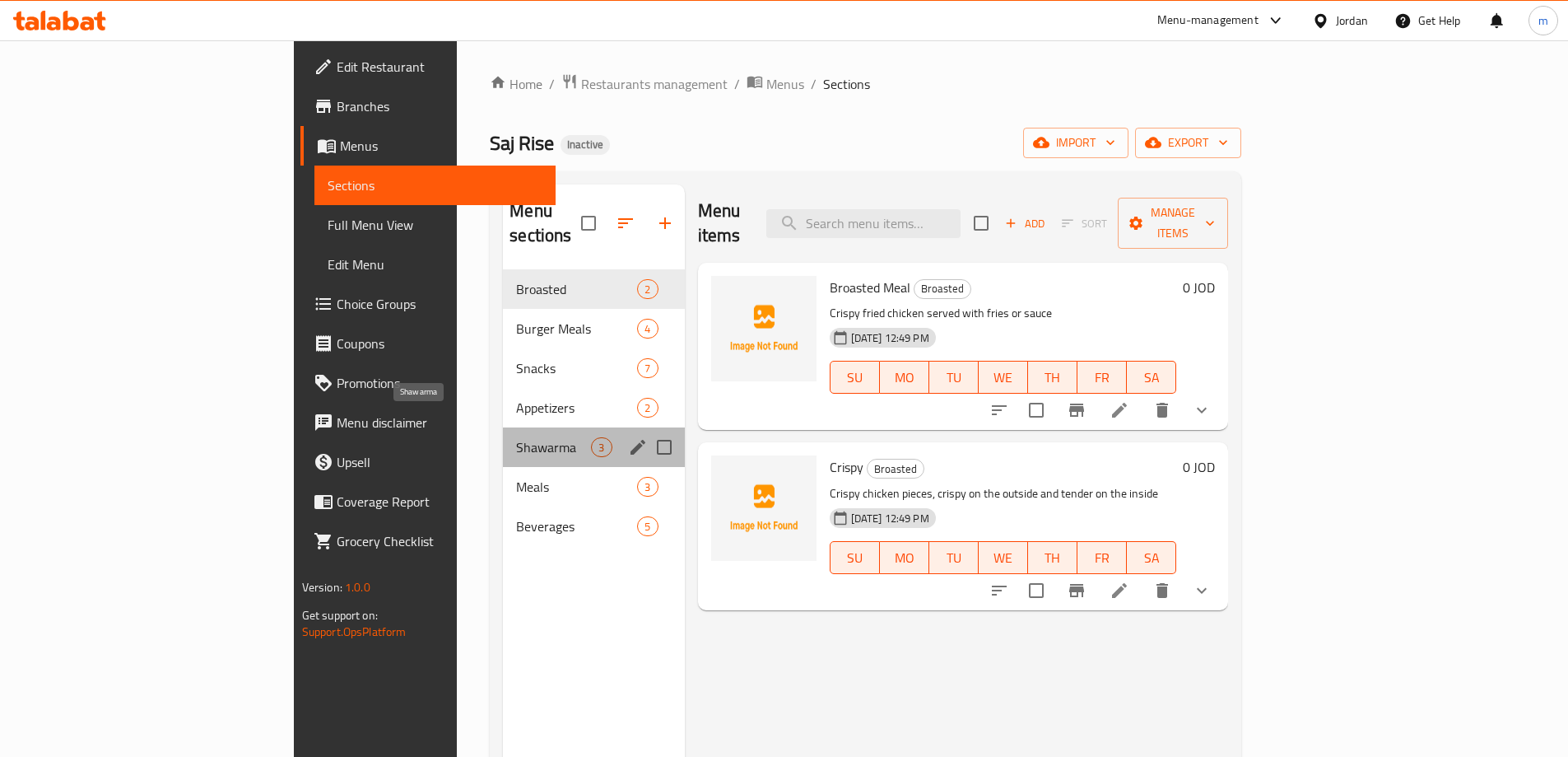
click at [516, 437] on span "Shawarma" at bounding box center [553, 447] width 74 height 20
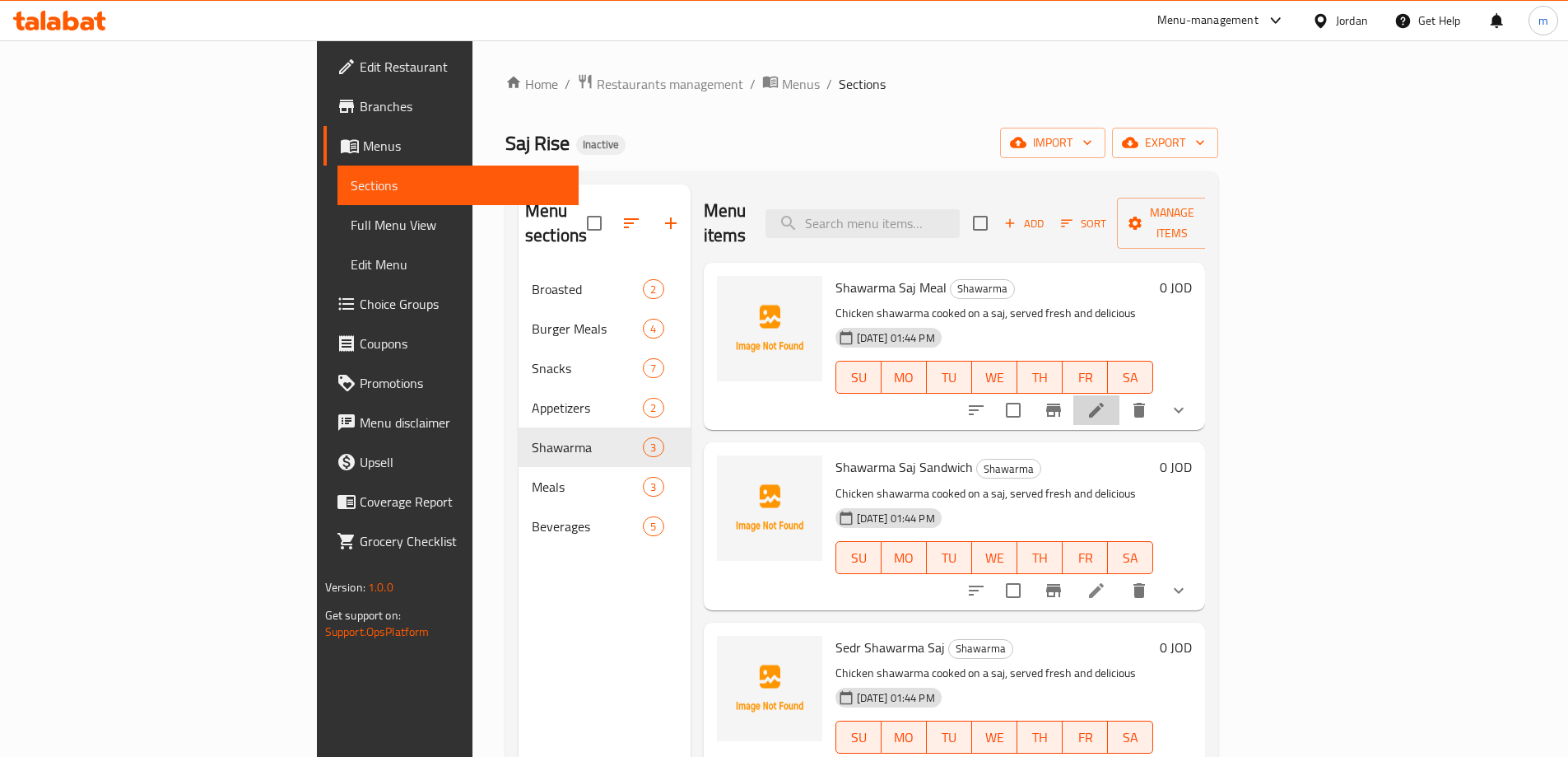
click at [1119, 395] on li at bounding box center [1097, 410] width 46 height 30
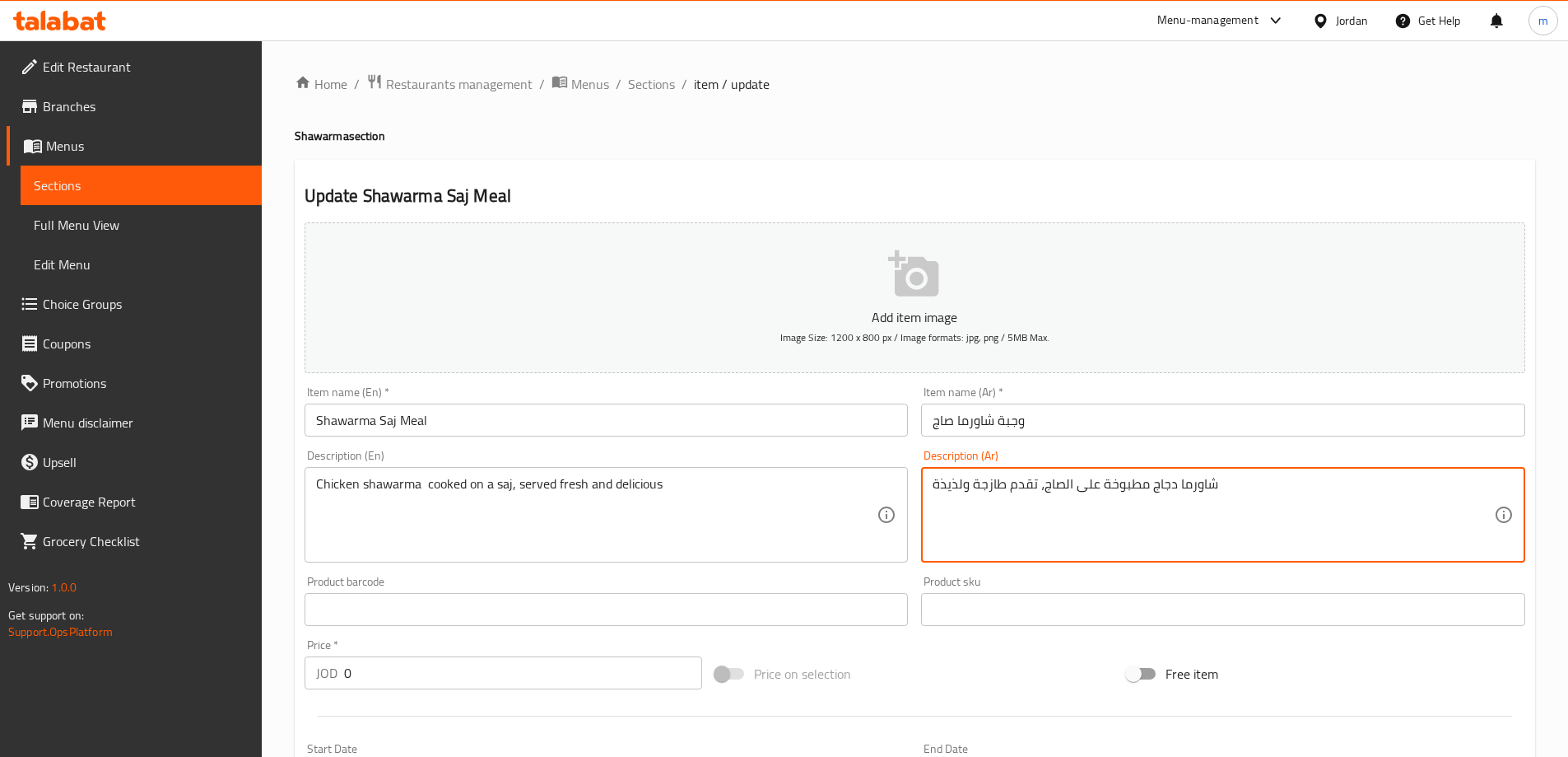
drag, startPoint x: 1102, startPoint y: 483, endPoint x: 1145, endPoint y: 482, distance: 43.0
paste textarea "هو"
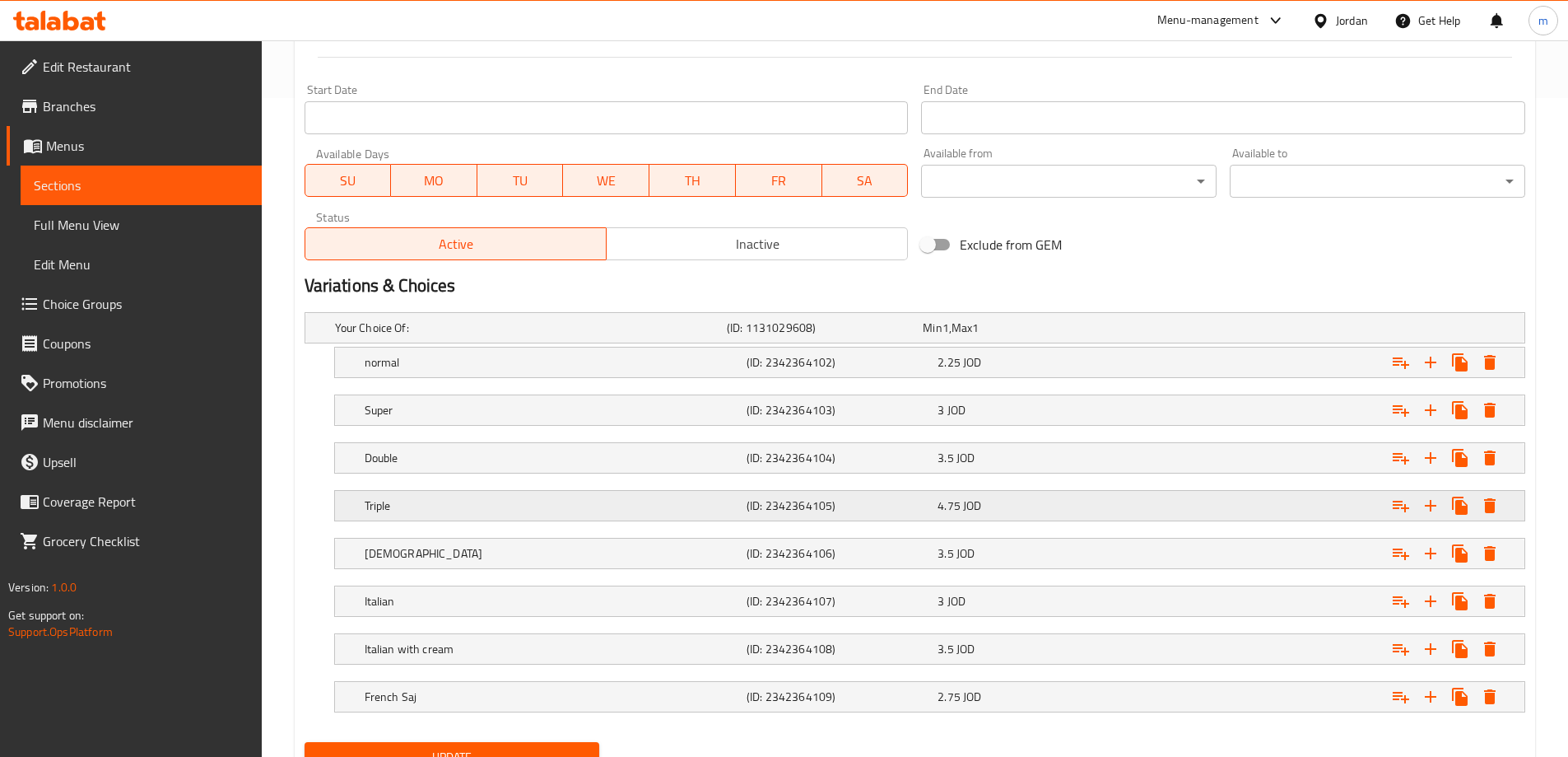
scroll to position [731, 0]
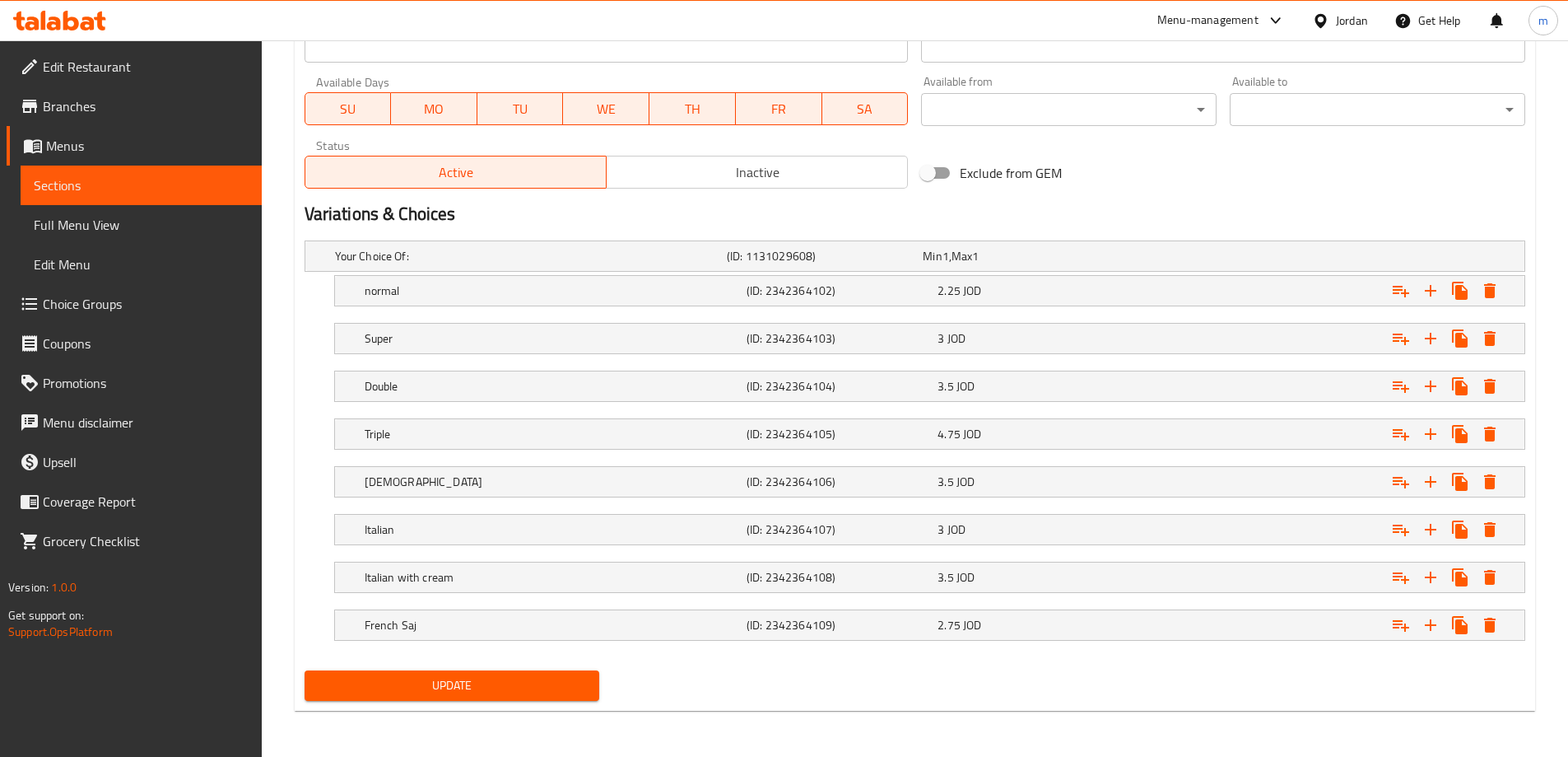
type textarea "شاورما دجاج مطهوة على الصاج، تقدم طازجة ولذيذة"
click at [504, 684] on span "Update" at bounding box center [452, 685] width 269 height 21
click at [111, 174] on link "Sections" at bounding box center [142, 184] width 242 height 39
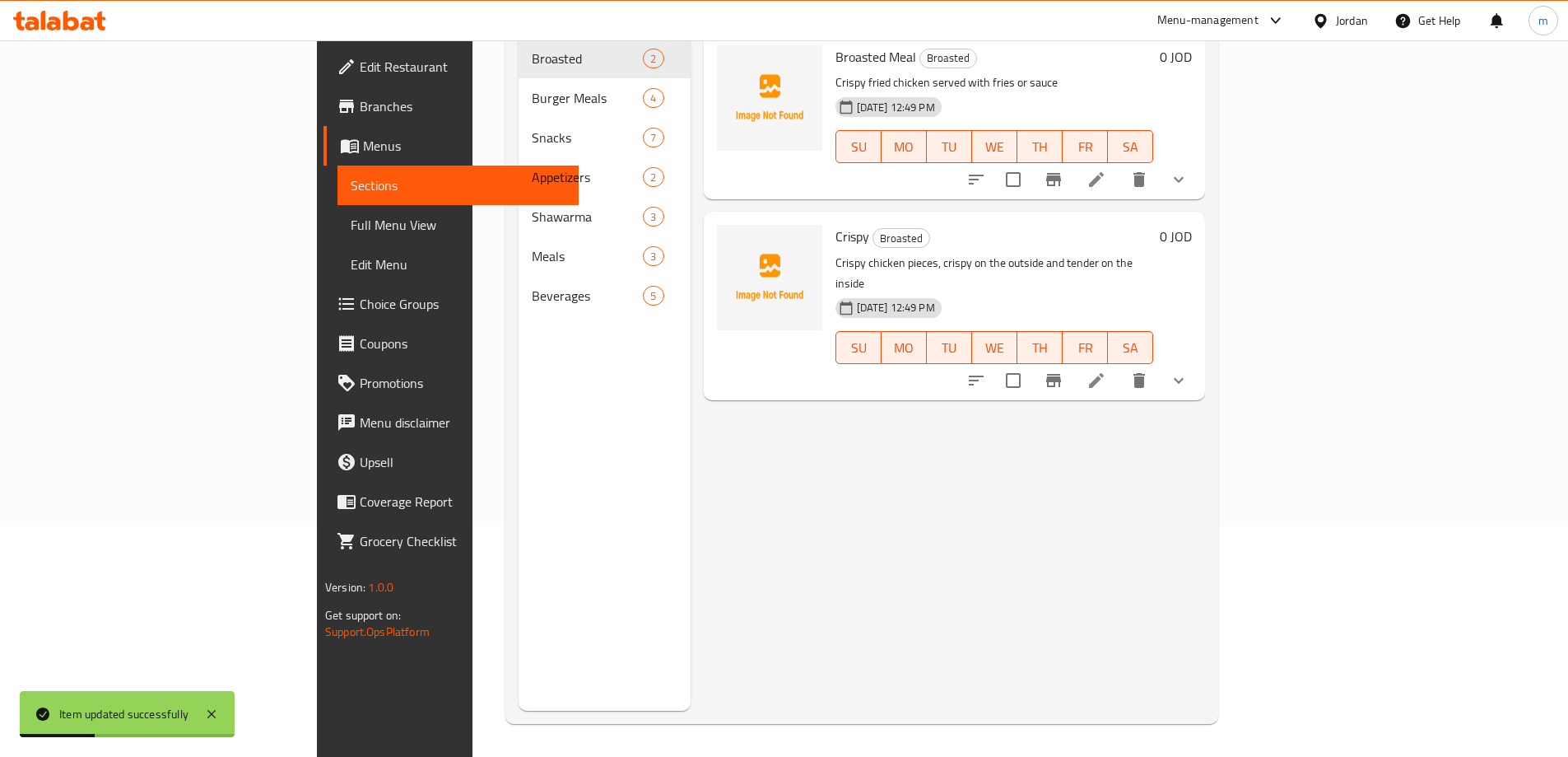
scroll to position [231, 0]
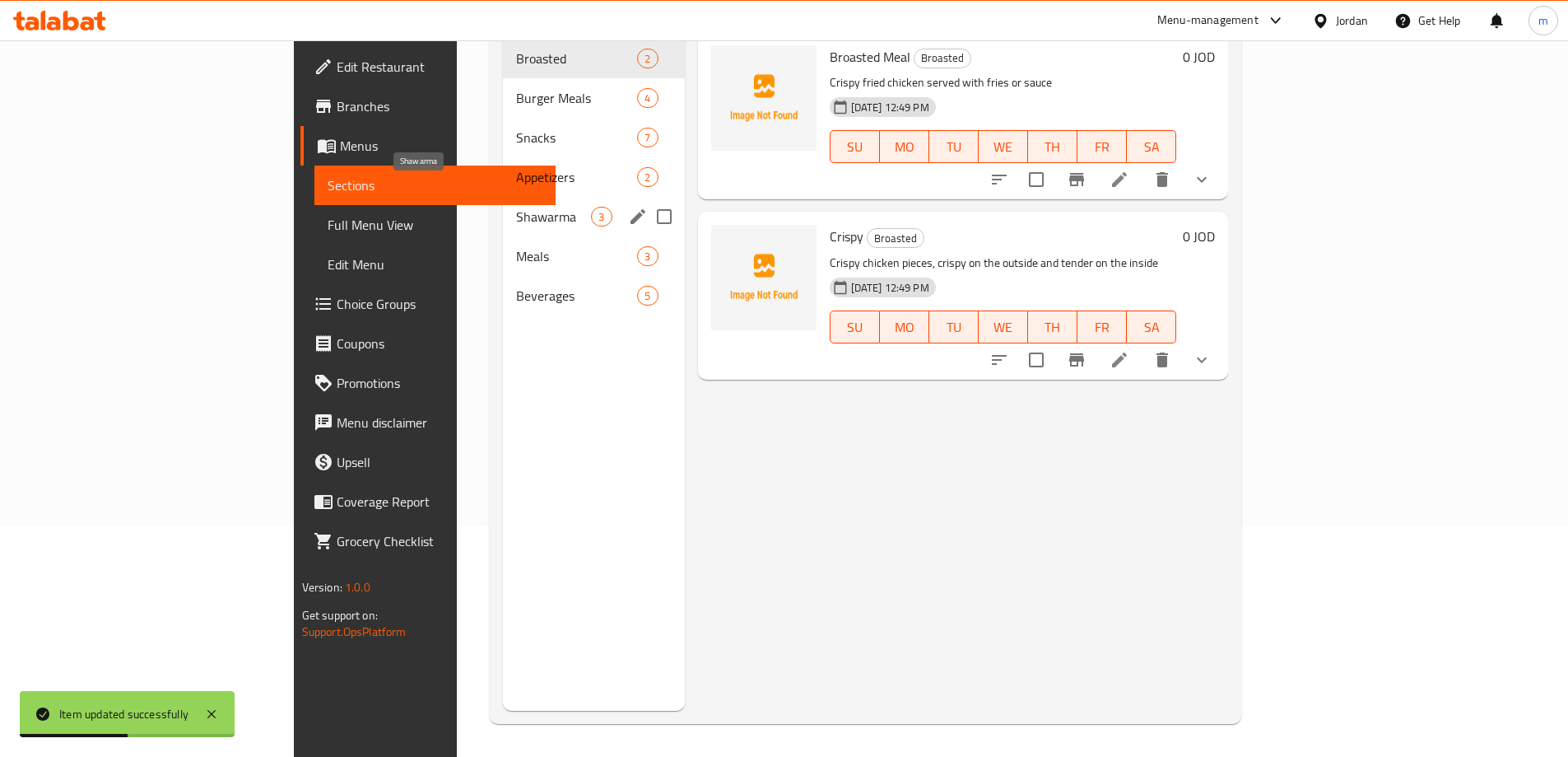
click at [516, 206] on span "Shawarma" at bounding box center [553, 216] width 74 height 20
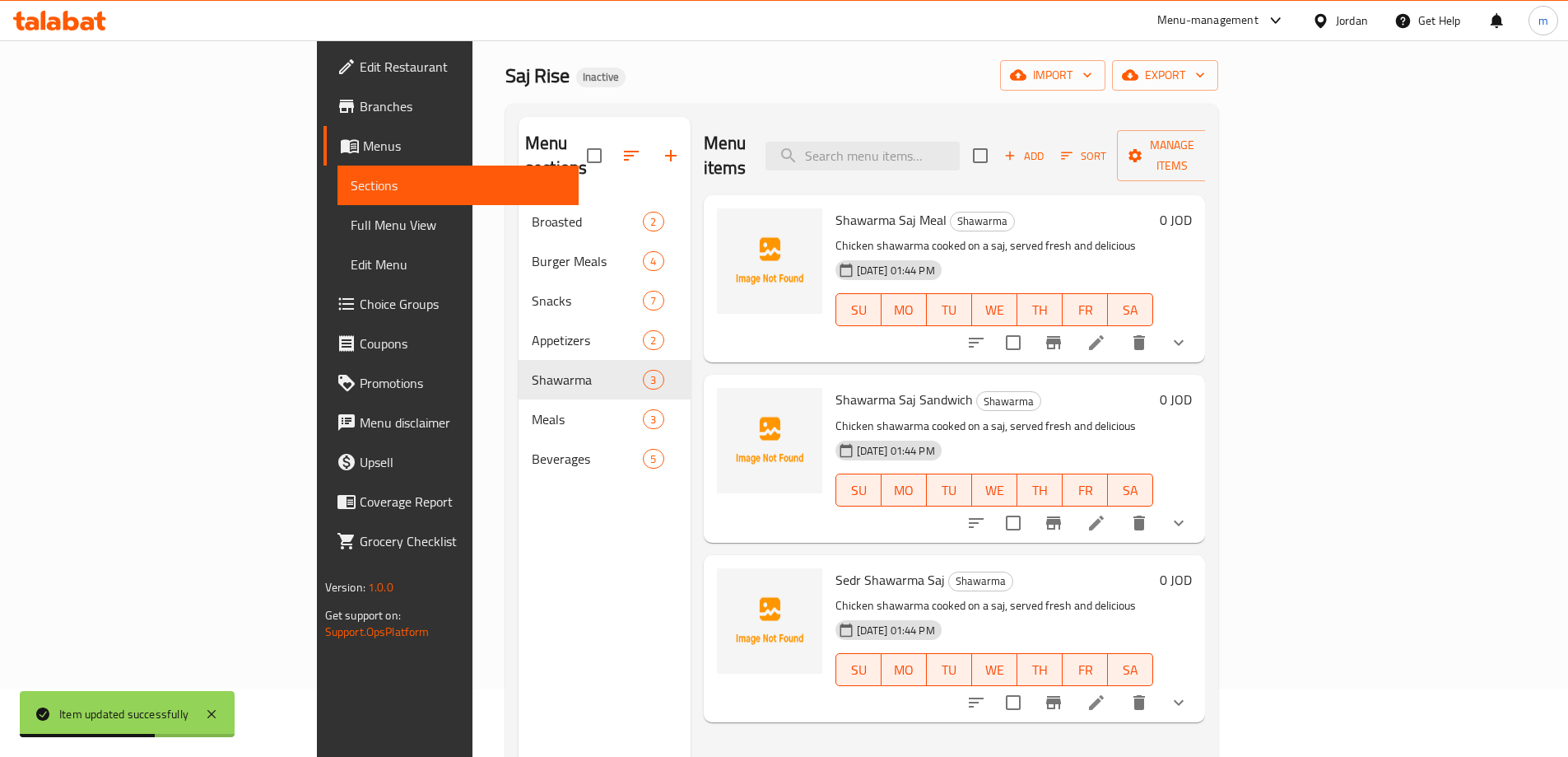
scroll to position [65, 0]
click at [1107, 514] on icon at bounding box center [1097, 524] width 20 height 20
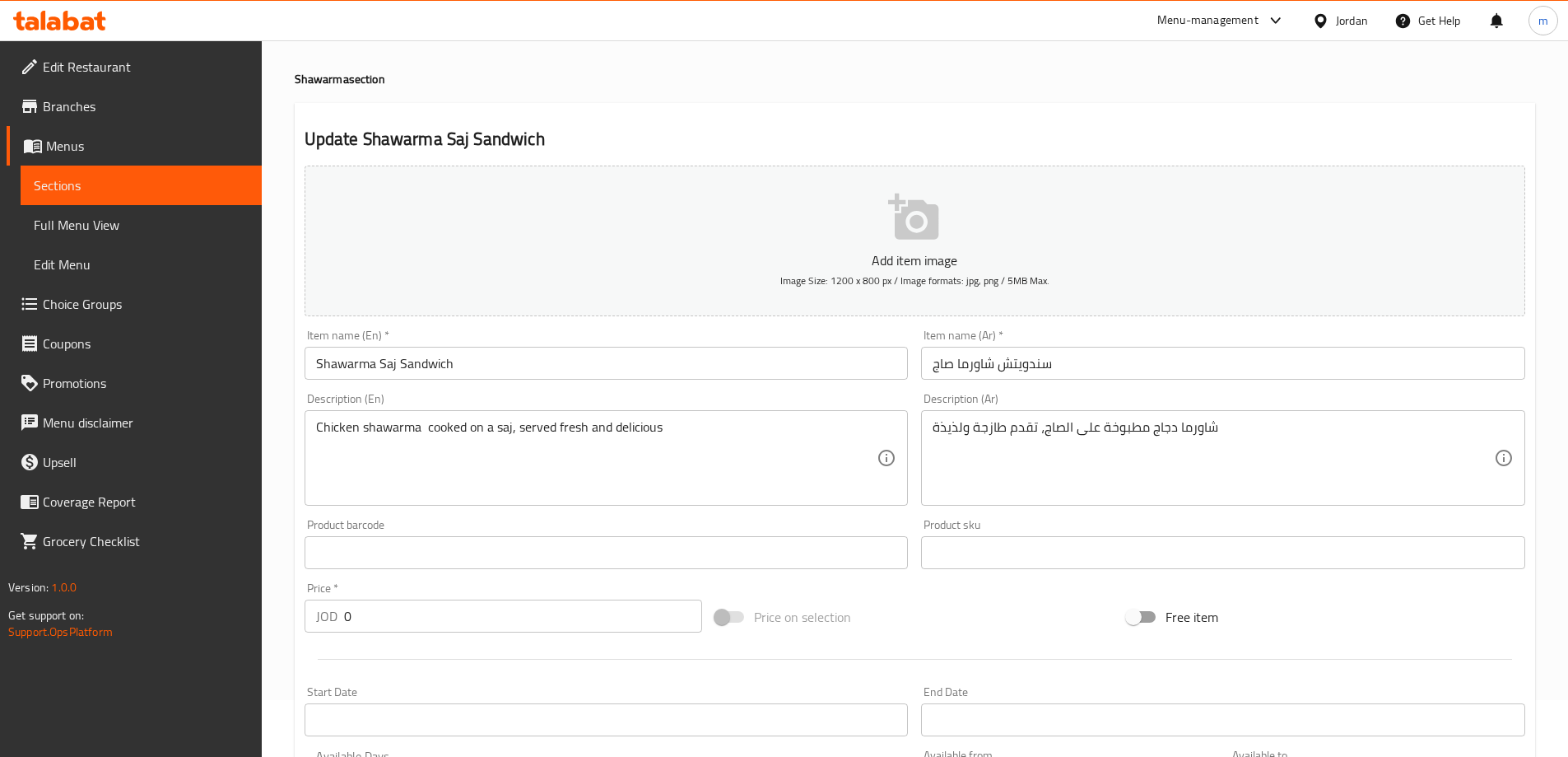
scroll to position [83, 0]
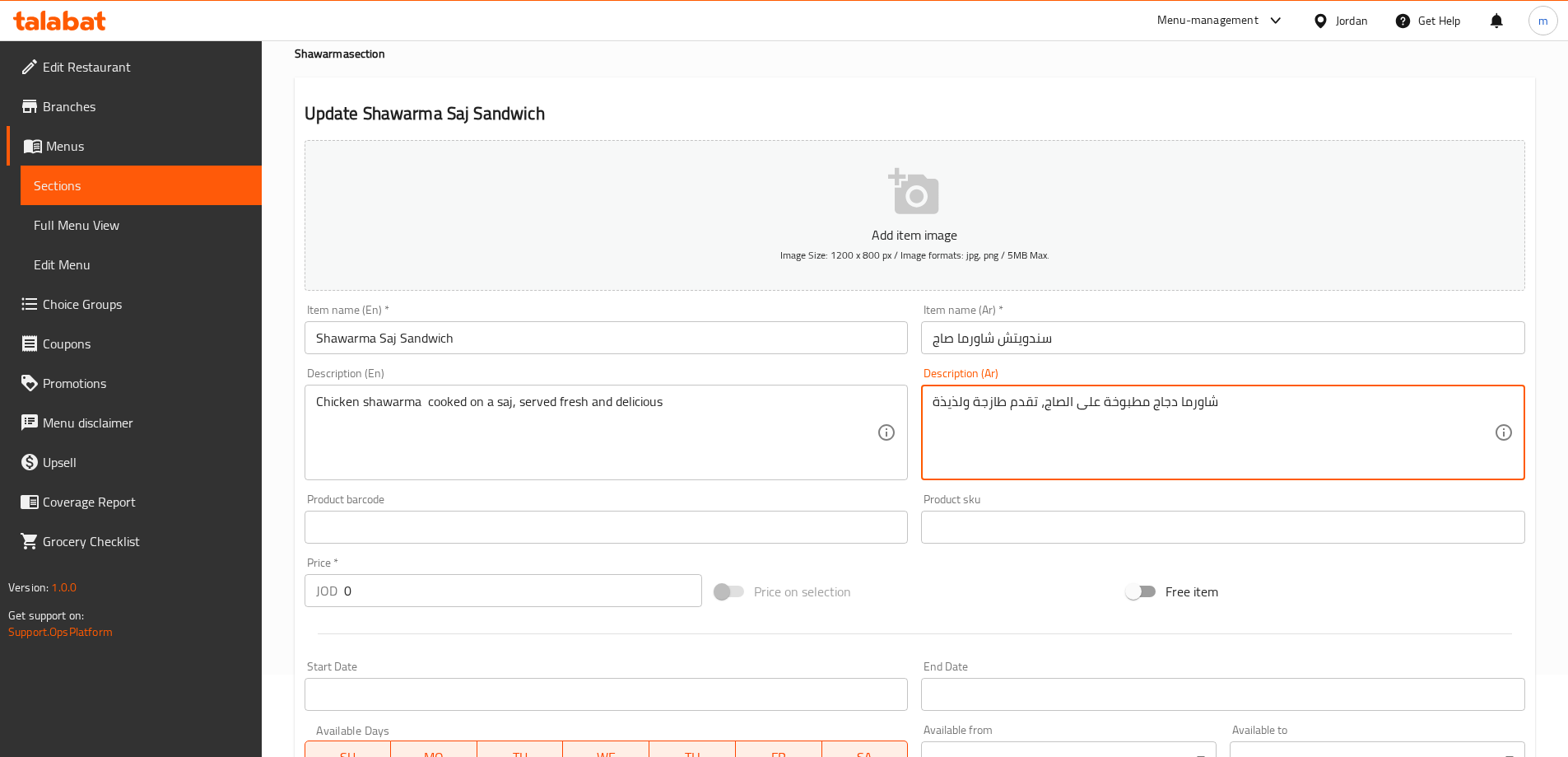
drag, startPoint x: 1102, startPoint y: 411, endPoint x: 1146, endPoint y: 408, distance: 44.1
paste textarea "هو"
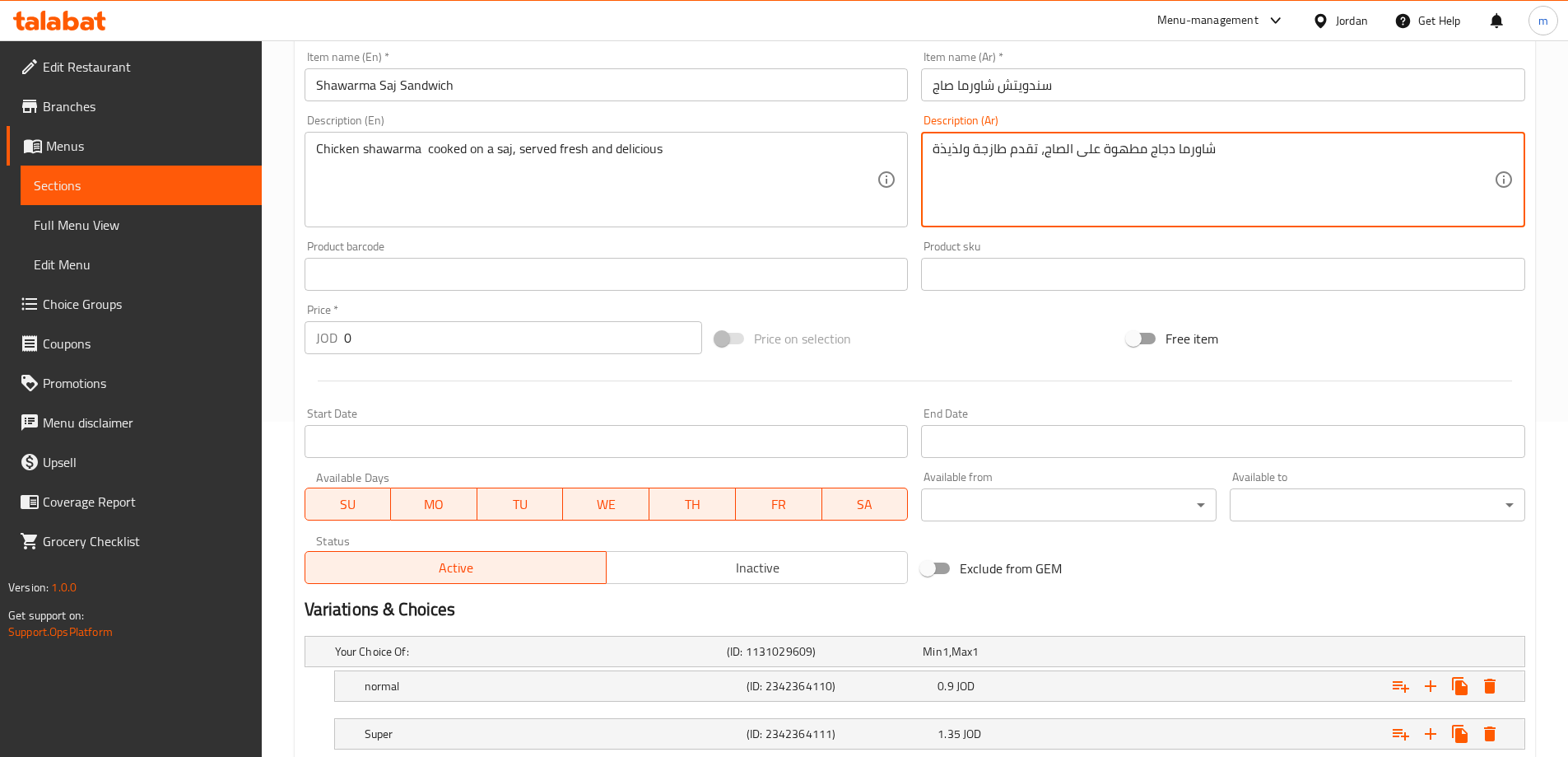
scroll to position [492, 0]
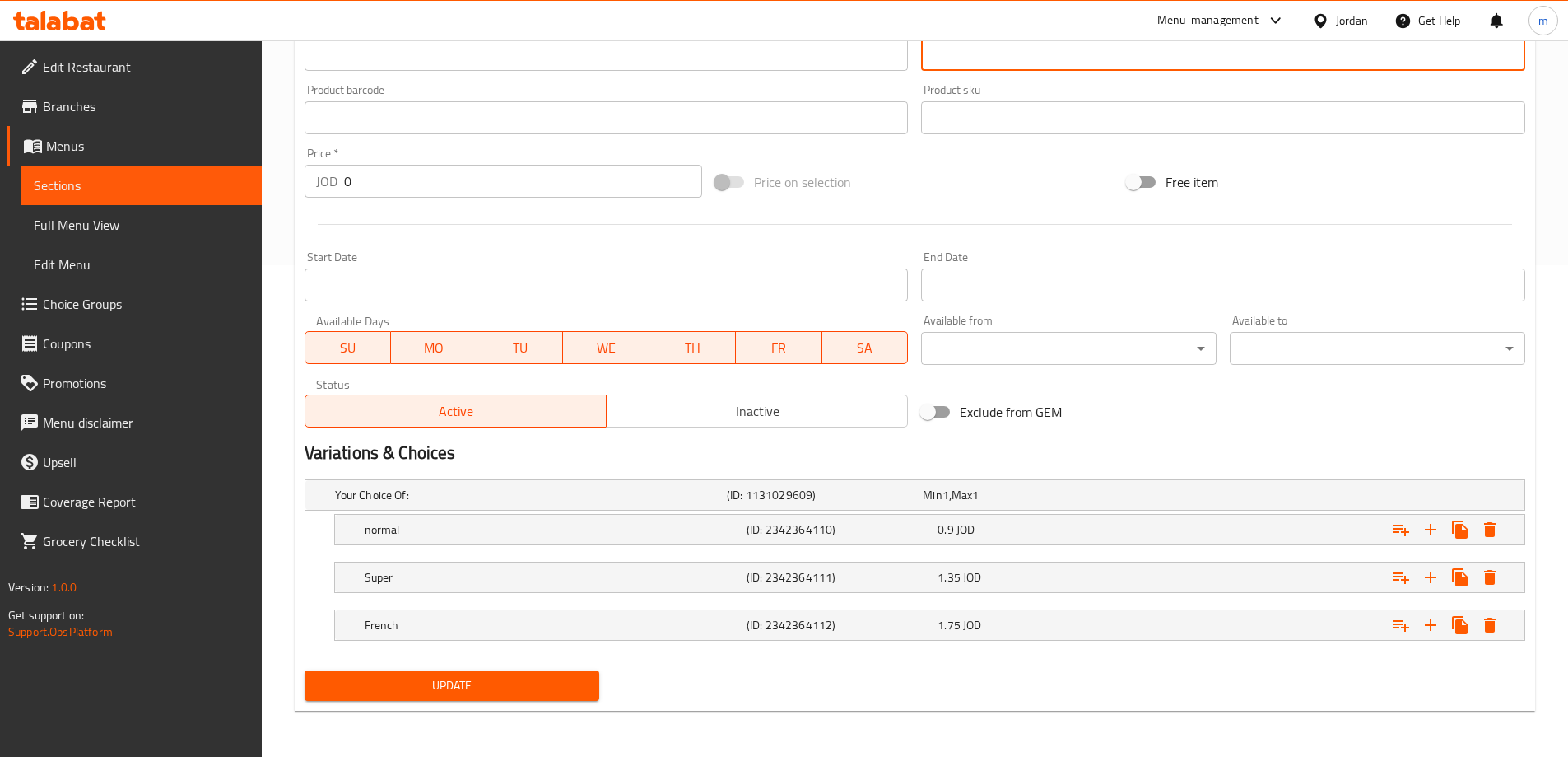
type textarea "شاورما دجاج مطهوة على الصاج، تقدم طازجة ولذيذة"
click at [556, 680] on span "Update" at bounding box center [452, 685] width 269 height 21
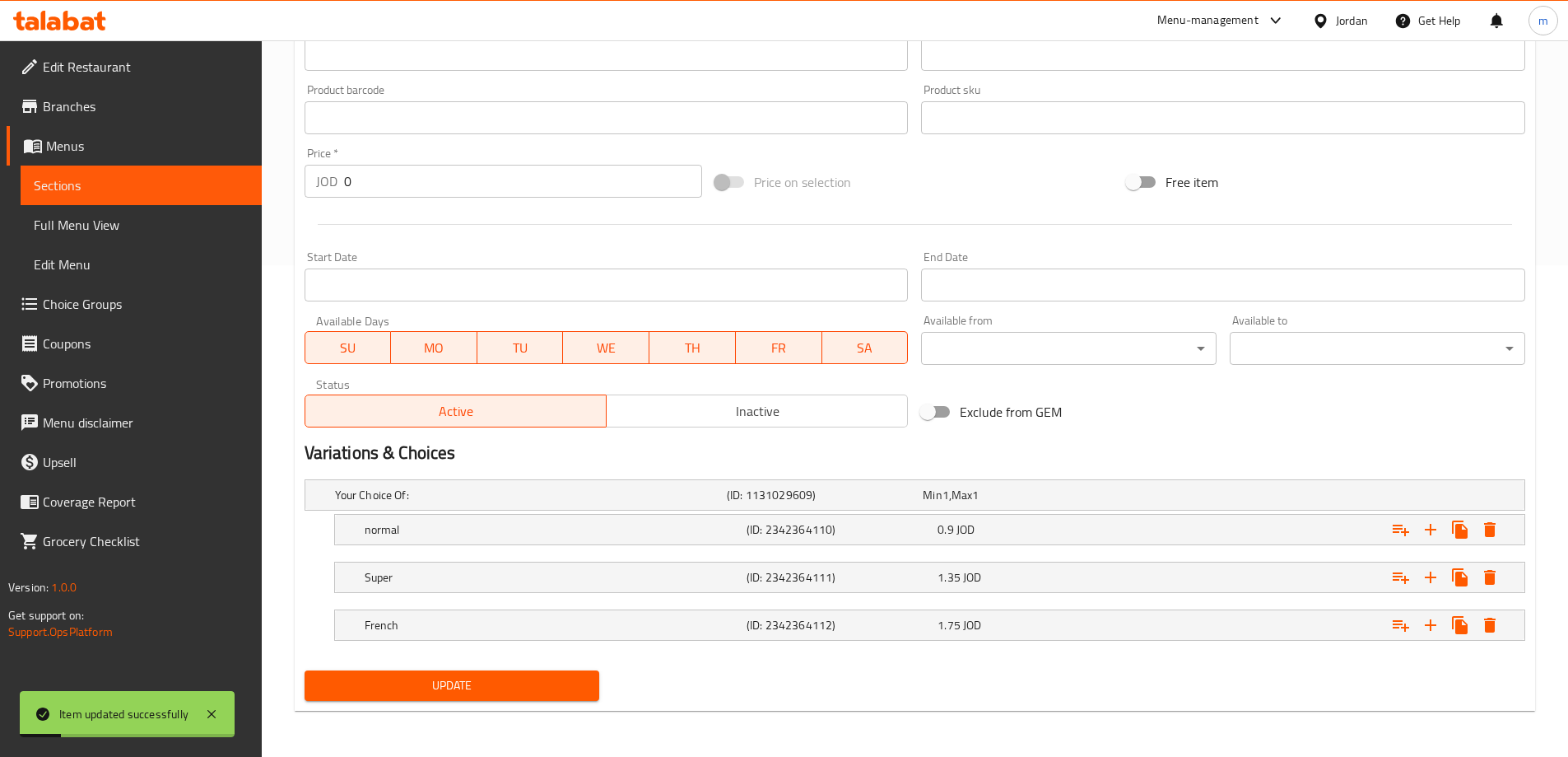
click at [103, 179] on span "Sections" at bounding box center [141, 185] width 215 height 20
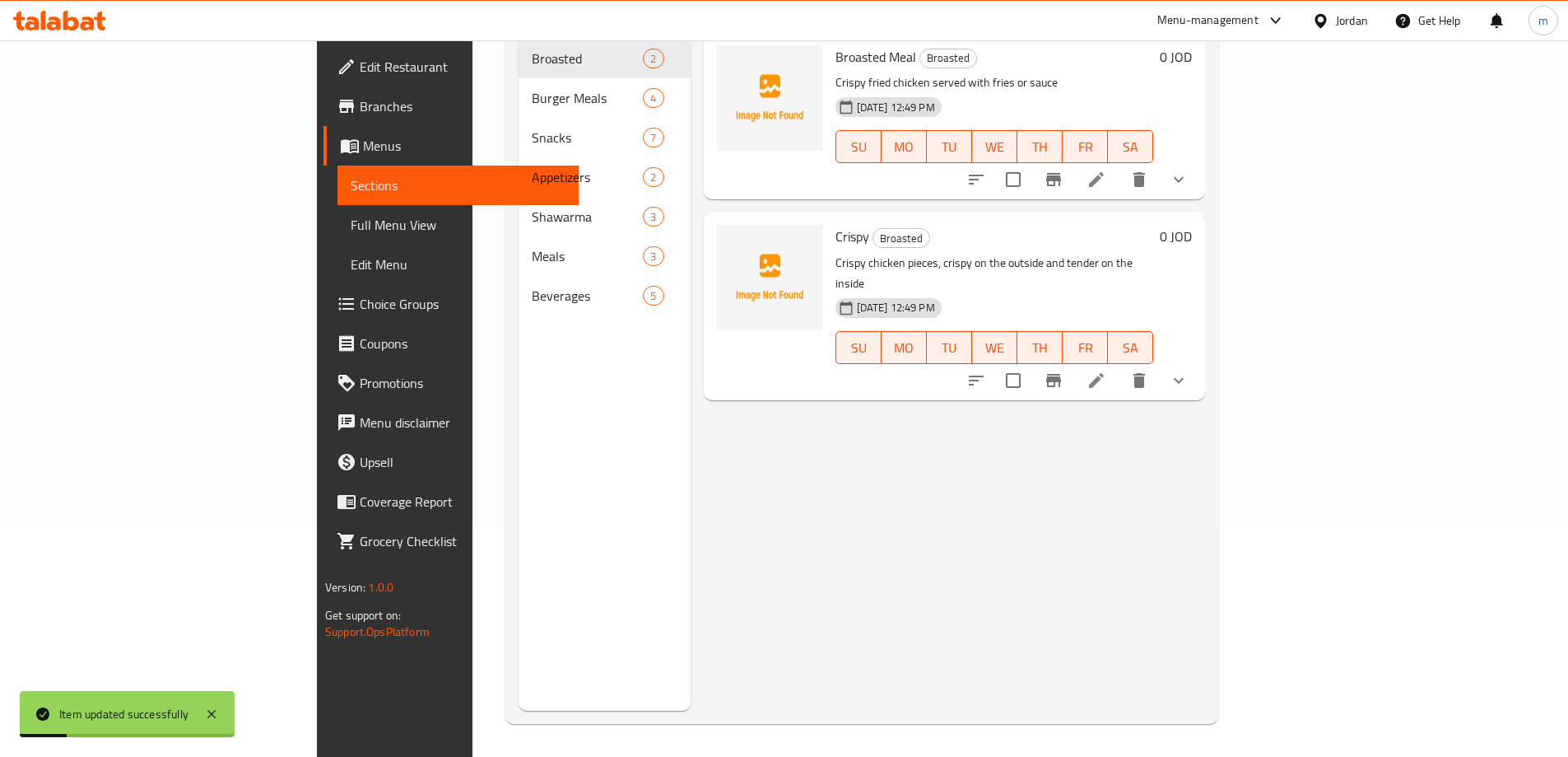
scroll to position [231, 0]
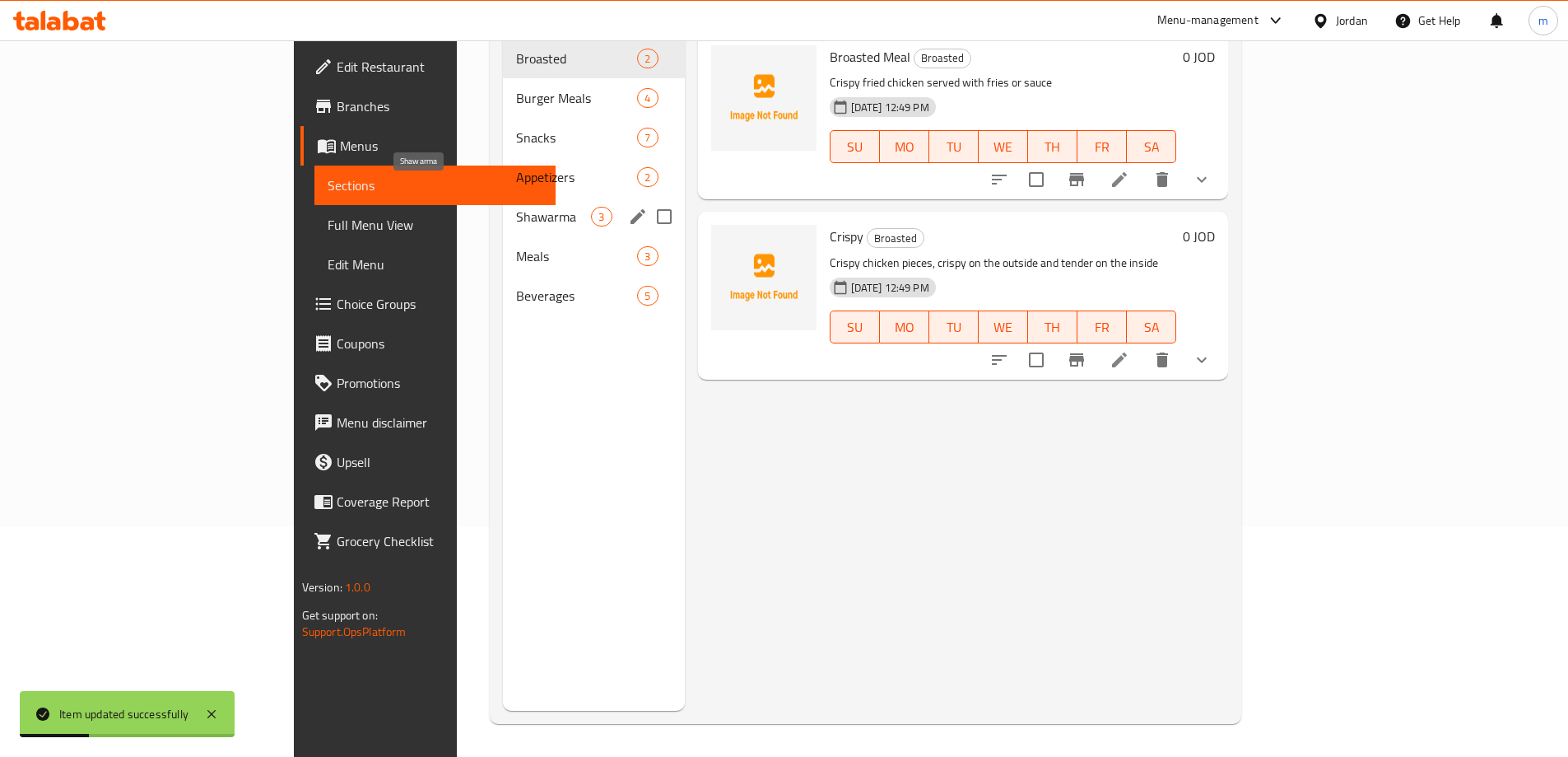
click at [516, 206] on span "Shawarma" at bounding box center [553, 216] width 74 height 20
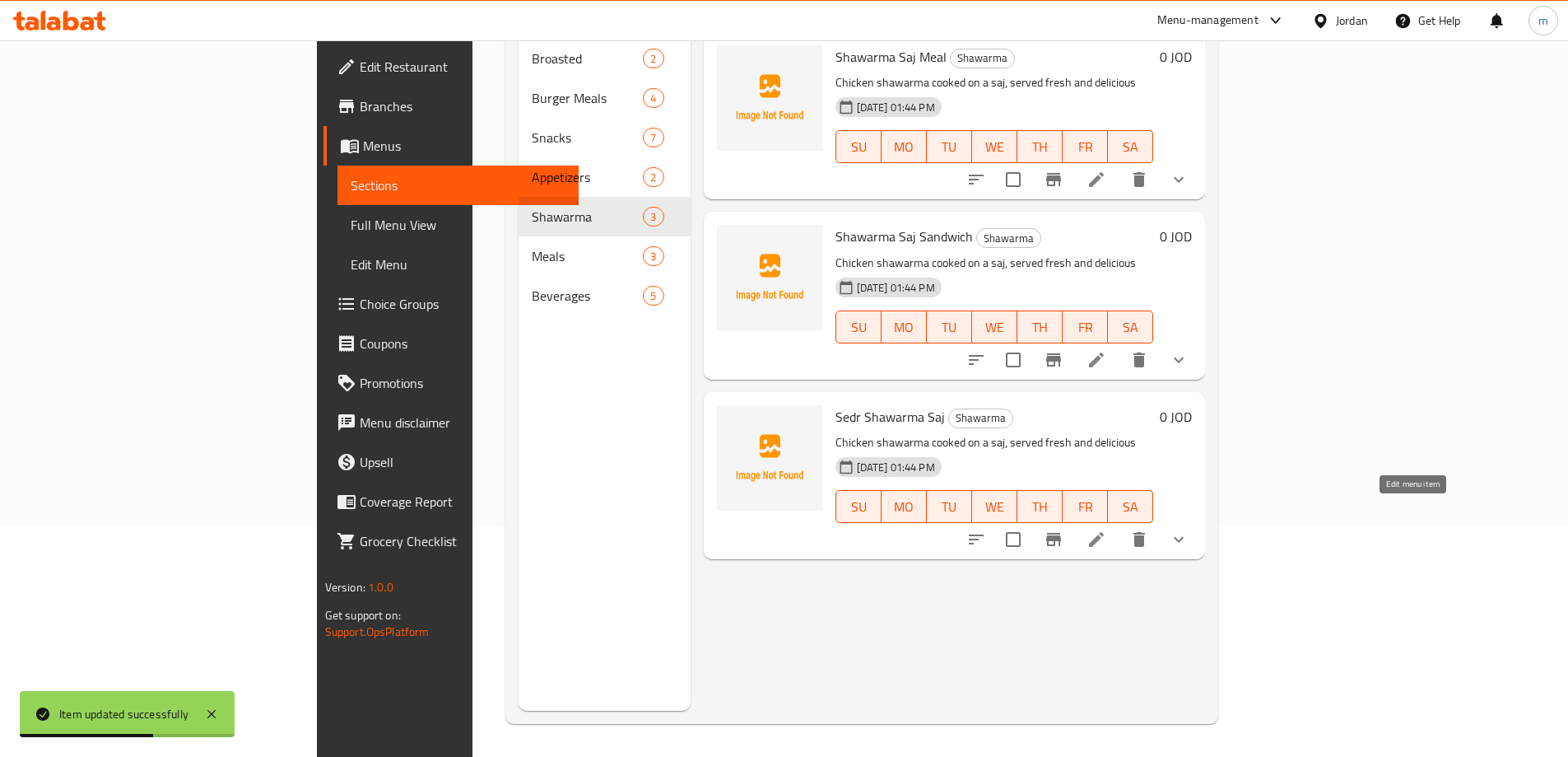
click at [1104, 532] on icon at bounding box center [1097, 539] width 15 height 15
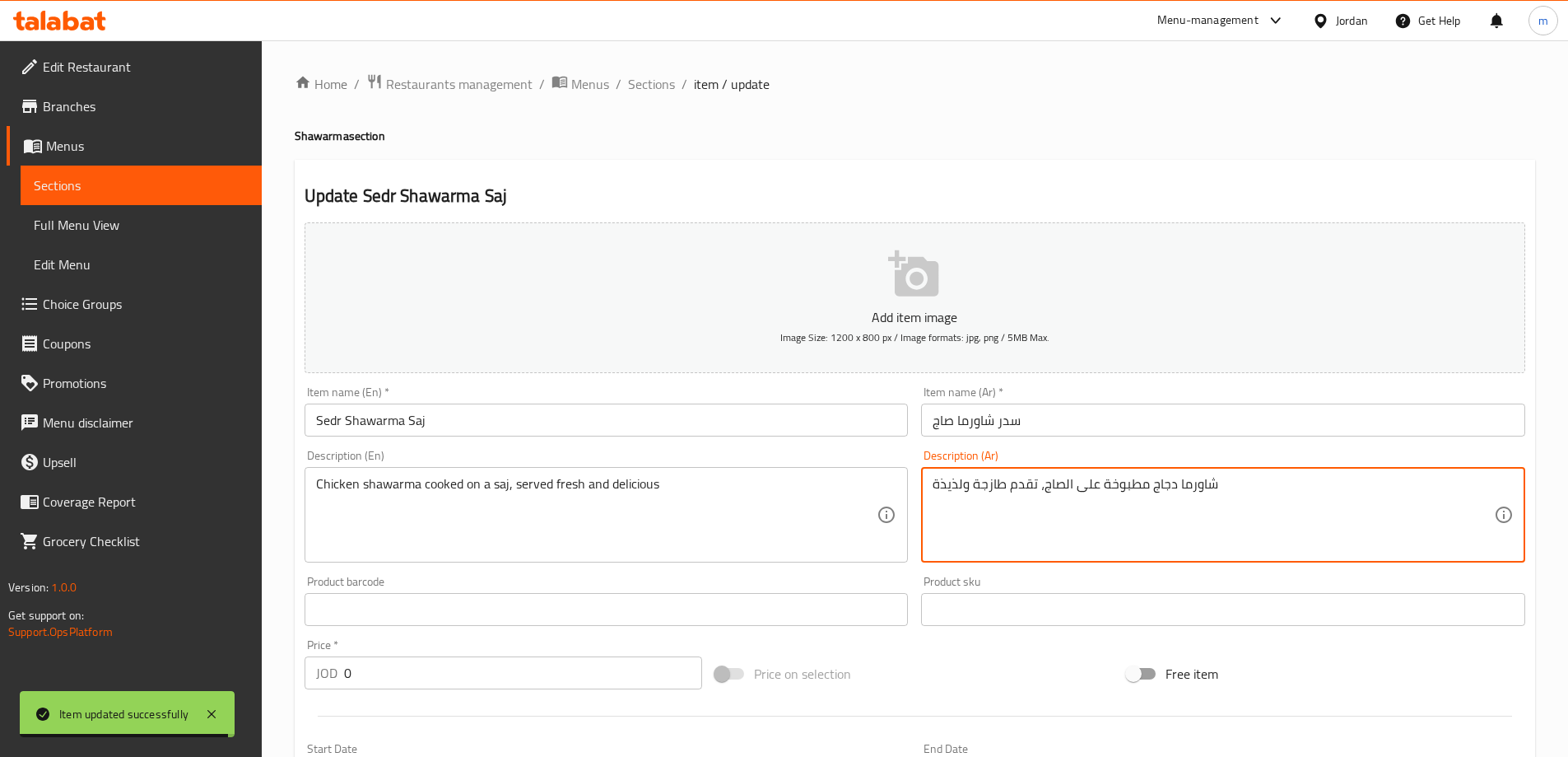
drag, startPoint x: 1100, startPoint y: 486, endPoint x: 1145, endPoint y: 486, distance: 45.0
paste textarea "هو"
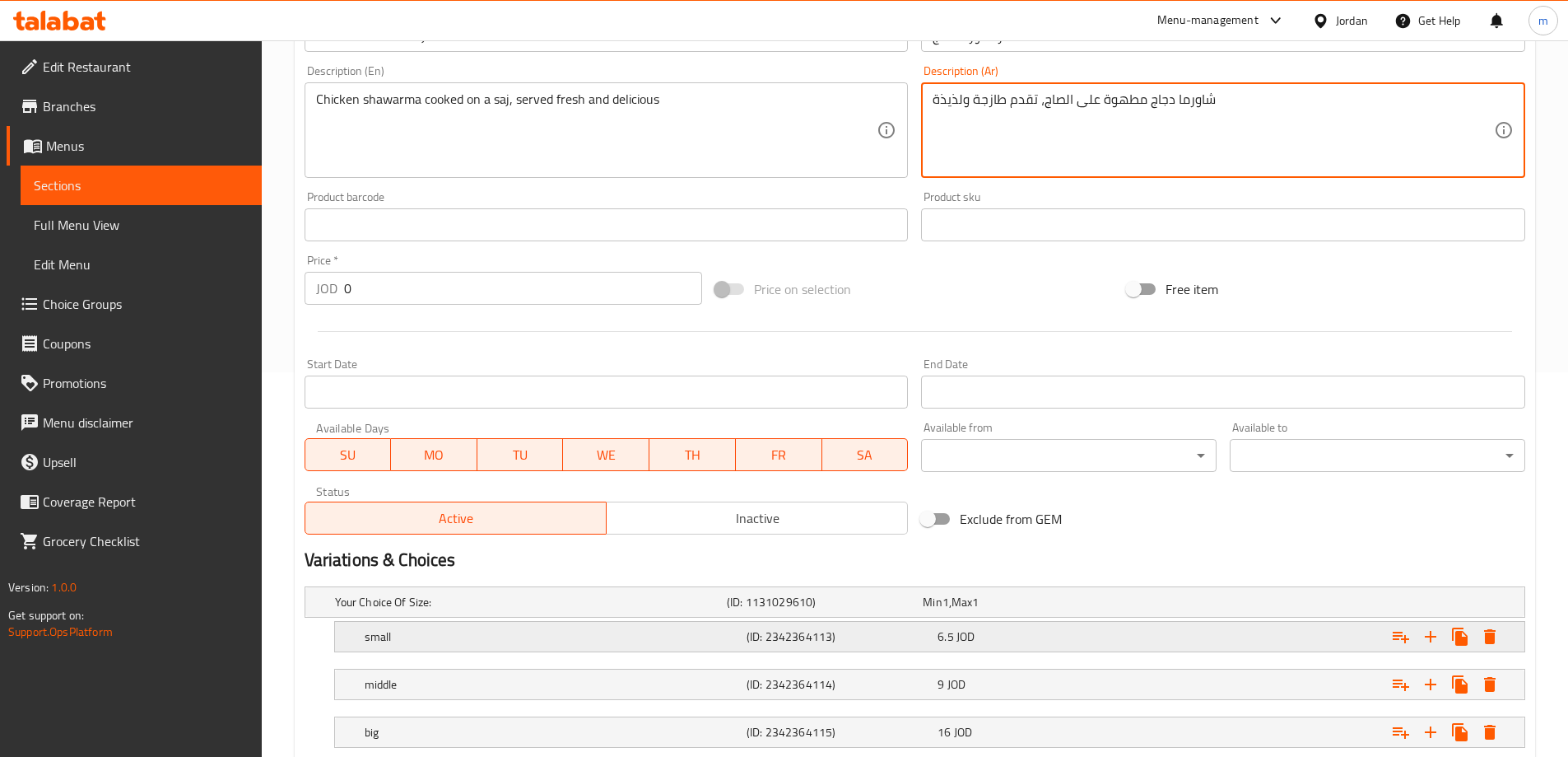
scroll to position [492, 0]
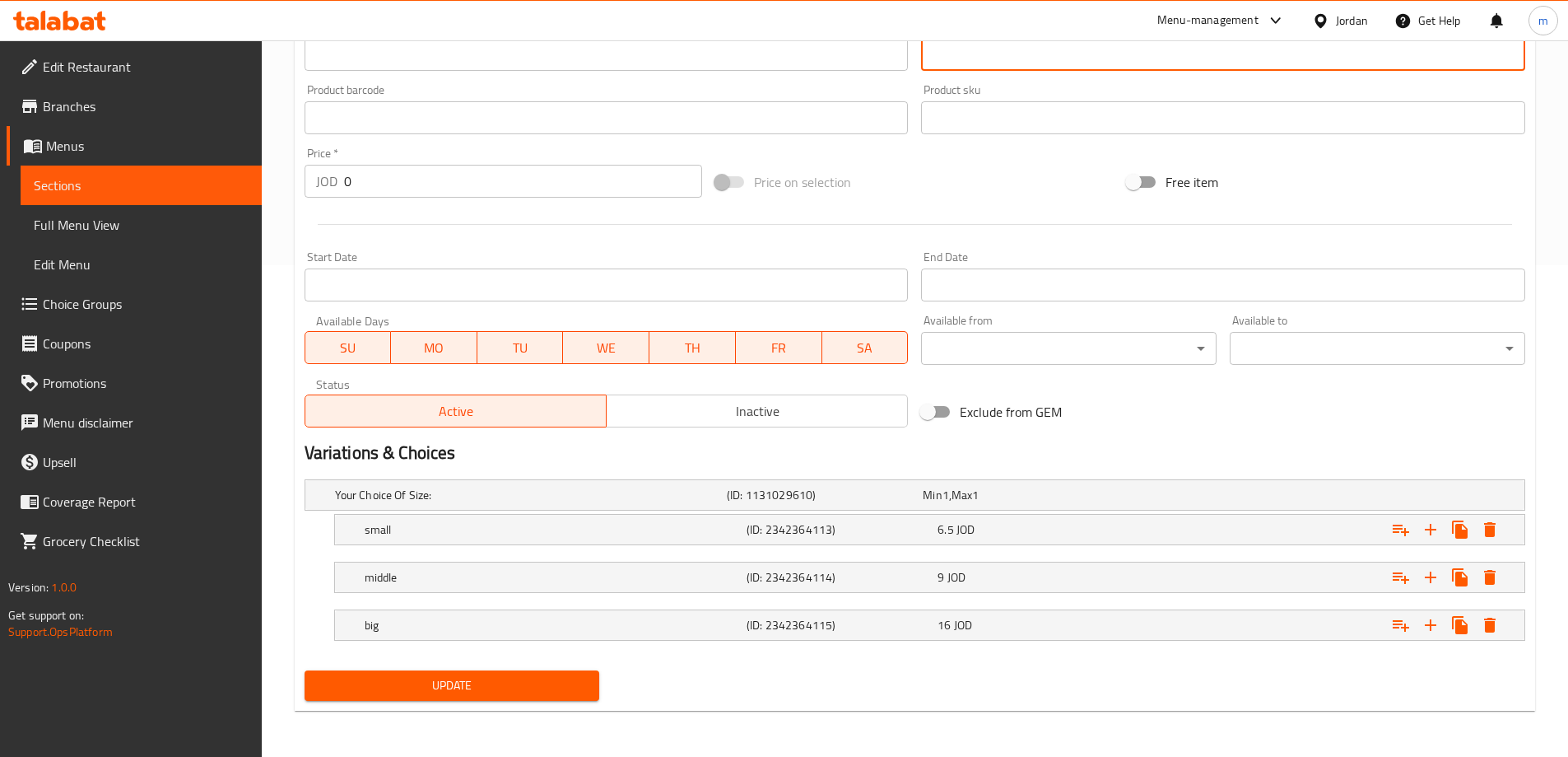
type textarea "شاورما دجاج مطهوة على الصاج، تقدم طازجة ولذيذة"
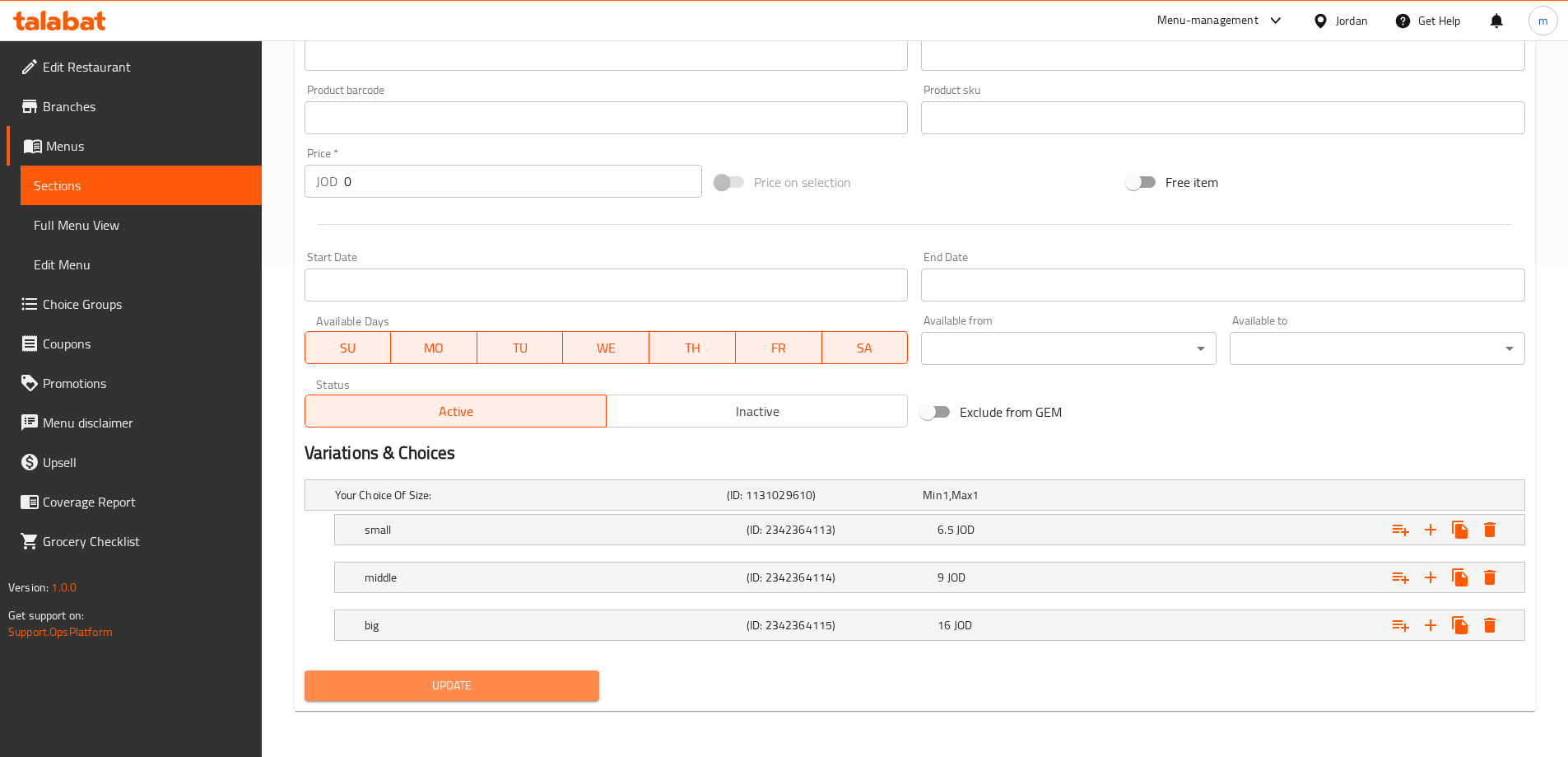
click at [525, 689] on span "Update" at bounding box center [452, 685] width 269 height 21
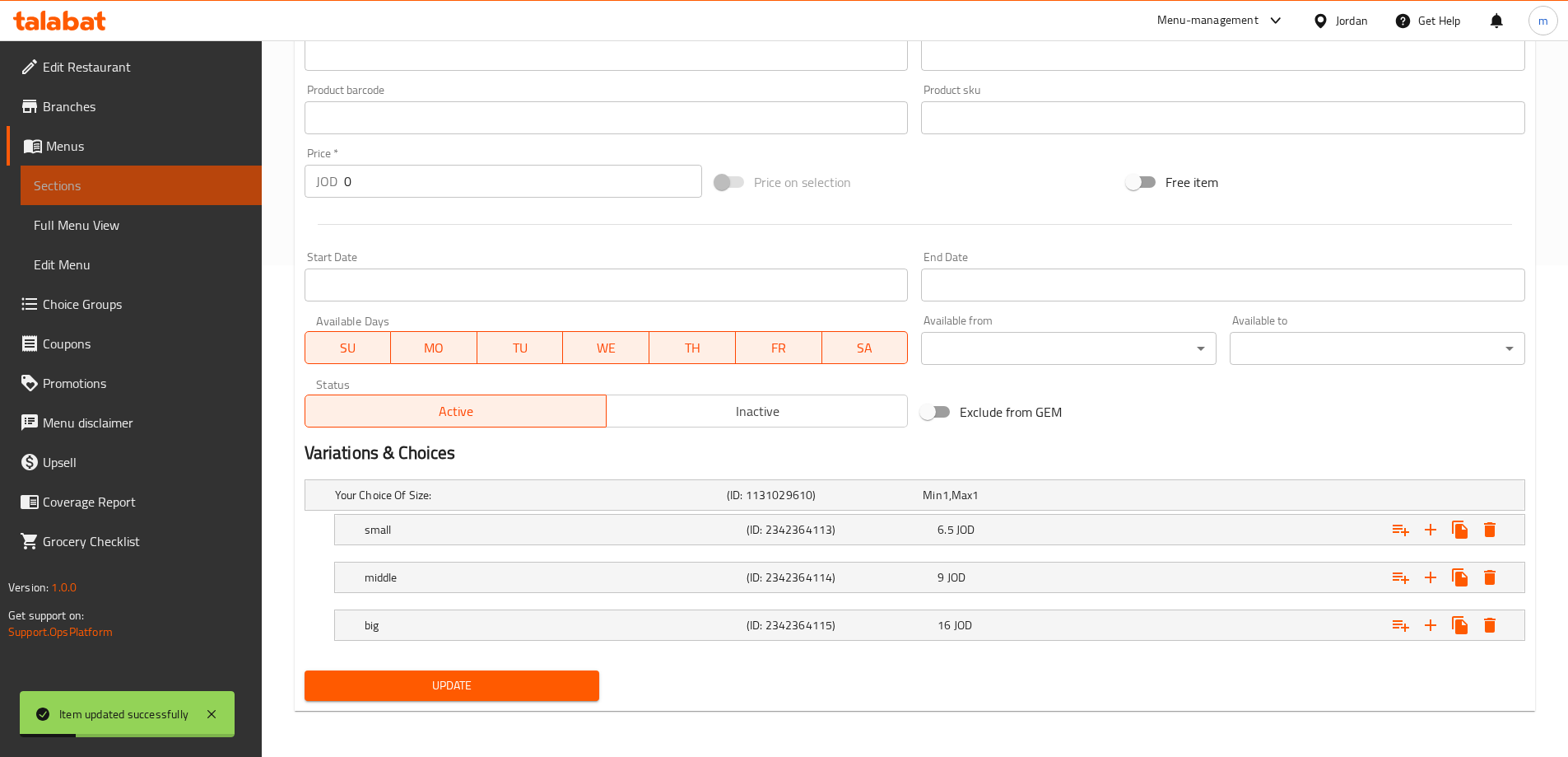
click at [127, 180] on span "Sections" at bounding box center [141, 185] width 215 height 20
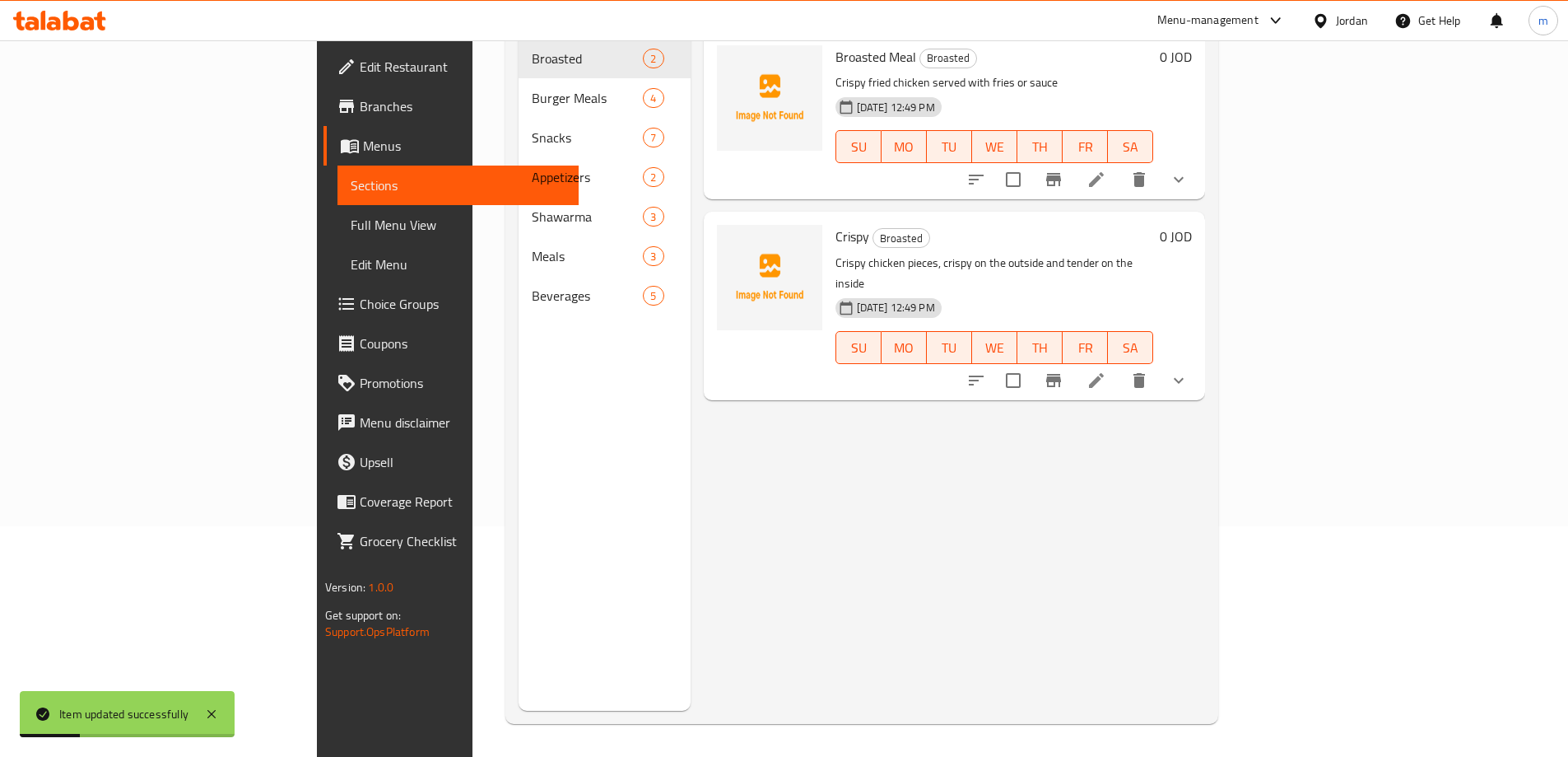
scroll to position [231, 0]
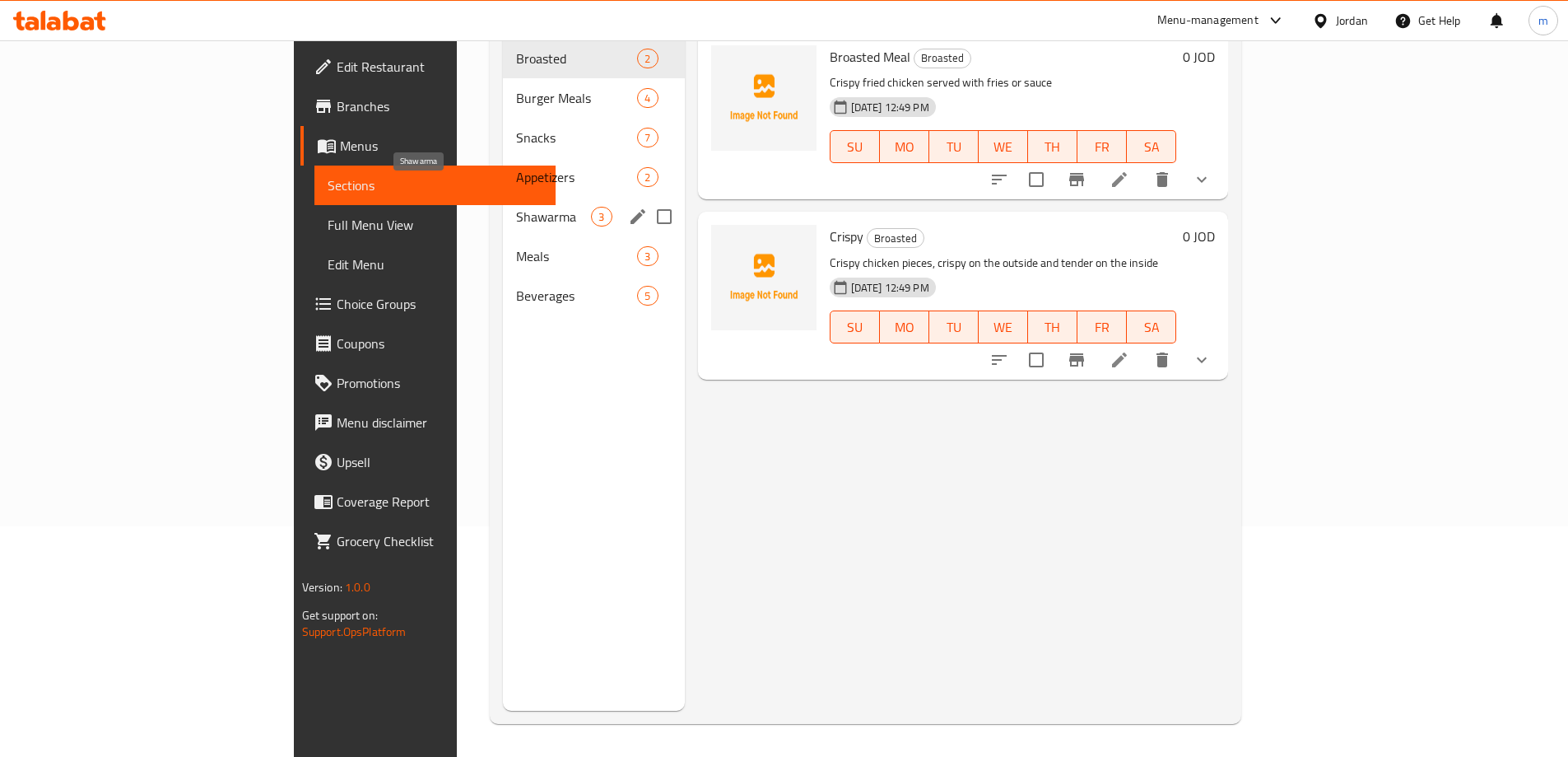
click at [516, 206] on span "Shawarma" at bounding box center [553, 216] width 74 height 20
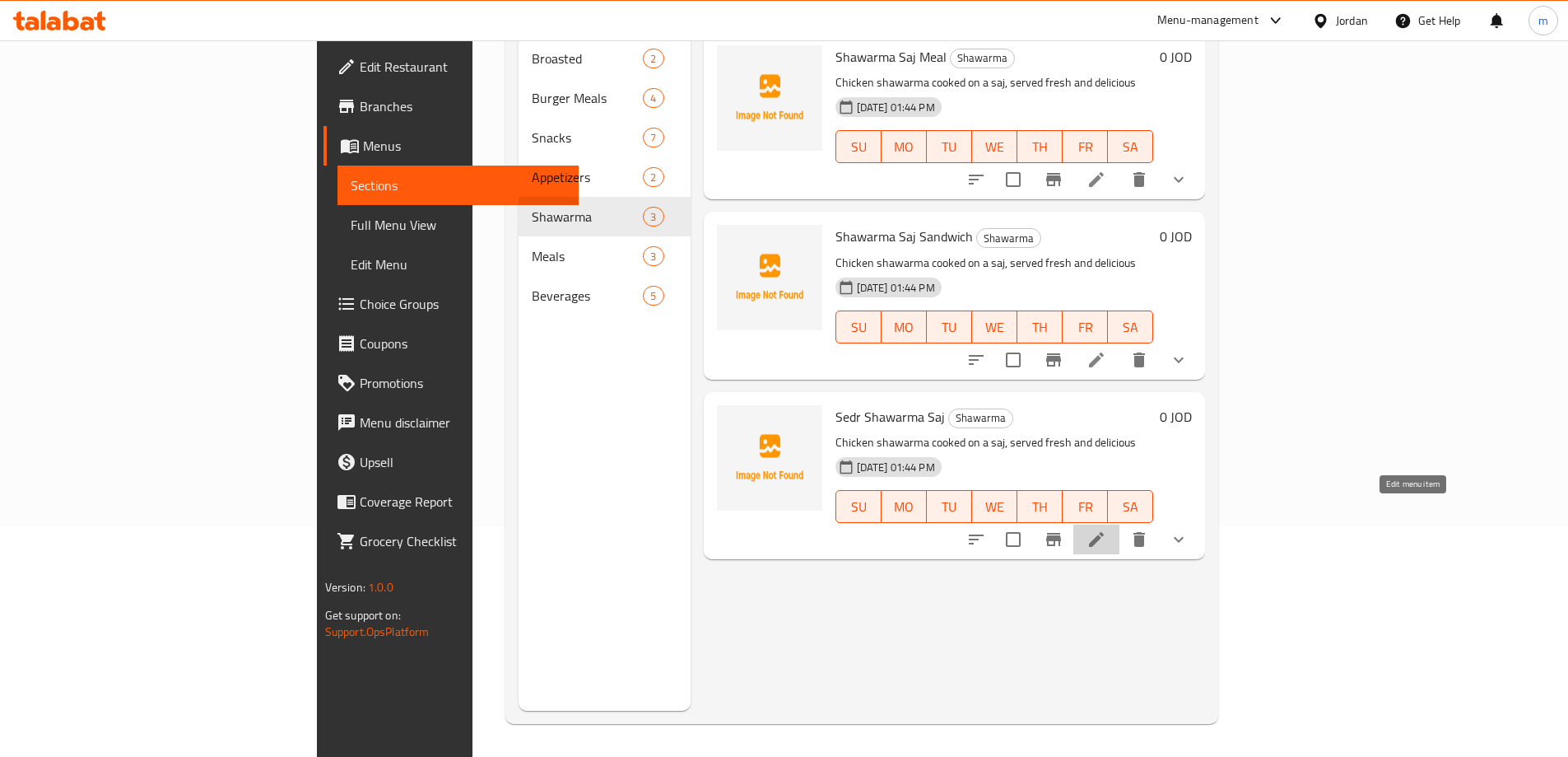
click at [1107, 530] on icon at bounding box center [1097, 540] width 20 height 20
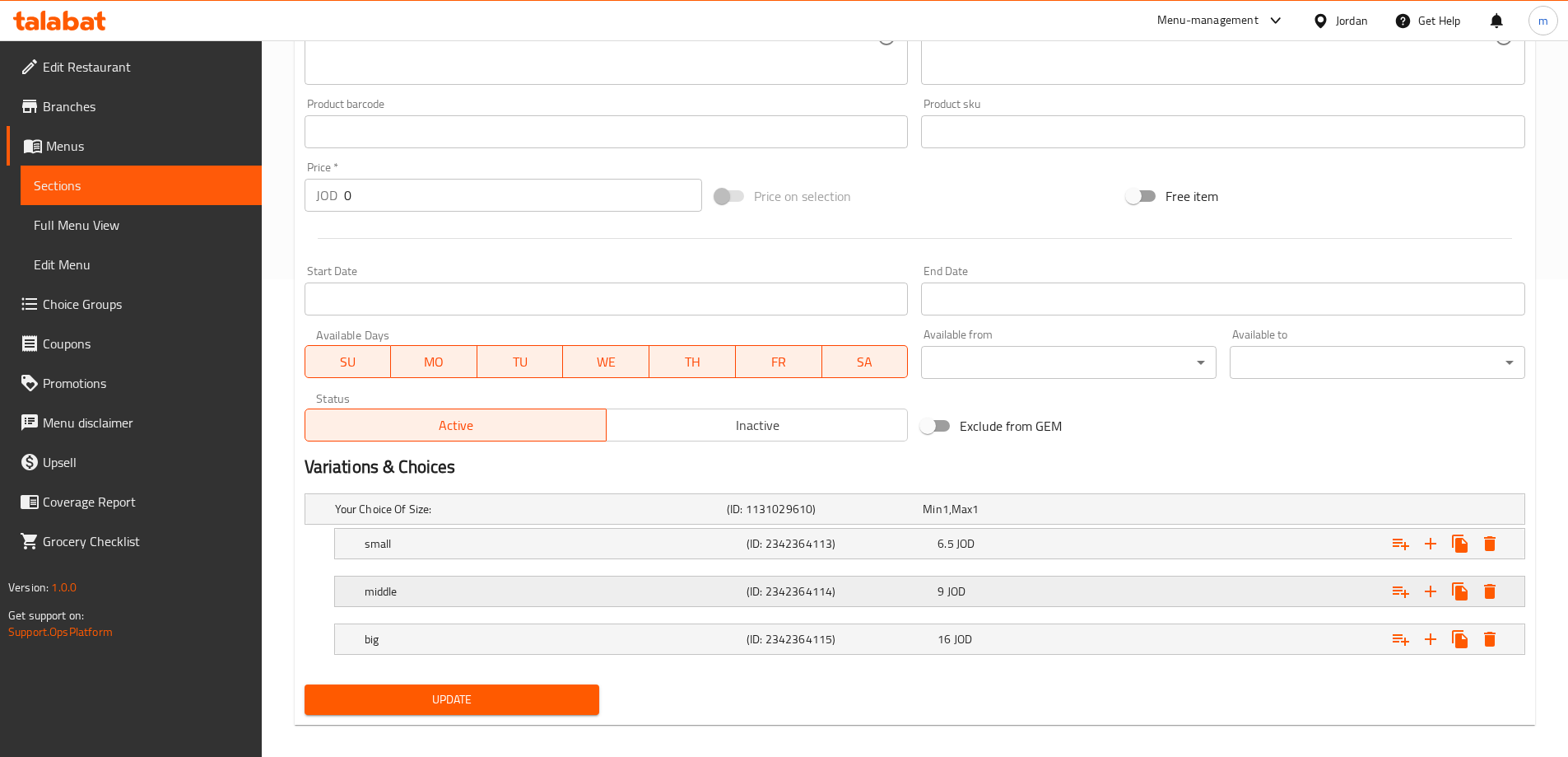
scroll to position [492, 0]
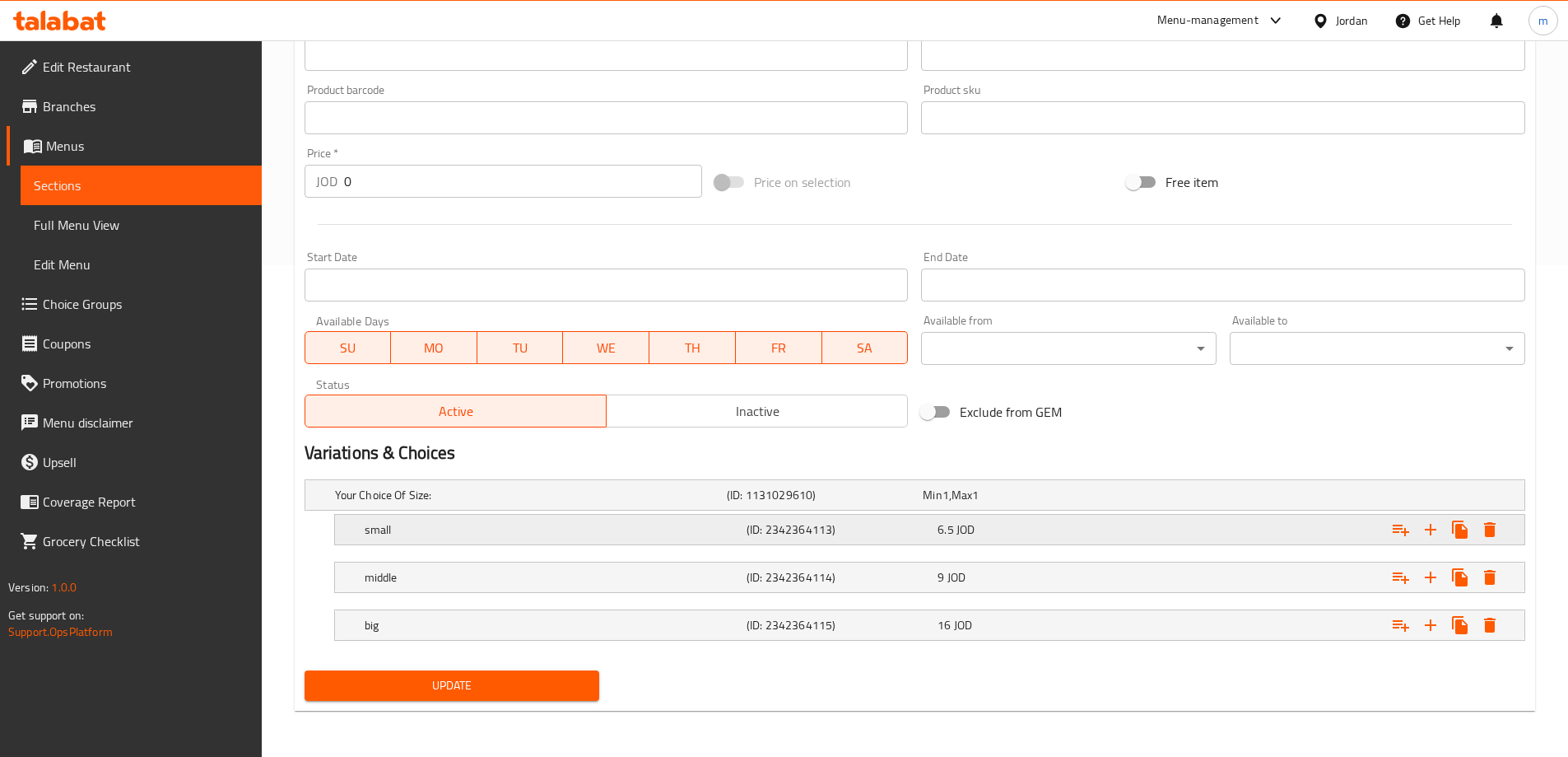
click at [1037, 523] on div "6.5 JOD" at bounding box center [1029, 530] width 184 height 16
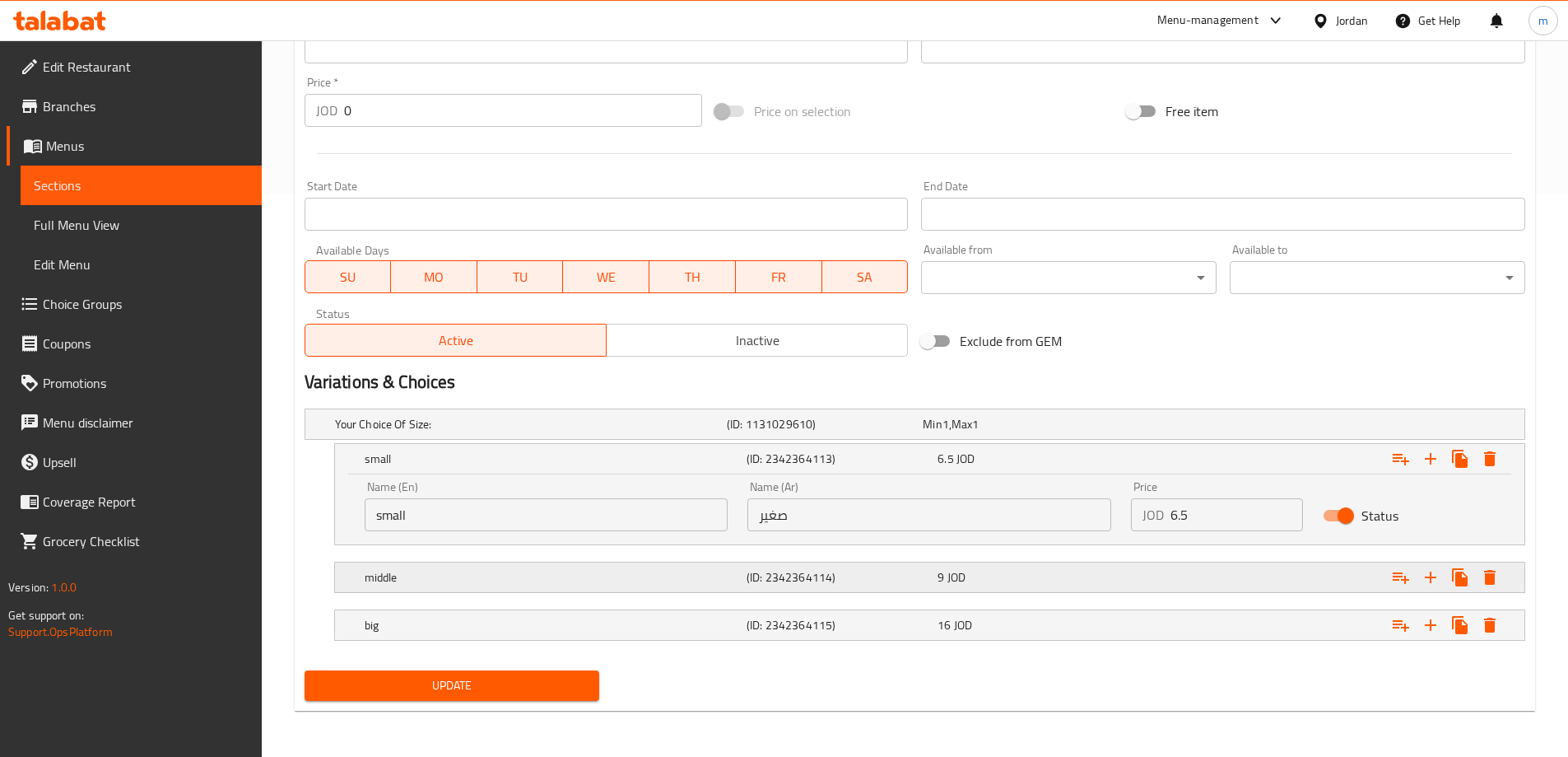
click at [1013, 569] on div "9 JOD" at bounding box center [1029, 577] width 184 height 16
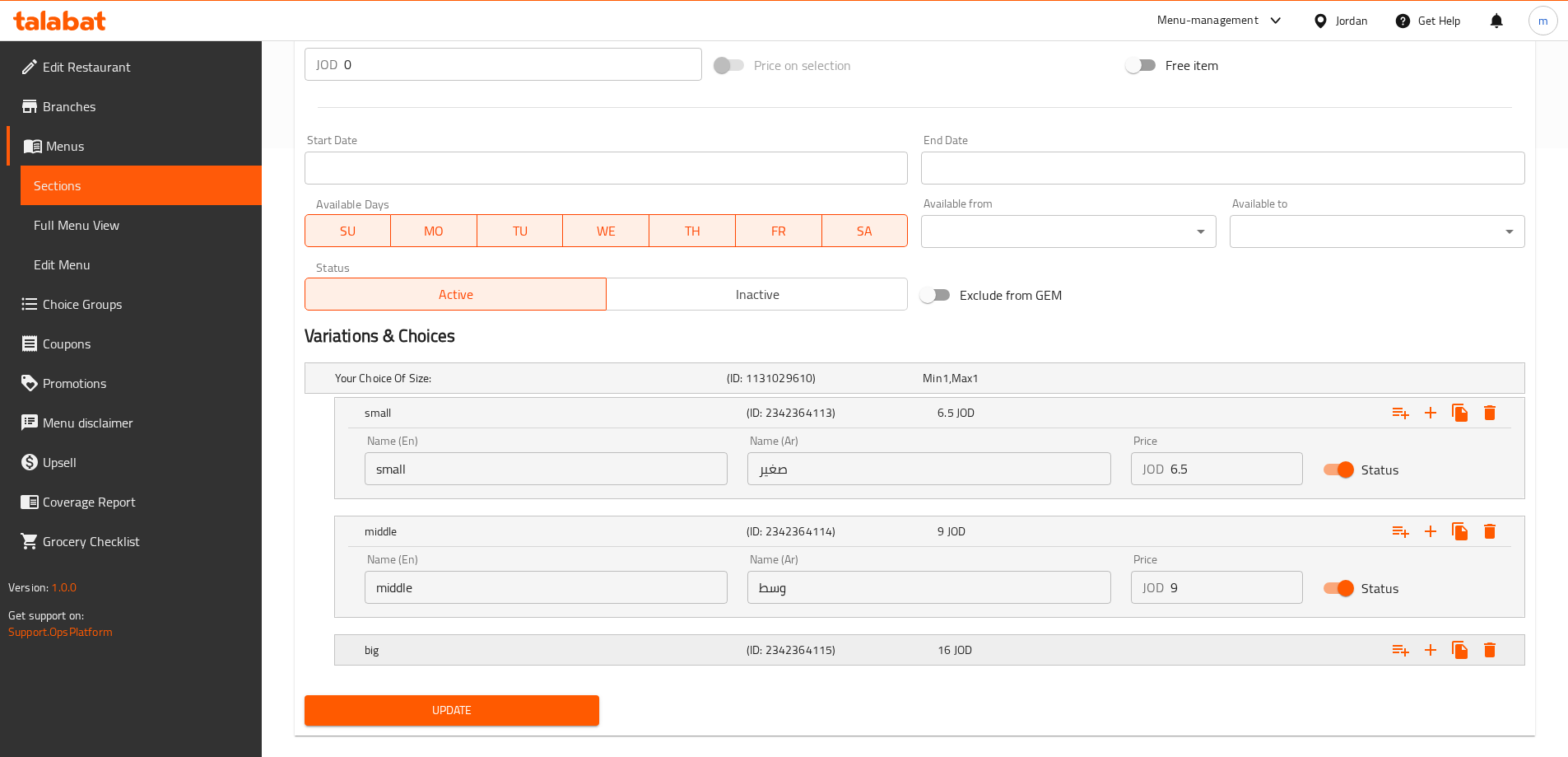
scroll to position [633, 0]
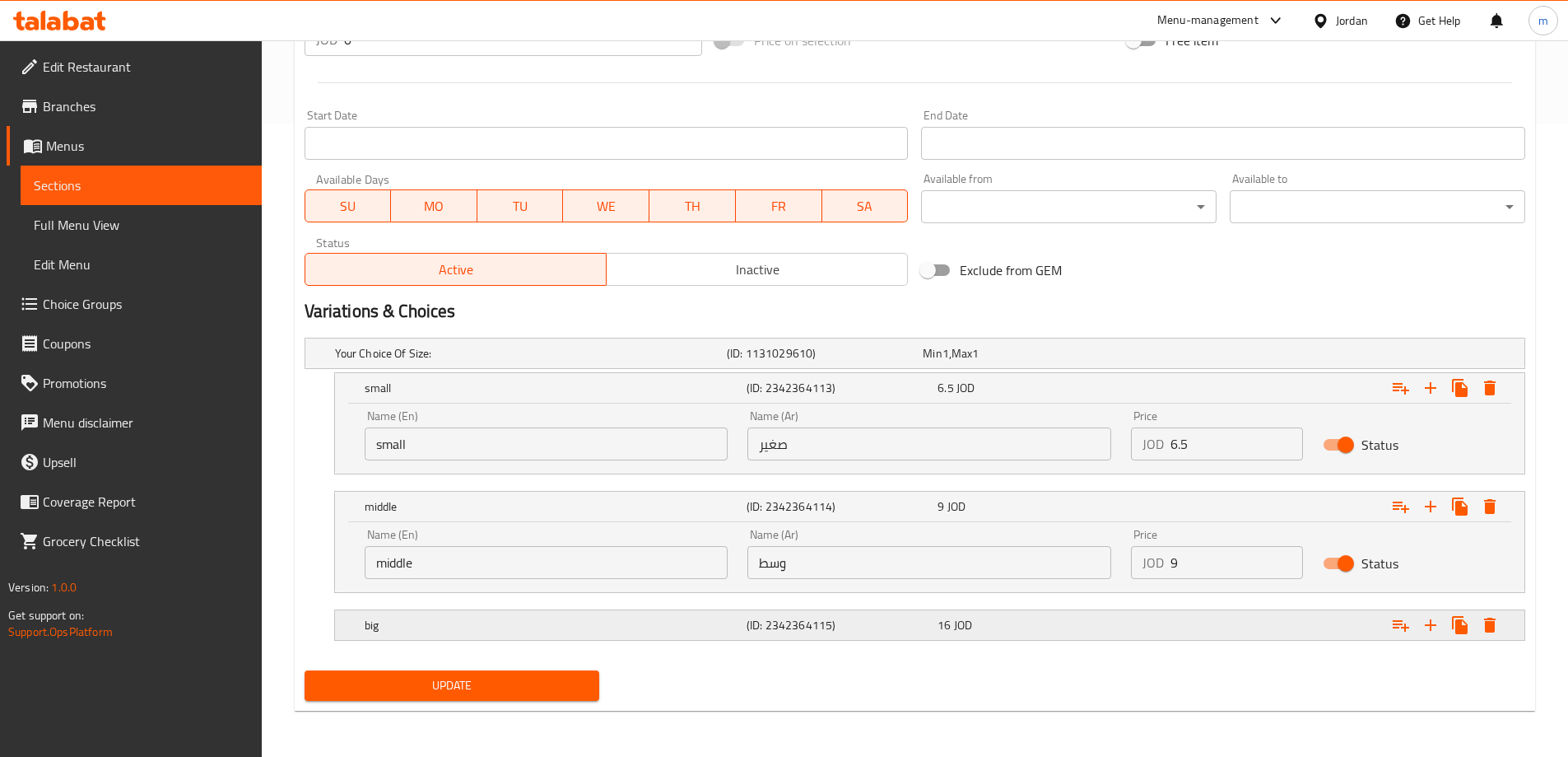
click at [981, 614] on div "16 JOD" at bounding box center [1029, 624] width 191 height 23
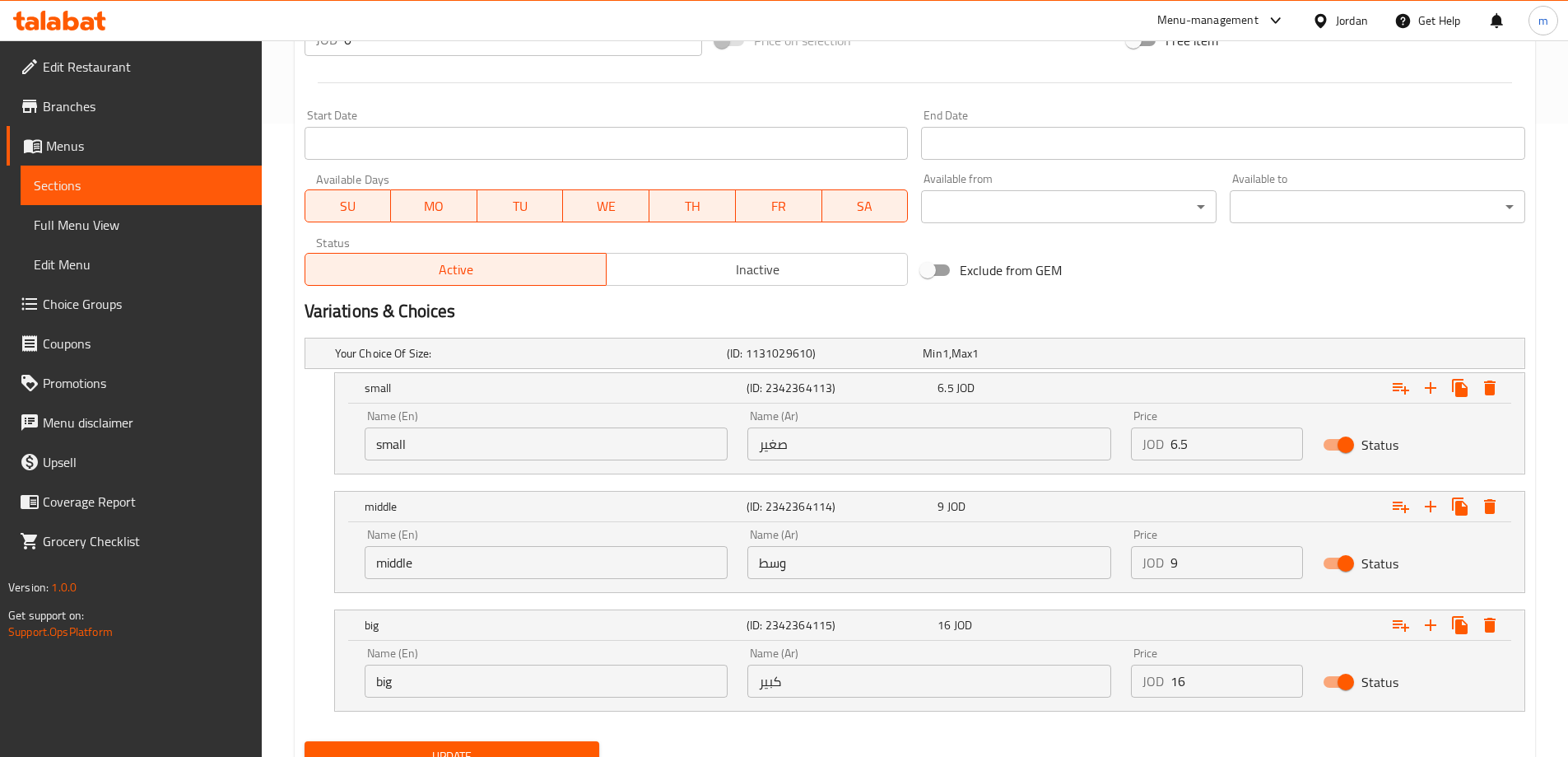
scroll to position [704, 0]
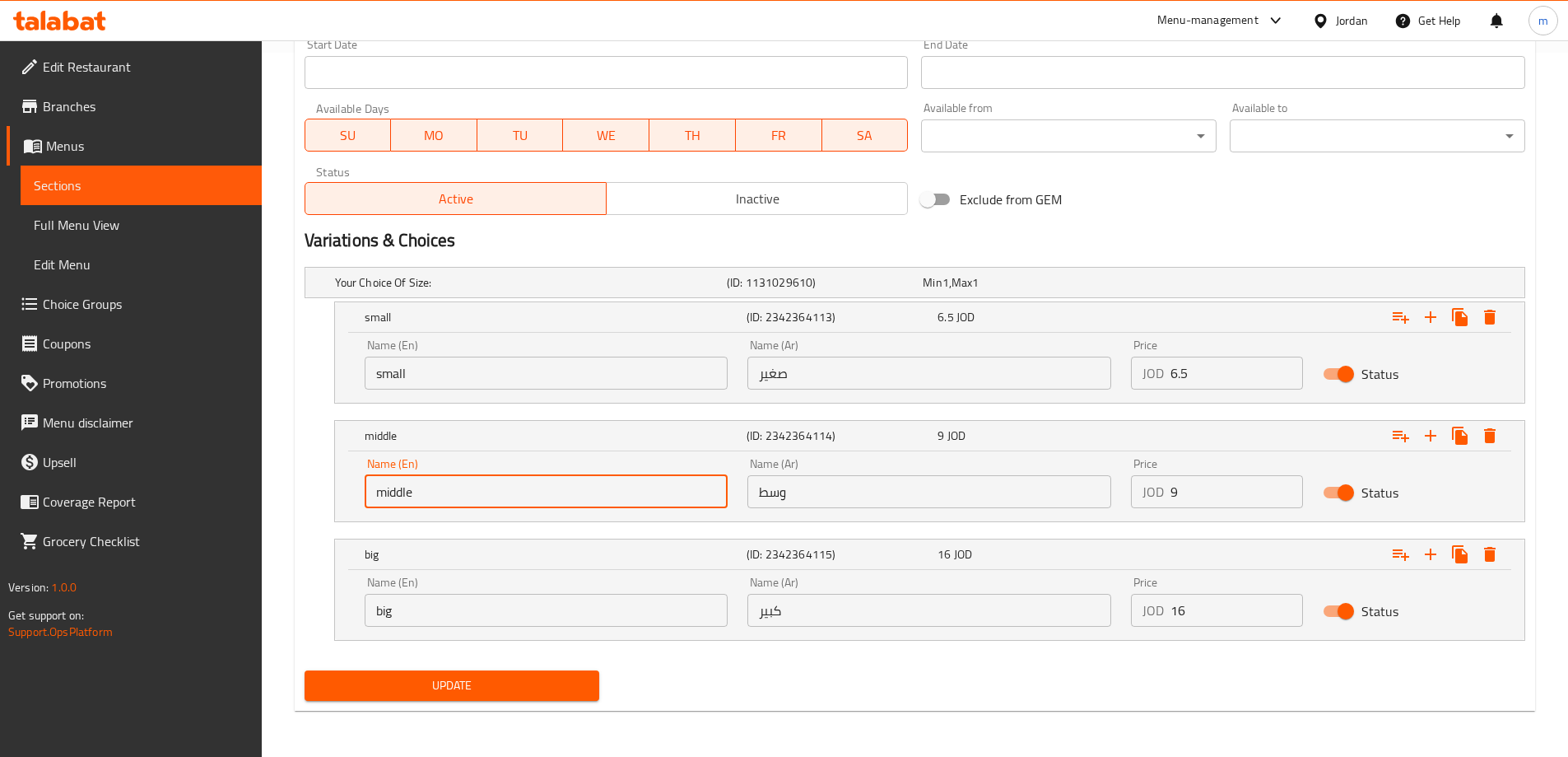
click at [455, 492] on input "middle" at bounding box center [546, 492] width 364 height 33
click at [801, 496] on input "وسط" at bounding box center [929, 492] width 364 height 33
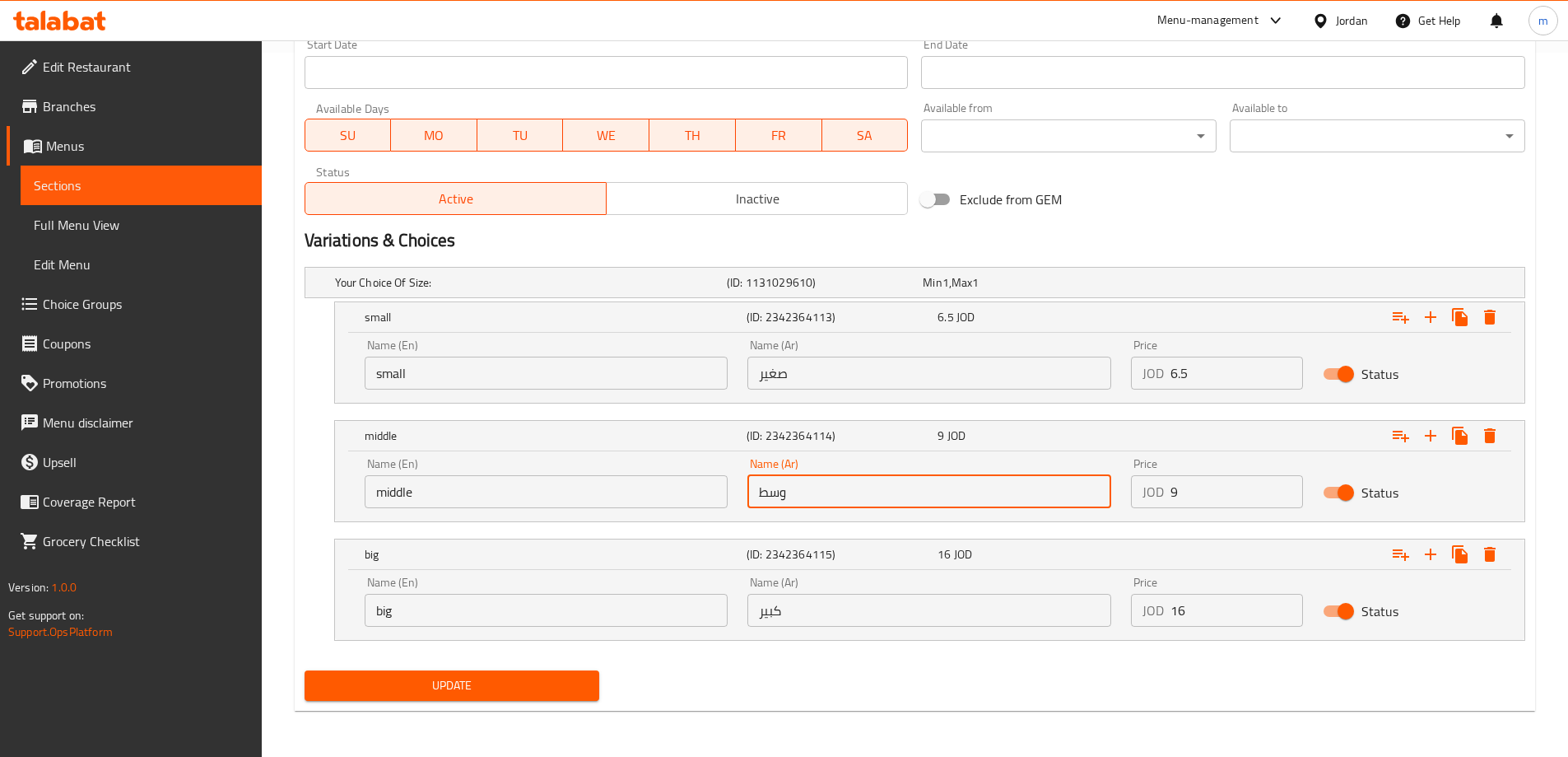
click at [471, 496] on input "middle" at bounding box center [546, 492] width 364 height 33
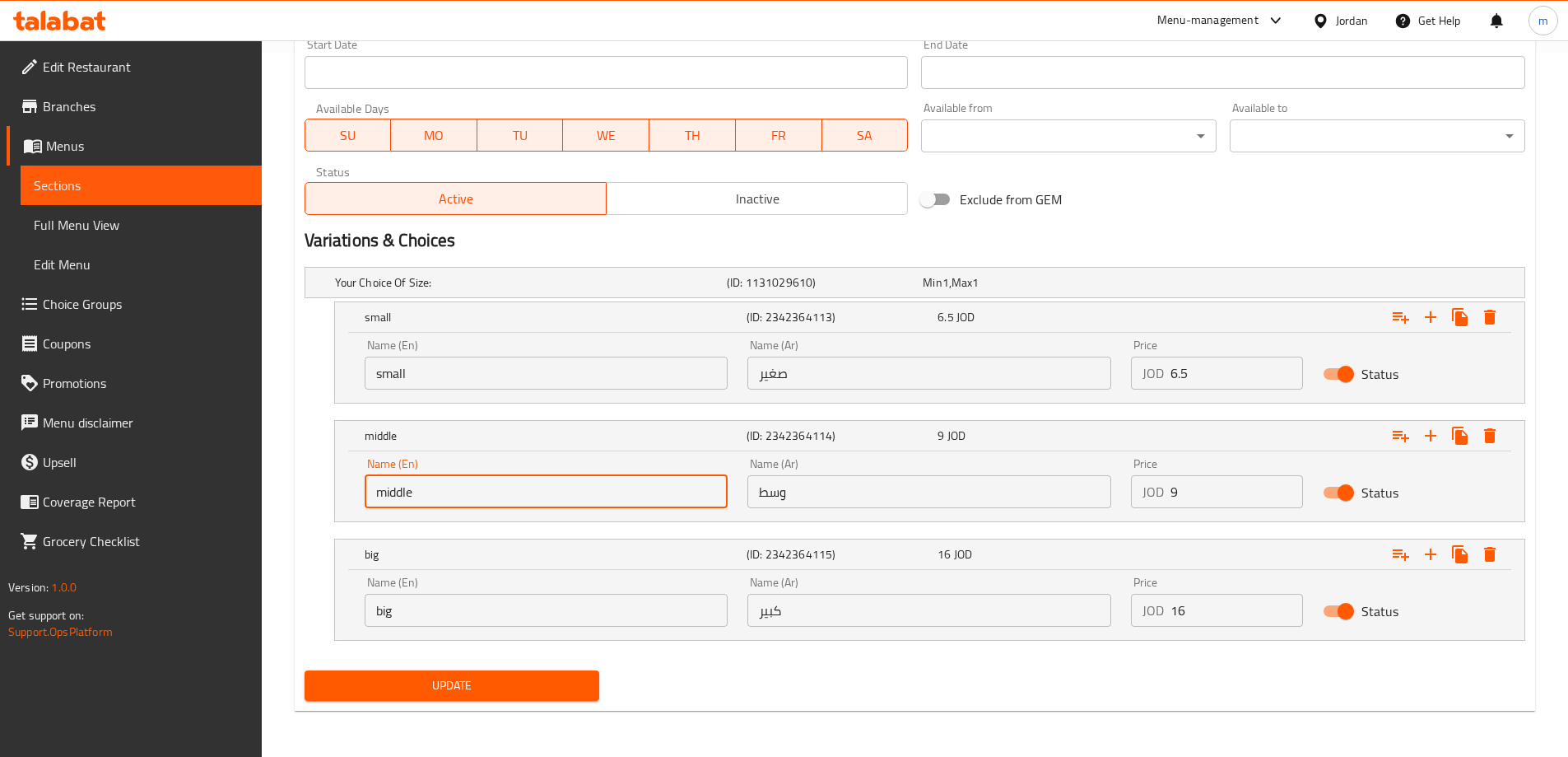
click at [471, 496] on input "middle" at bounding box center [546, 492] width 364 height 33
paste input "Medium"
type input "Medium"
click at [764, 608] on input "كبير" at bounding box center [929, 610] width 364 height 33
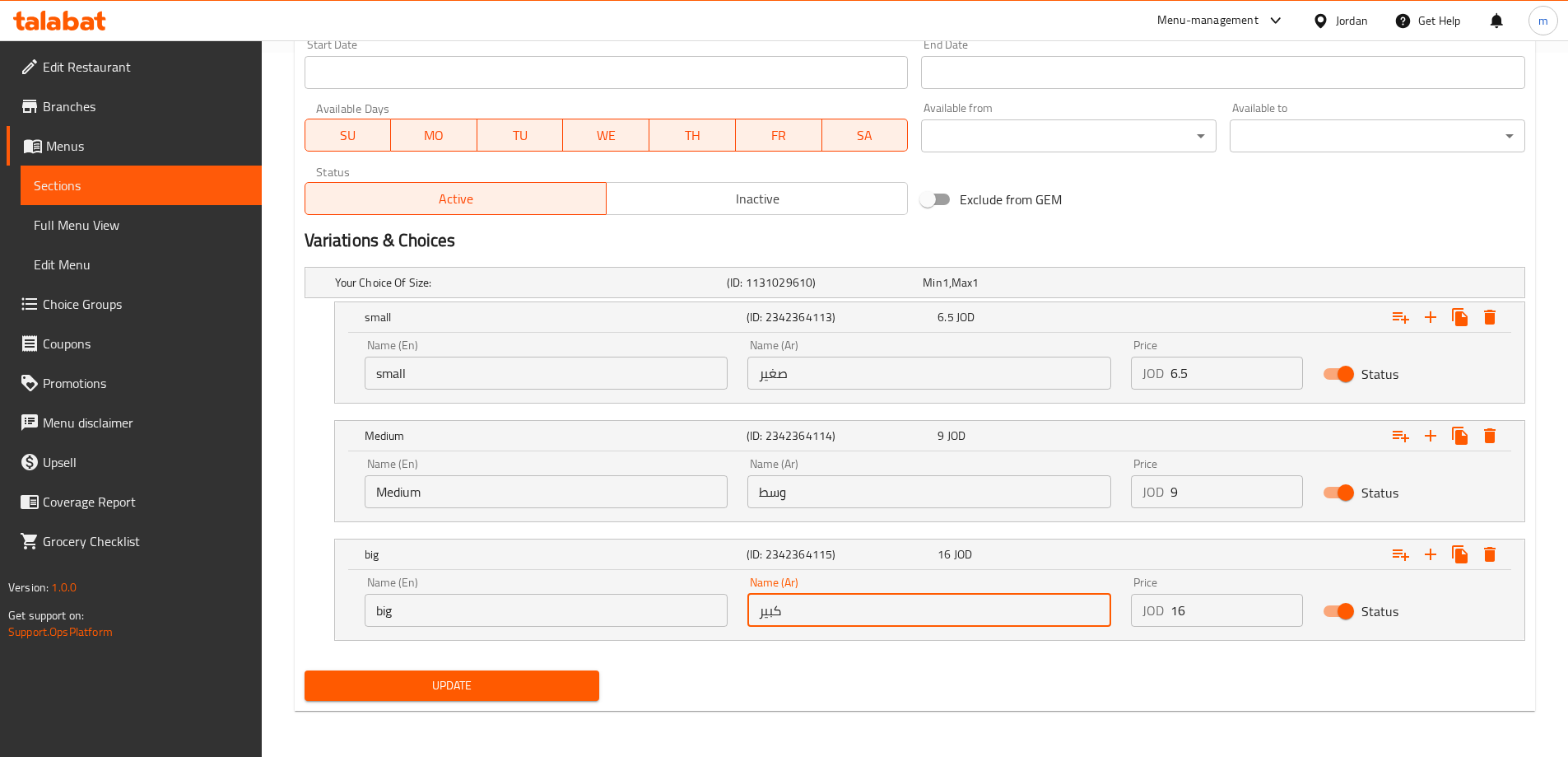
click at [764, 608] on input "كبير" at bounding box center [929, 610] width 364 height 33
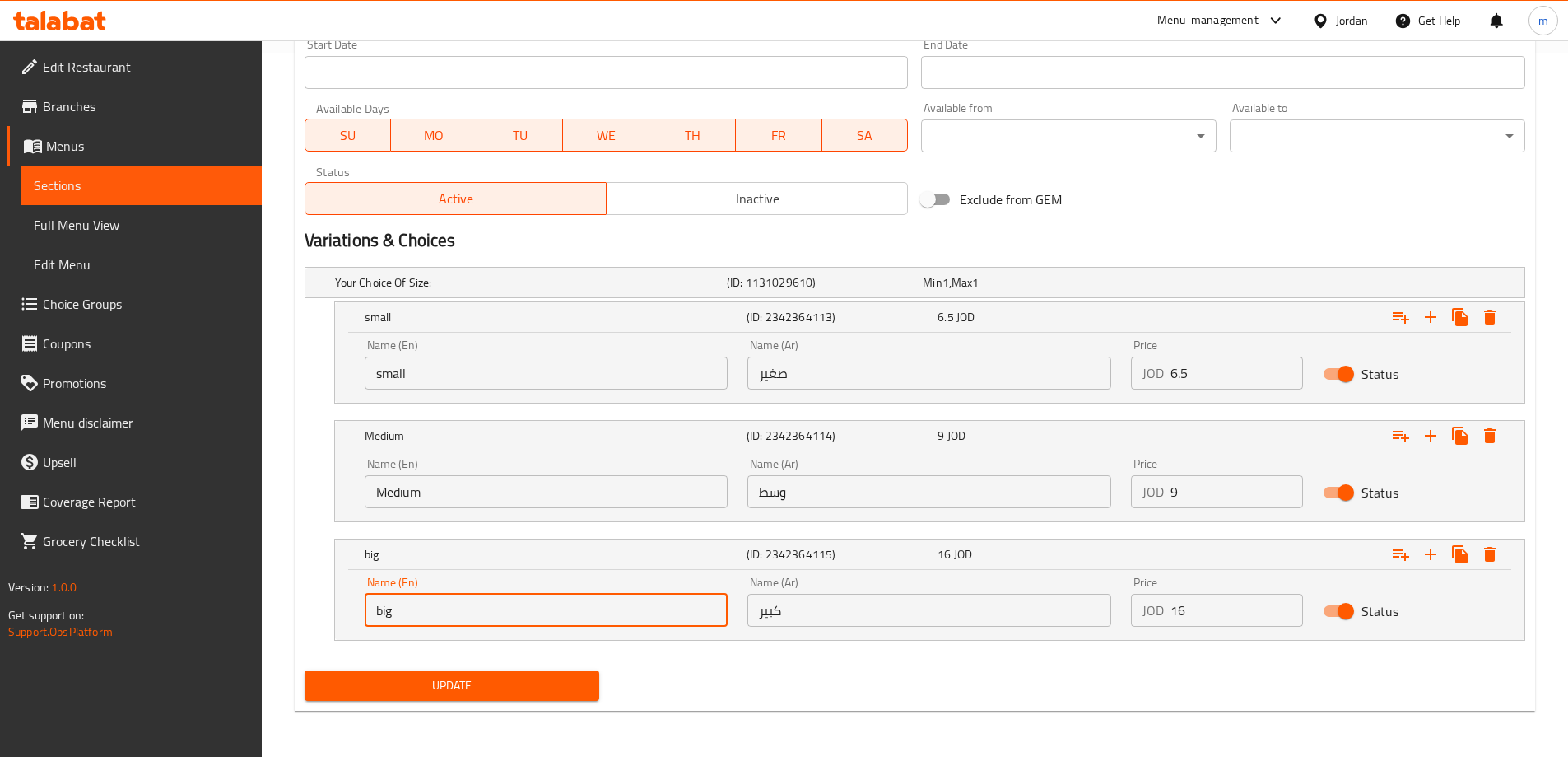
click at [396, 611] on input "big" at bounding box center [546, 610] width 364 height 33
paste input "Large"
type input "Large"
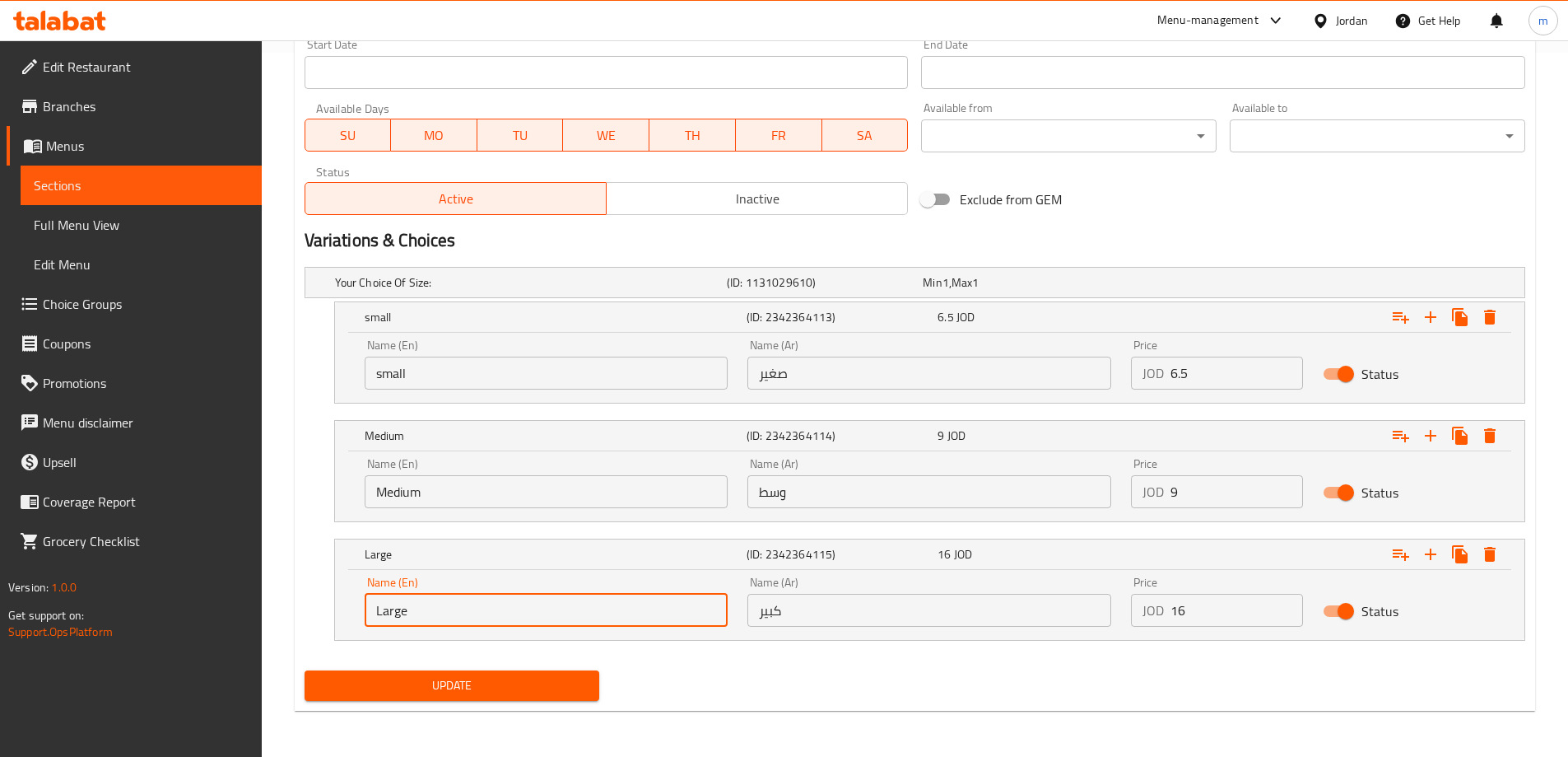
click at [546, 695] on span "Update" at bounding box center [452, 685] width 269 height 21
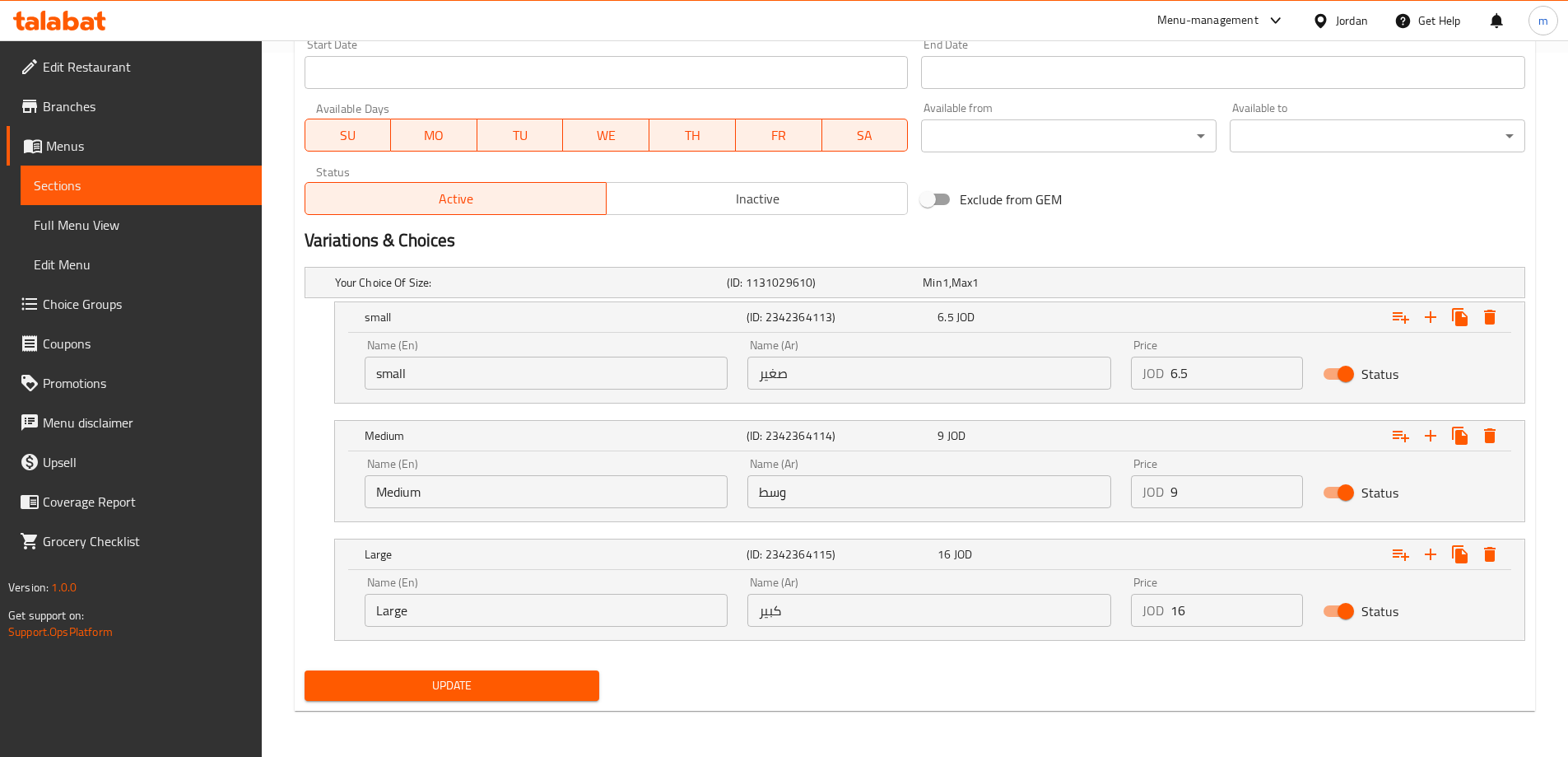
click at [110, 183] on span "Sections" at bounding box center [141, 185] width 215 height 20
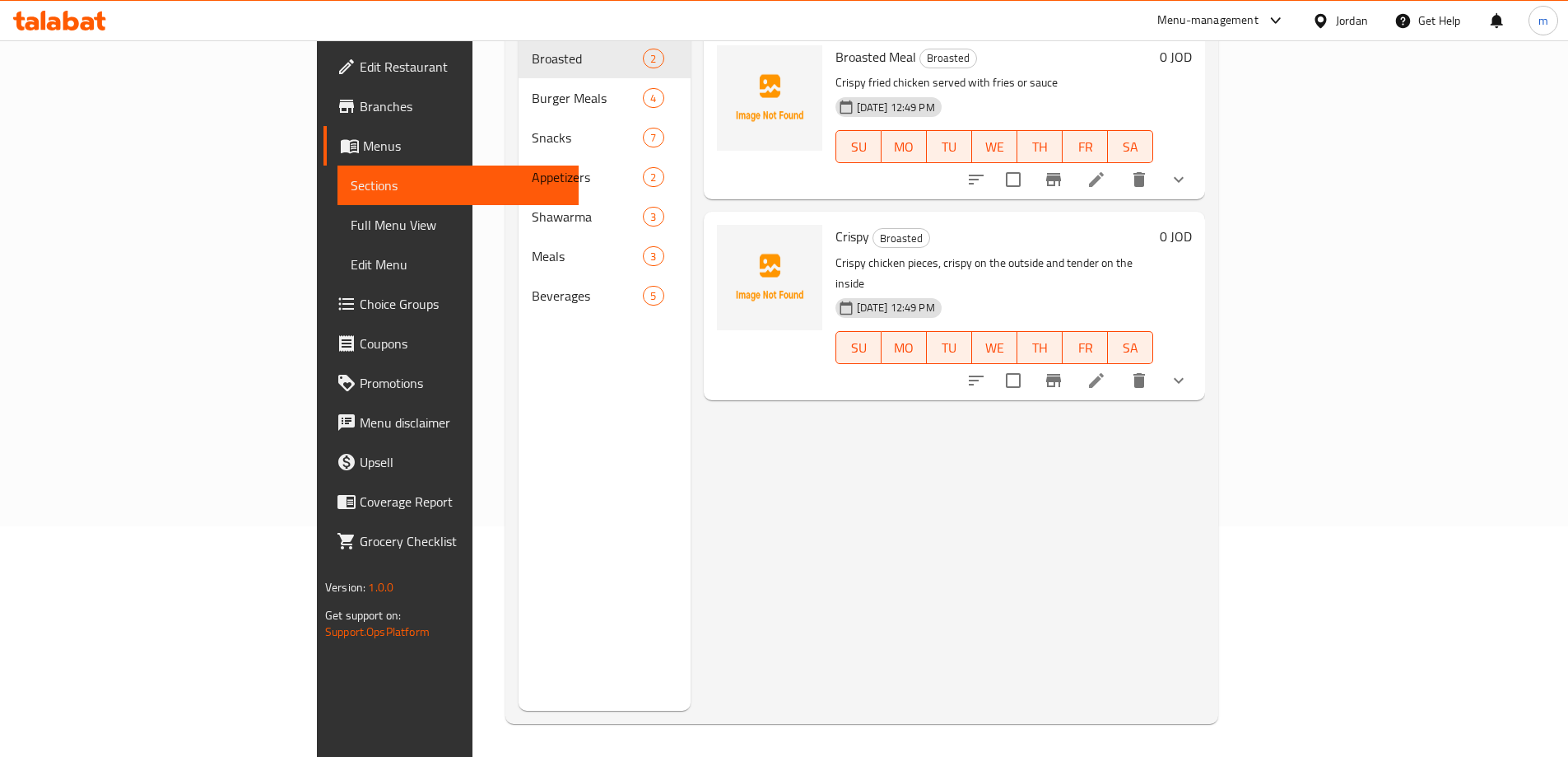
scroll to position [231, 0]
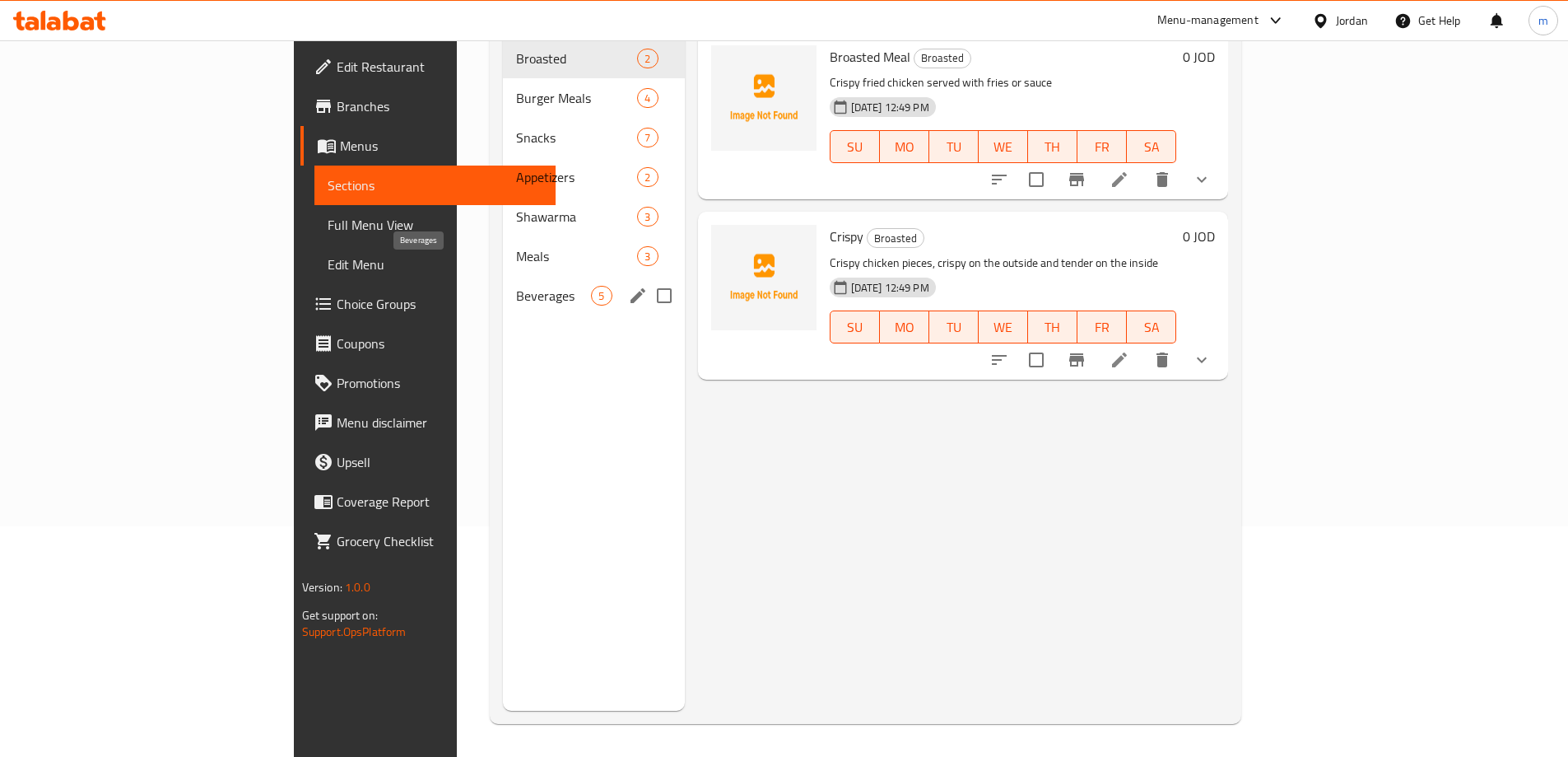
click at [516, 285] on span "Beverages" at bounding box center [553, 295] width 74 height 20
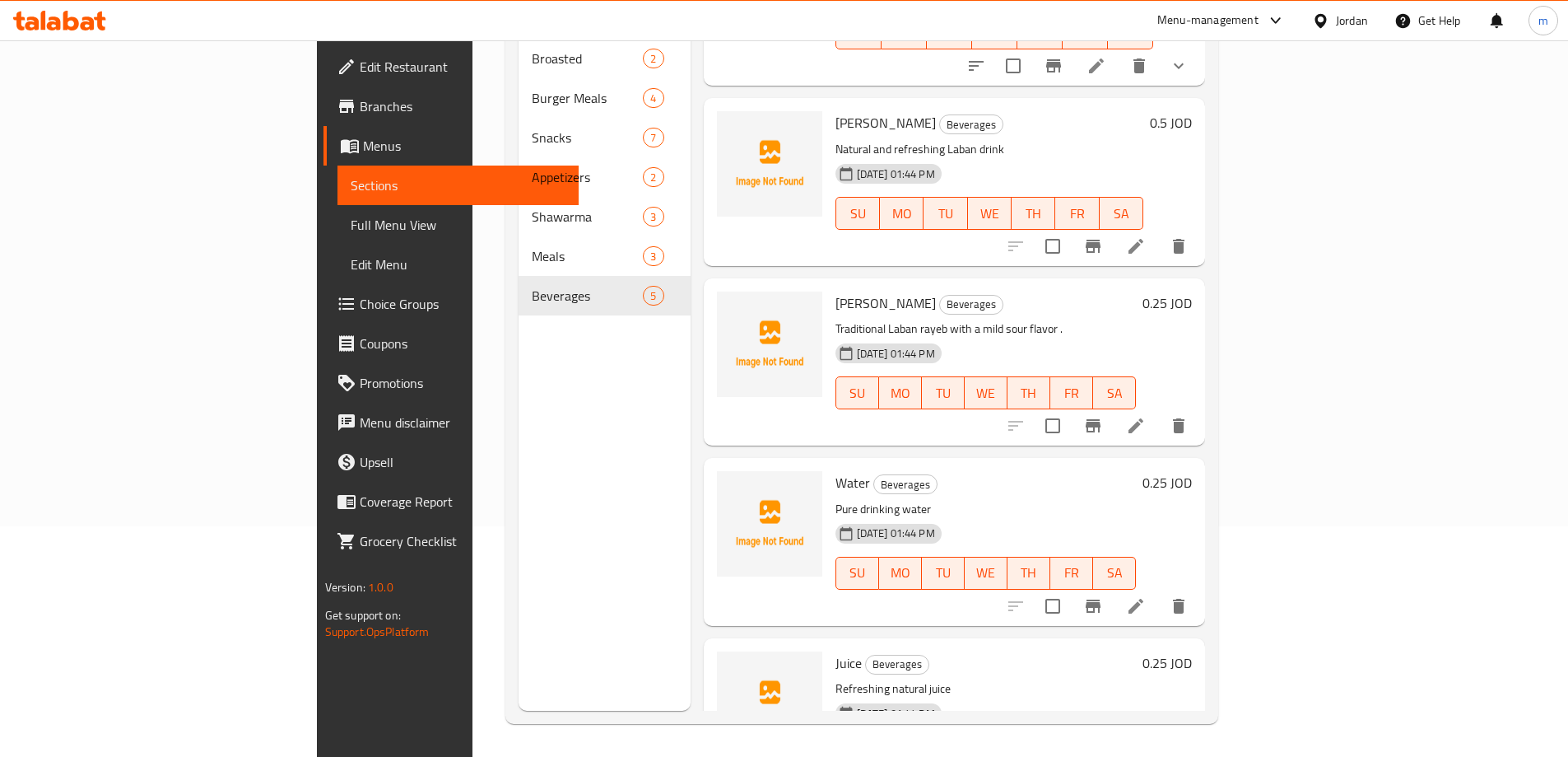
scroll to position [19, 0]
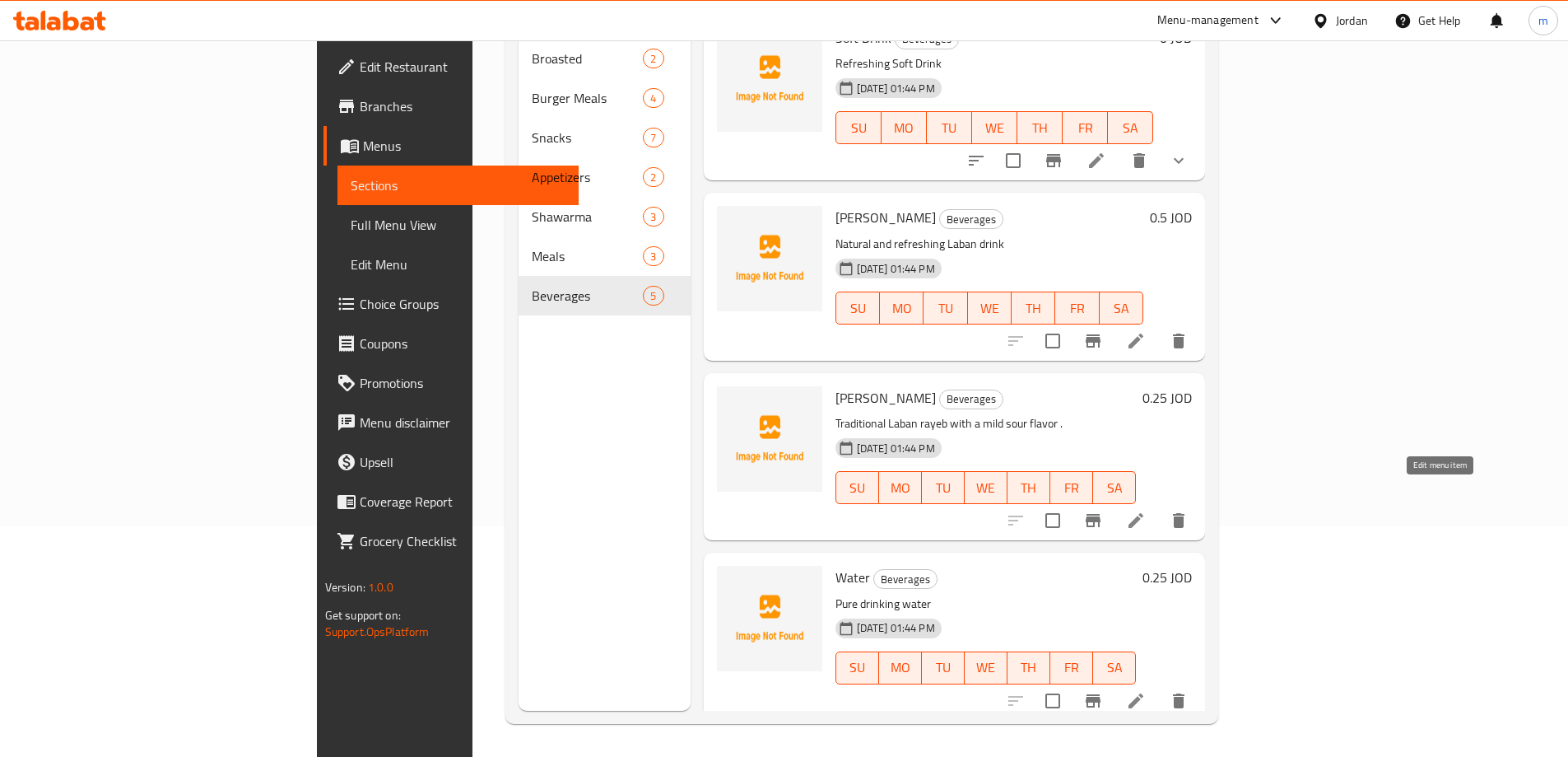
click at [1146, 511] on icon at bounding box center [1136, 521] width 20 height 20
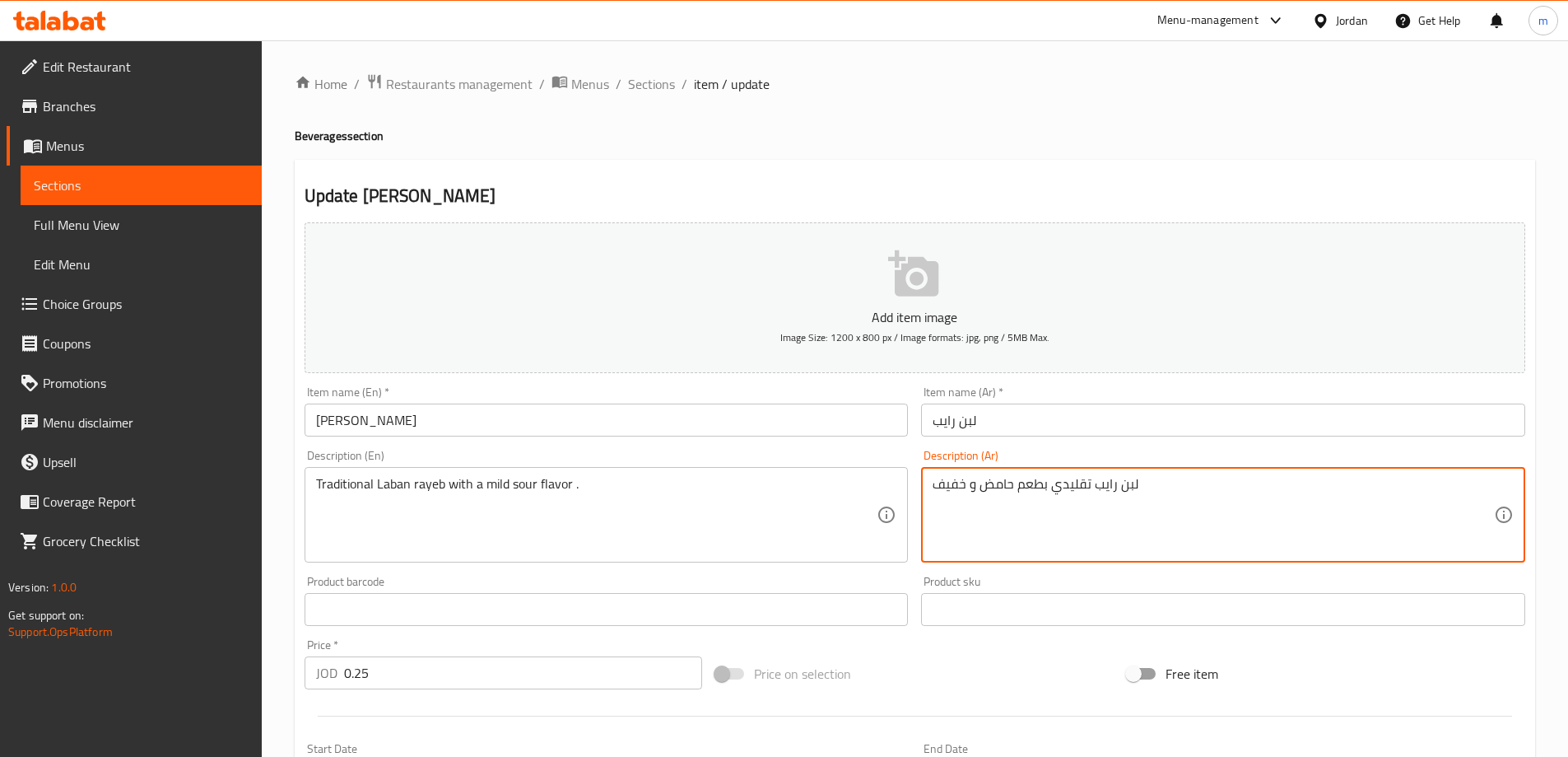
click at [1038, 491] on textarea "لبن رايب تقليدي بطعم حامض و خفيف" at bounding box center [1214, 515] width 561 height 78
paste textarea "مع طعم حامض"
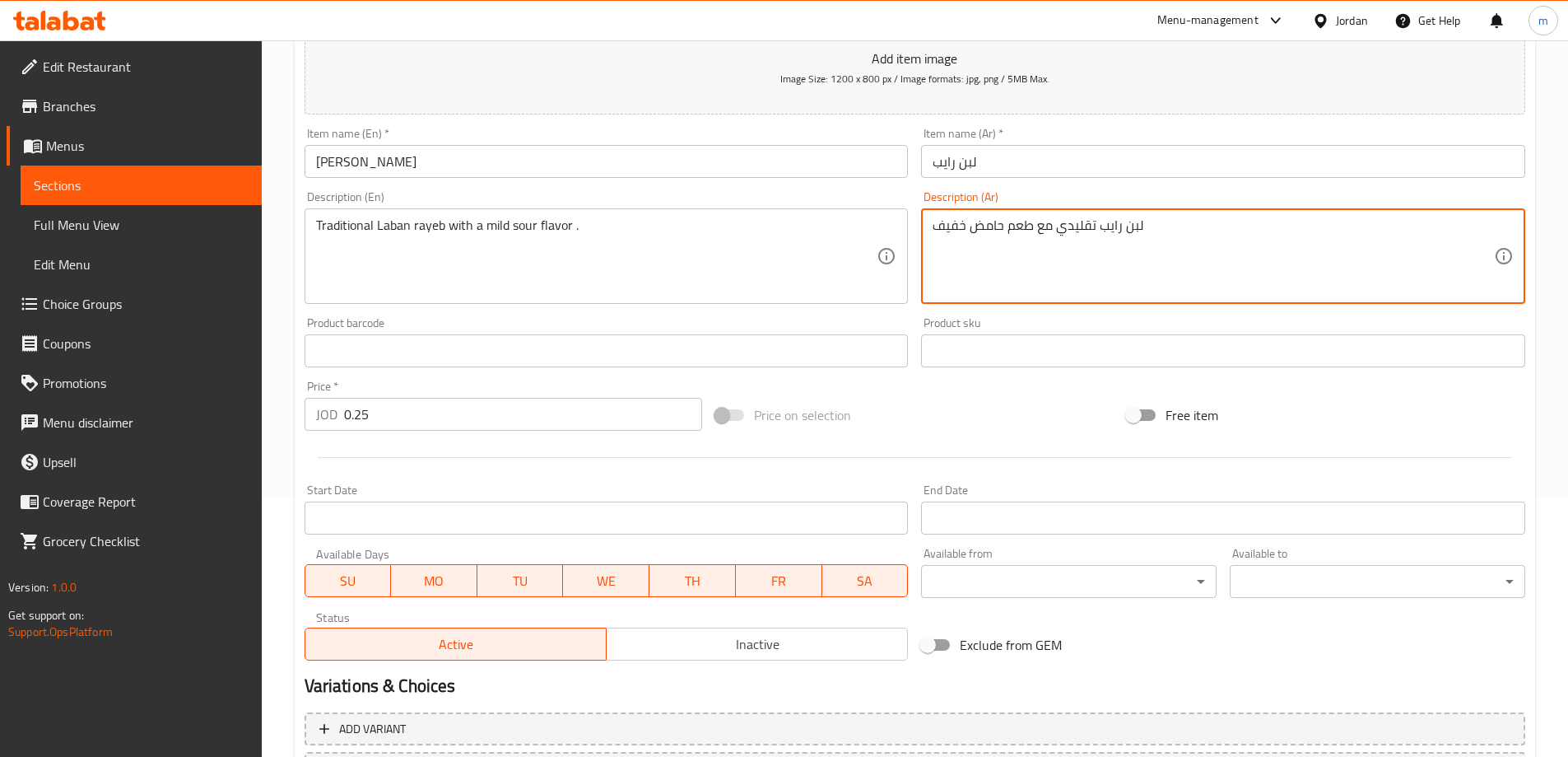
scroll to position [407, 0]
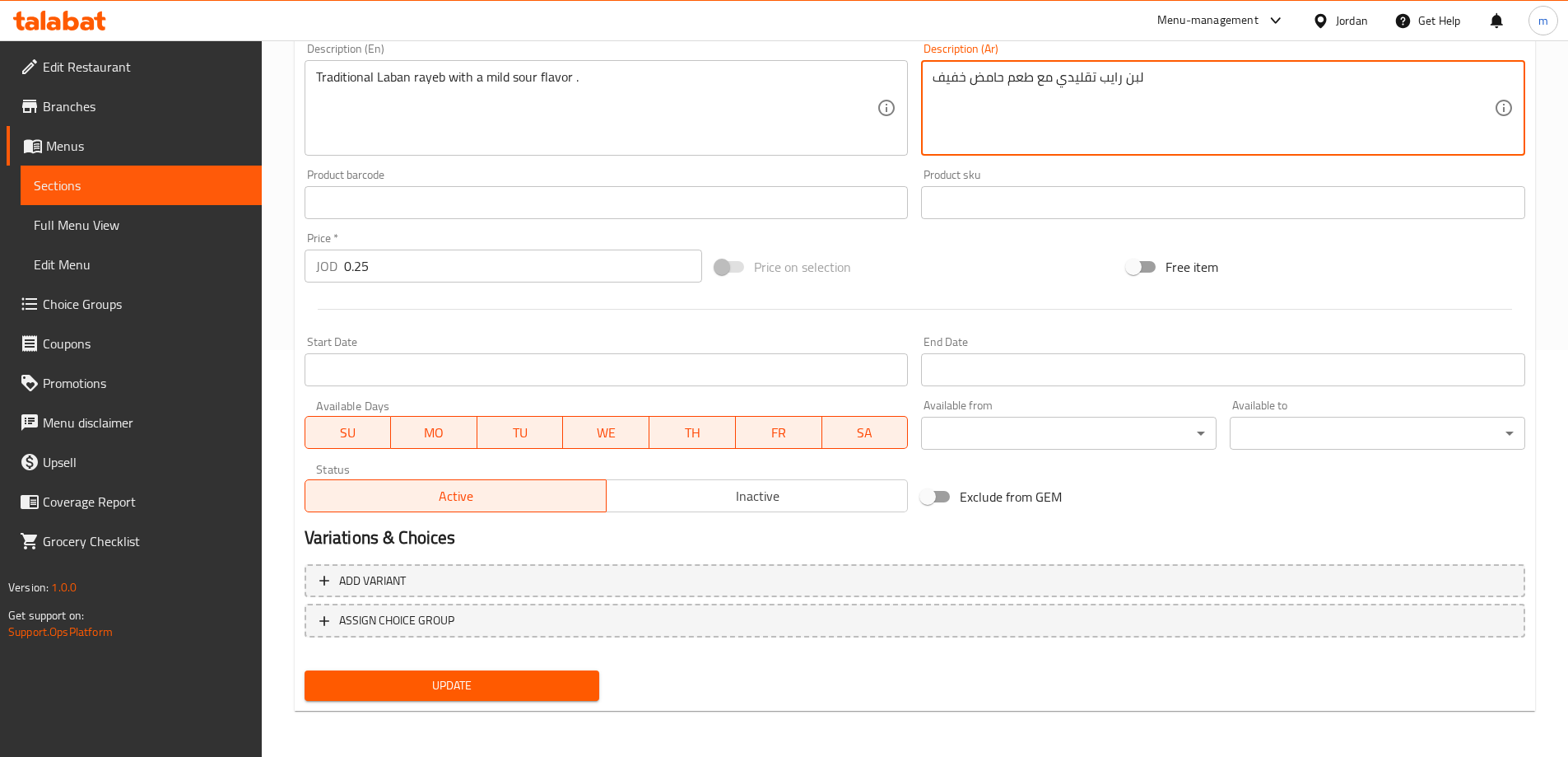
type textarea "لبن رايب تقليدي مع طعم حامض خفيف"
click at [547, 691] on span "Update" at bounding box center [452, 685] width 269 height 21
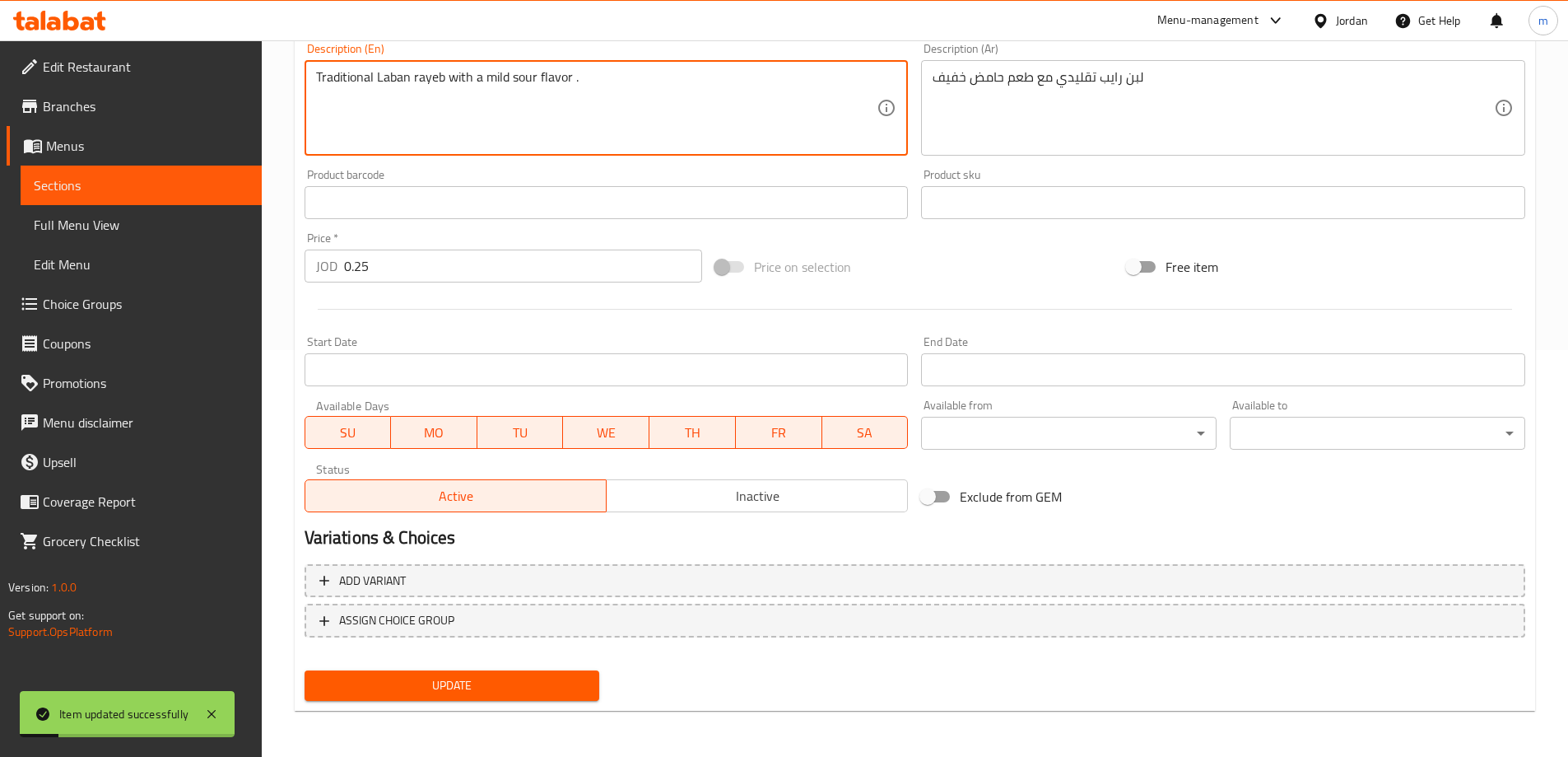
drag, startPoint x: 558, startPoint y: 84, endPoint x: 533, endPoint y: 85, distance: 25.0
click at [533, 82] on textarea "Traditional Laban rayeb with a mild sour flavor ." at bounding box center [597, 108] width 561 height 78
click at [540, 80] on textarea "Traditional Laban rayeb with a mild sour flavor ." at bounding box center [597, 108] width 561 height 78
drag, startPoint x: 540, startPoint y: 80, endPoint x: 566, endPoint y: 80, distance: 26.0
click at [566, 80] on textarea "Traditional Laban rayeb with a mild sour flavor ." at bounding box center [597, 108] width 561 height 78
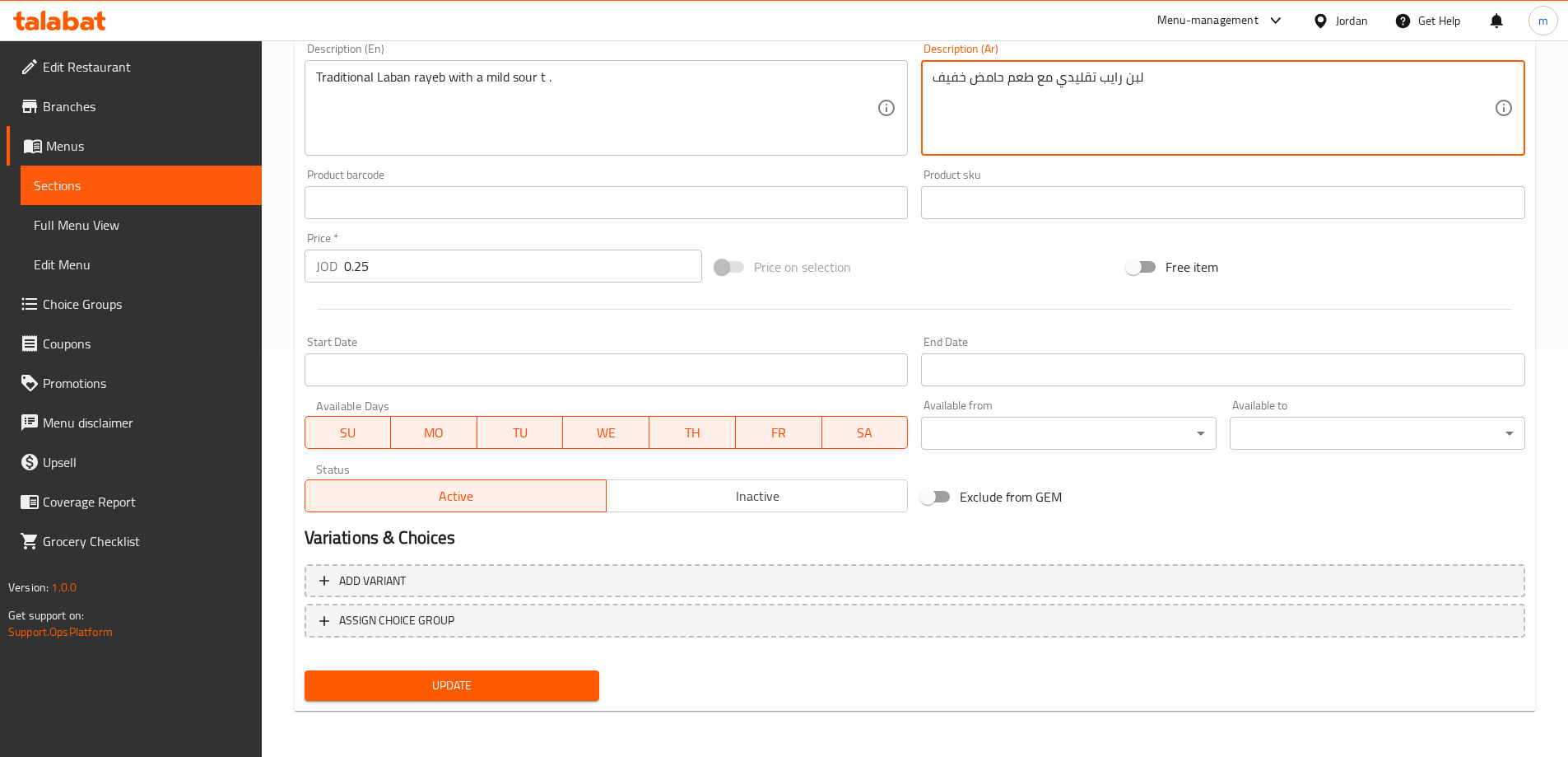
click at [1021, 82] on textarea "لبن رايب تقليدي مع طعم حامض خفيف" at bounding box center [1214, 108] width 561 height 78
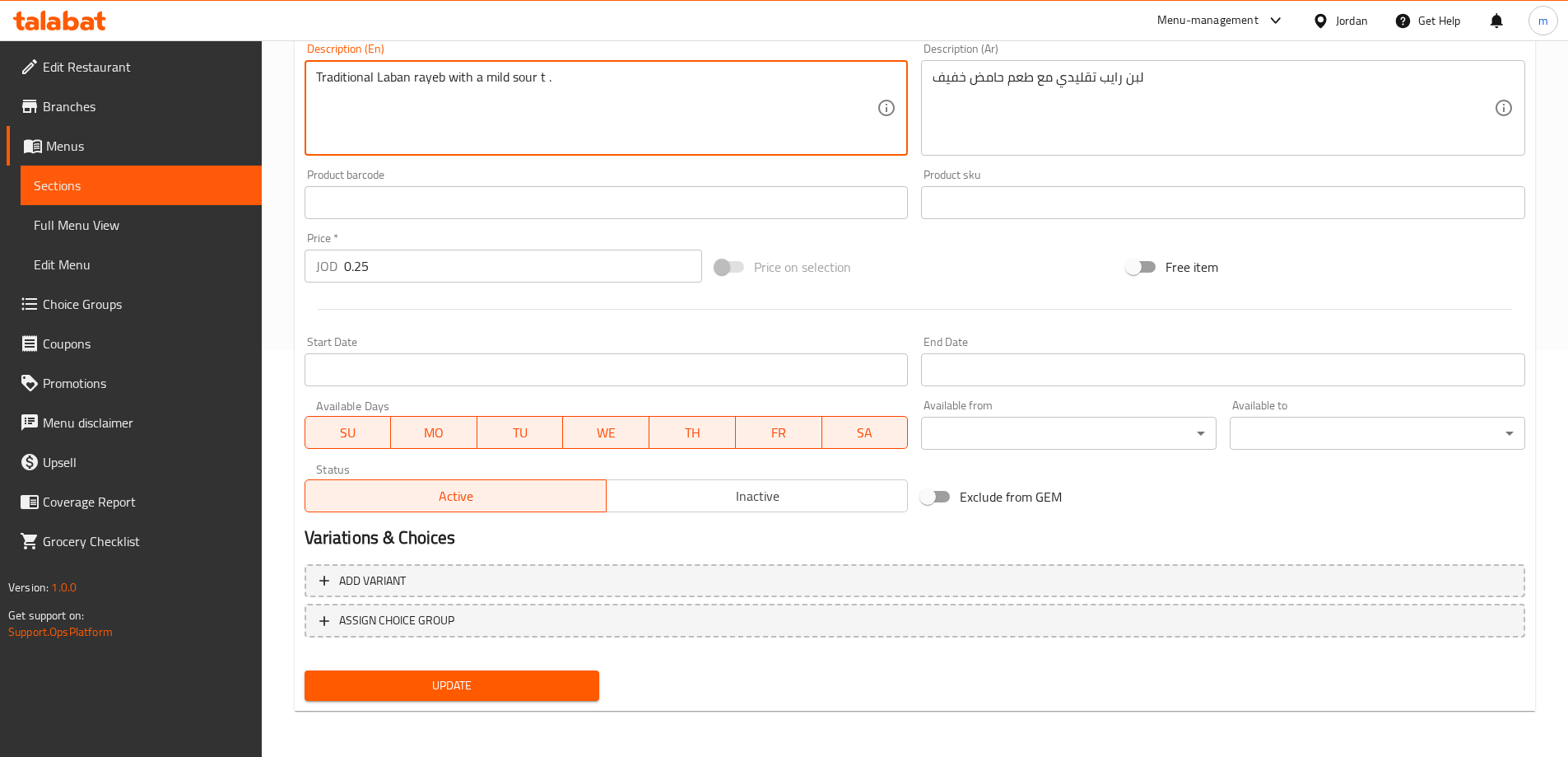
click at [542, 79] on textarea "Traditional Laban rayeb with a mild sour t ." at bounding box center [597, 108] width 561 height 78
paste textarea "aste"
type textarea "Traditional Laban rayeb with a mild sour taste ."
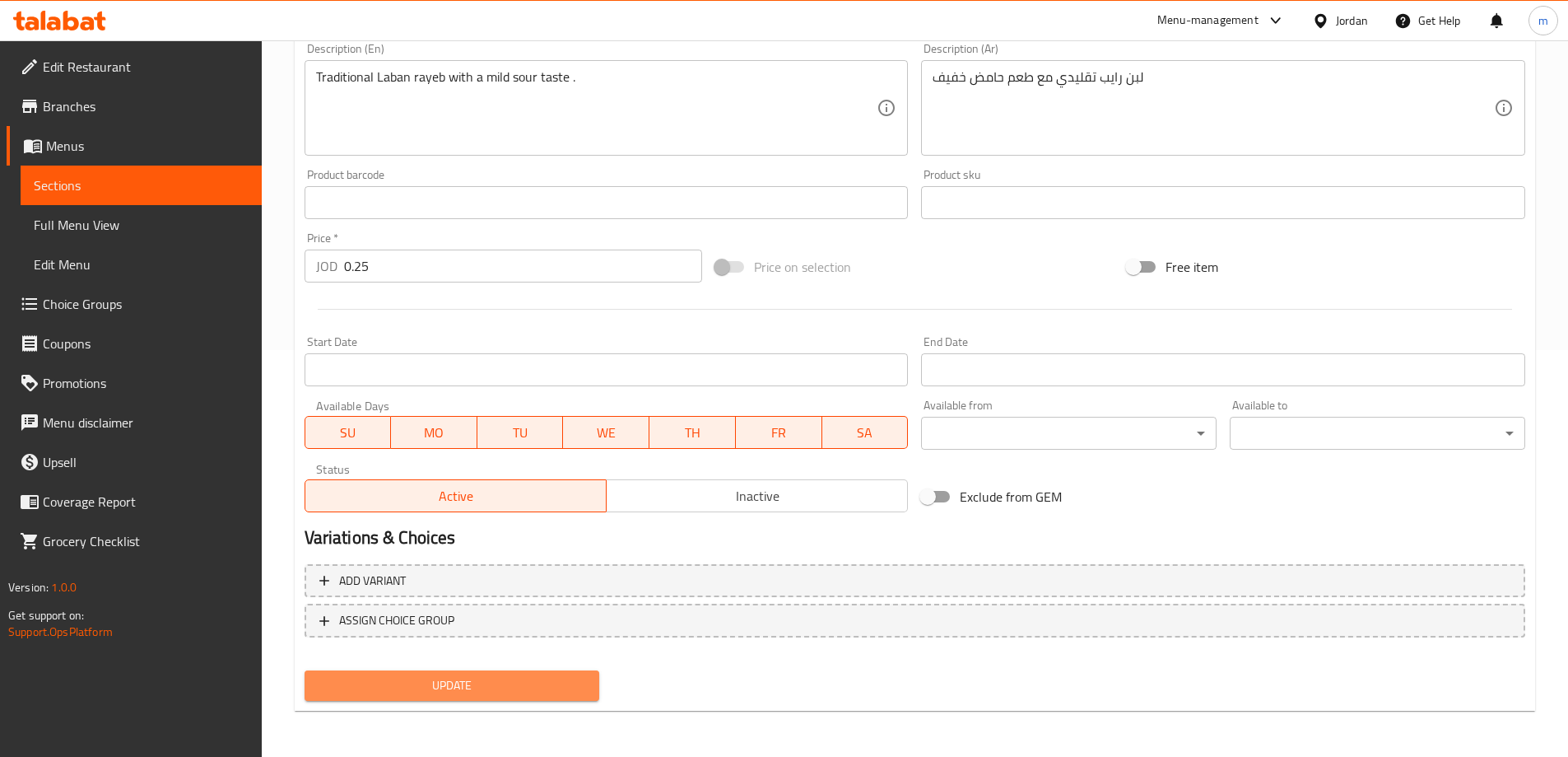
click at [533, 686] on span "Update" at bounding box center [452, 685] width 269 height 21
click at [588, 689] on button "Update" at bounding box center [452, 686] width 295 height 31
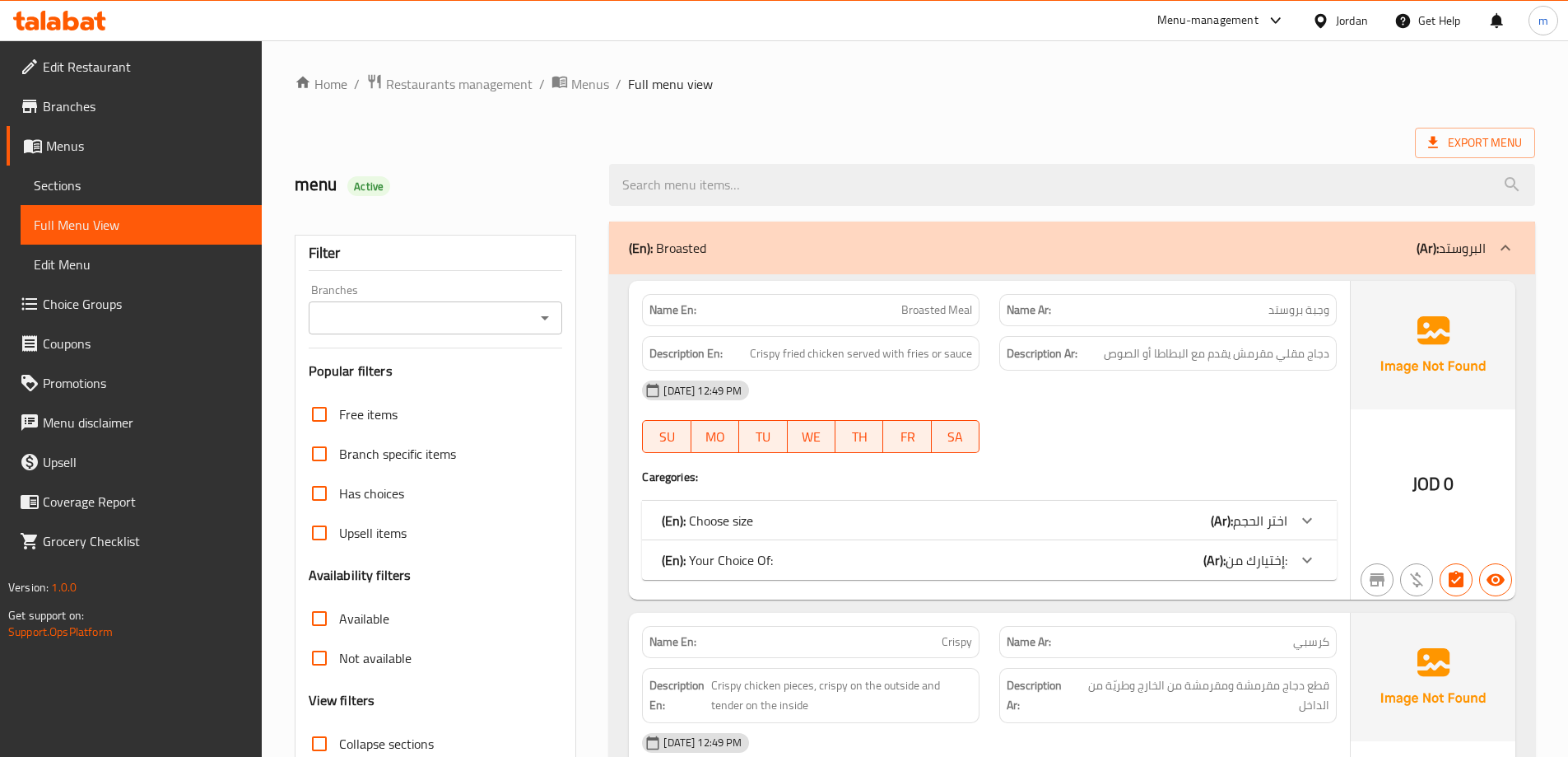
click at [913, 247] on div "(En): Broasted (Ar): البروستد" at bounding box center [1057, 248] width 857 height 20
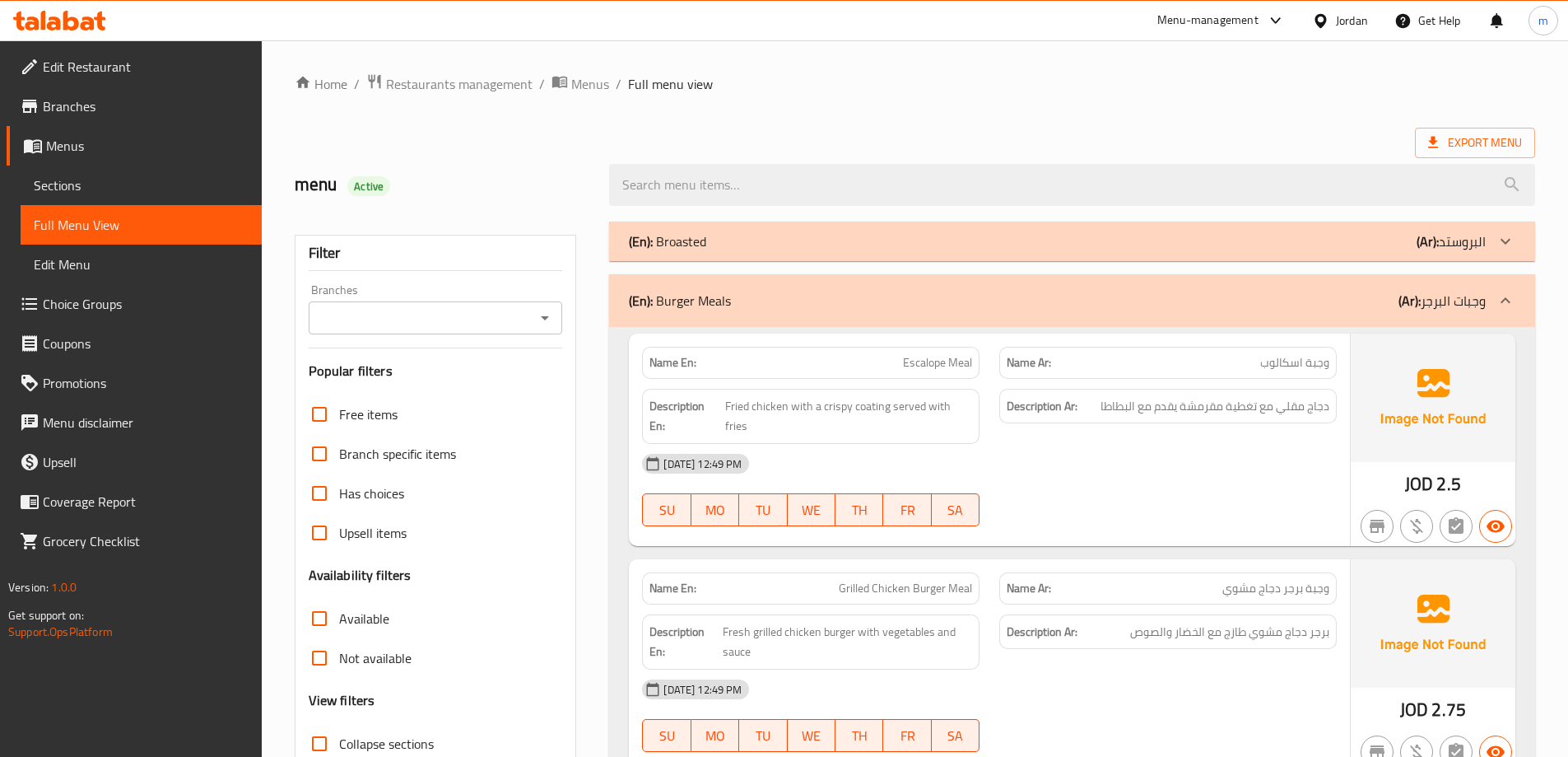
click at [919, 280] on div "(En): Burger Meals (Ar): وجبات البرجر" at bounding box center [1072, 301] width 926 height 53
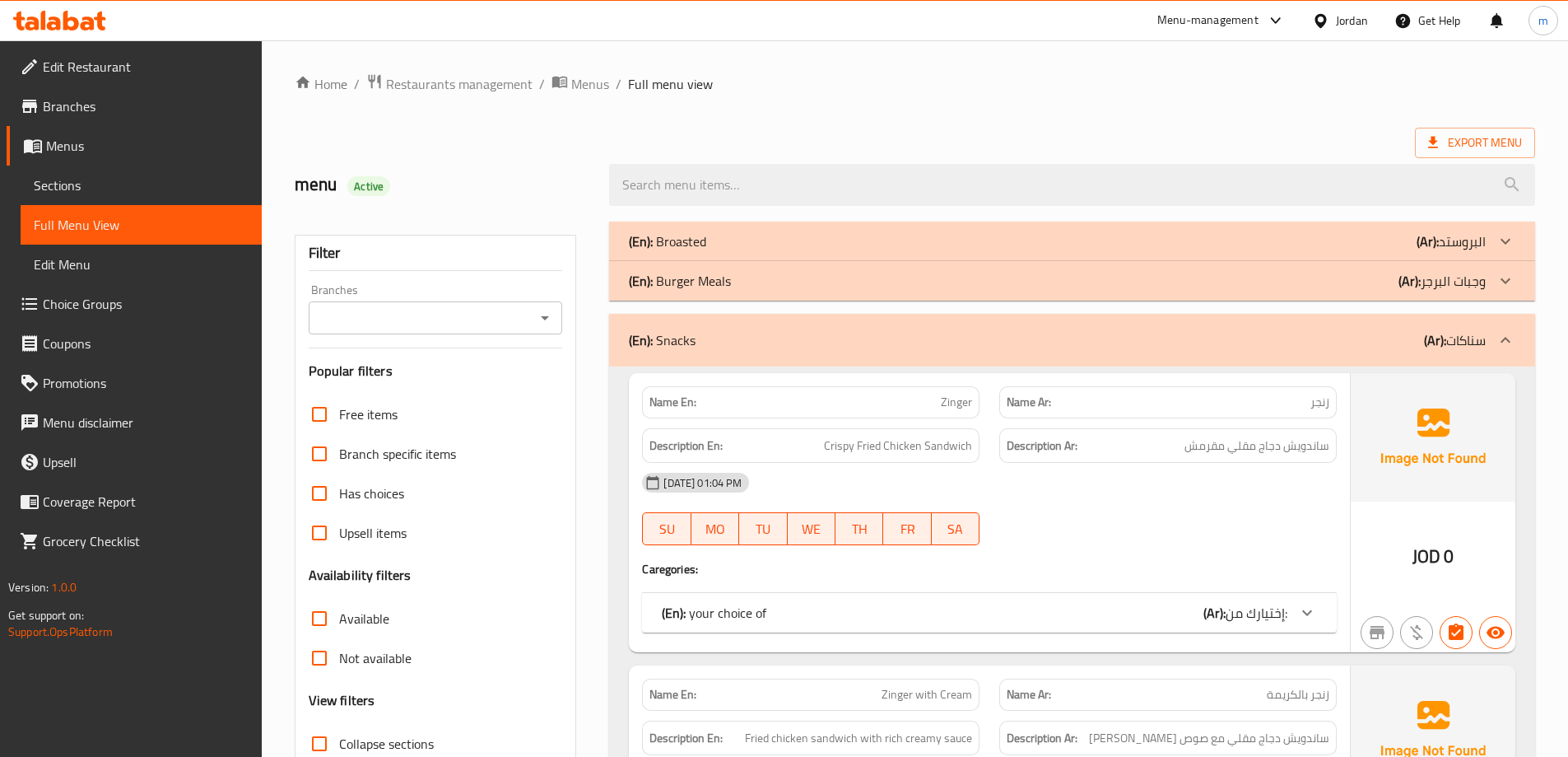
click at [926, 315] on div "(En): Snacks (Ar): سناكات" at bounding box center [1072, 340] width 926 height 53
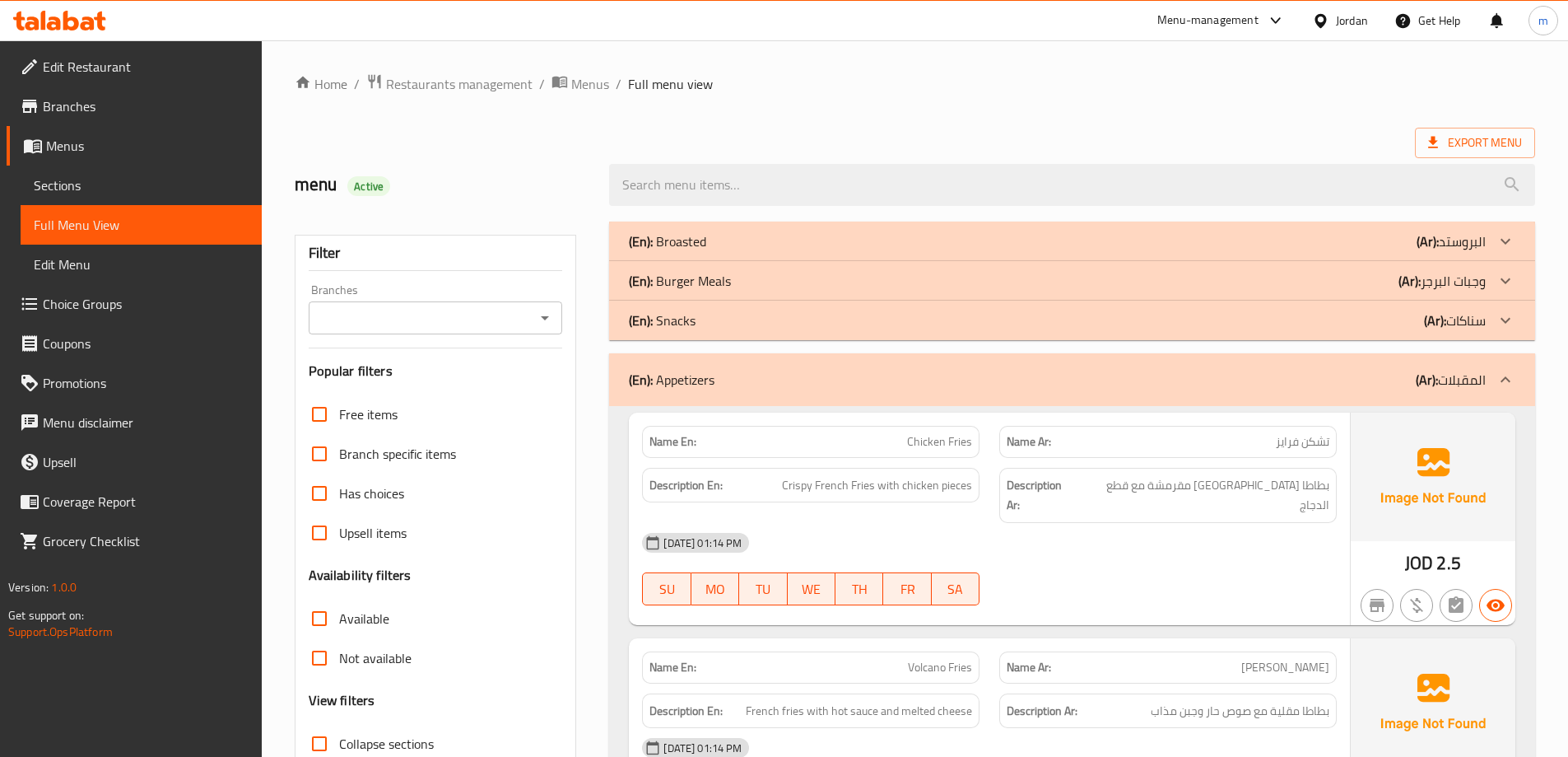
click at [1025, 374] on div "(En): Appetizers (Ar): المقبلات" at bounding box center [1057, 380] width 857 height 20
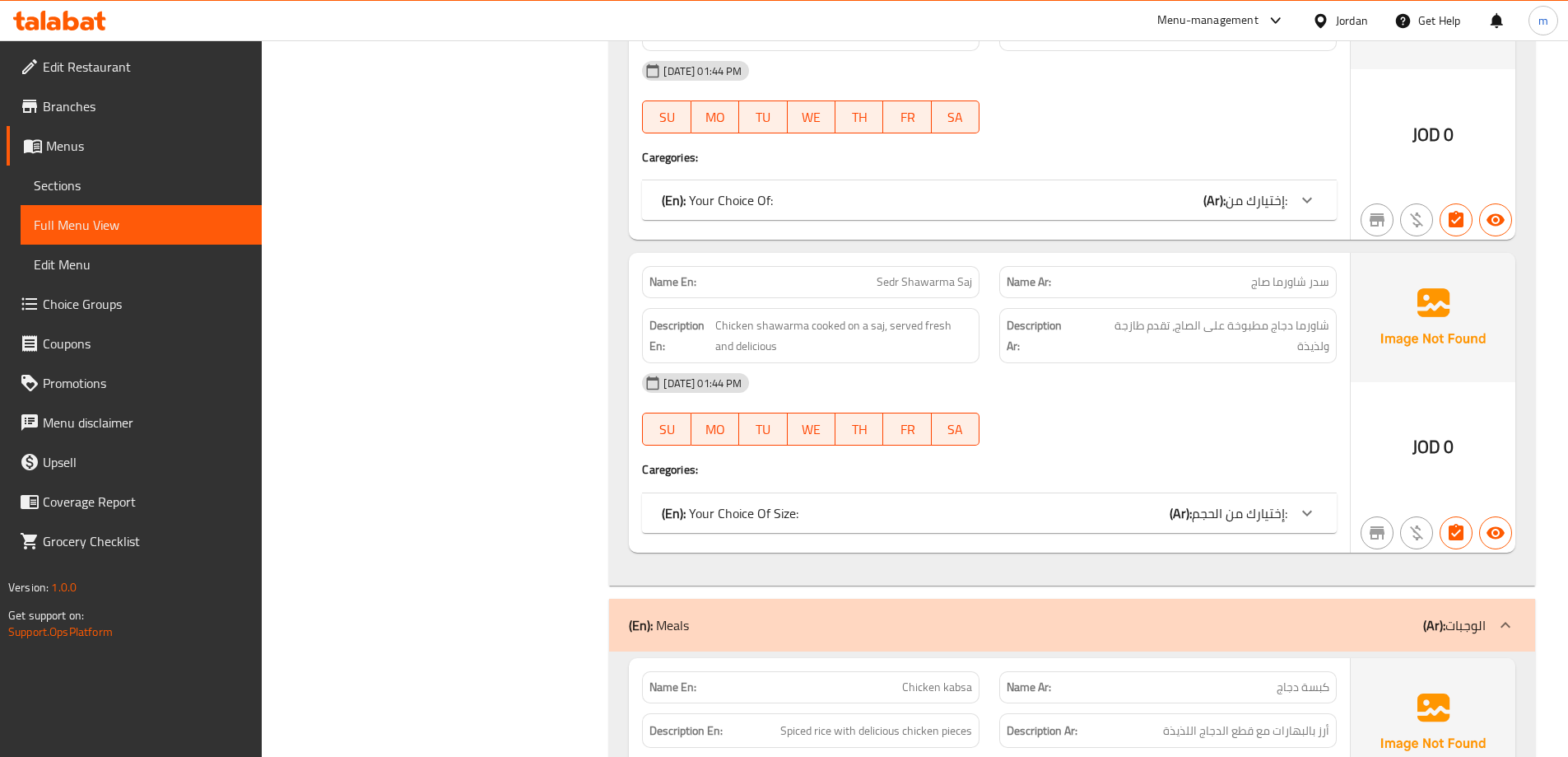
scroll to position [988, 0]
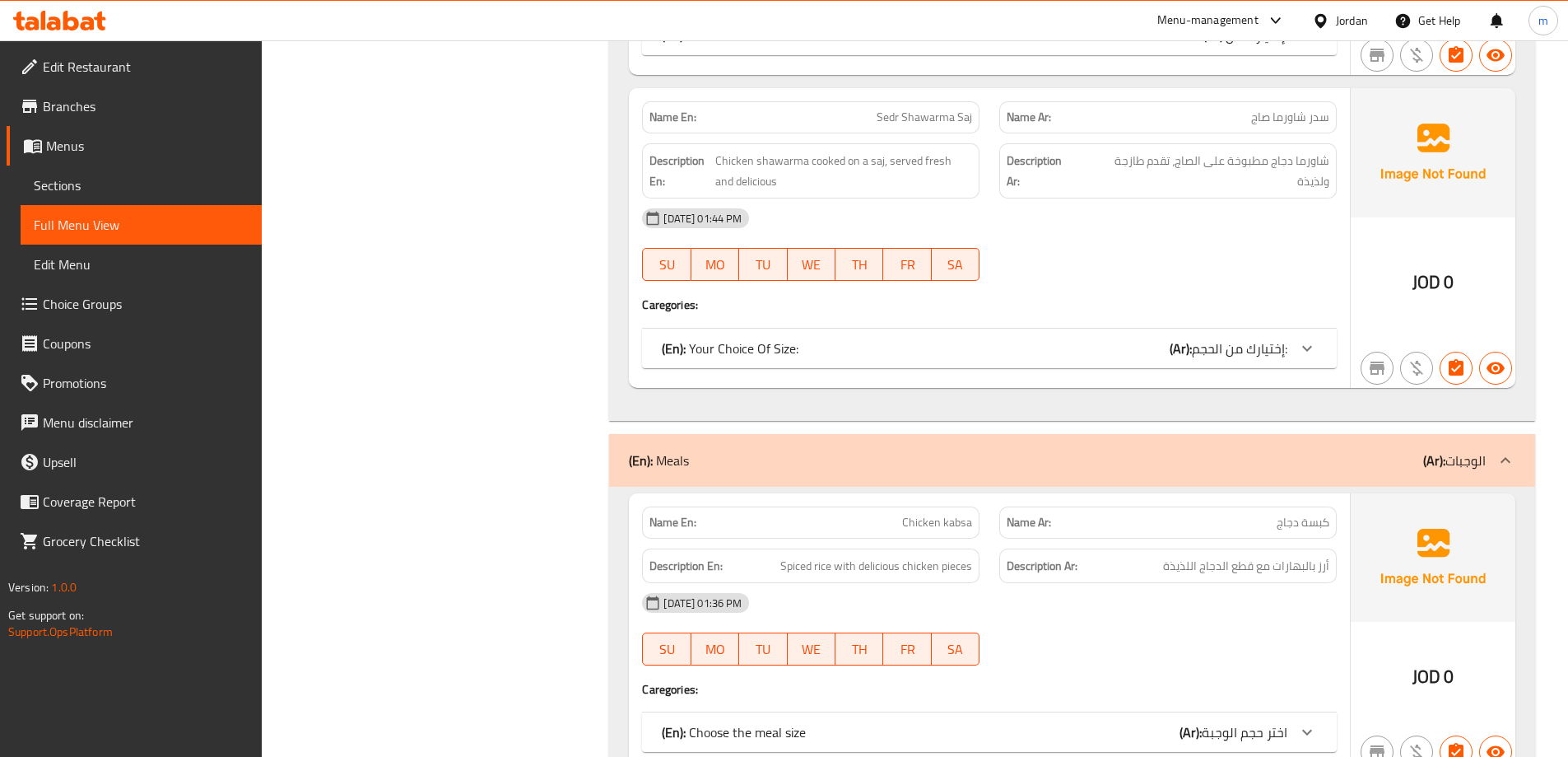
click at [1145, 457] on div "(En): Meals (Ar): الوجبات" at bounding box center [1057, 461] width 857 height 20
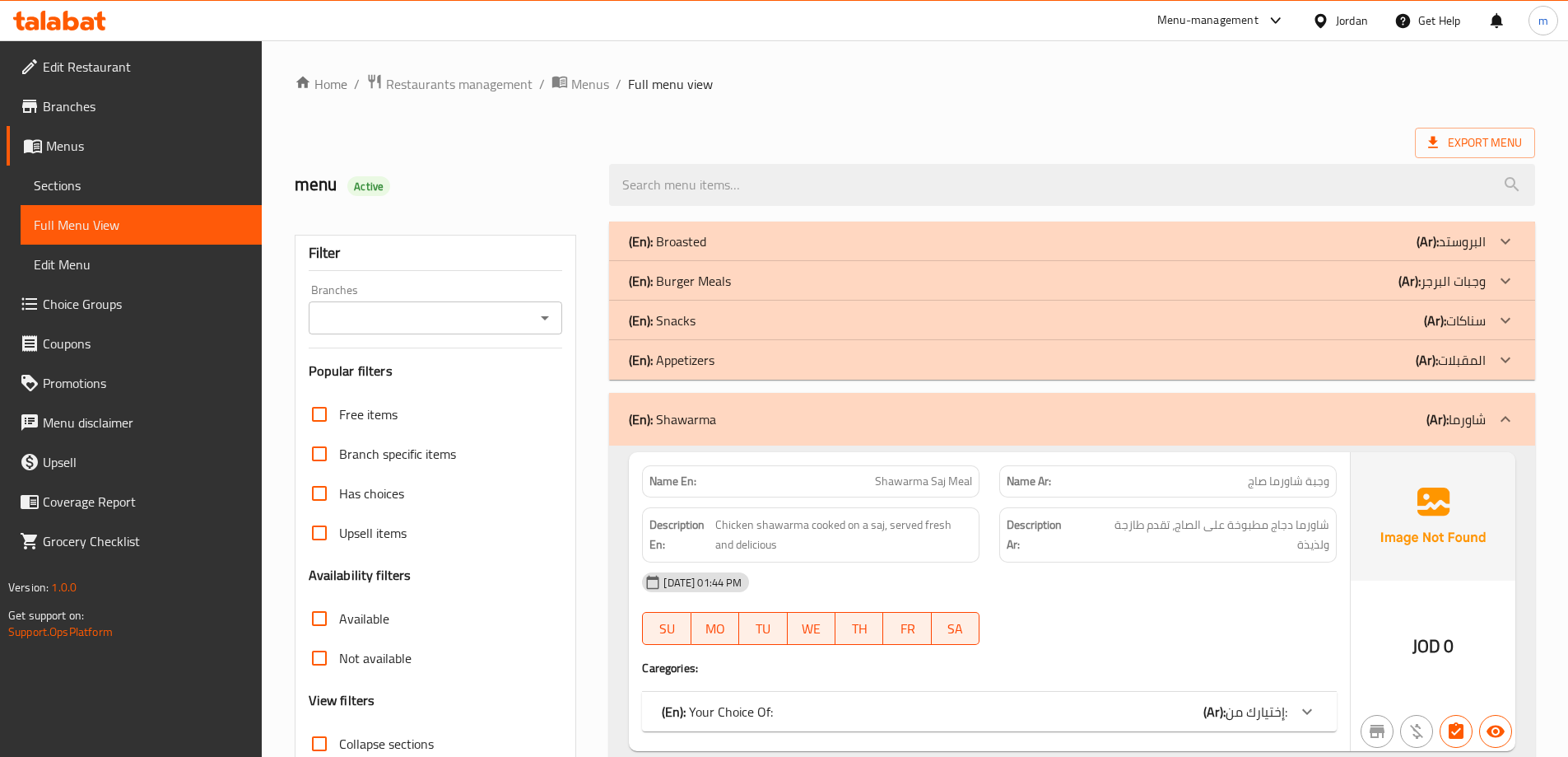
scroll to position [164, 0]
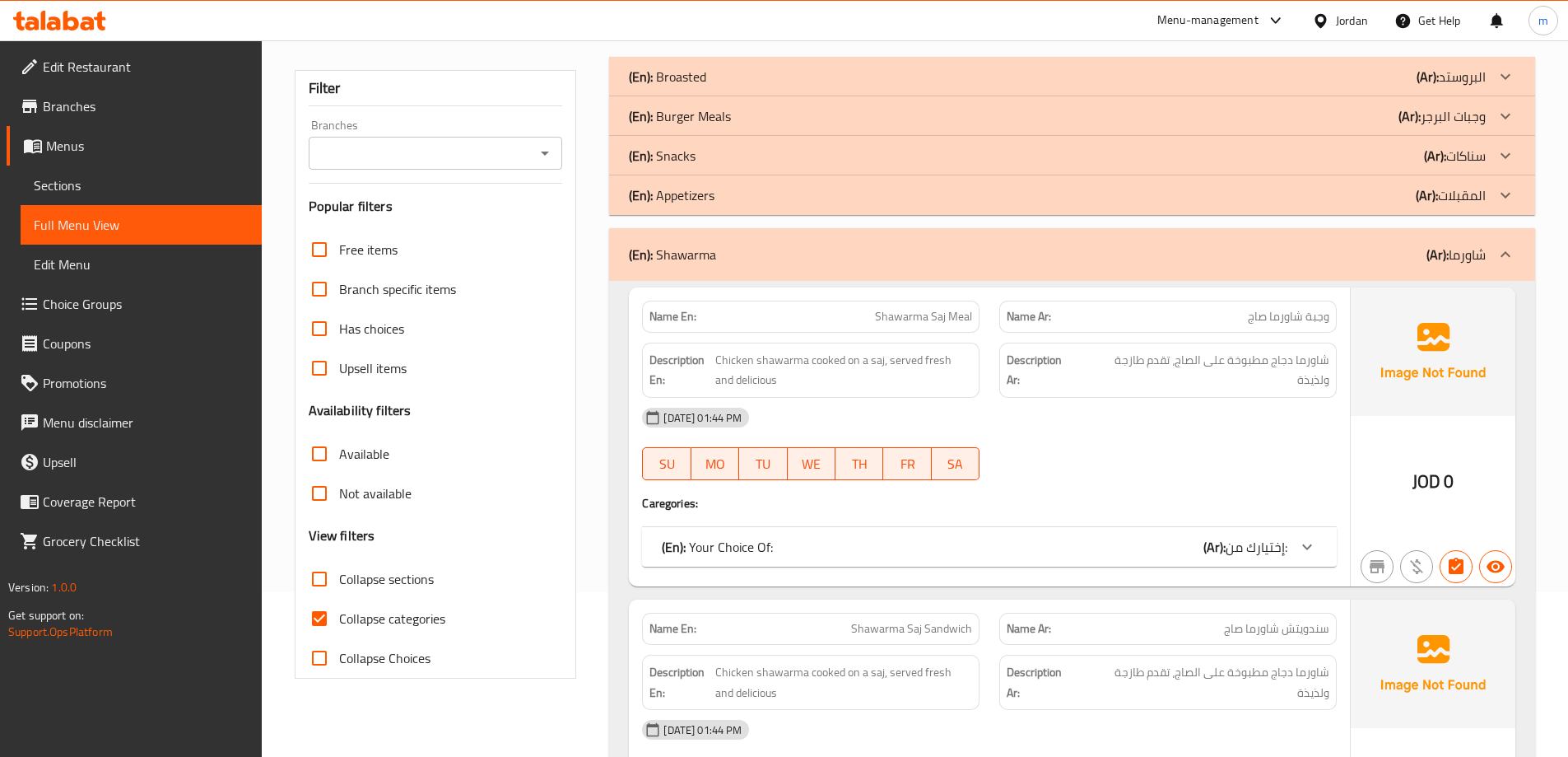
click at [315, 622] on input "Collapse categories" at bounding box center [319, 618] width 39 height 39
checkbox input "false"
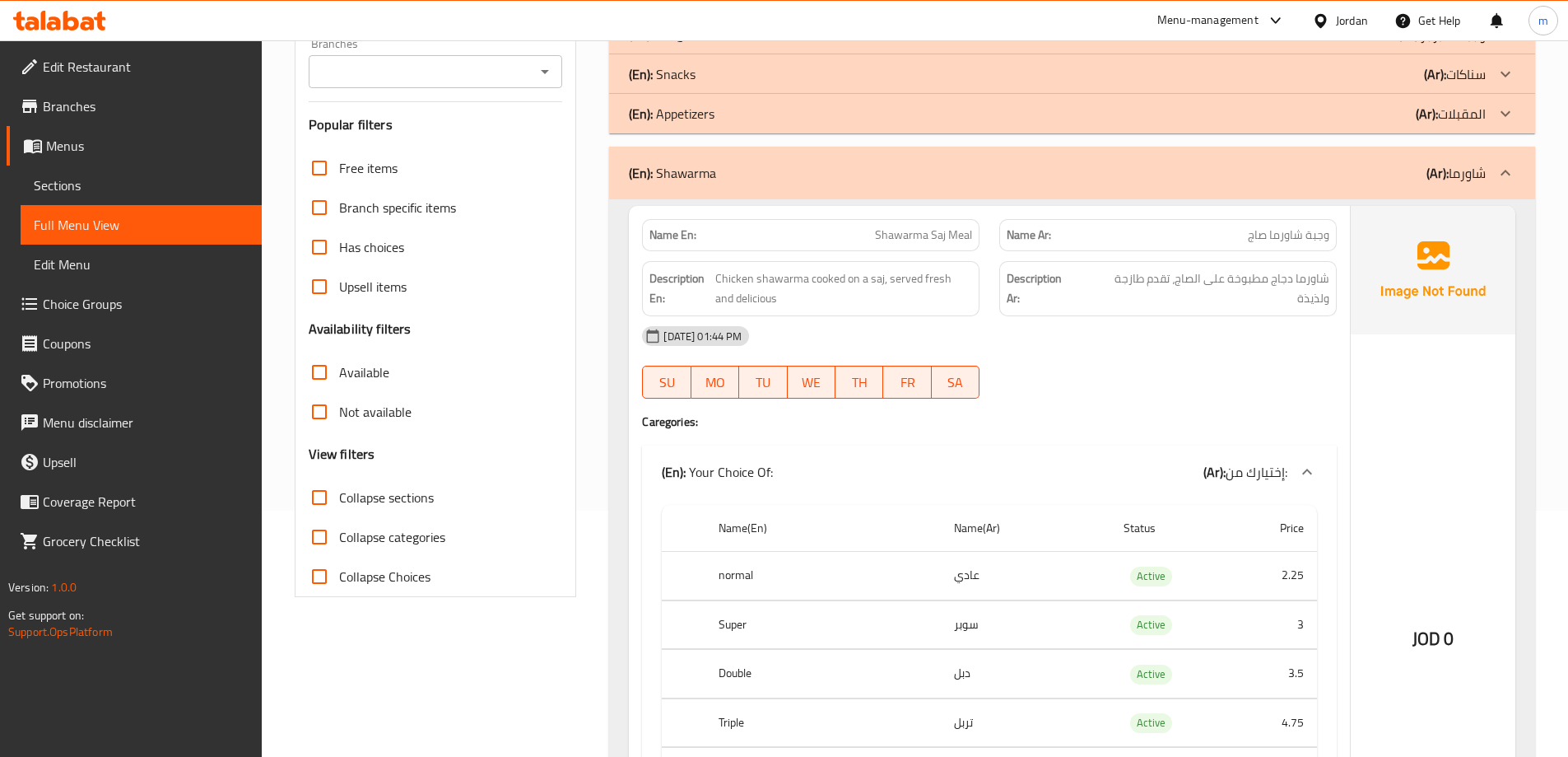
scroll to position [247, 0]
drag, startPoint x: 964, startPoint y: 238, endPoint x: 875, endPoint y: 232, distance: 89.2
click at [875, 232] on p "Name En: Shawarma Saj Meal" at bounding box center [810, 234] width 323 height 17
click at [962, 230] on span "Shawarma Saj Meal" at bounding box center [923, 234] width 97 height 17
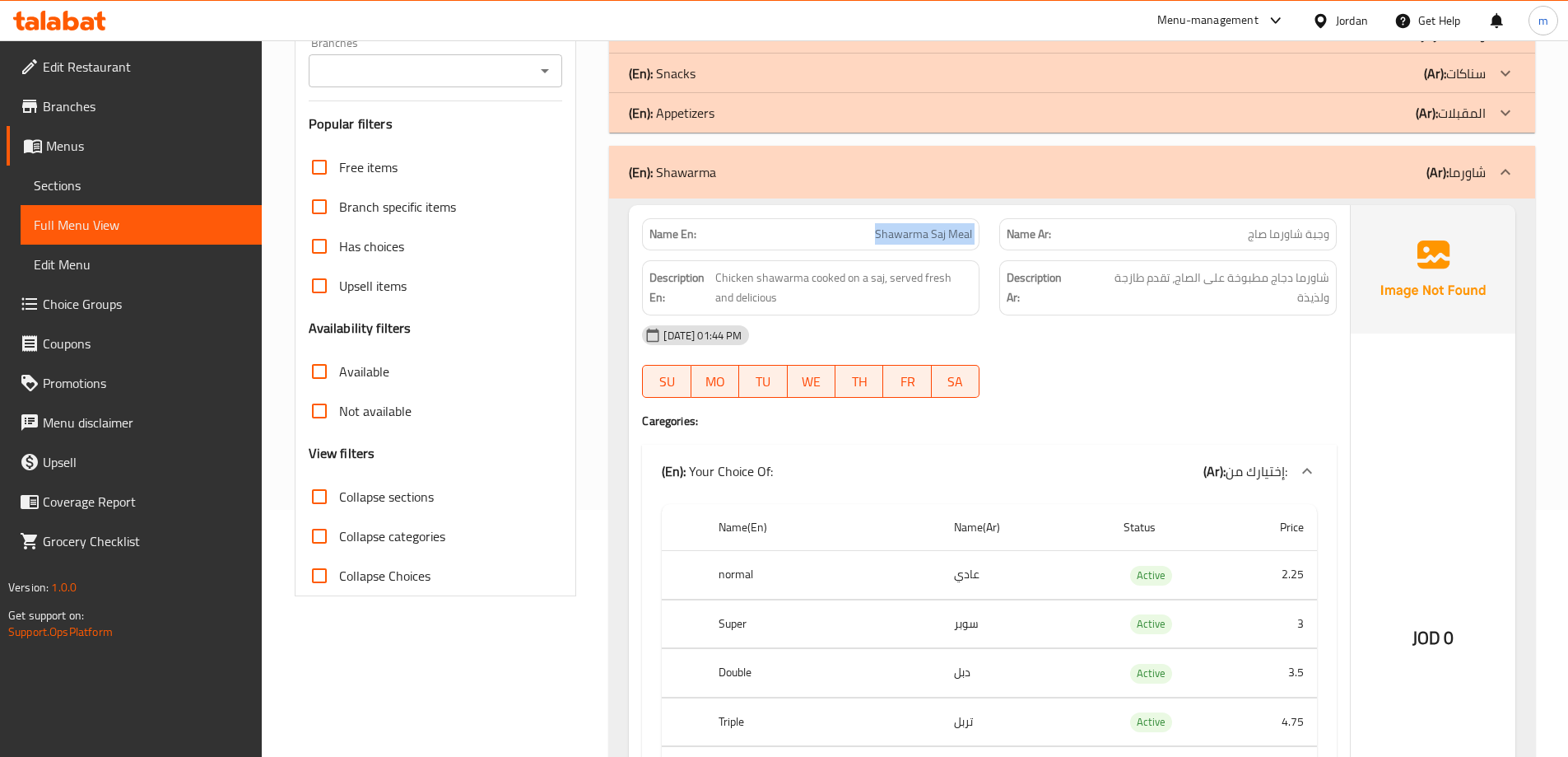
click at [962, 230] on span "Shawarma Saj Meal" at bounding box center [923, 234] width 97 height 17
click at [1028, 347] on div "[DATE] 01:44 PM" at bounding box center [989, 334] width 715 height 39
click at [1066, 226] on p "Name Ar: وجبة شاورما صاج" at bounding box center [1167, 234] width 323 height 17
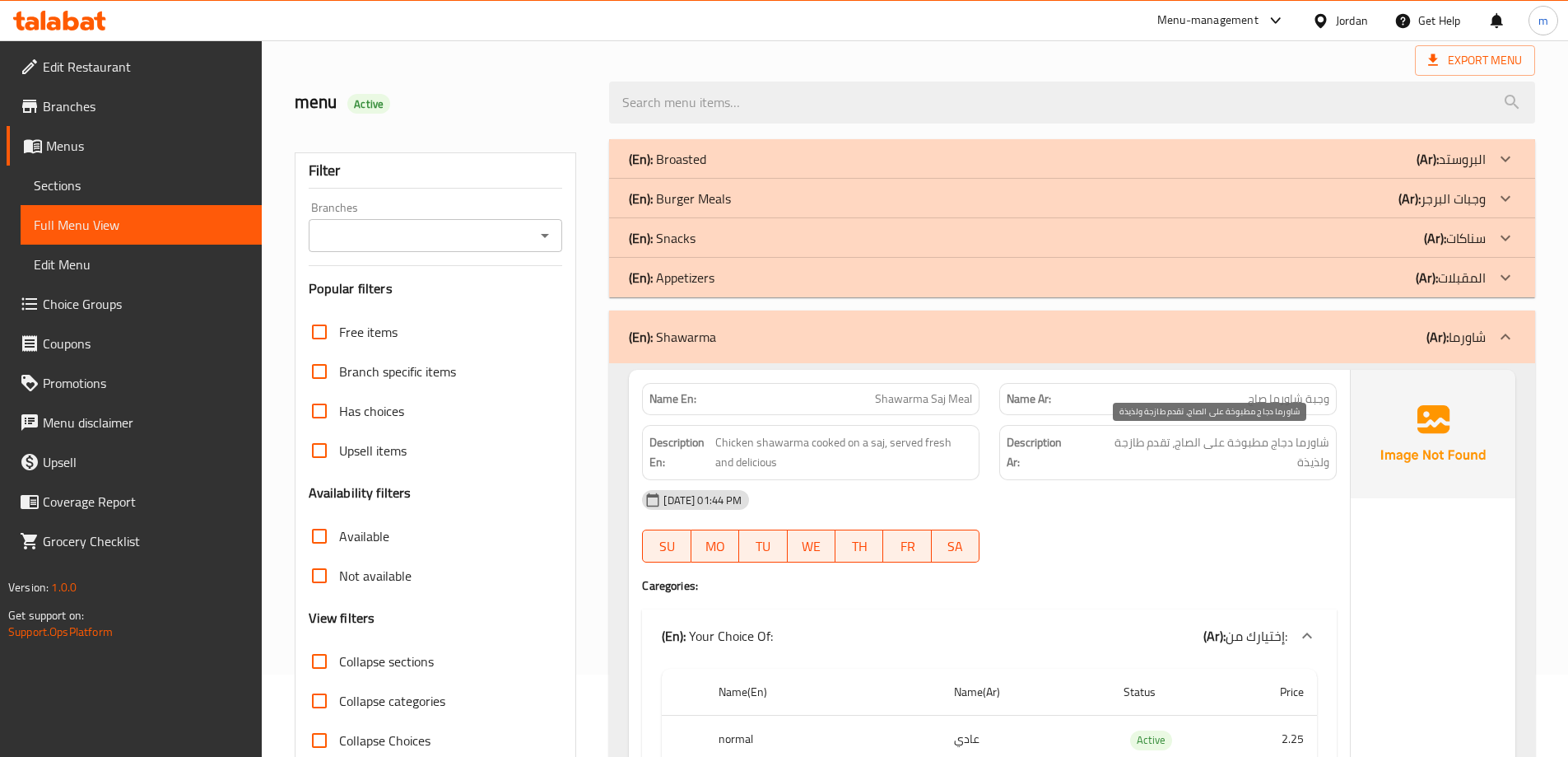
scroll to position [164, 0]
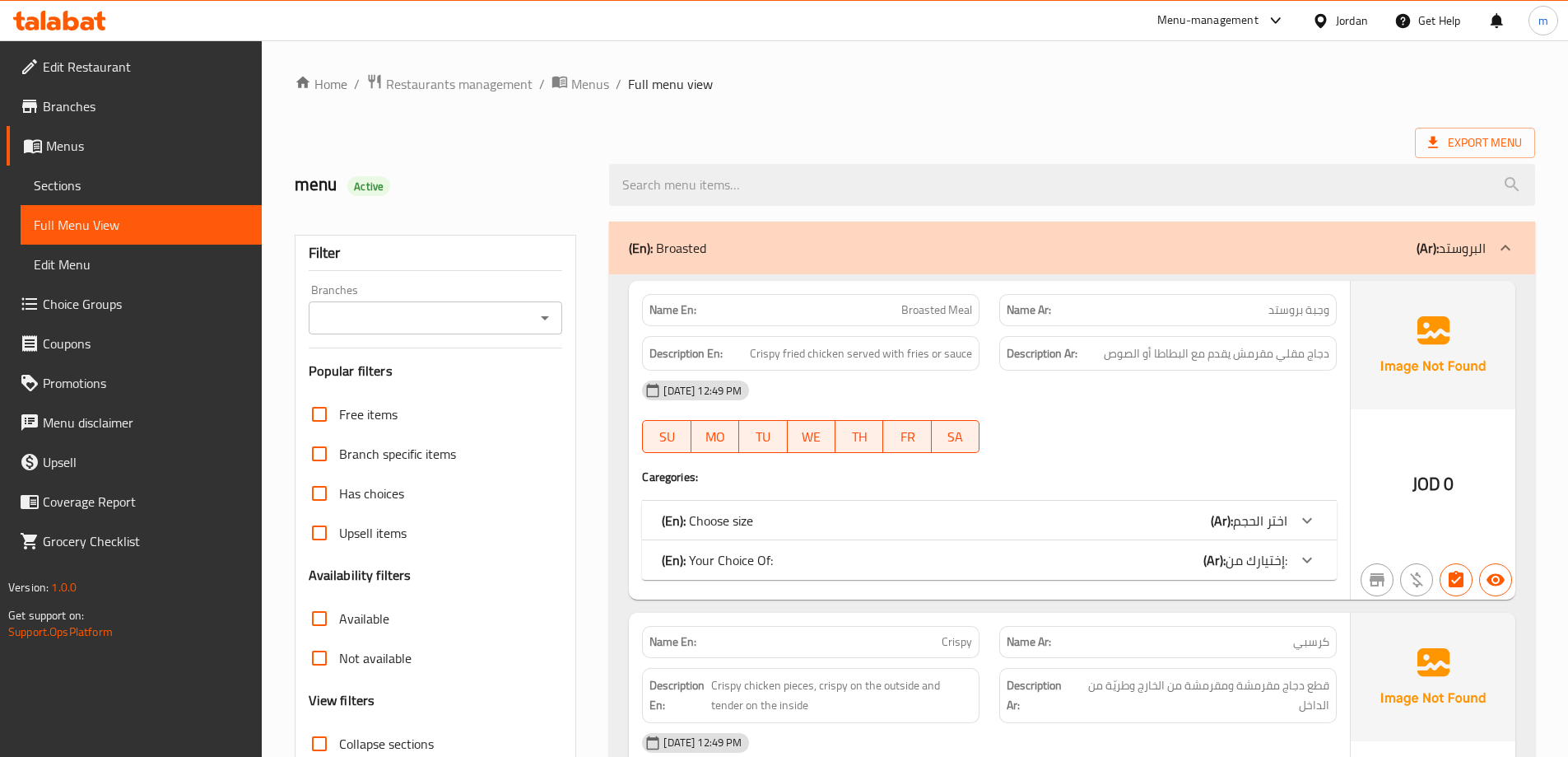
click at [786, 241] on div "(En): Broasted (Ar): البروستد" at bounding box center [1057, 248] width 857 height 20
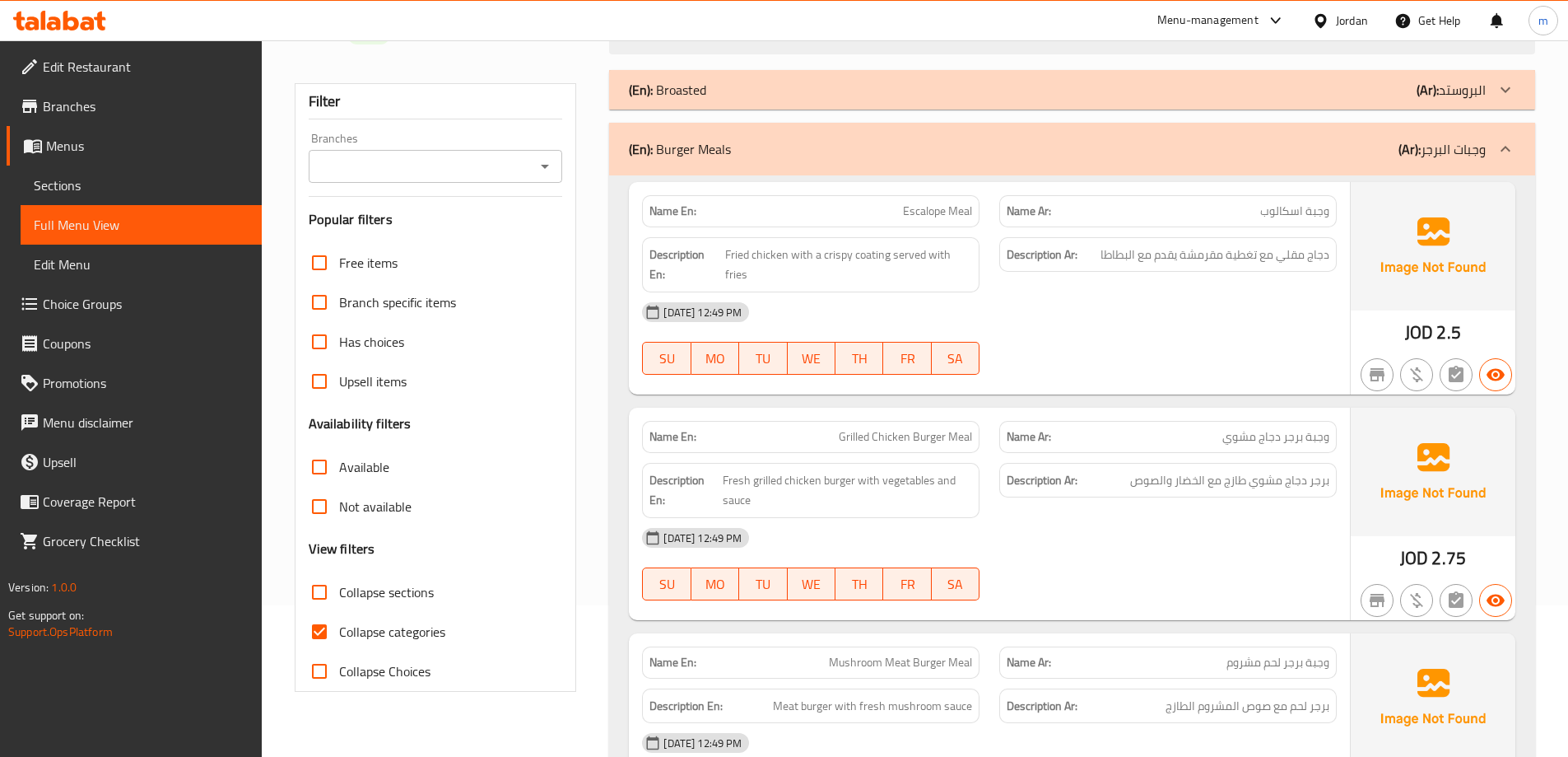
scroll to position [247, 0]
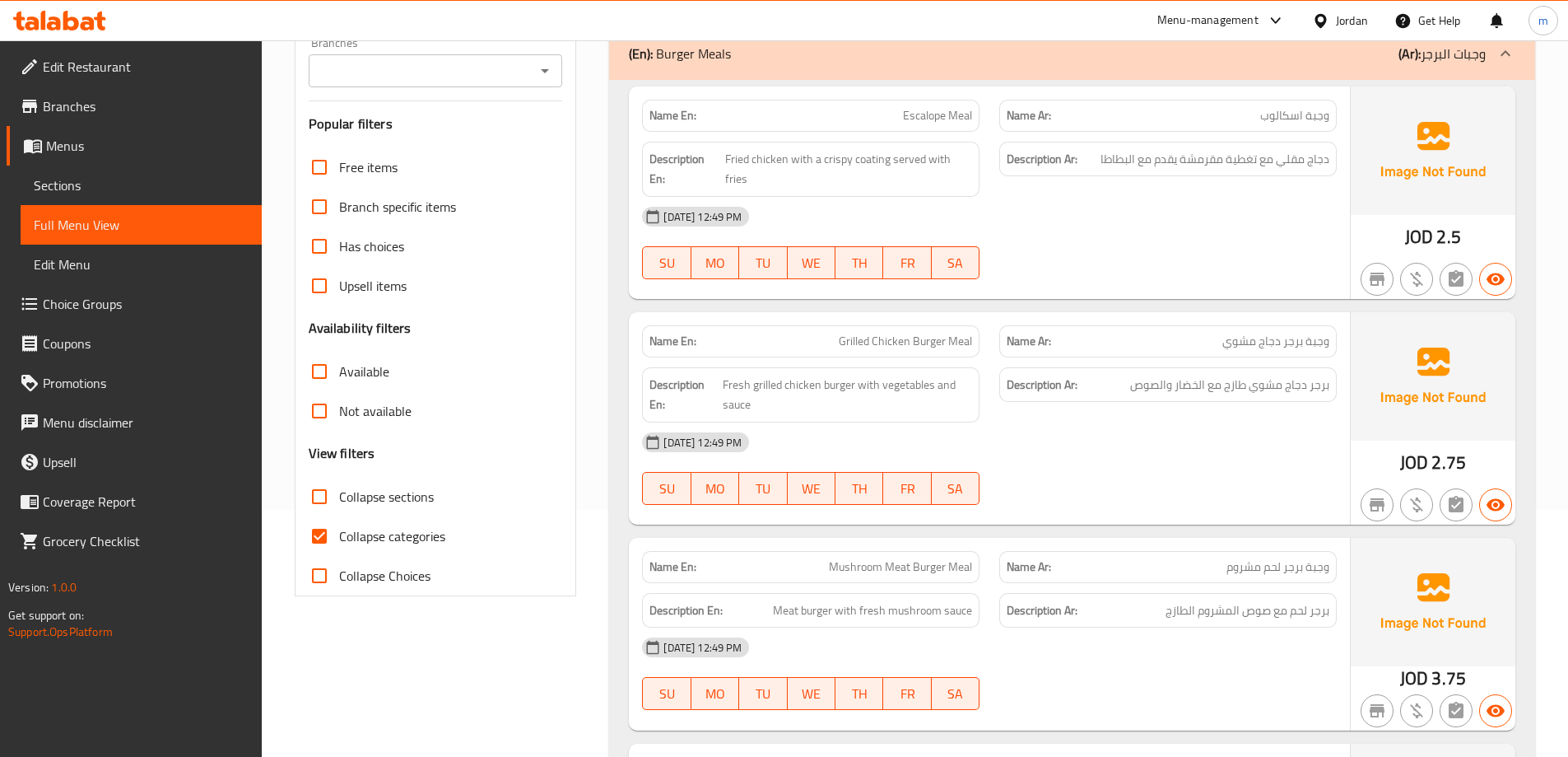
click at [388, 533] on span "Collapse categories" at bounding box center [392, 536] width 106 height 20
click at [339, 533] on input "Collapse categories" at bounding box center [319, 535] width 39 height 39
checkbox input "false"
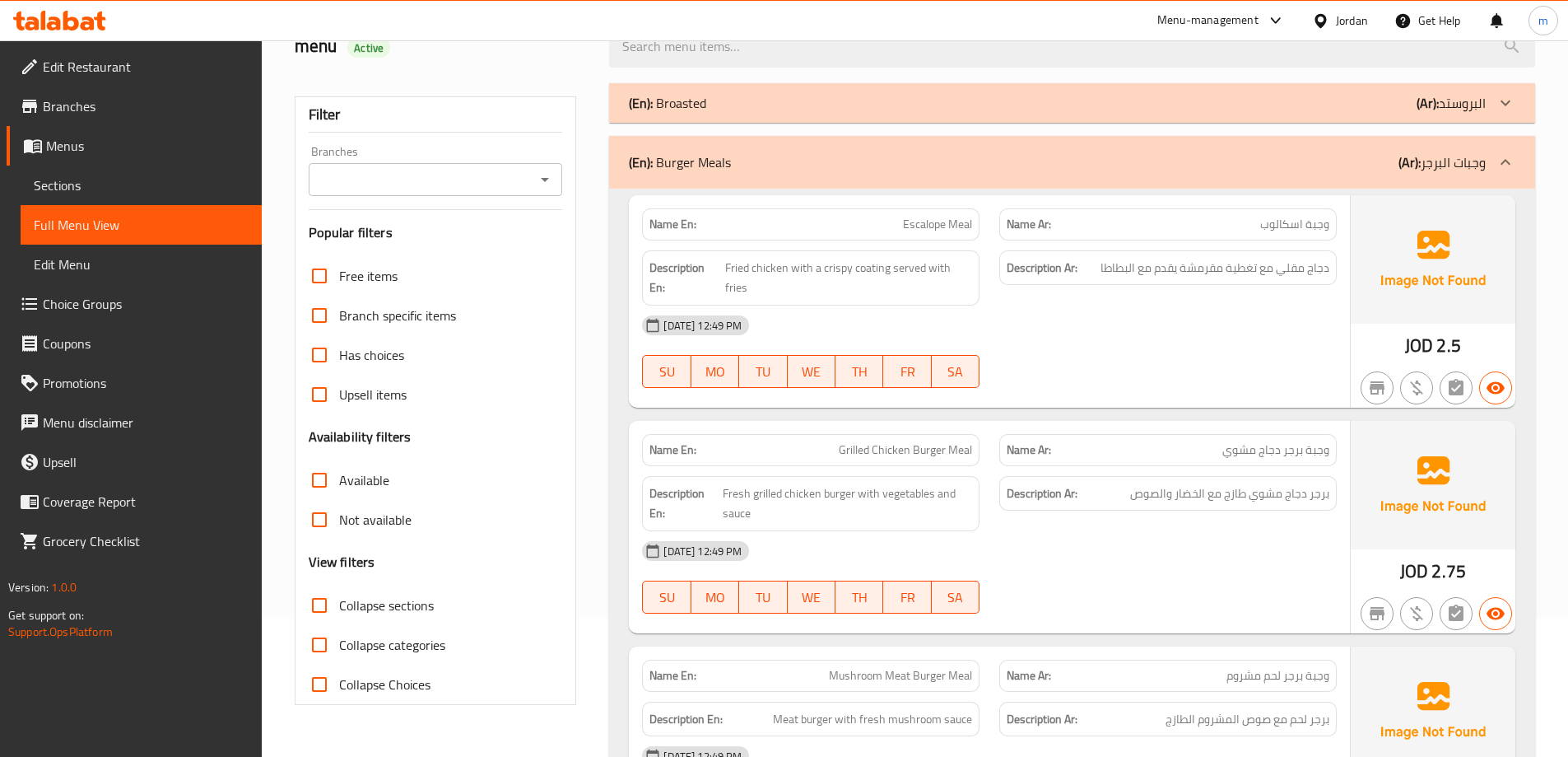
scroll to position [0, 0]
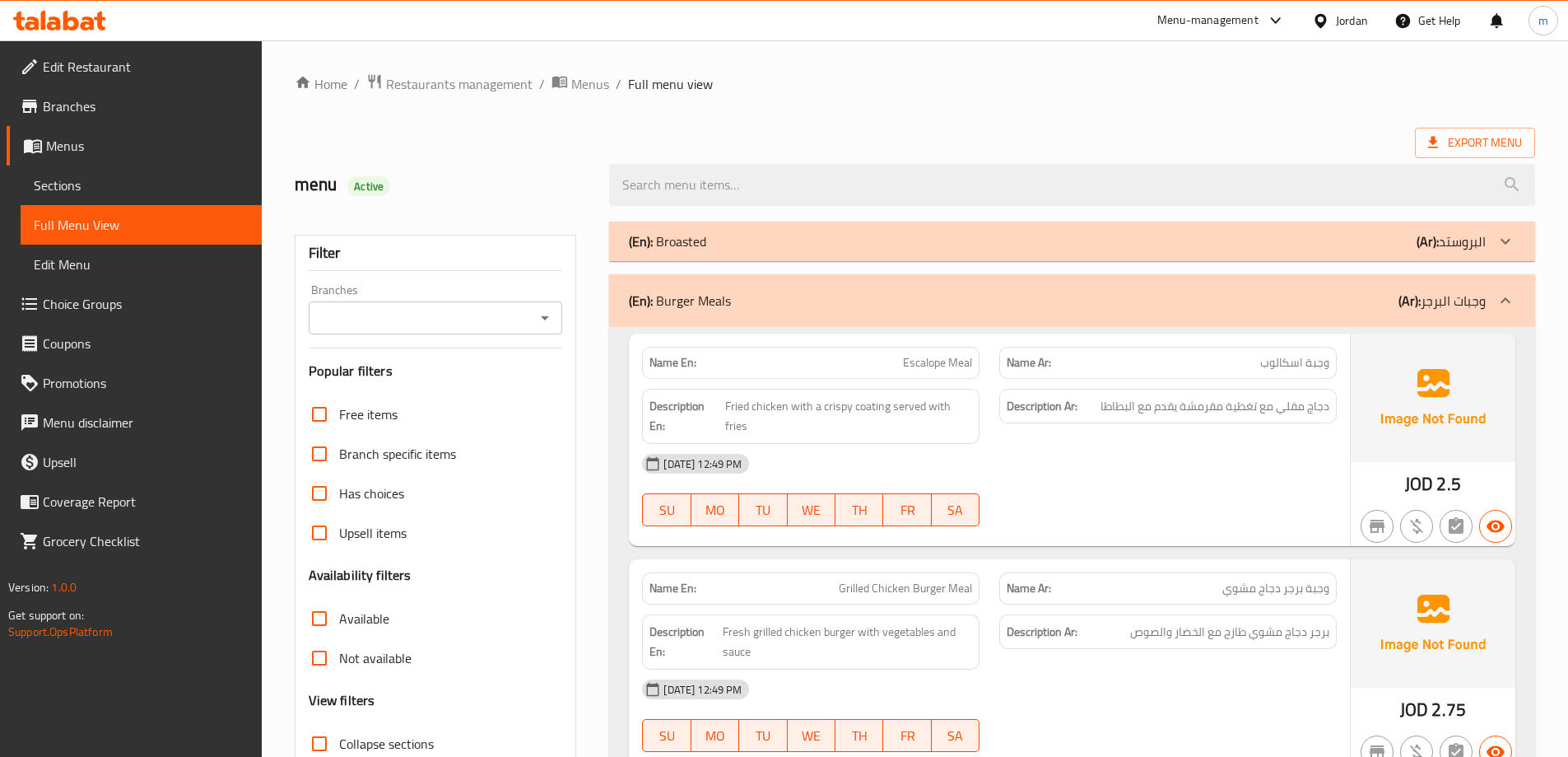
click at [816, 304] on div "(En): Burger Meals (Ar): وجبات البرجر" at bounding box center [1057, 301] width 857 height 20
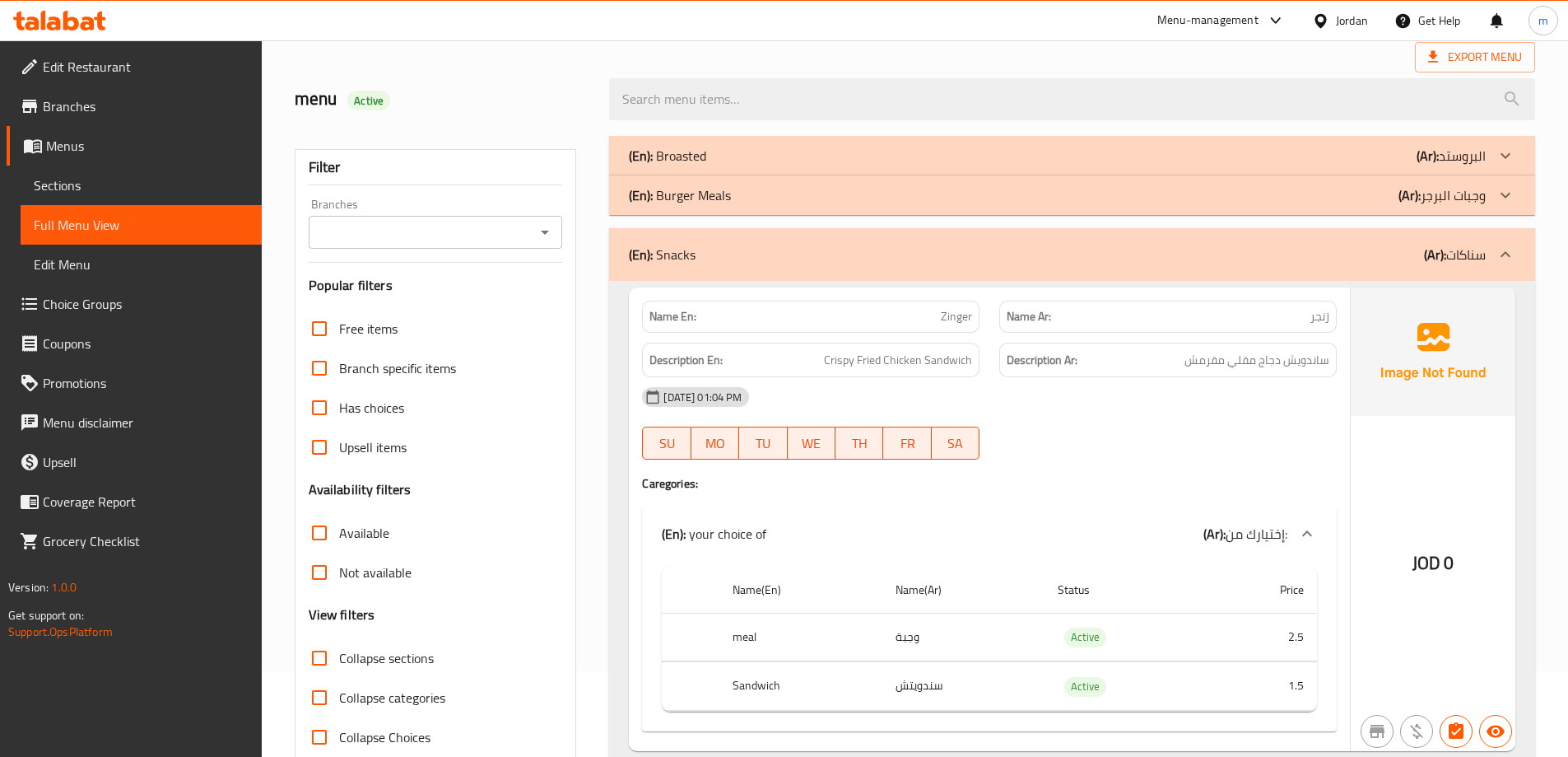
scroll to position [164, 0]
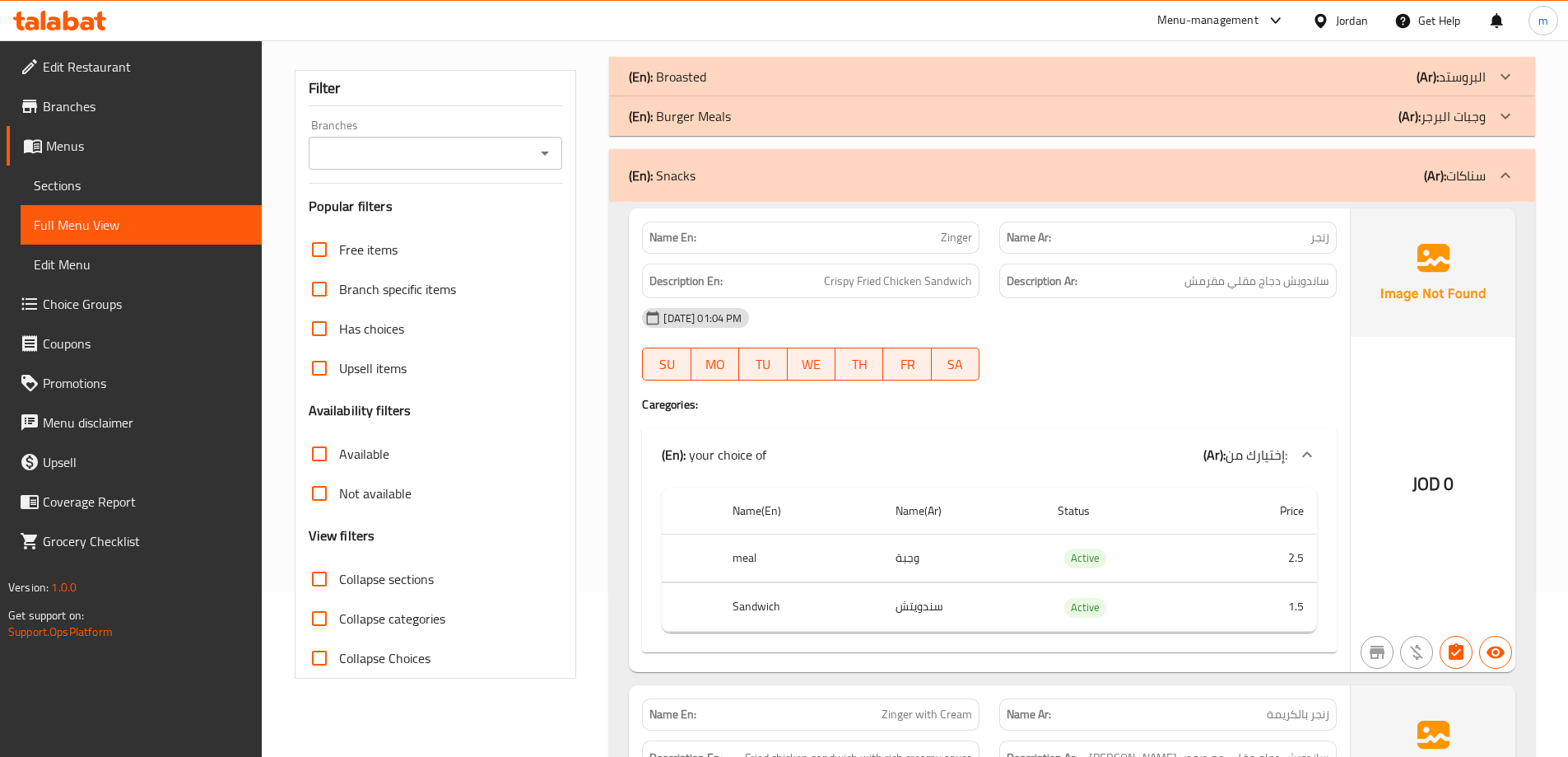
click at [327, 572] on input "Collapse sections" at bounding box center [319, 578] width 39 height 39
checkbox input "true"
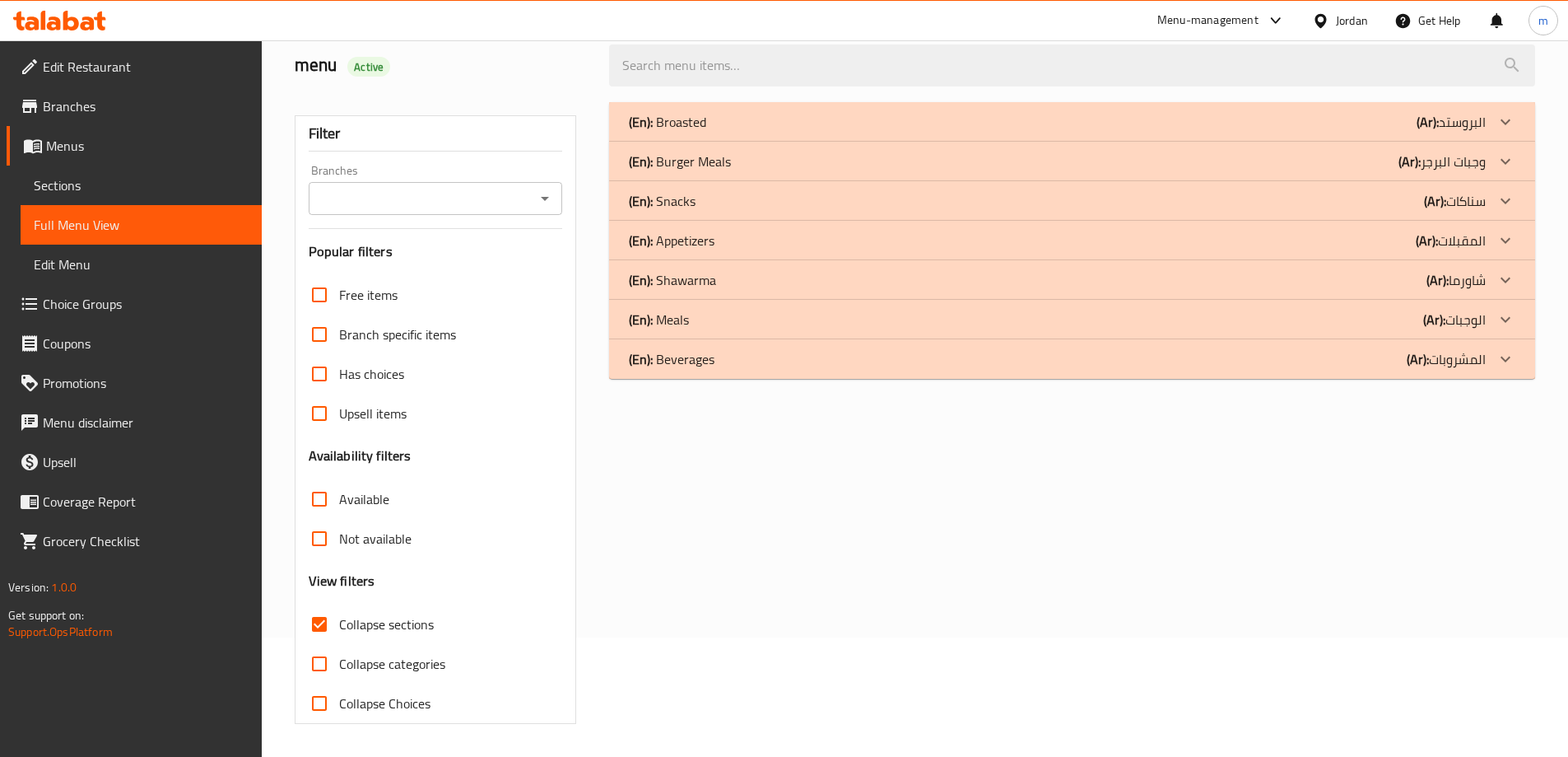
scroll to position [119, 0]
click at [1364, 284] on div "(En): Shawarma (Ar): شاورما" at bounding box center [1057, 280] width 857 height 20
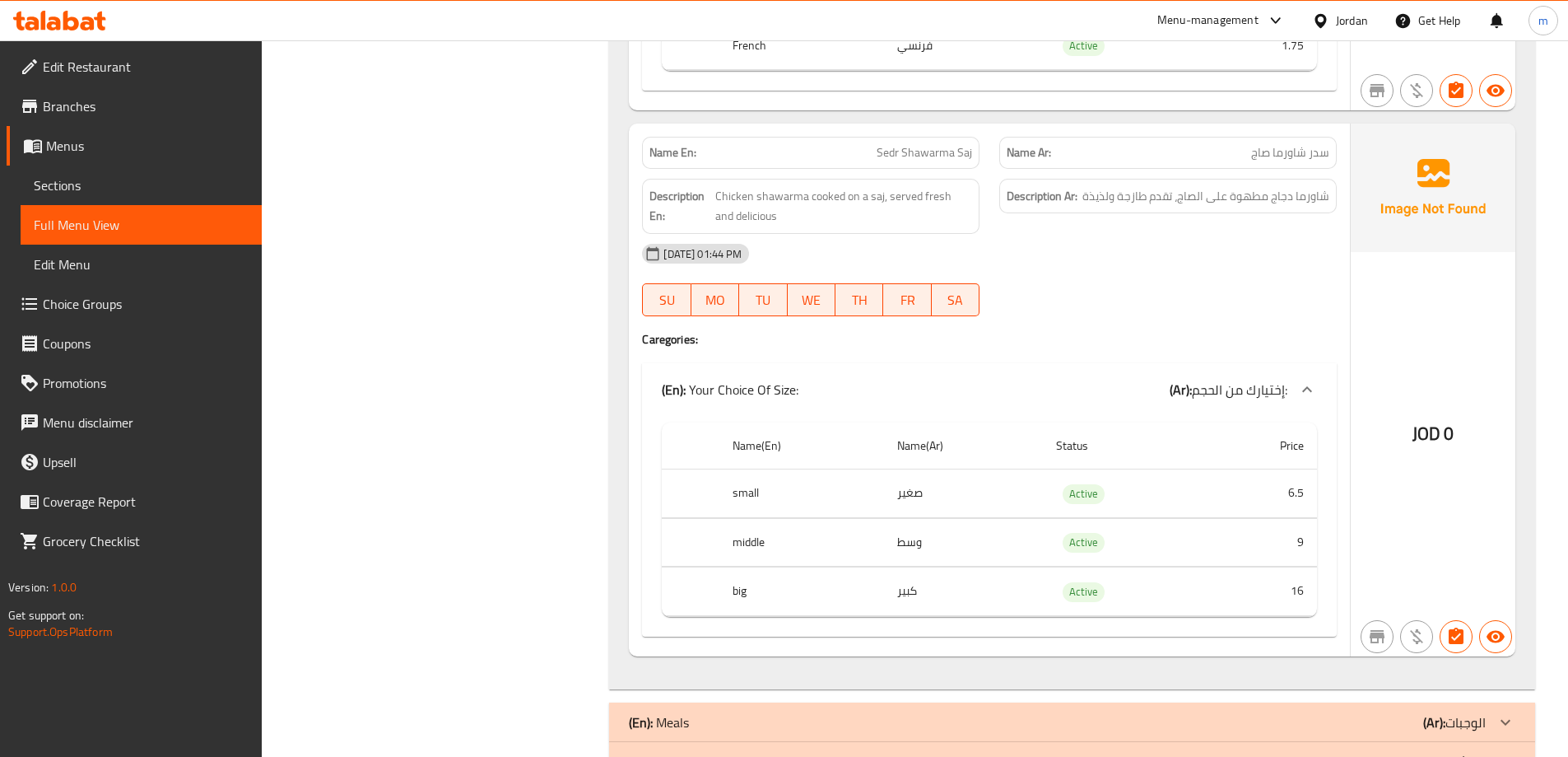
scroll to position [1723, 0]
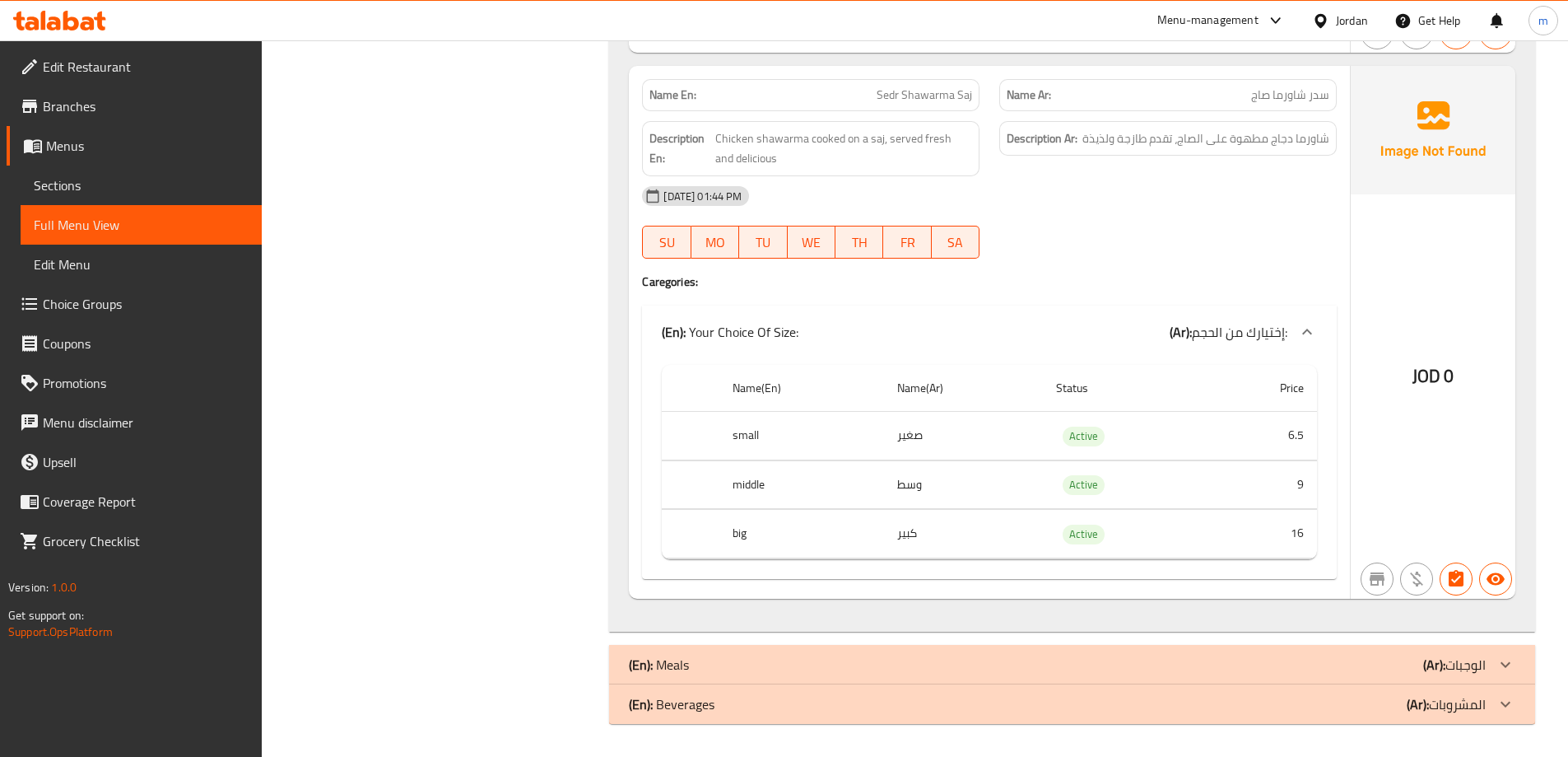
click at [1383, 708] on div "(En): Beverages (Ar): المشروبات" at bounding box center [1057, 704] width 857 height 20
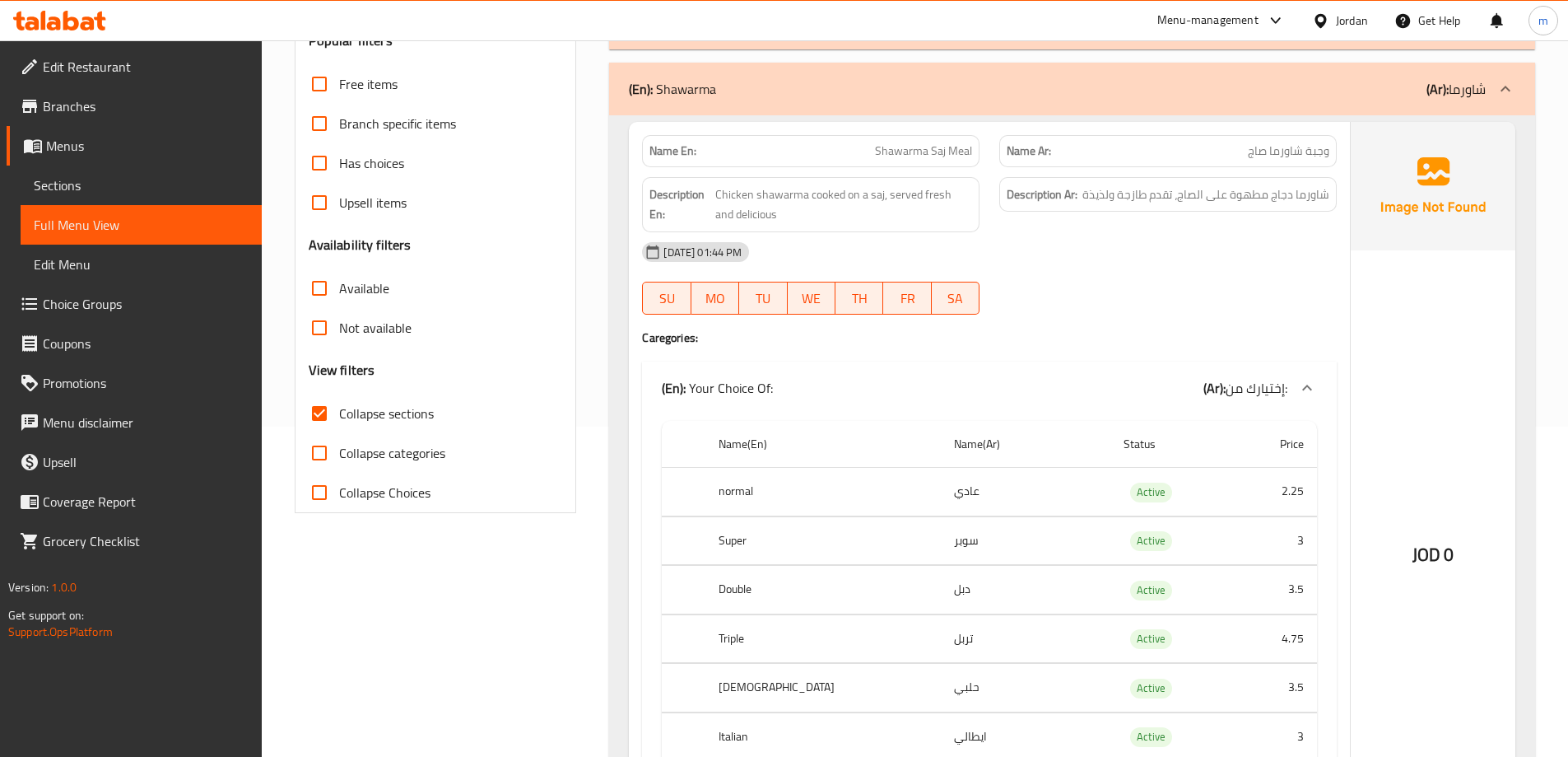
scroll to position [323, 0]
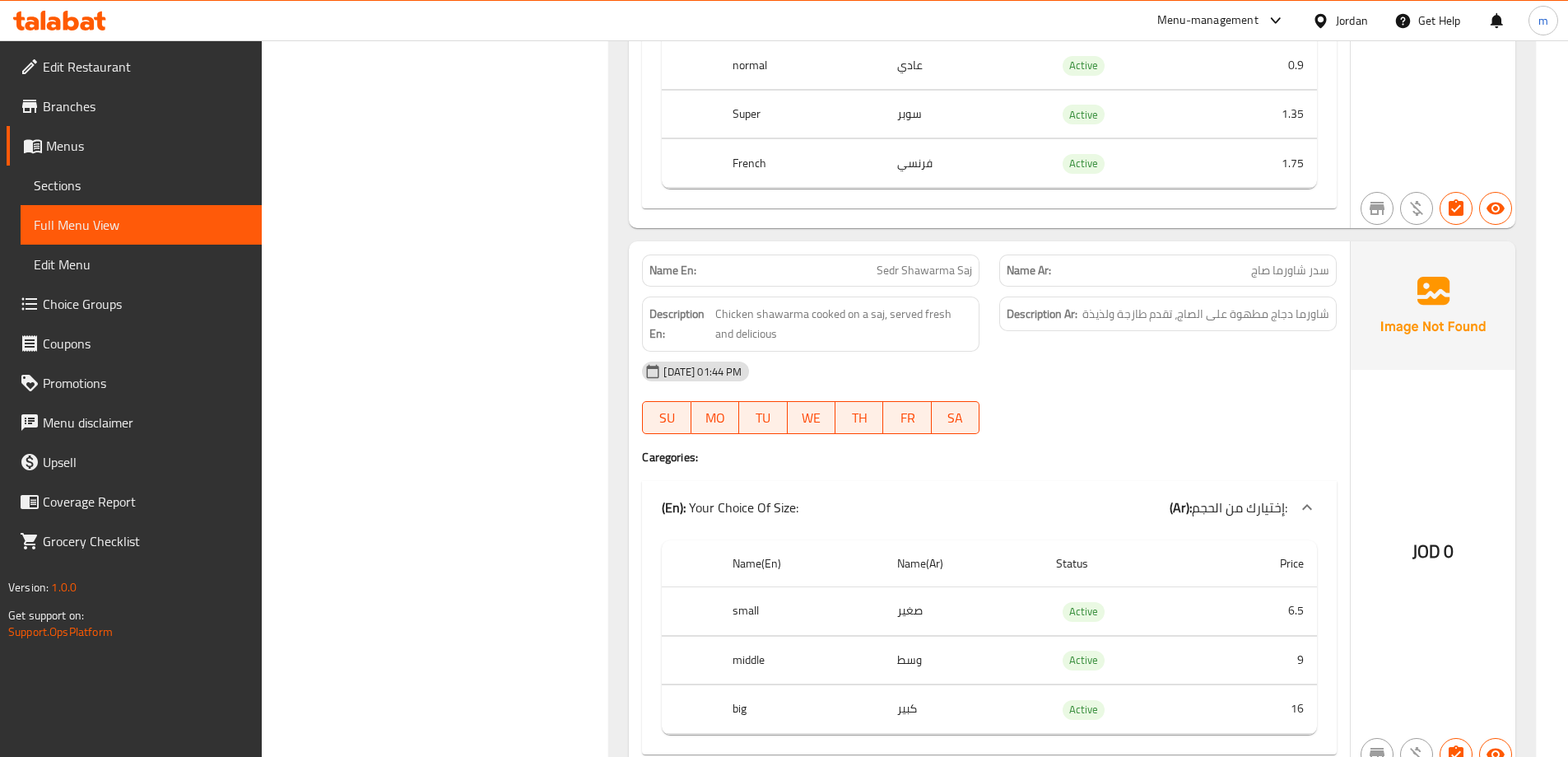
scroll to position [1711, 0]
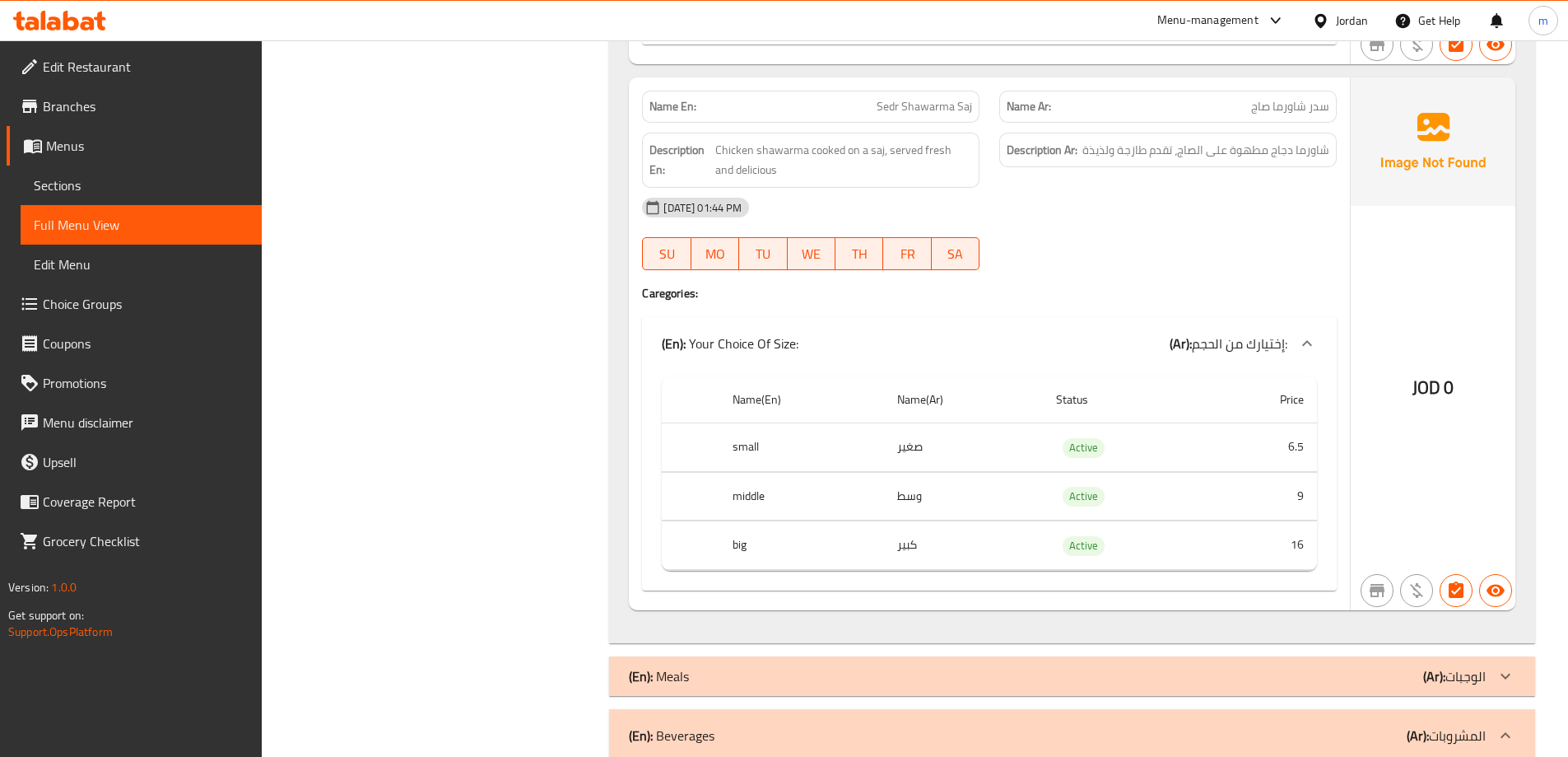
click at [747, 501] on th "middle" at bounding box center [801, 495] width 164 height 48
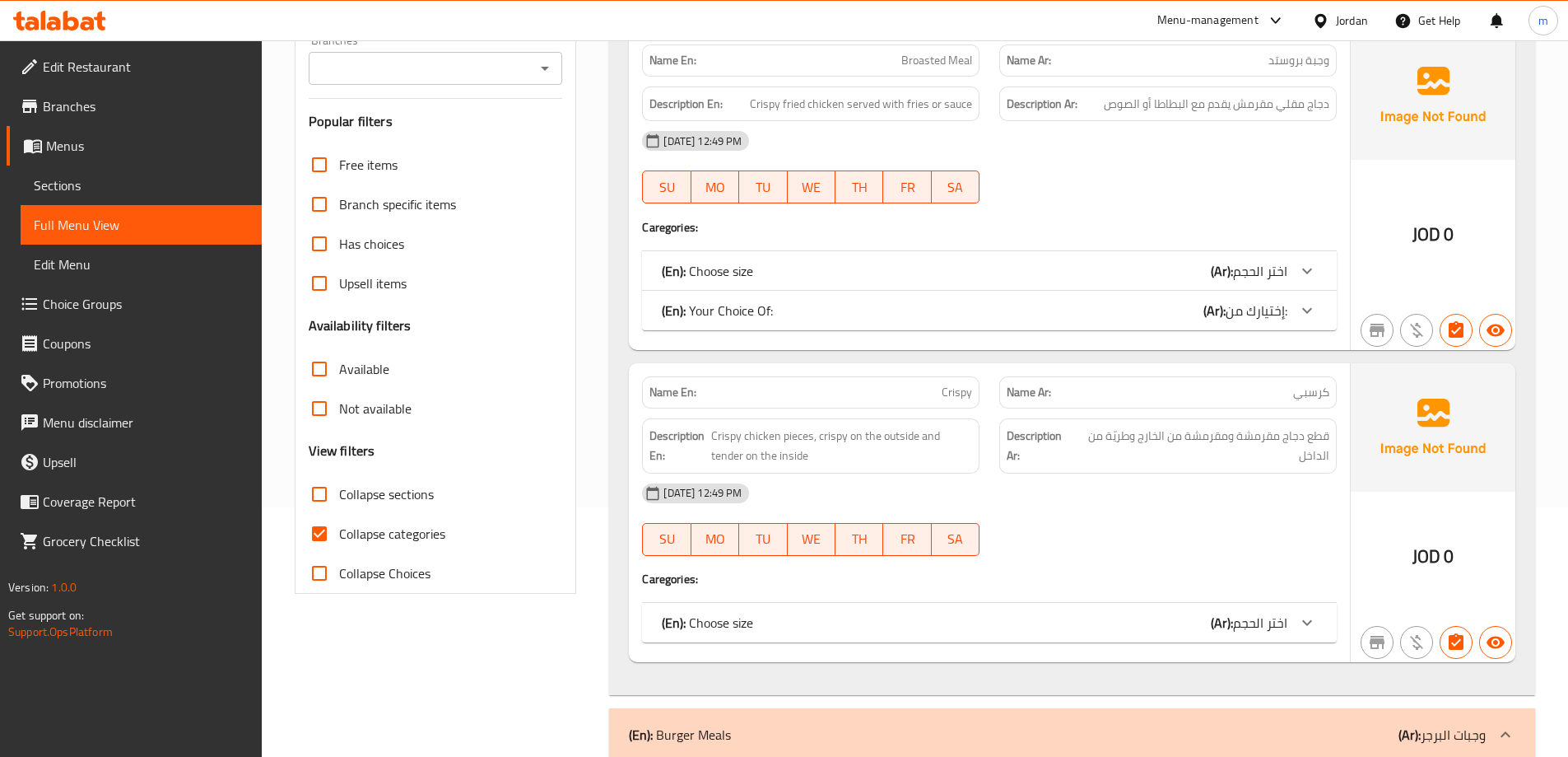
scroll to position [329, 0]
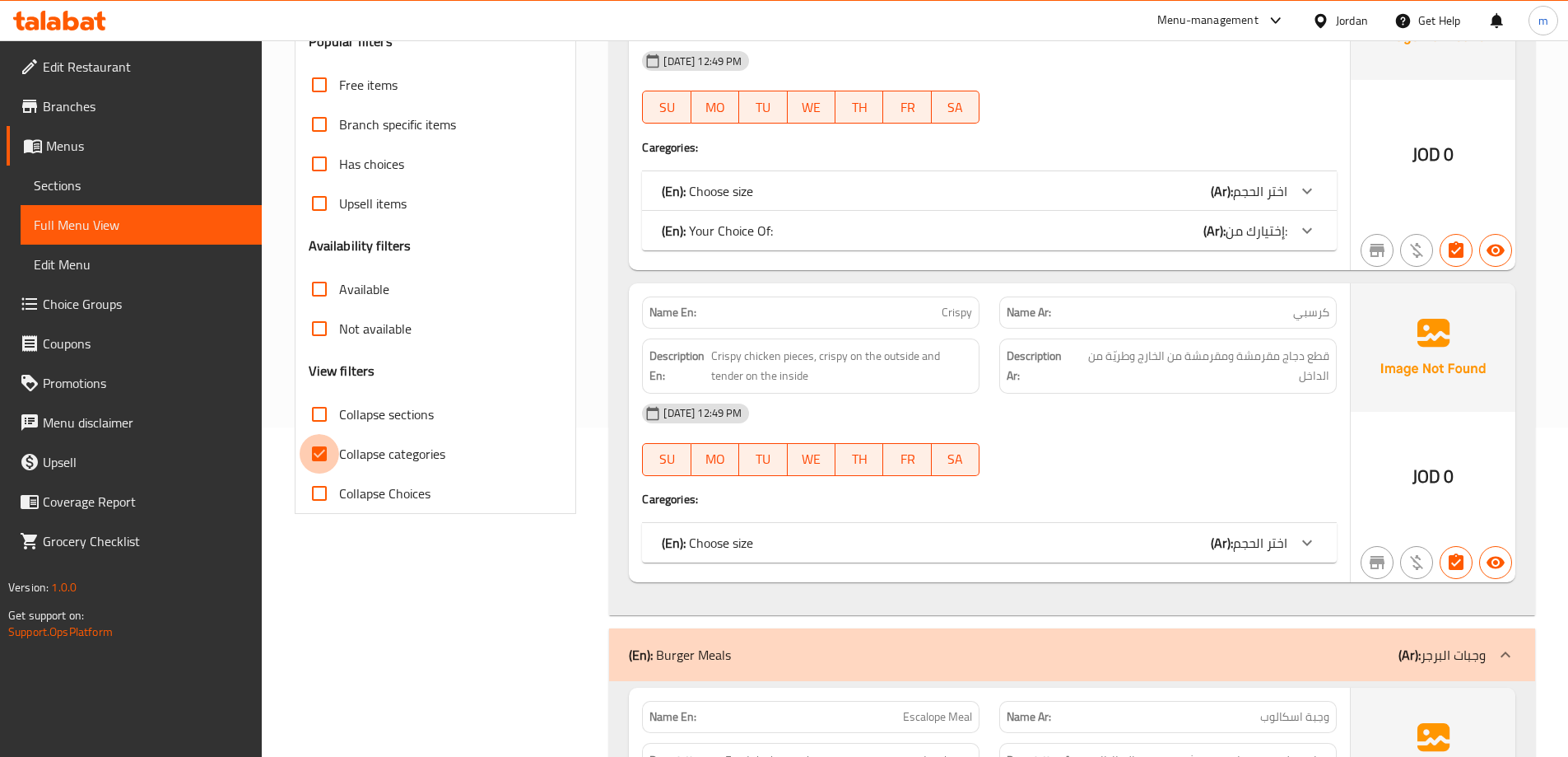
click at [325, 456] on input "Collapse categories" at bounding box center [319, 453] width 39 height 39
checkbox input "false"
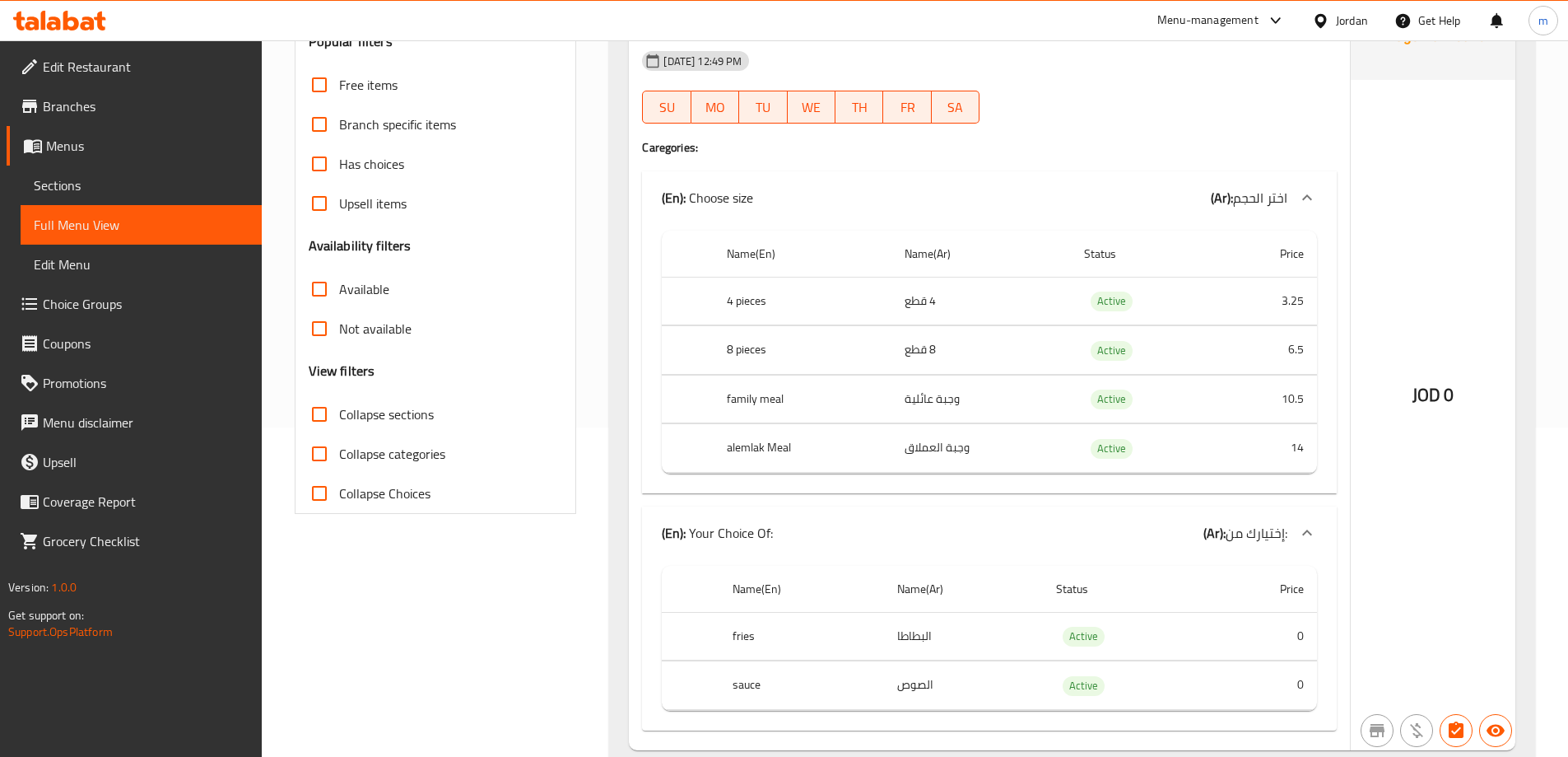
click at [316, 485] on input "Collapse Choices" at bounding box center [319, 493] width 39 height 39
checkbox input "true"
click at [320, 459] on input "Collapse categories" at bounding box center [319, 453] width 39 height 39
checkbox input "true"
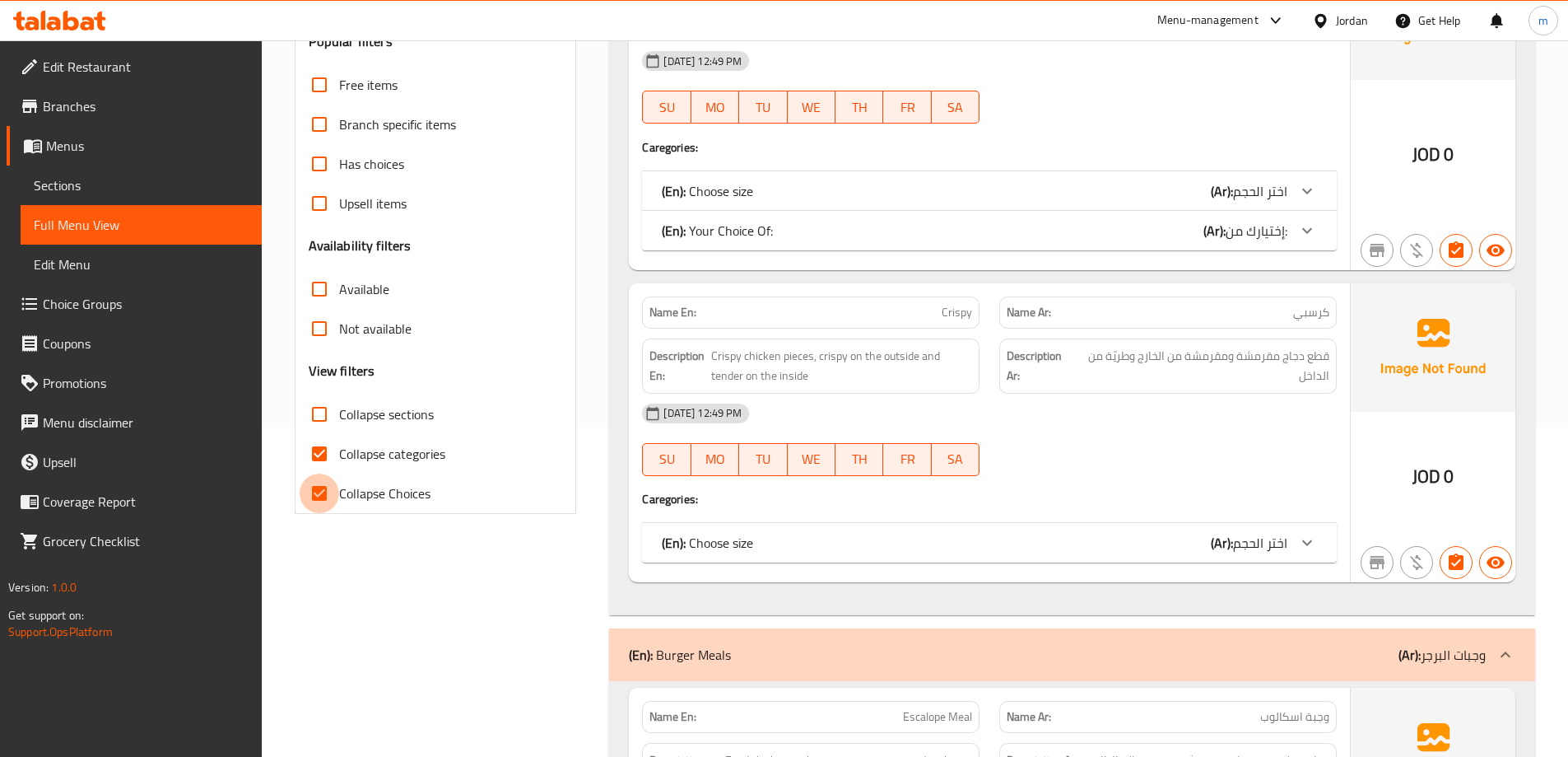
click at [318, 487] on input "Collapse Choices" at bounding box center [319, 493] width 39 height 39
checkbox input "false"
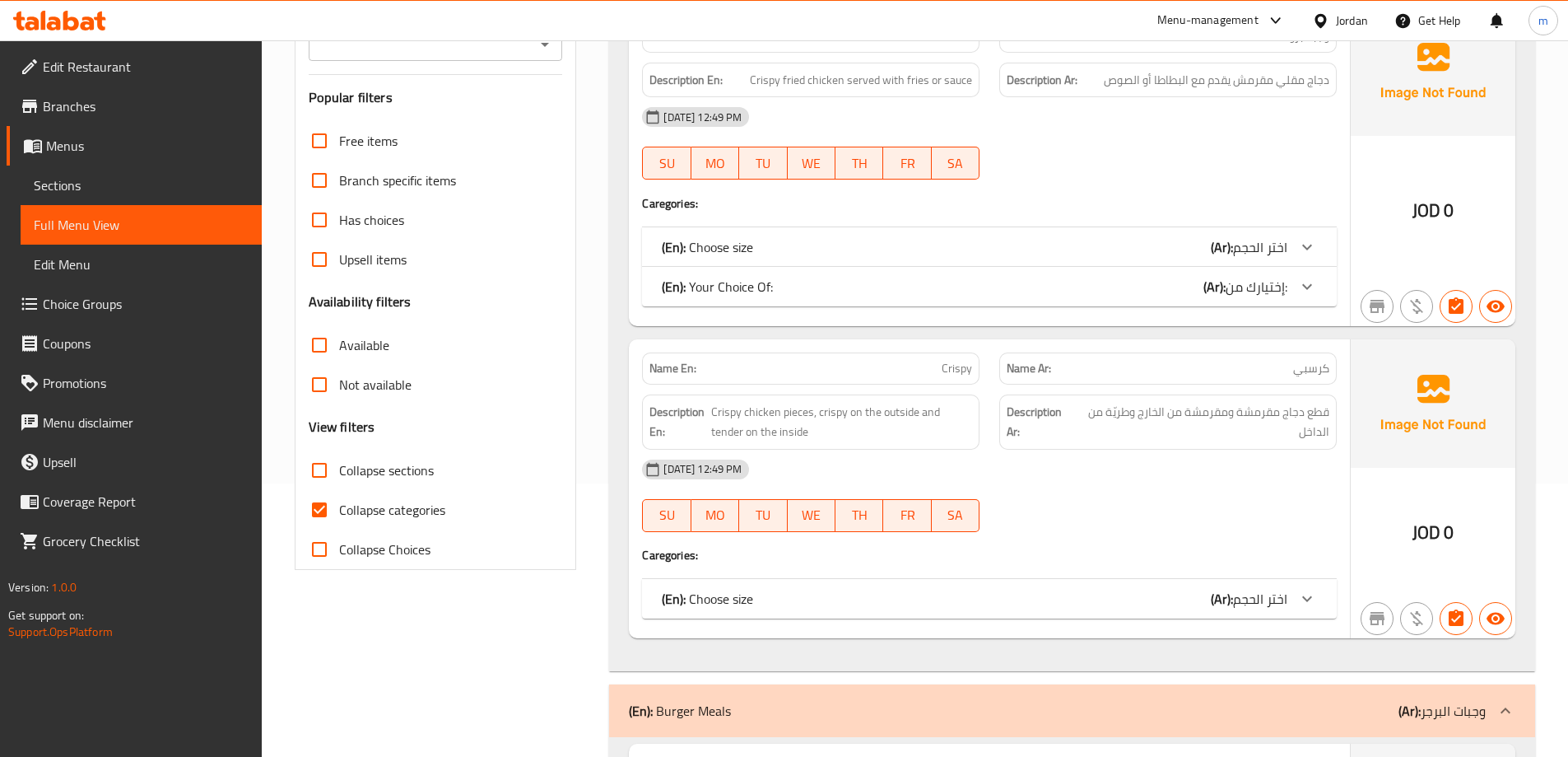
scroll to position [164, 0]
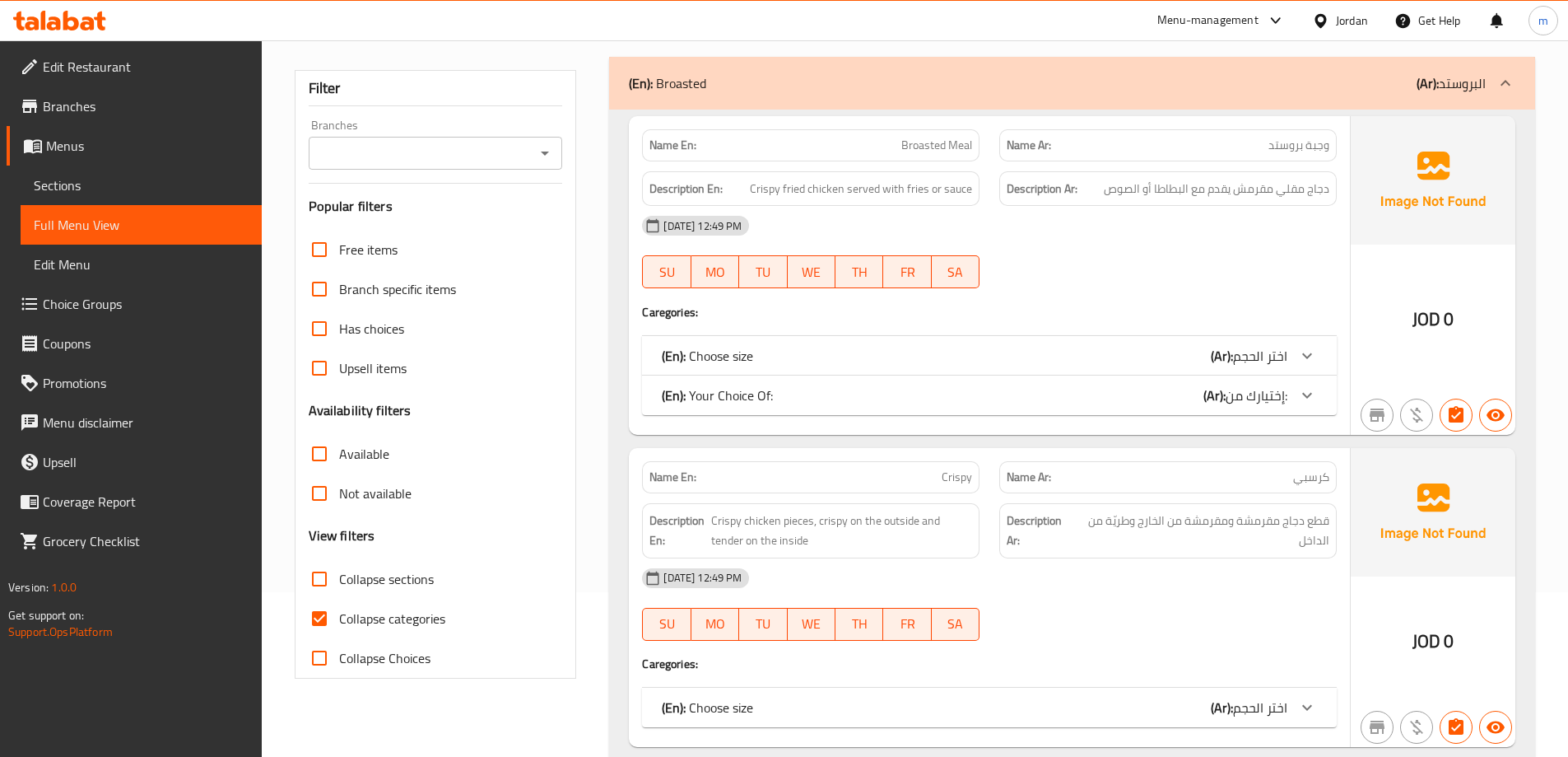
click at [320, 616] on input "Collapse categories" at bounding box center [319, 618] width 39 height 39
checkbox input "false"
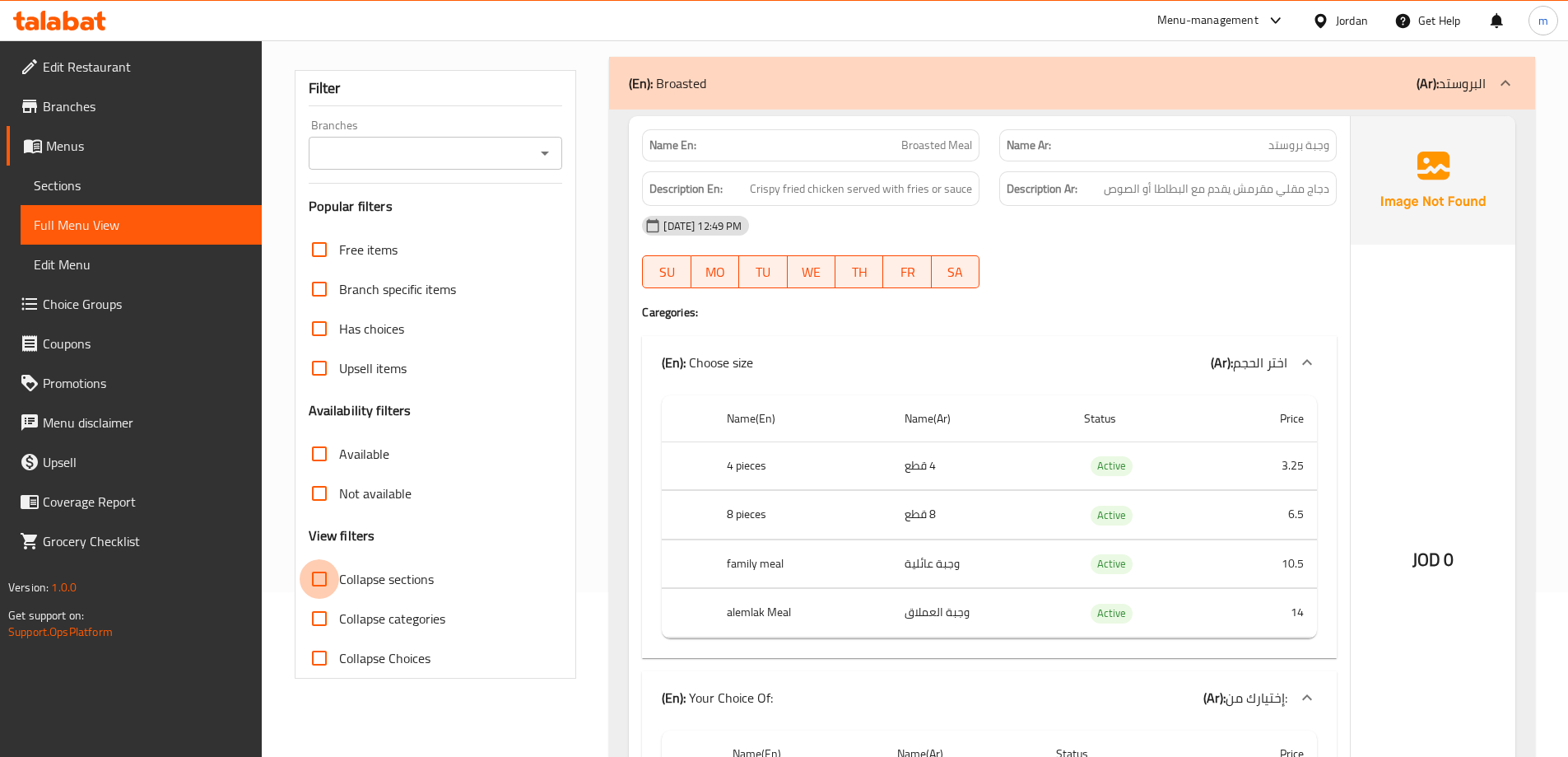
click at [320, 573] on input "Collapse sections" at bounding box center [319, 578] width 39 height 39
checkbox input "true"
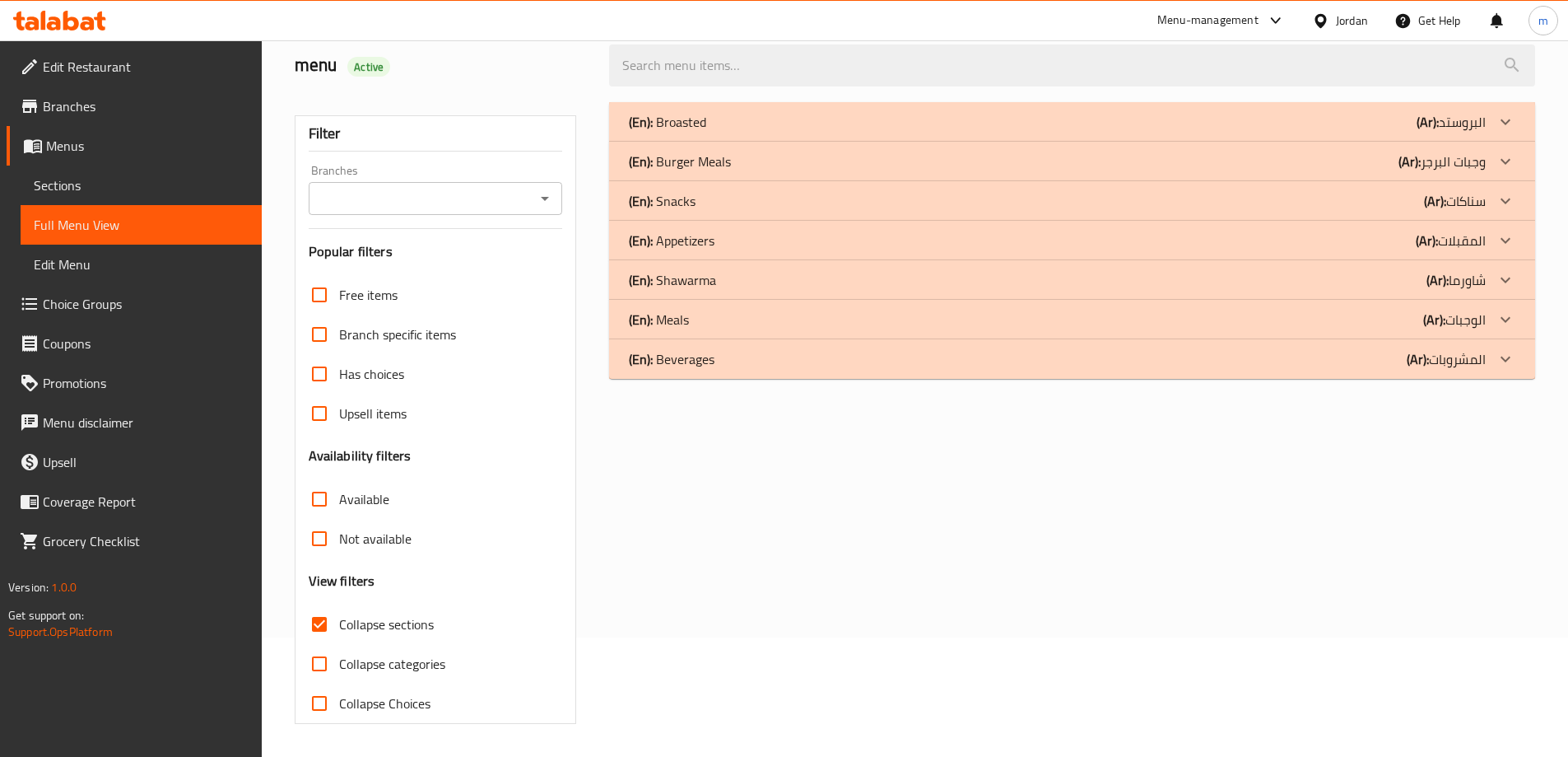
scroll to position [119, 0]
click at [1271, 195] on div "(En): Snacks (Ar): سناكات" at bounding box center [1057, 201] width 857 height 20
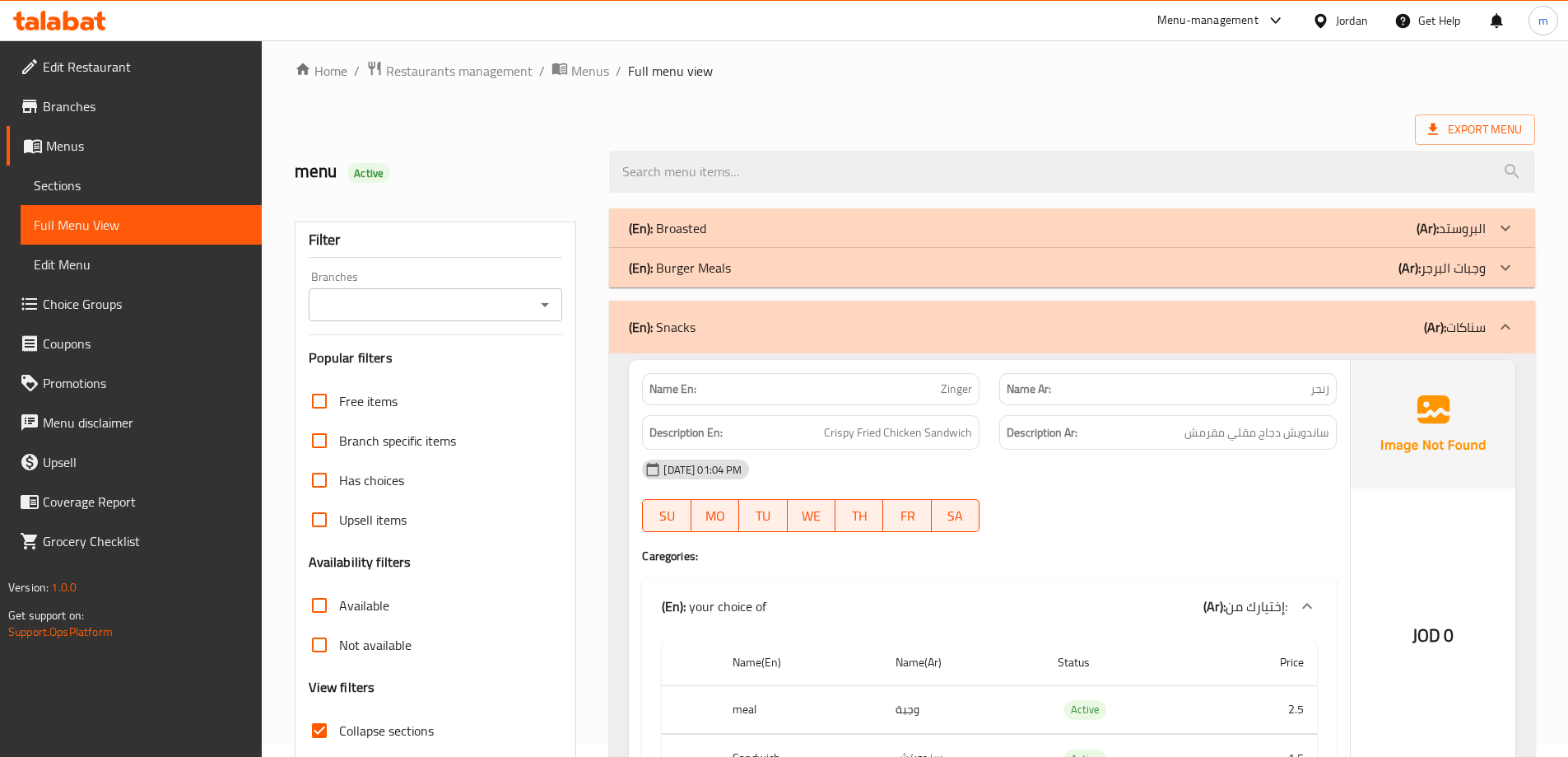
scroll to position [0, 0]
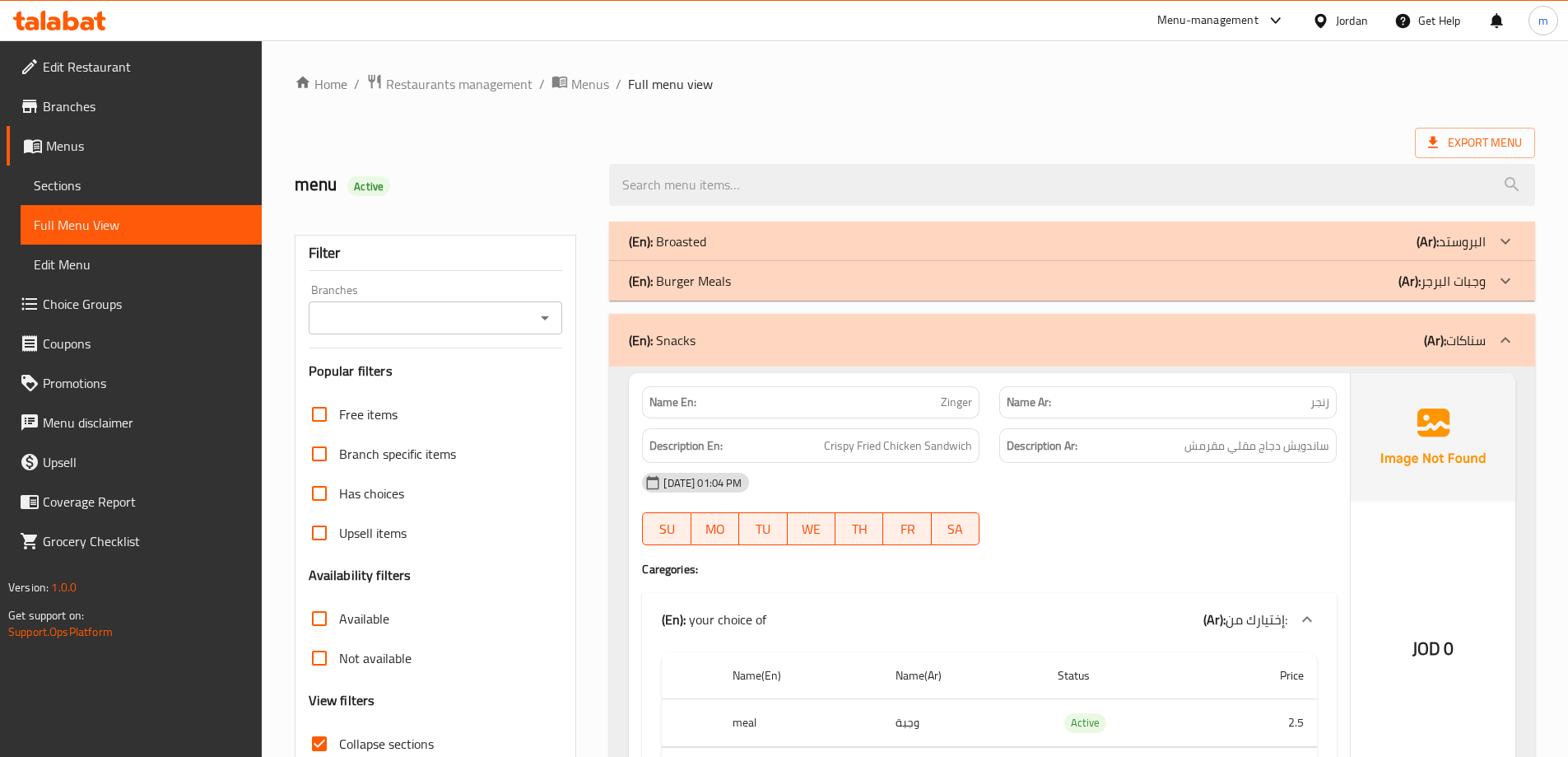
click at [1166, 341] on div "(En): Snacks (Ar): سناكات" at bounding box center [1057, 340] width 857 height 20
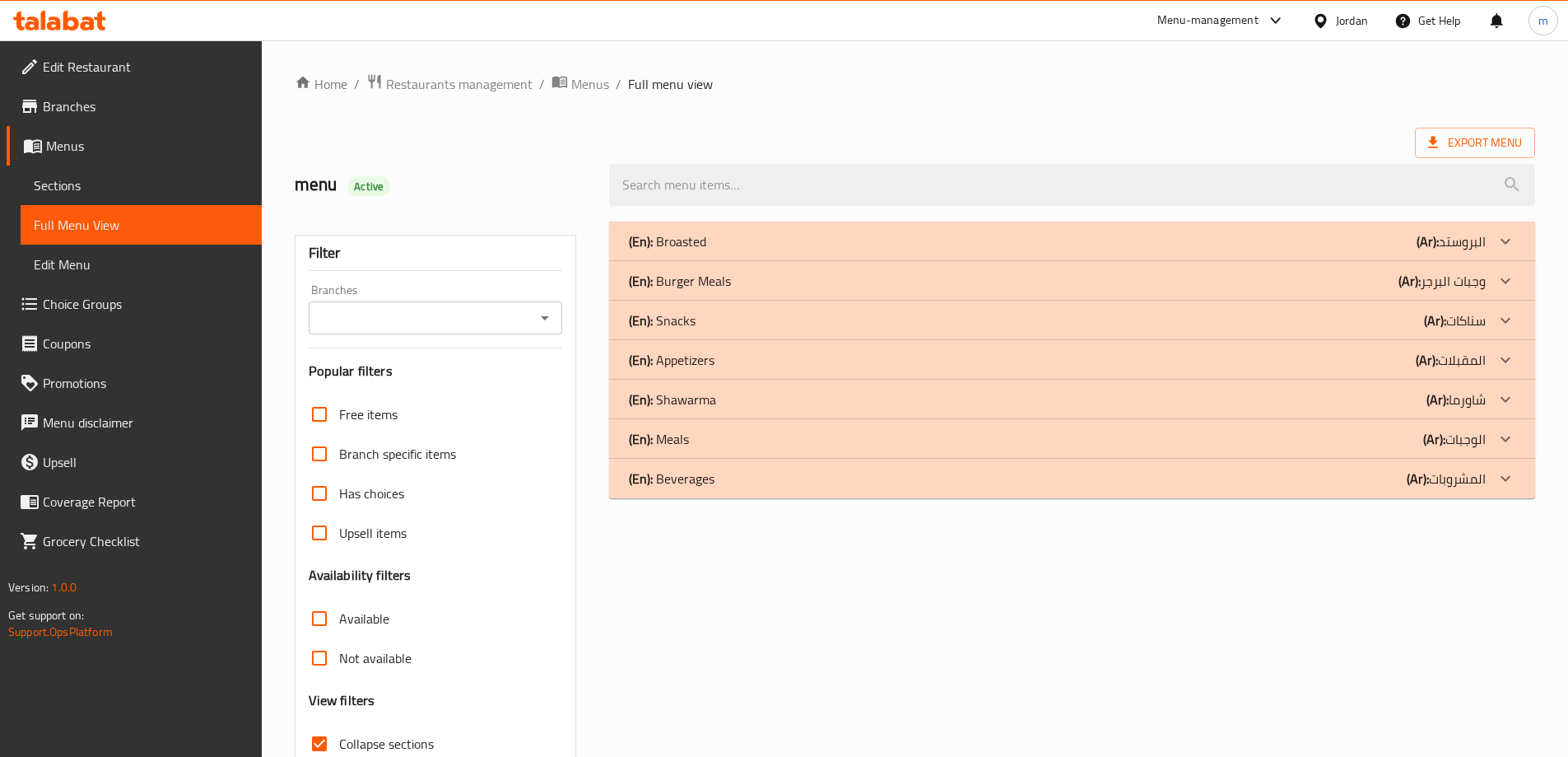
click at [1306, 395] on div "(En): Shawarma (Ar): شاورما" at bounding box center [1057, 400] width 857 height 20
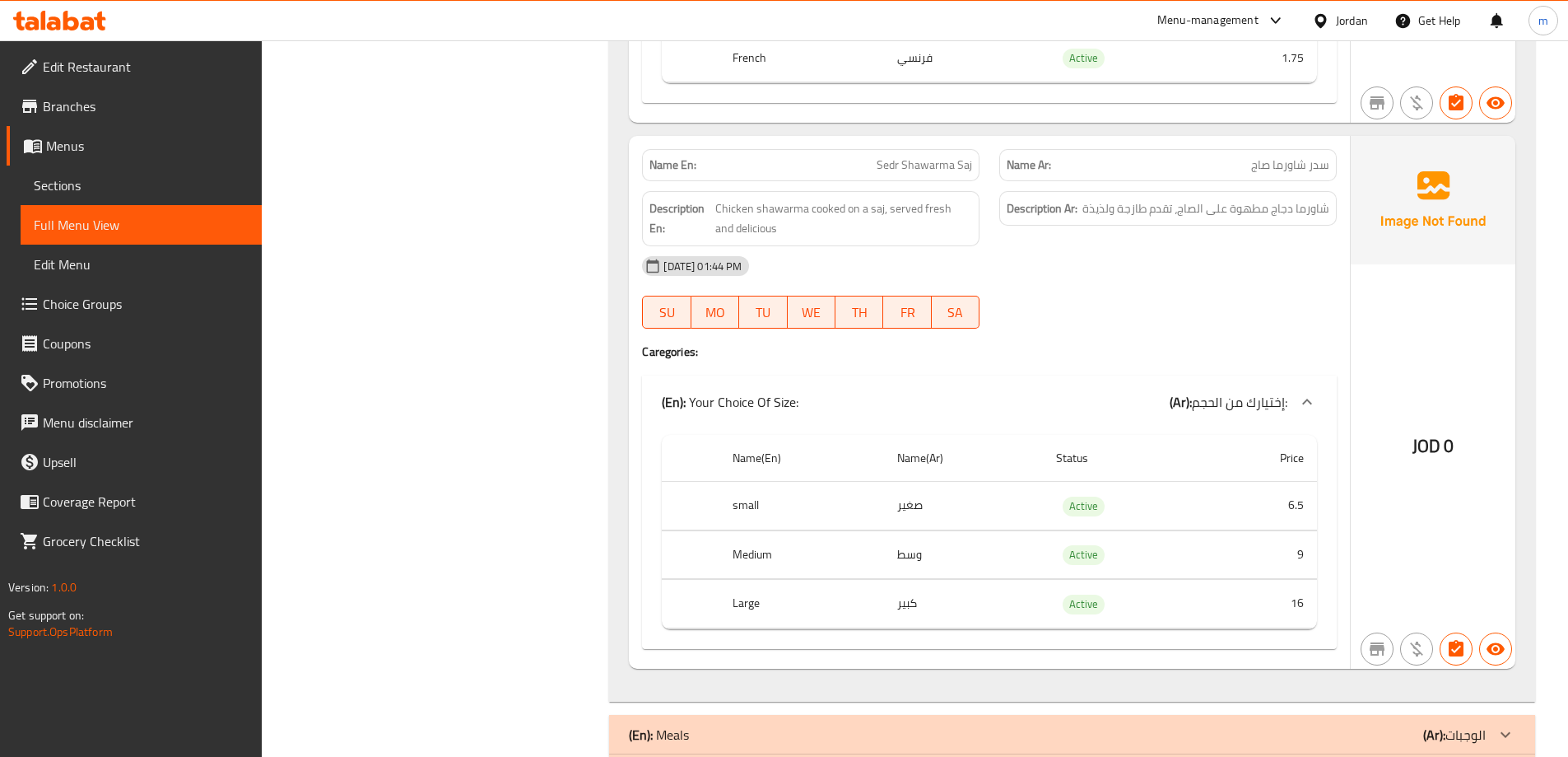
scroll to position [1723, 0]
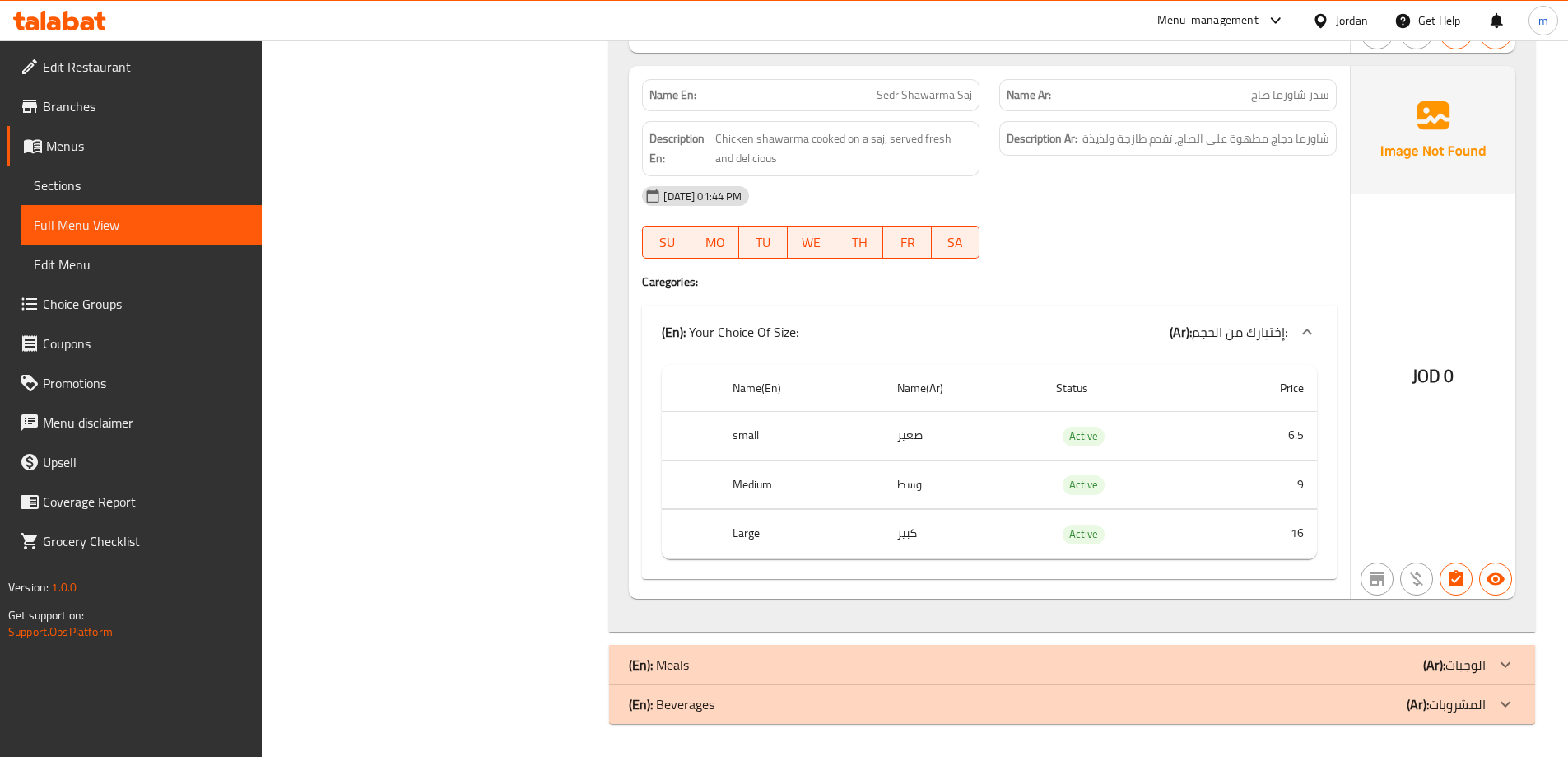
click at [935, 697] on div "(En): Beverages (Ar): المشروبات" at bounding box center [1057, 704] width 857 height 20
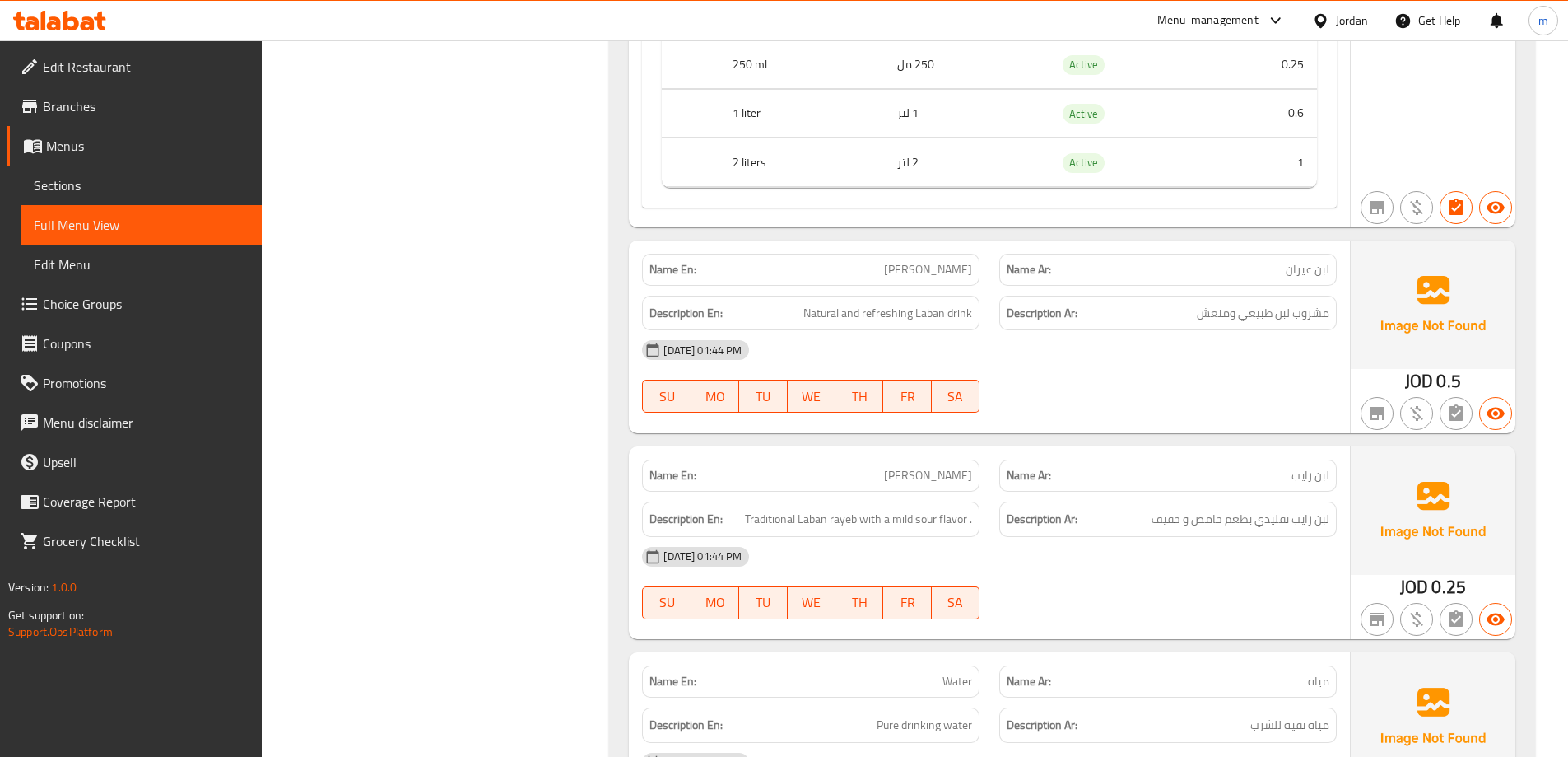
scroll to position [2794, 0]
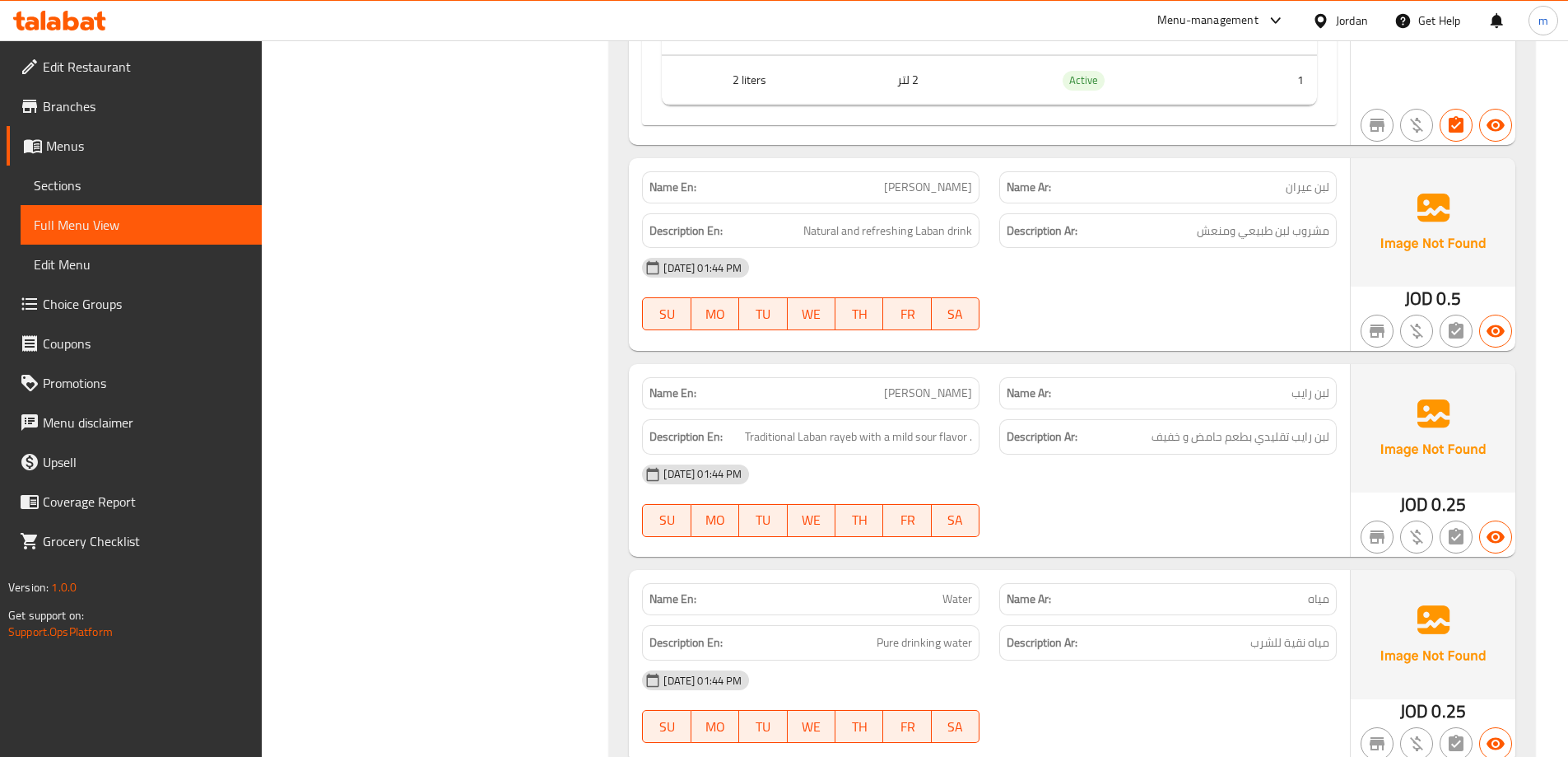
scroll to position [2875, 0]
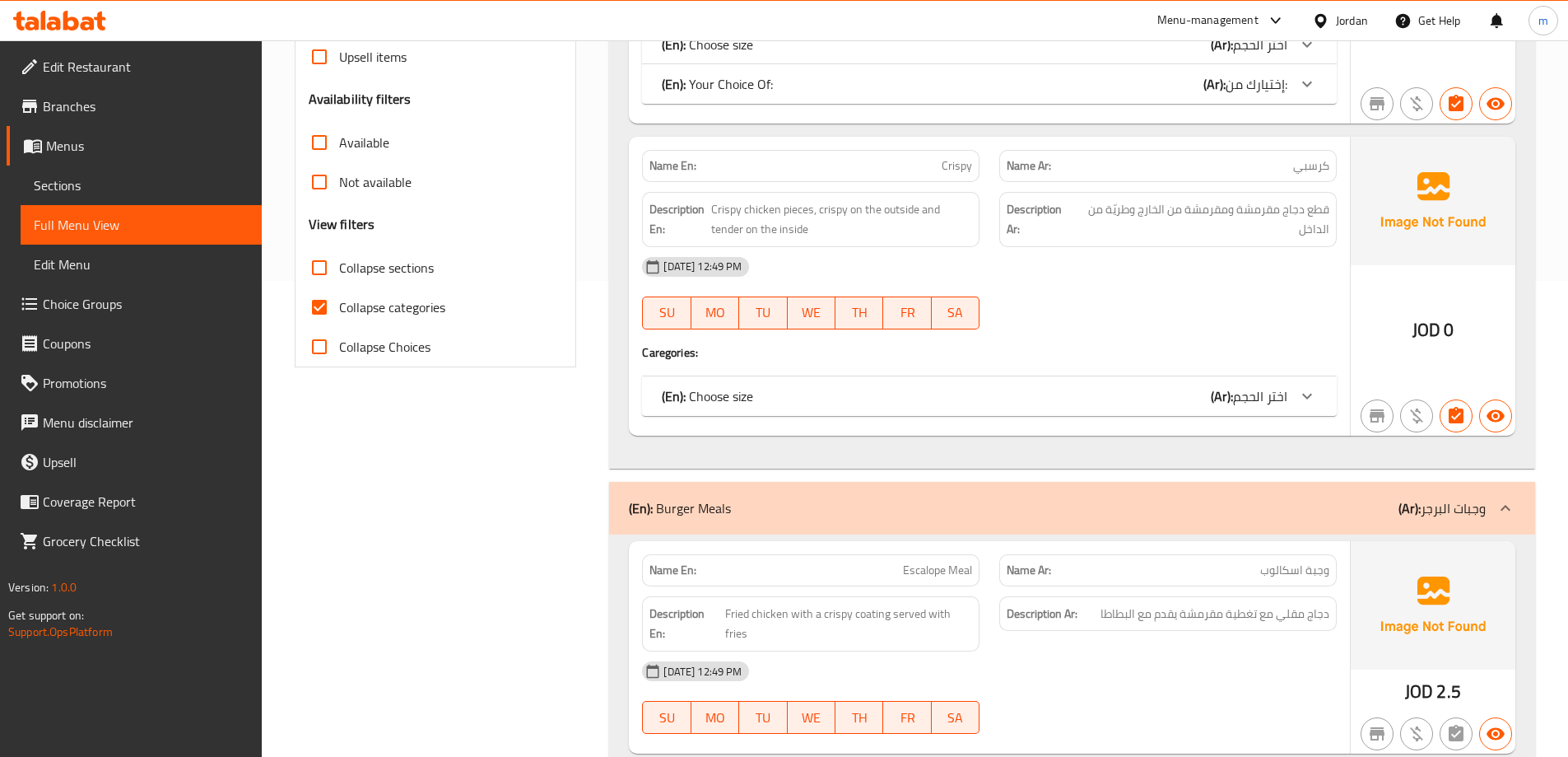
scroll to position [247, 0]
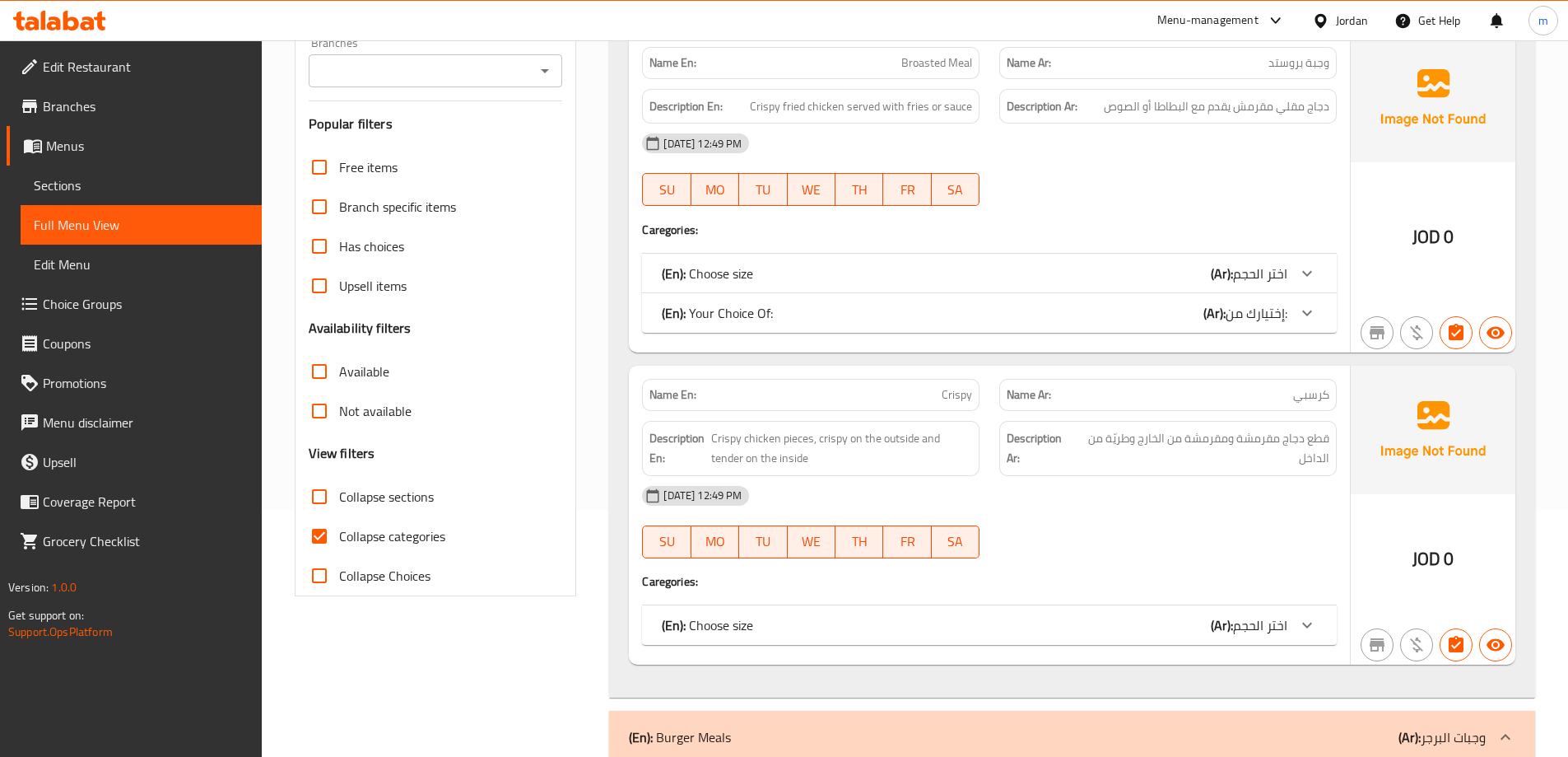
click at [120, 188] on span "Sections" at bounding box center [141, 185] width 215 height 20
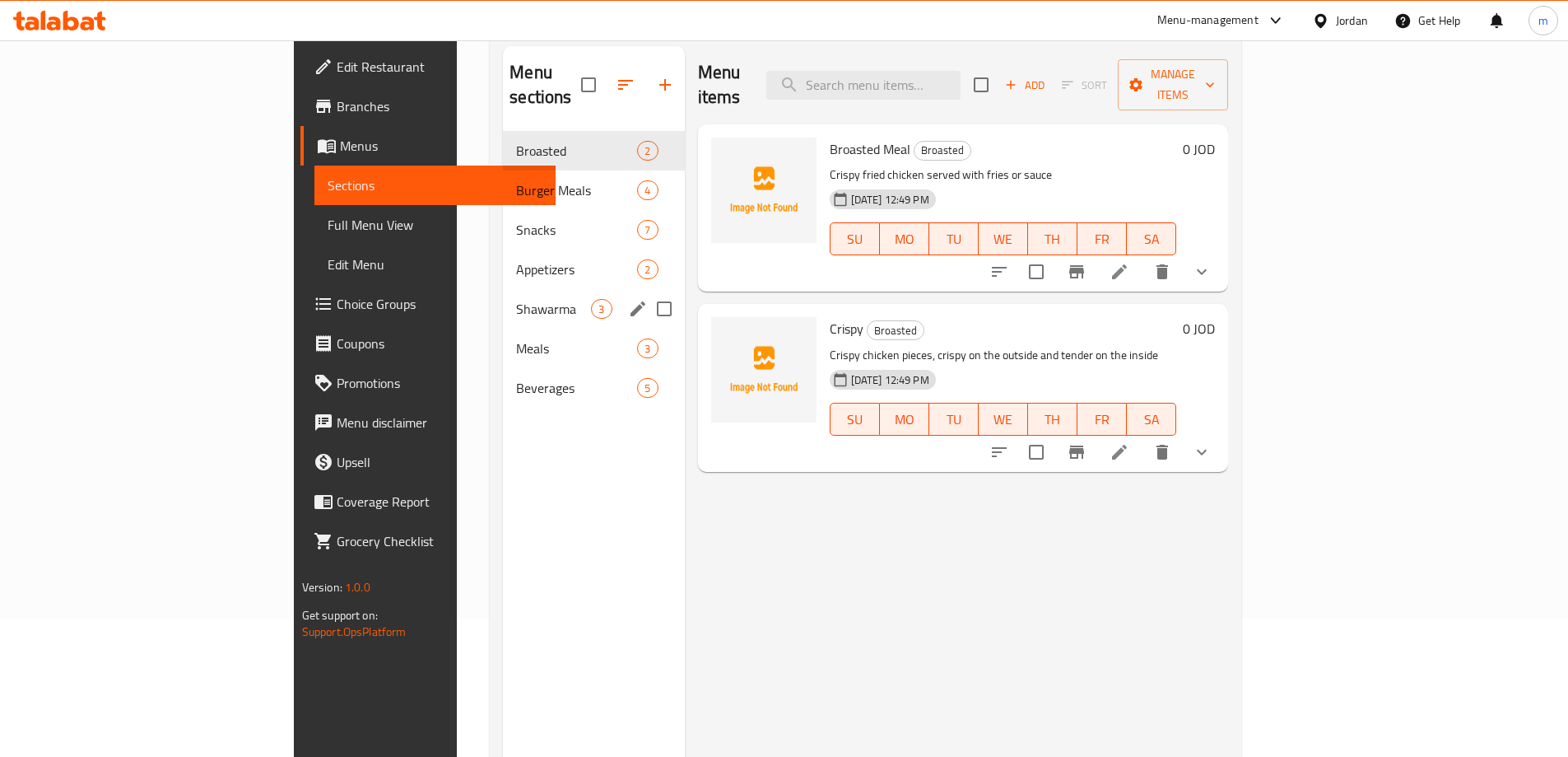
scroll to position [65, 0]
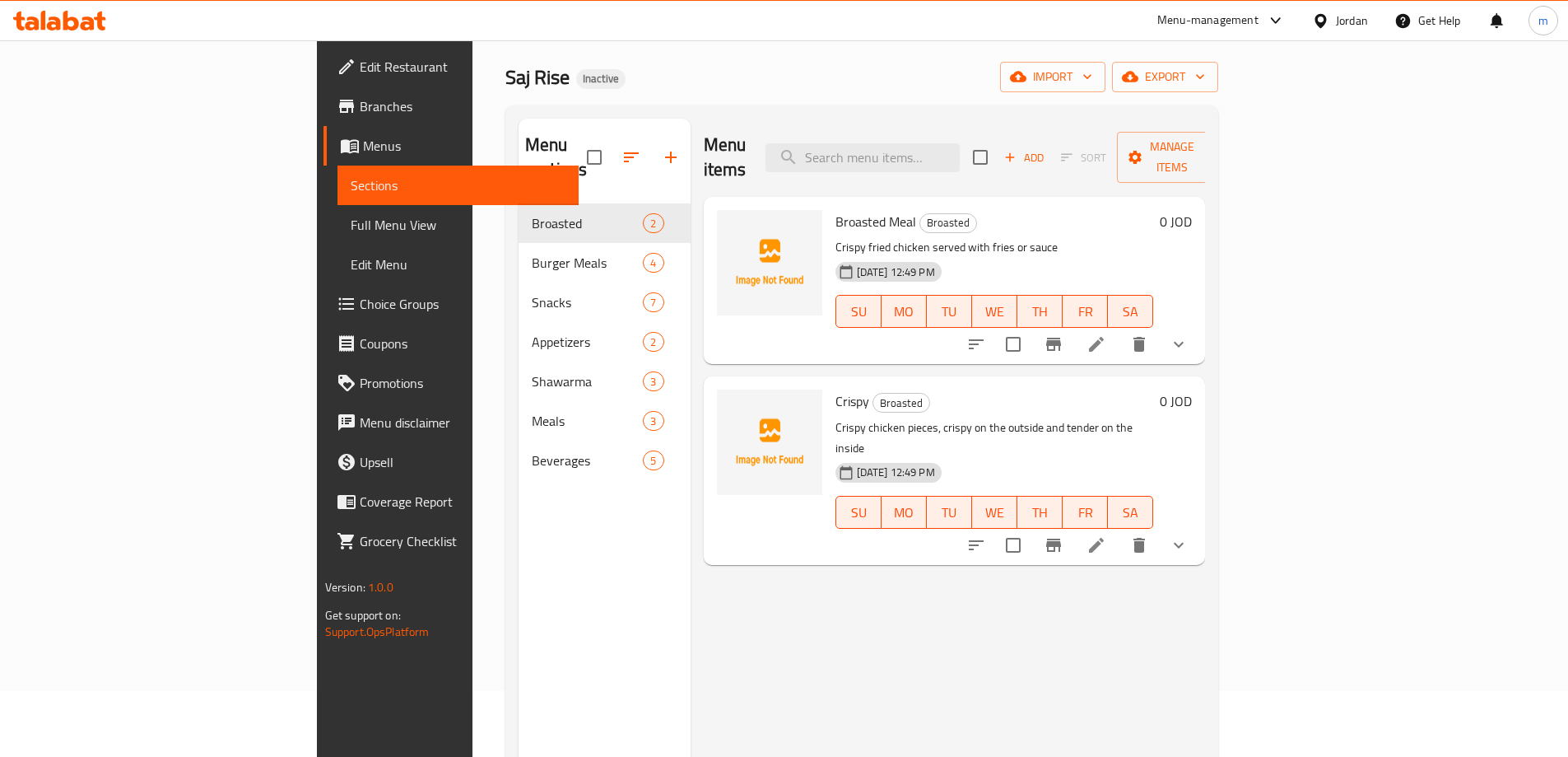
click at [351, 233] on span "Full Menu View" at bounding box center [458, 225] width 215 height 20
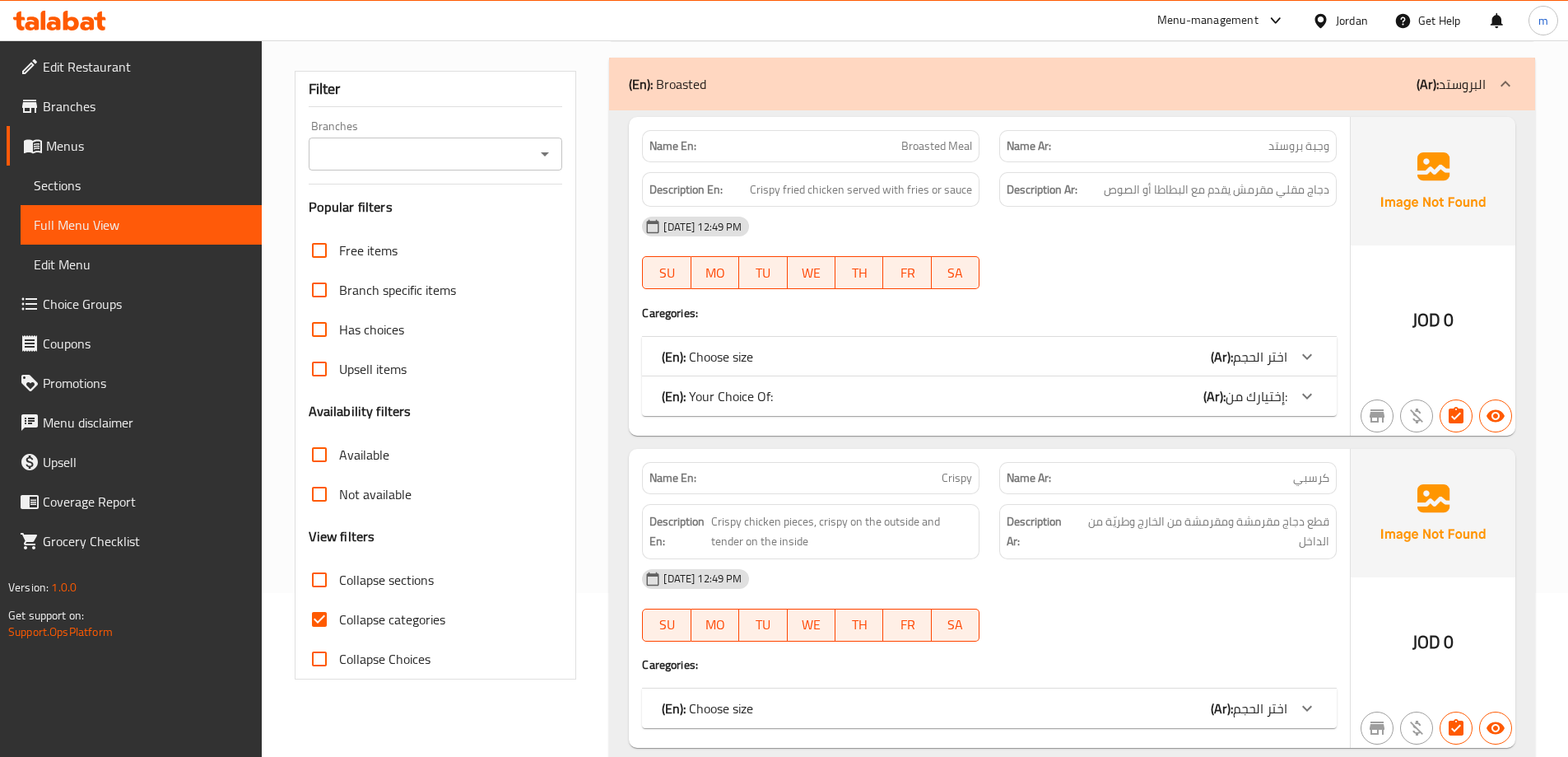
scroll to position [164, 0]
click at [332, 575] on input "Collapse sections" at bounding box center [319, 578] width 39 height 39
checkbox input "true"
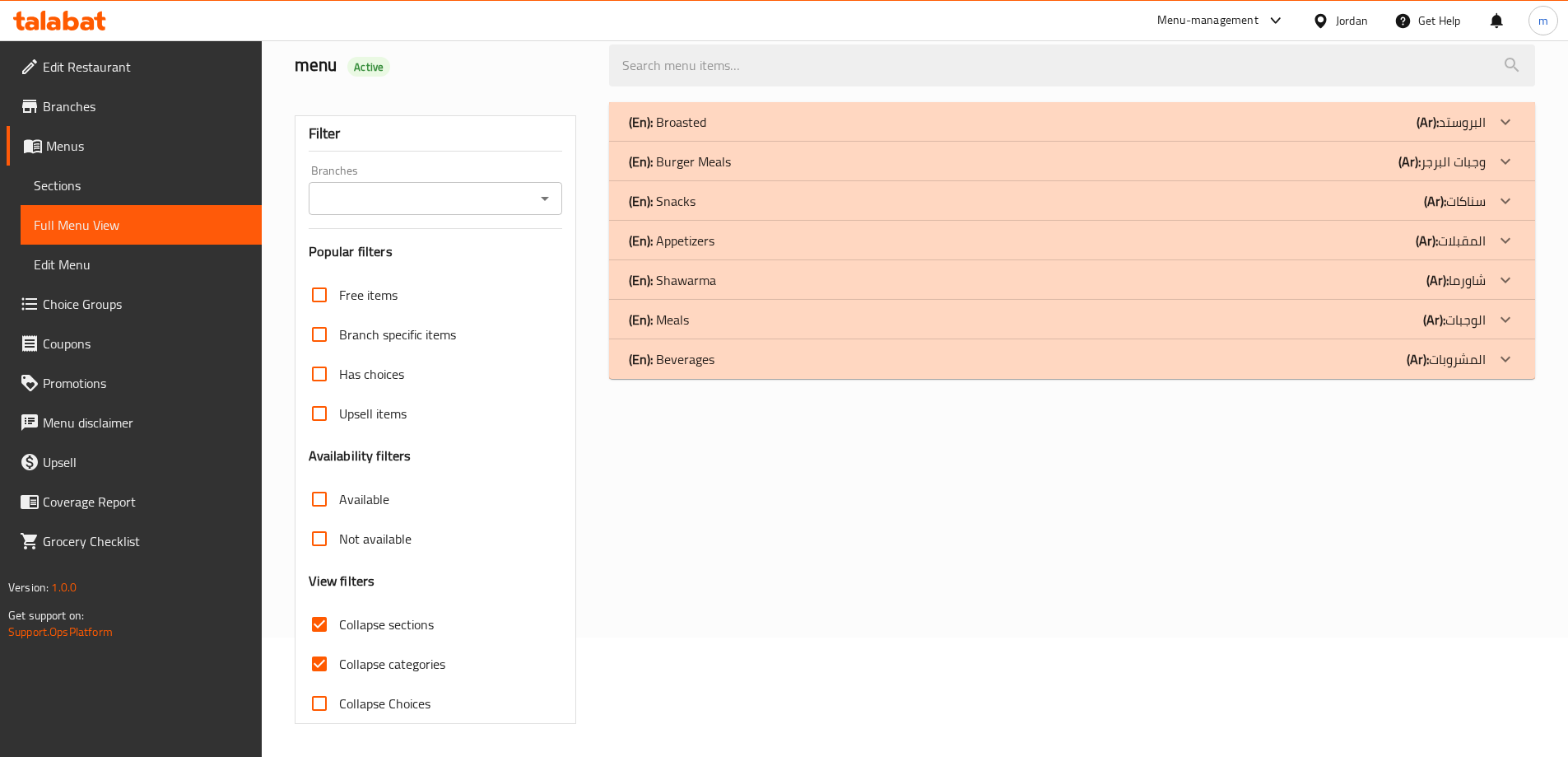
click at [323, 644] on input "Collapse categories" at bounding box center [319, 663] width 39 height 39
click at [318, 664] on input "Collapse categories" at bounding box center [319, 663] width 39 height 39
drag, startPoint x: 321, startPoint y: 658, endPoint x: 419, endPoint y: 613, distance: 107.8
click at [321, 659] on input "Collapse categories" at bounding box center [319, 663] width 39 height 39
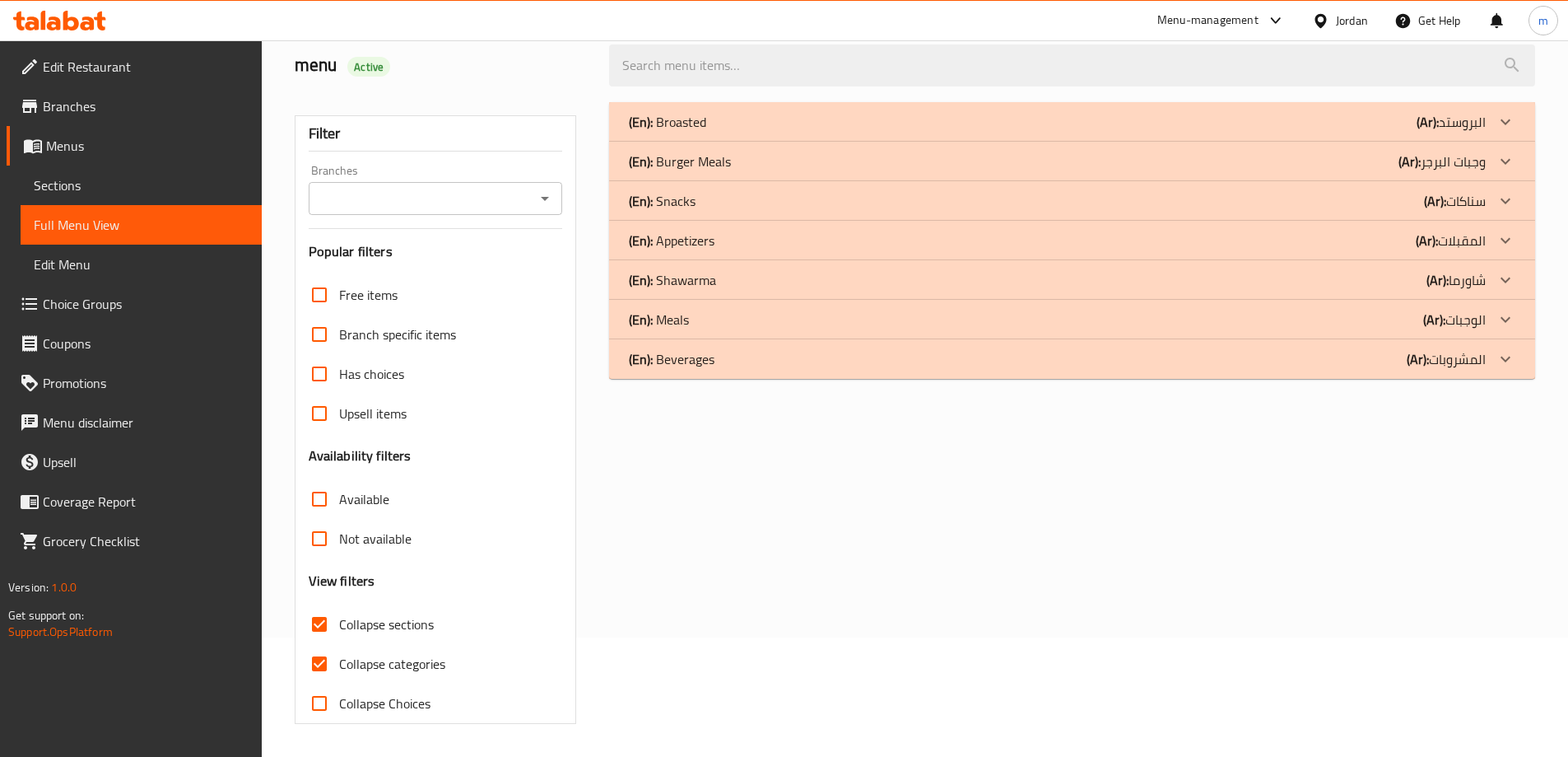
checkbox input "false"
click at [1329, 282] on div "(En): Shawarma (Ar): شاورما" at bounding box center [1057, 280] width 857 height 20
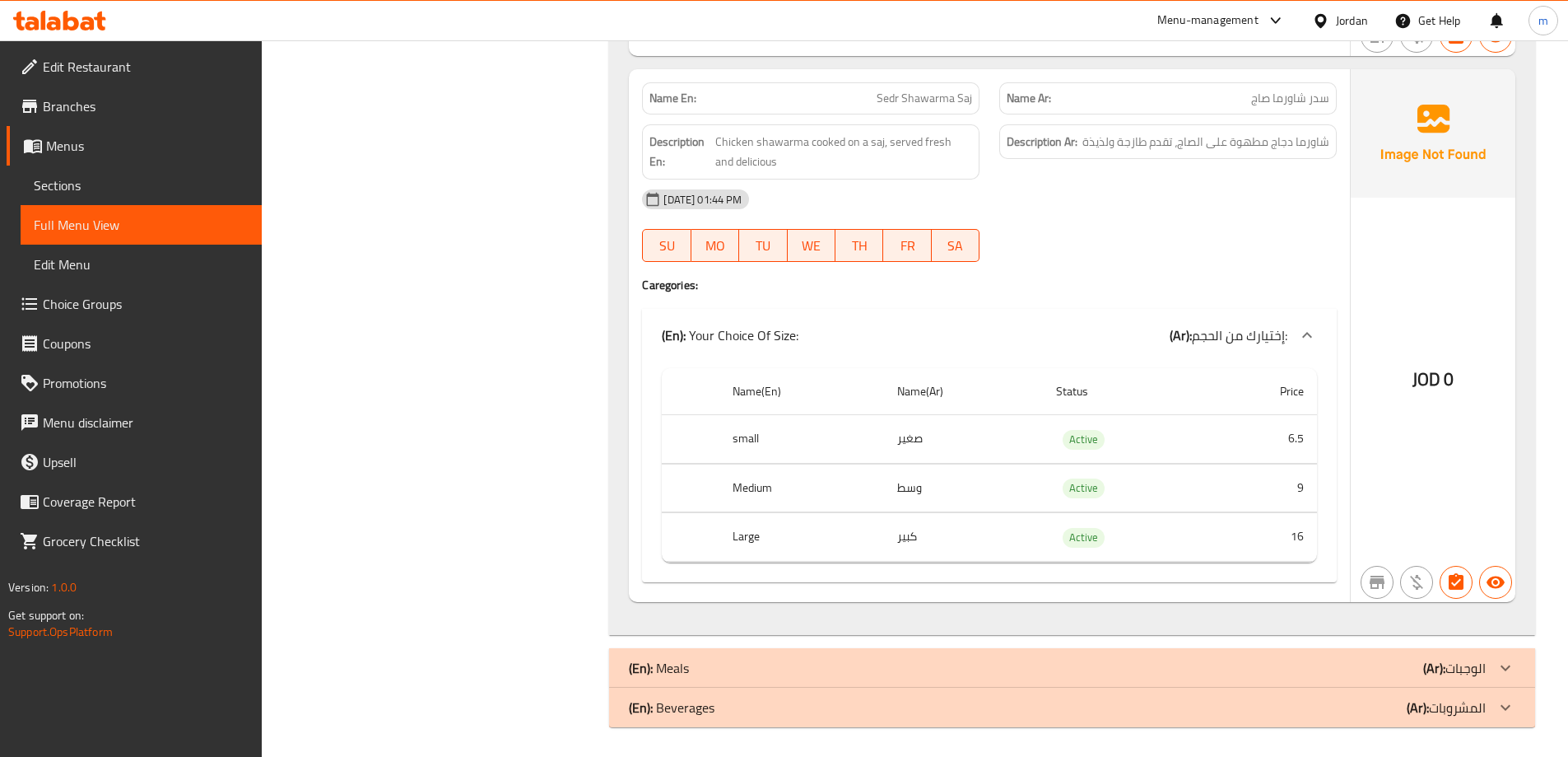
scroll to position [1723, 0]
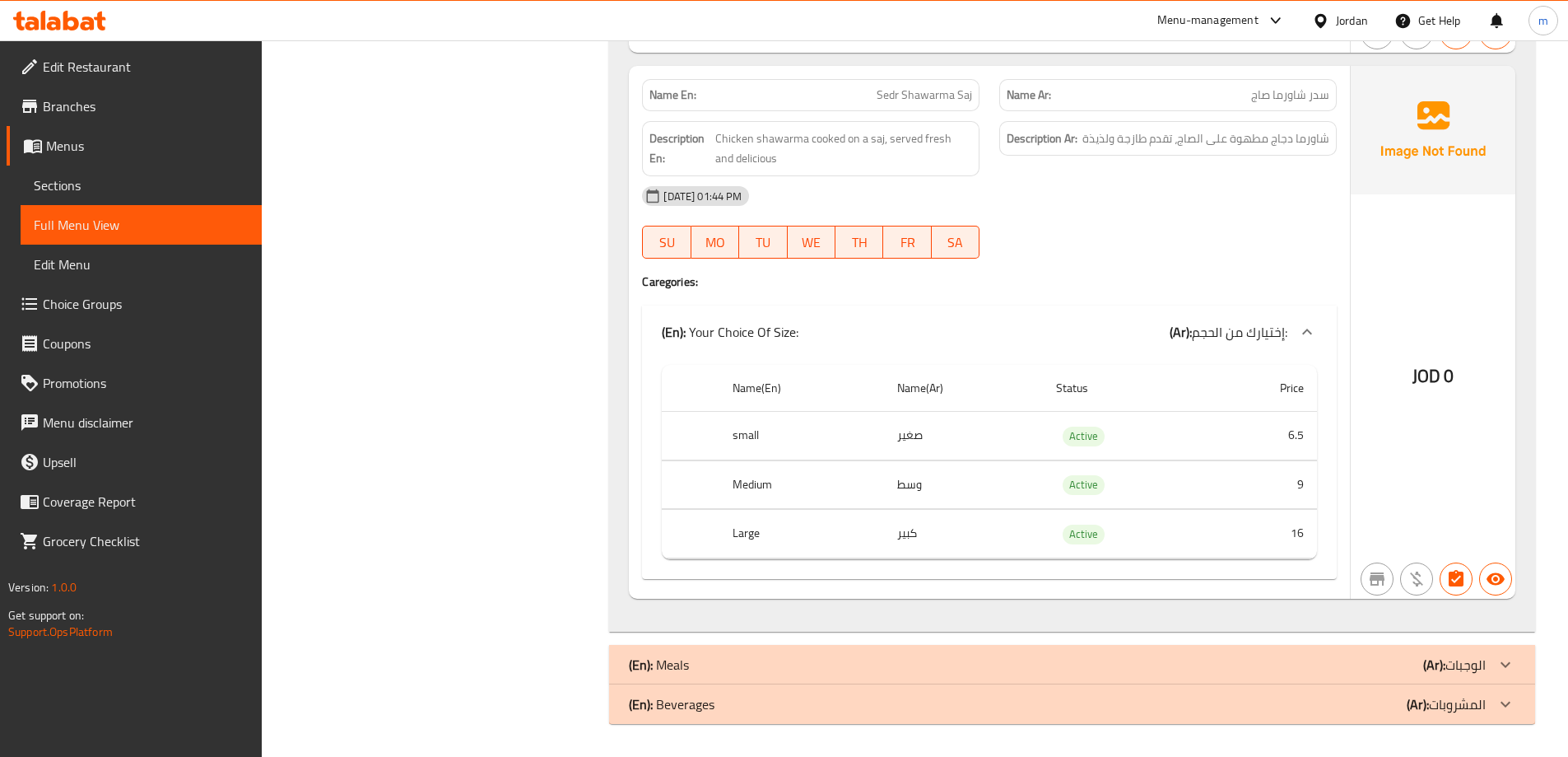
click at [1167, 700] on div "(En): Beverages (Ar): المشروبات" at bounding box center [1057, 704] width 857 height 20
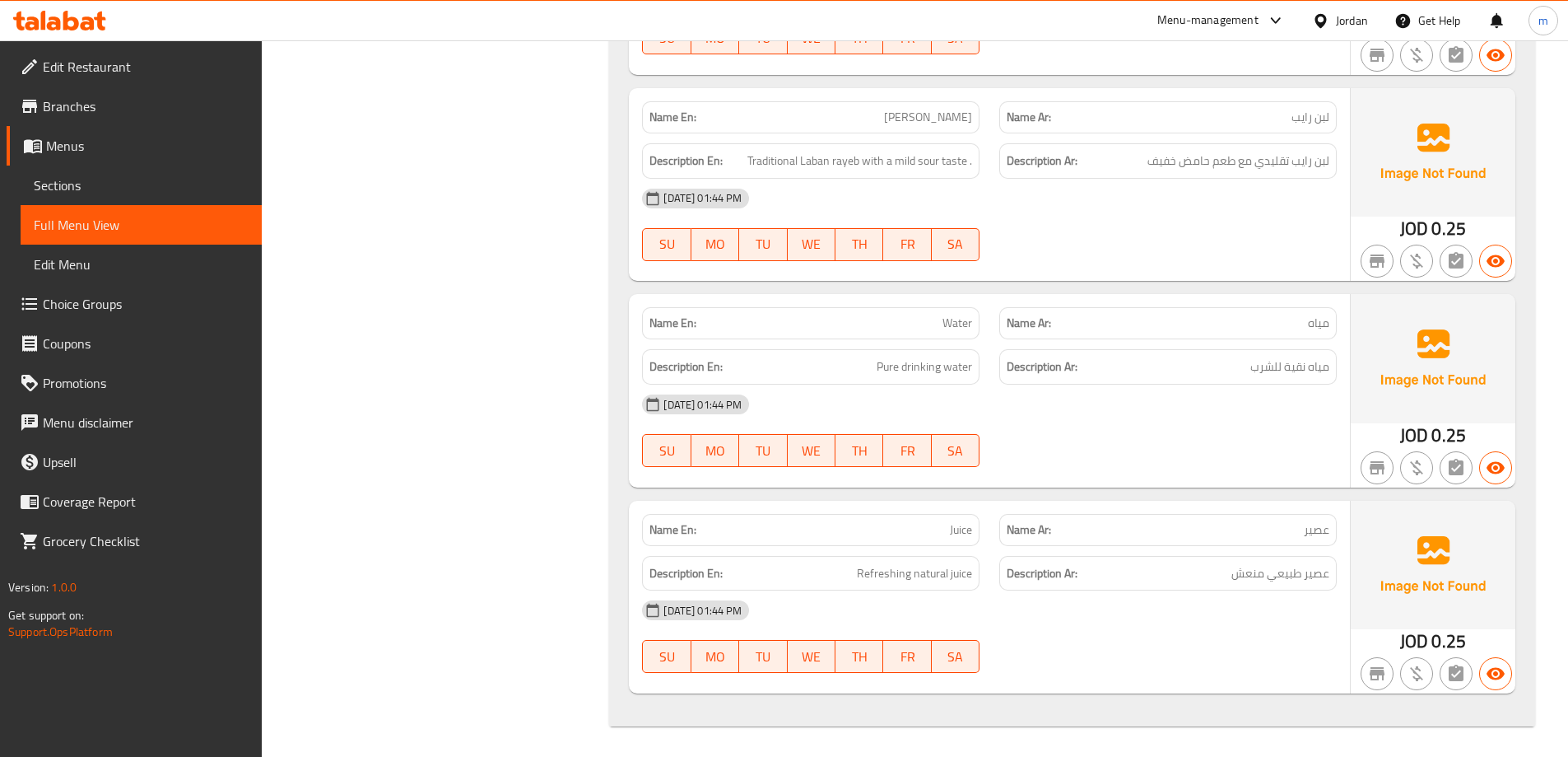
scroll to position [3125, 0]
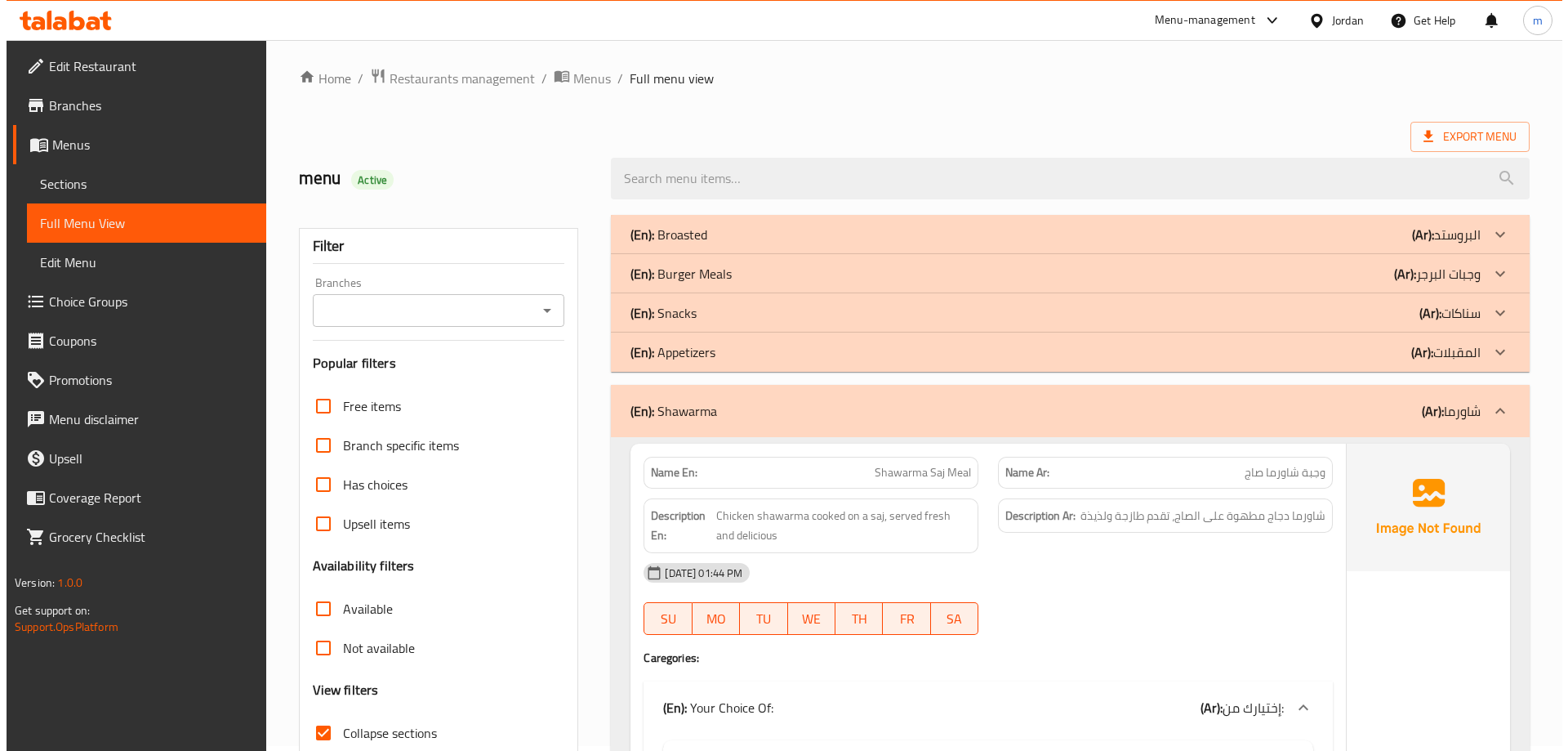
scroll to position [0, 0]
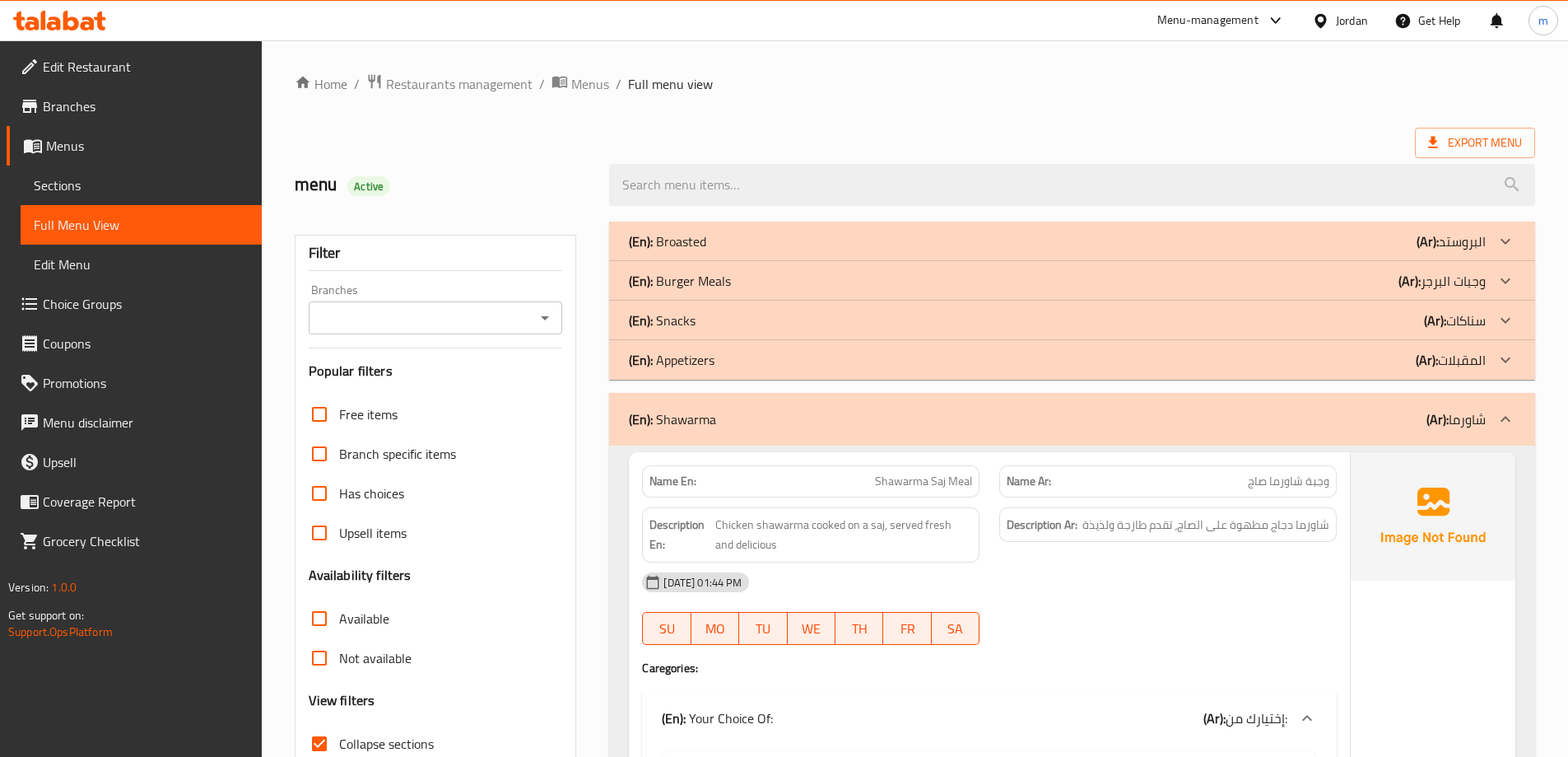
drag, startPoint x: 719, startPoint y: 415, endPoint x: 668, endPoint y: 417, distance: 51.0
click at [668, 417] on div "(En): Shawarma (Ar): شاورما" at bounding box center [1057, 419] width 857 height 20
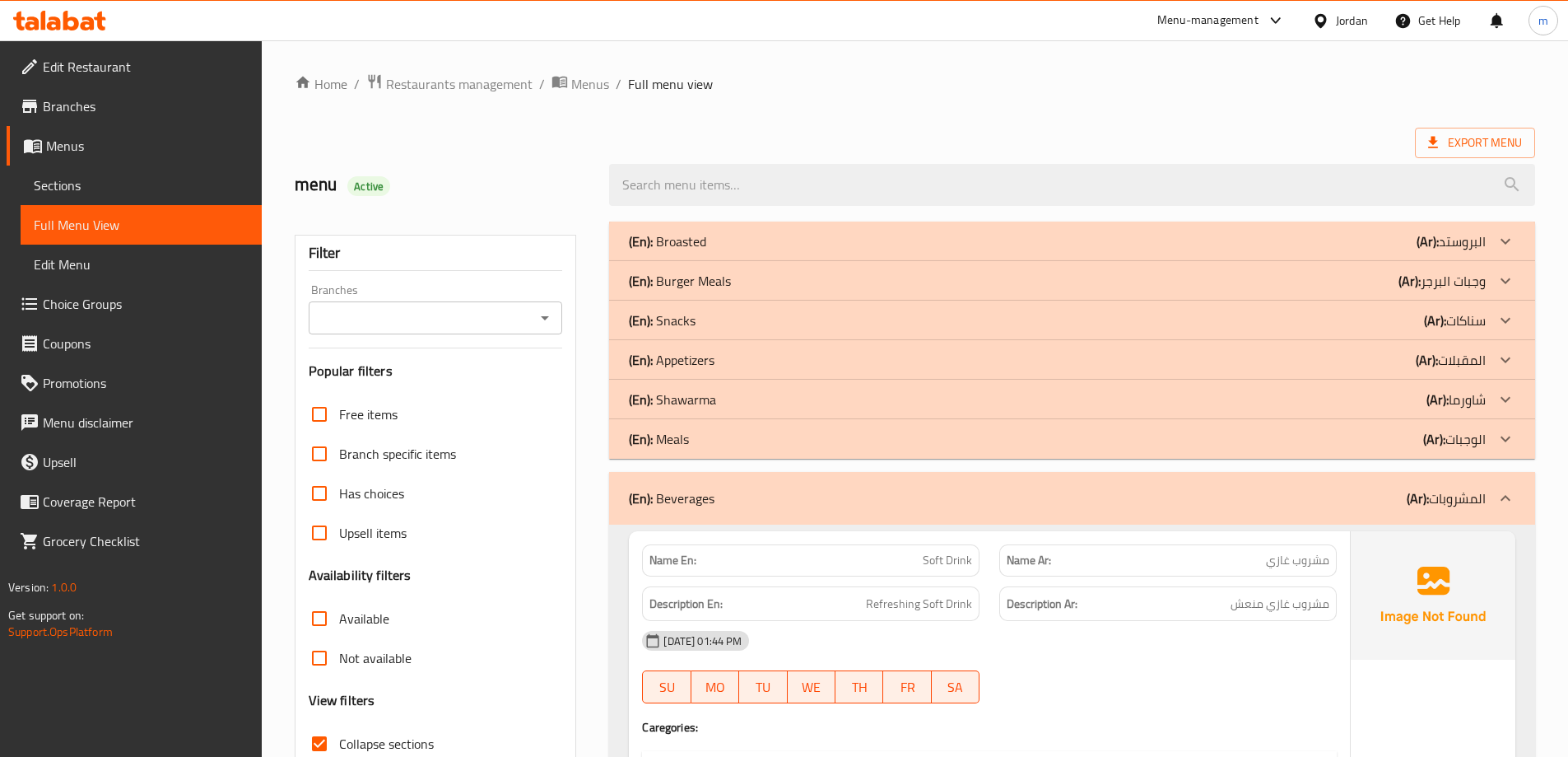
click at [748, 404] on div "(En): Shawarma (Ar): شاورما" at bounding box center [1057, 400] width 857 height 20
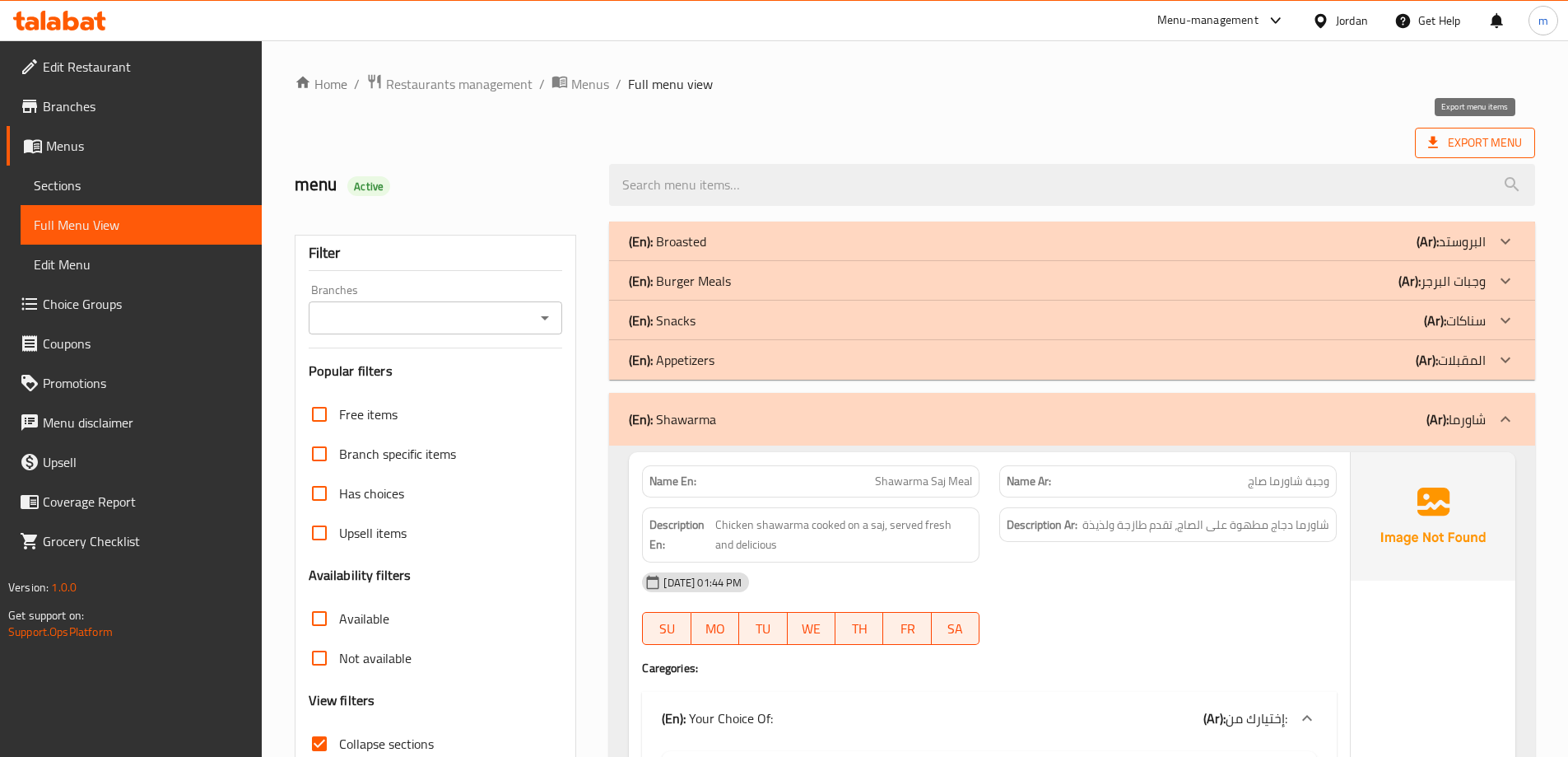
click at [1460, 144] on span "Export Menu" at bounding box center [1474, 143] width 94 height 21
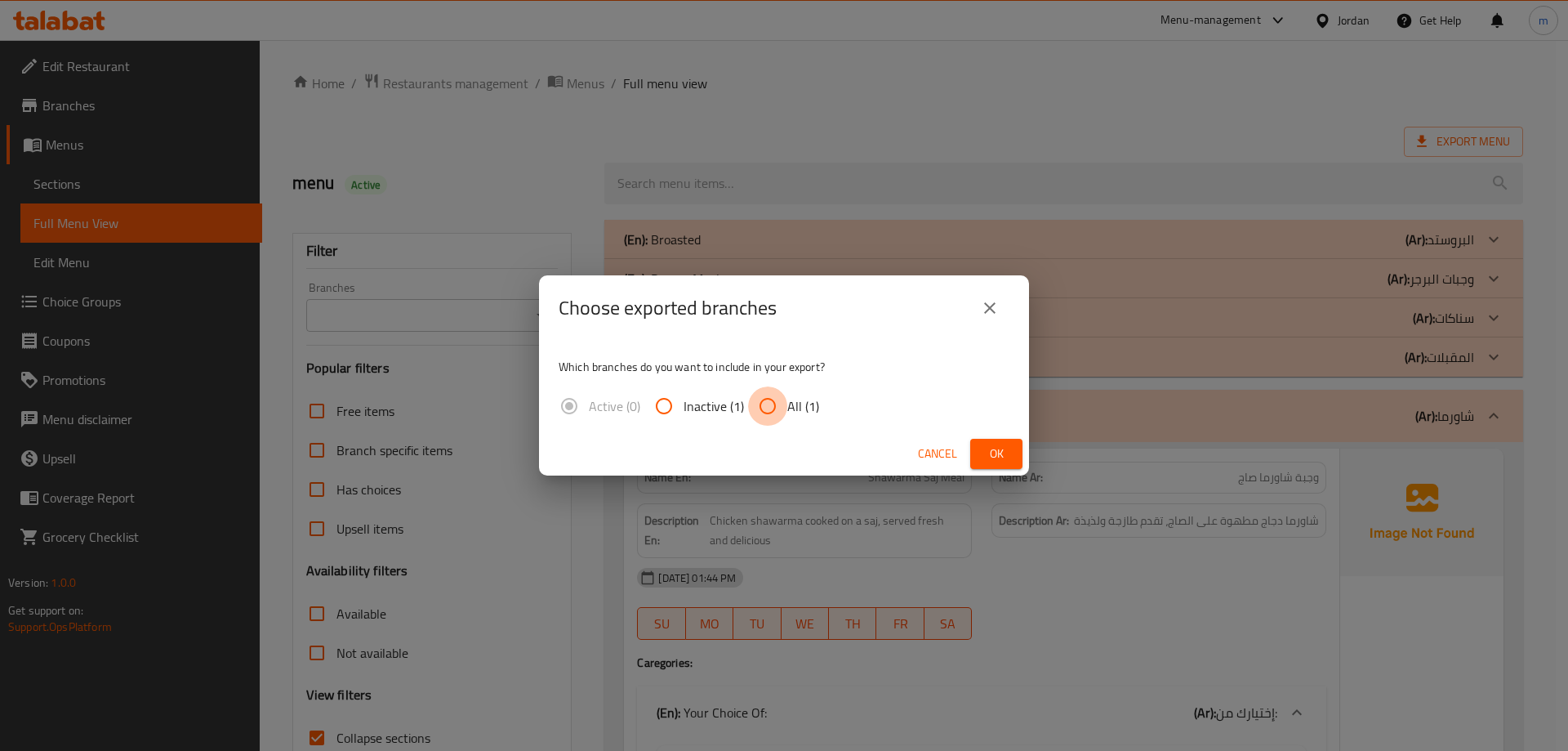
click at [770, 405] on input "All (1)" at bounding box center [767, 406] width 39 height 39
radio input "true"
click at [994, 446] on span "Ok" at bounding box center [996, 453] width 26 height 21
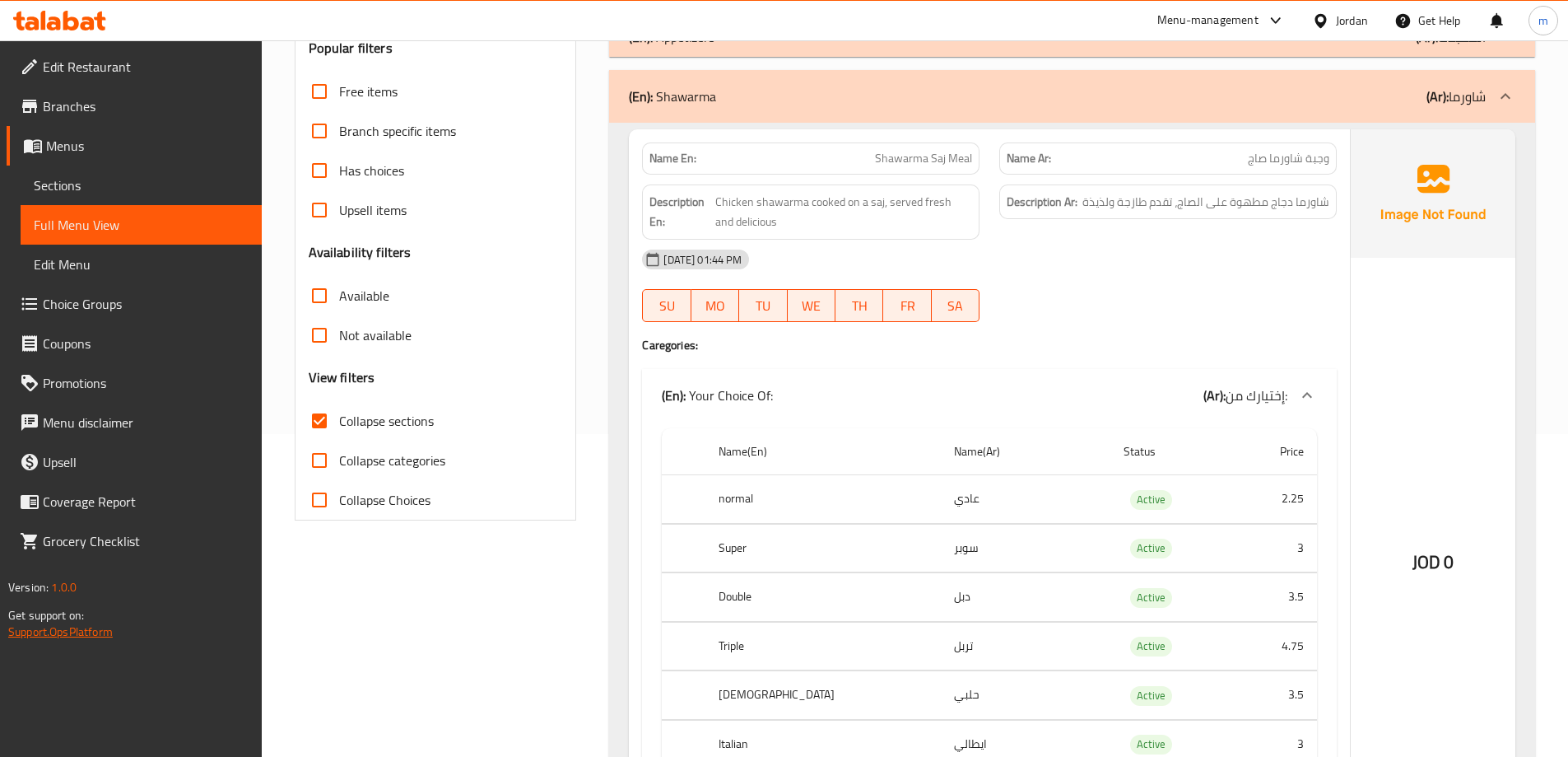
scroll to position [329, 0]
